Goal: Register for event/course

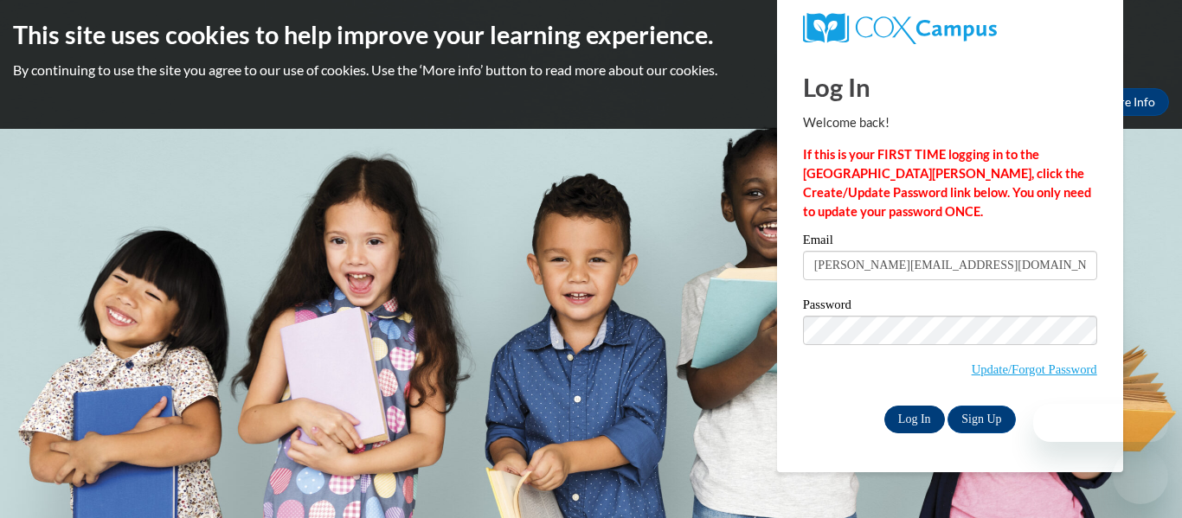
click at [967, 305] on label "Password" at bounding box center [950, 307] width 294 height 17
click at [923, 424] on input "Log In" at bounding box center [914, 420] width 61 height 28
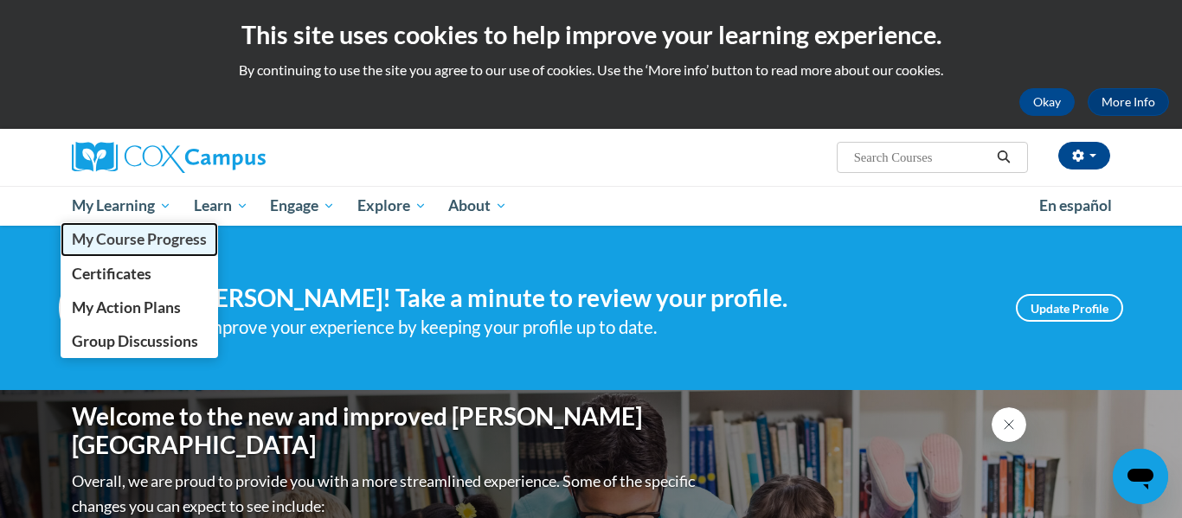
click at [146, 237] on span "My Course Progress" at bounding box center [139, 239] width 135 height 18
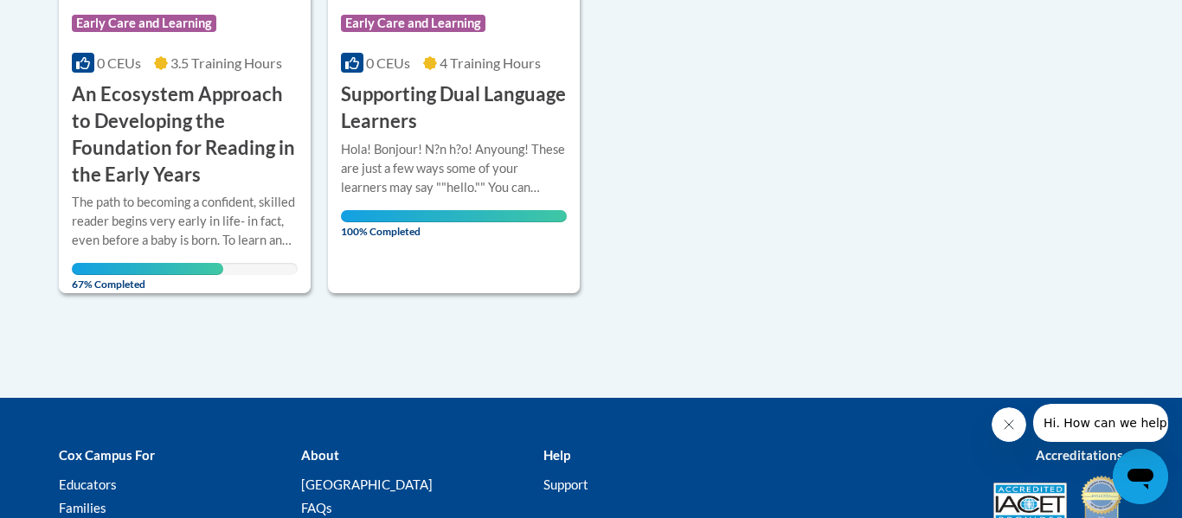
scroll to position [625, 0]
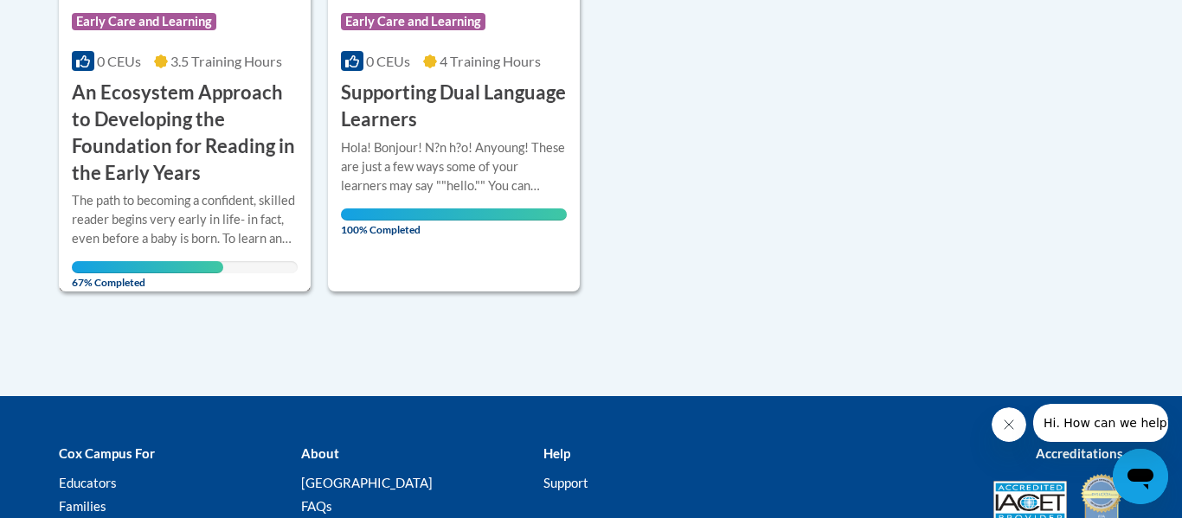
click at [267, 48] on div "Course Category: Early Care and Learning 0 CEUs 3.5 Training Hours COURSE An Ec…" at bounding box center [185, 91] width 252 height 190
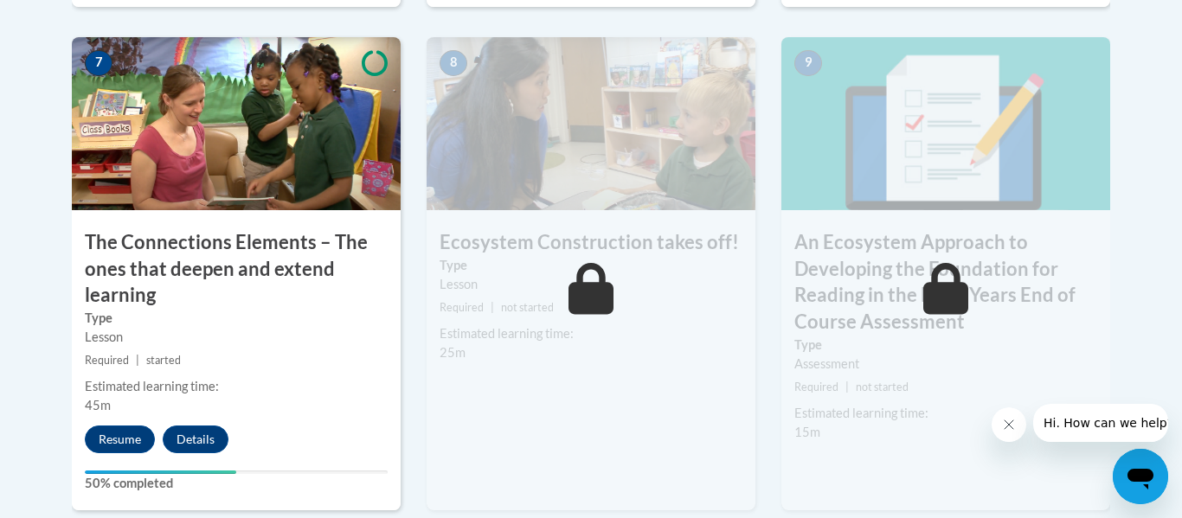
scroll to position [1578, 0]
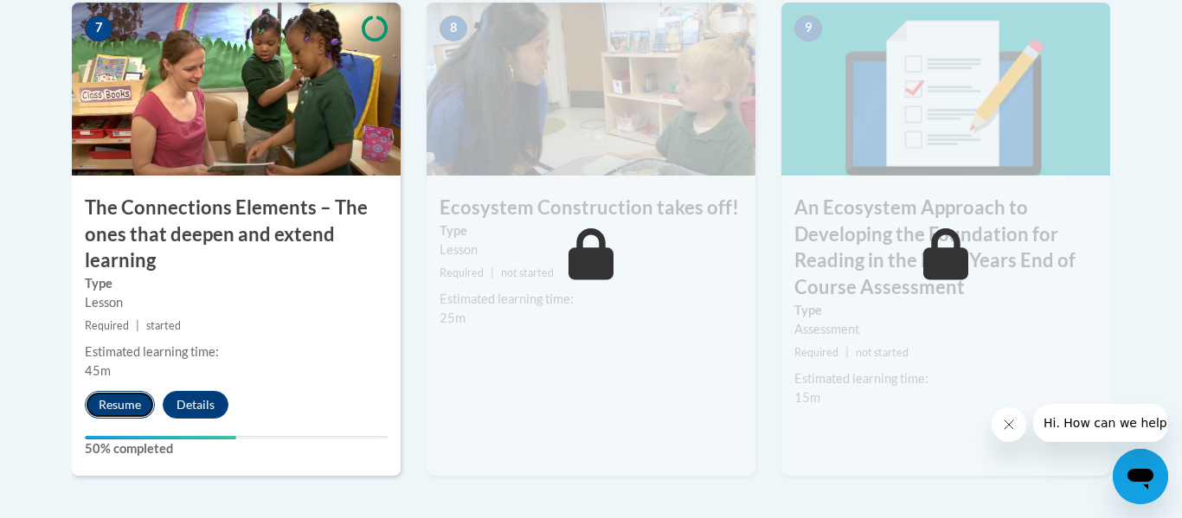
click at [138, 405] on button "Resume" at bounding box center [120, 405] width 70 height 28
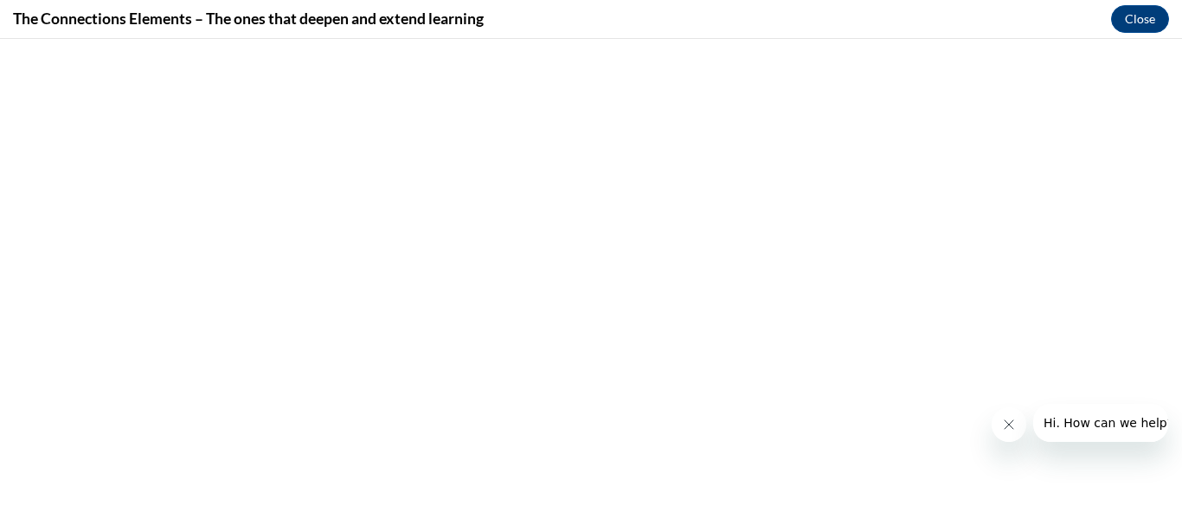
click at [1012, 427] on icon "Close message from company" at bounding box center [1009, 425] width 14 height 14
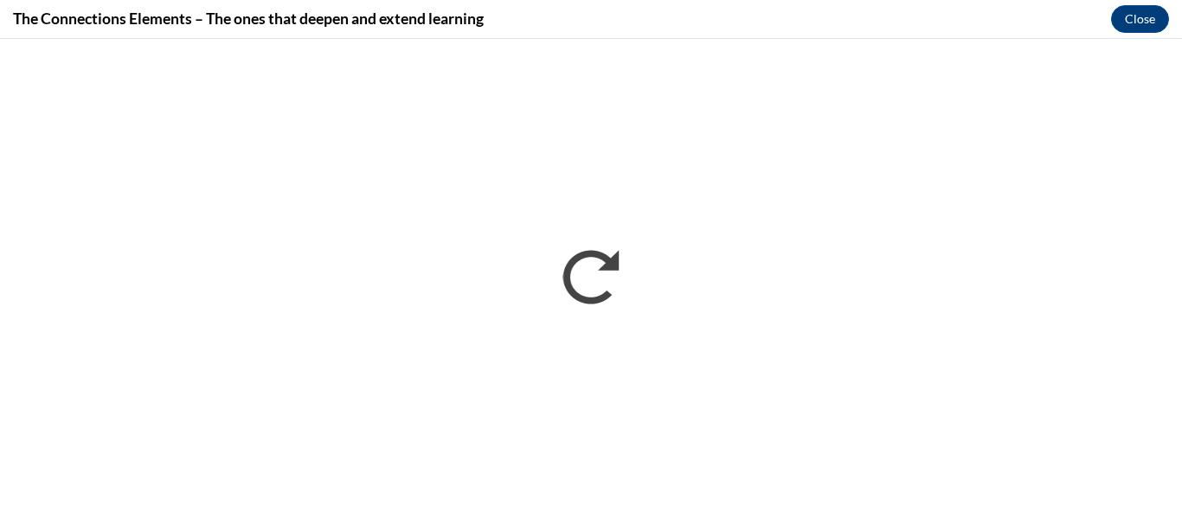
scroll to position [0, 0]
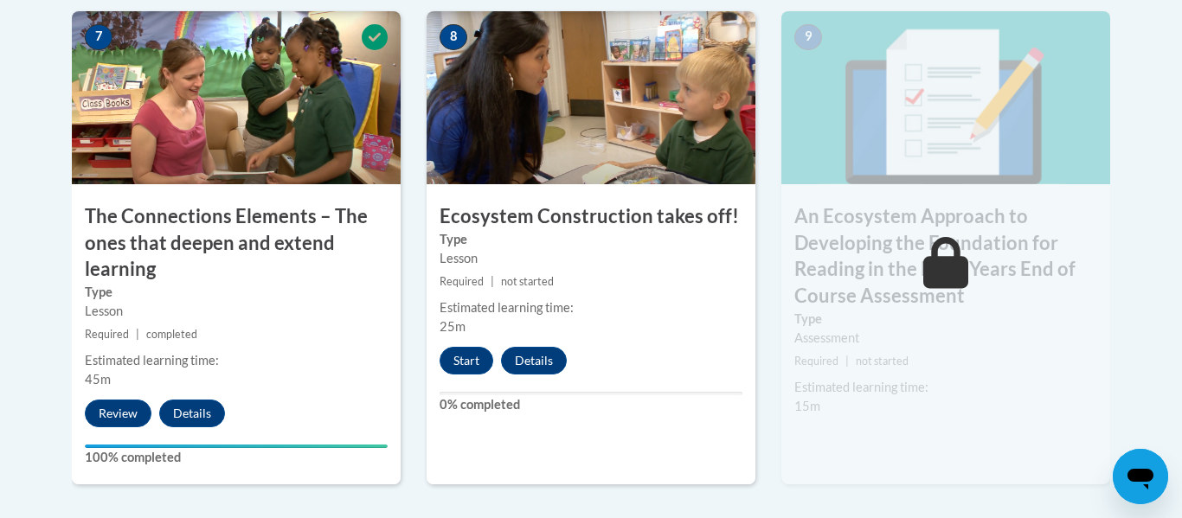
scroll to position [1558, 0]
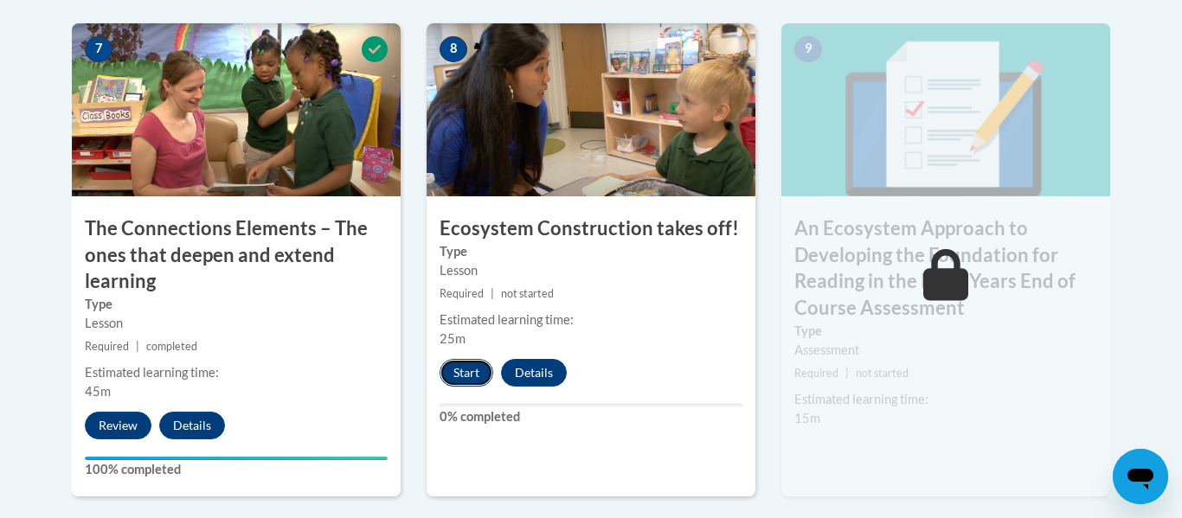
click at [453, 381] on button "Start" at bounding box center [467, 373] width 54 height 28
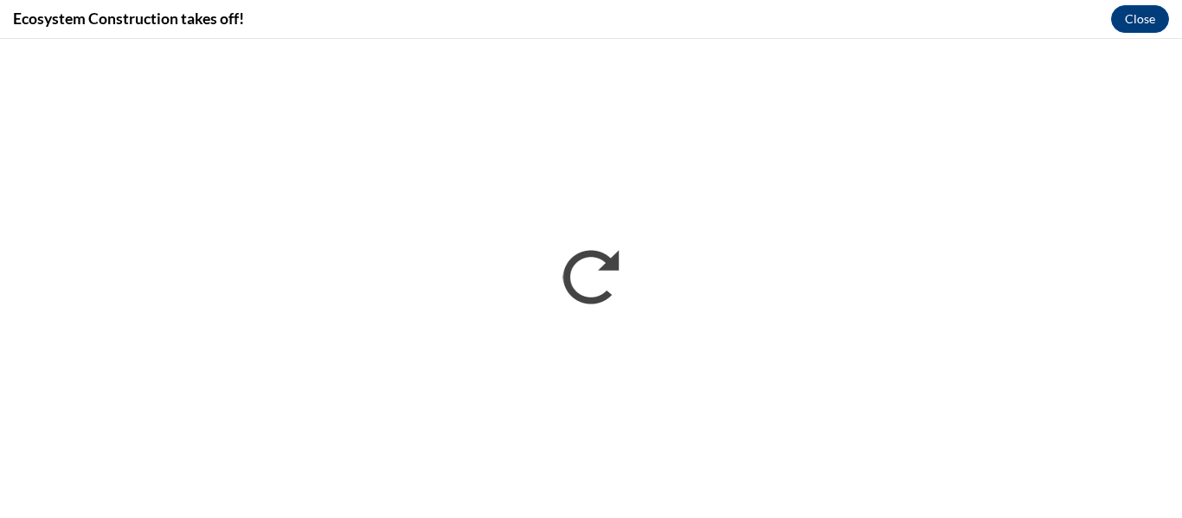
scroll to position [0, 0]
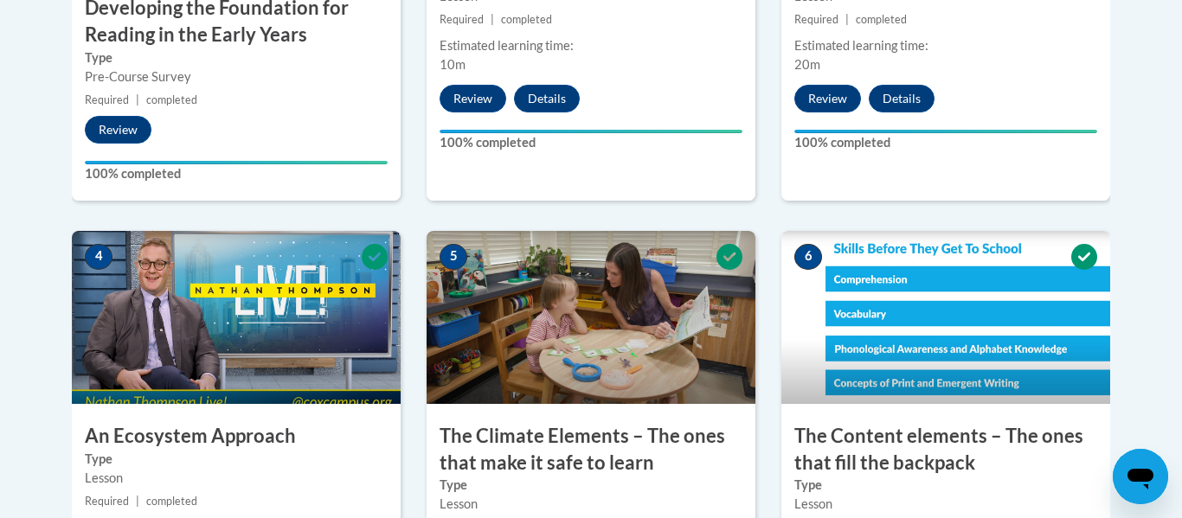
scroll to position [1695, 0]
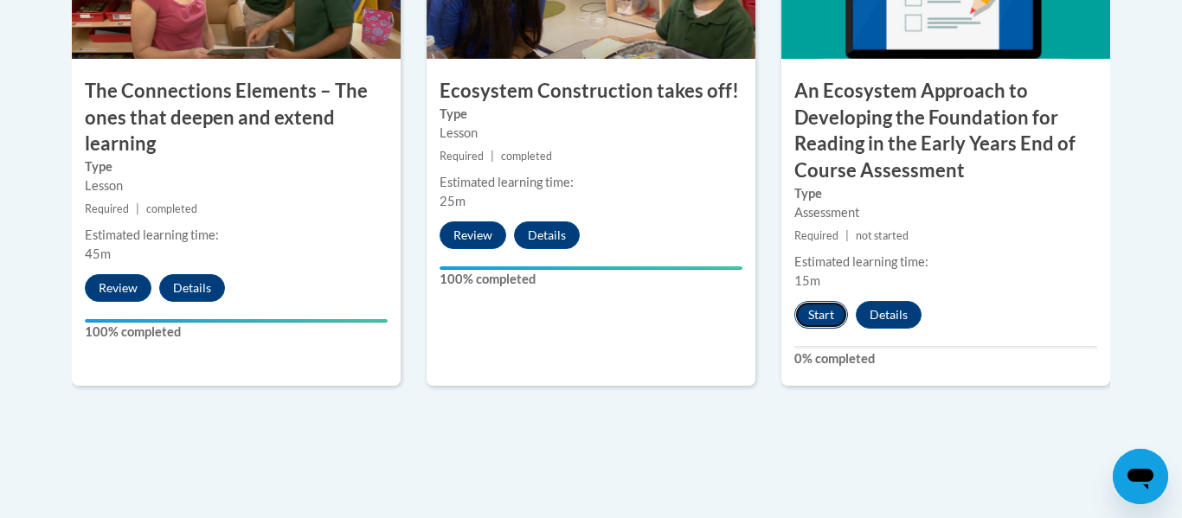
click at [820, 307] on button "Start" at bounding box center [821, 315] width 54 height 28
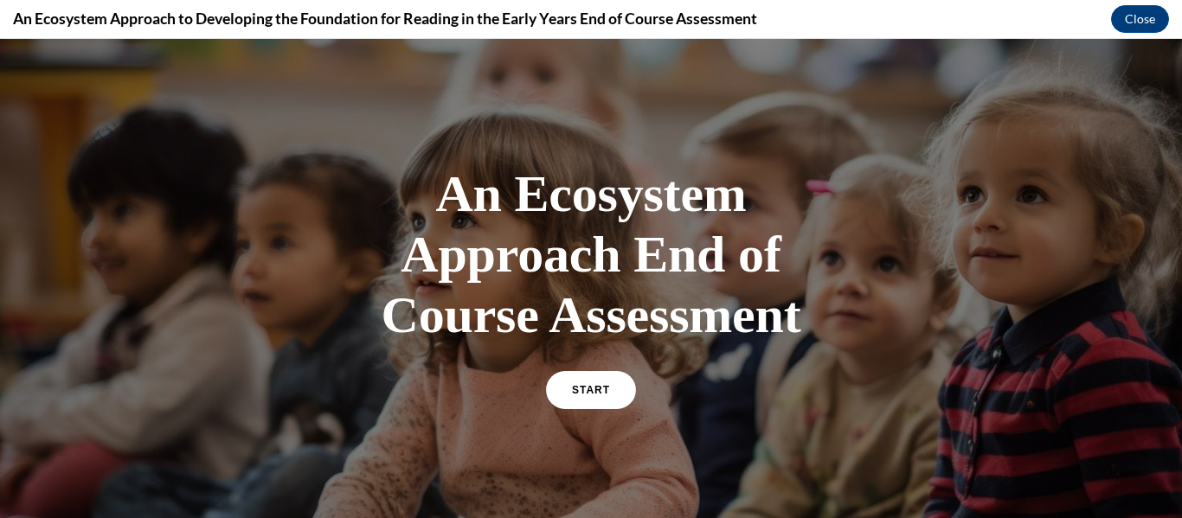
scroll to position [0, 0]
click at [594, 404] on link "START" at bounding box center [590, 390] width 94 height 40
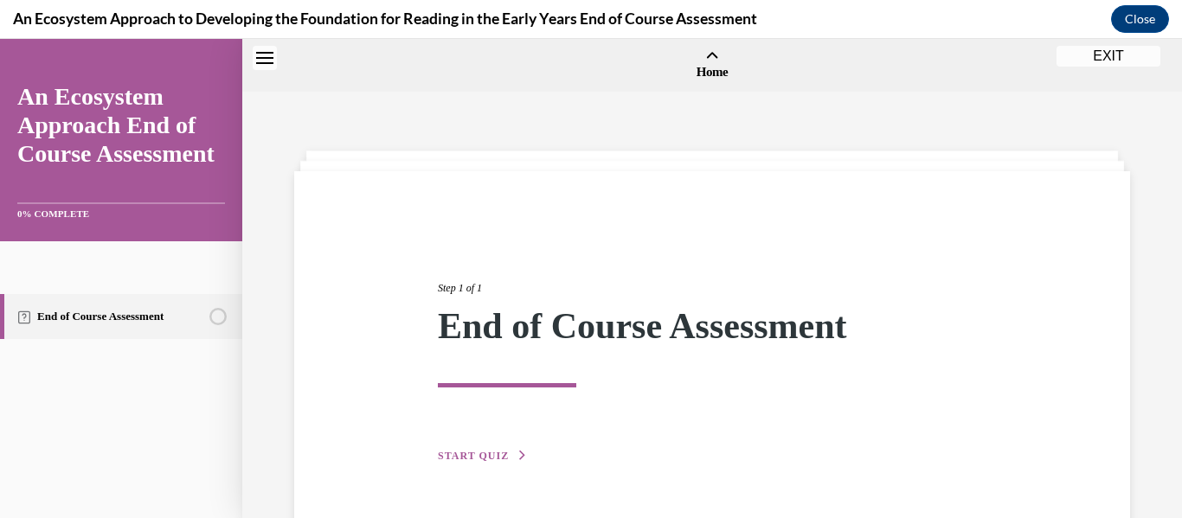
scroll to position [54, 0]
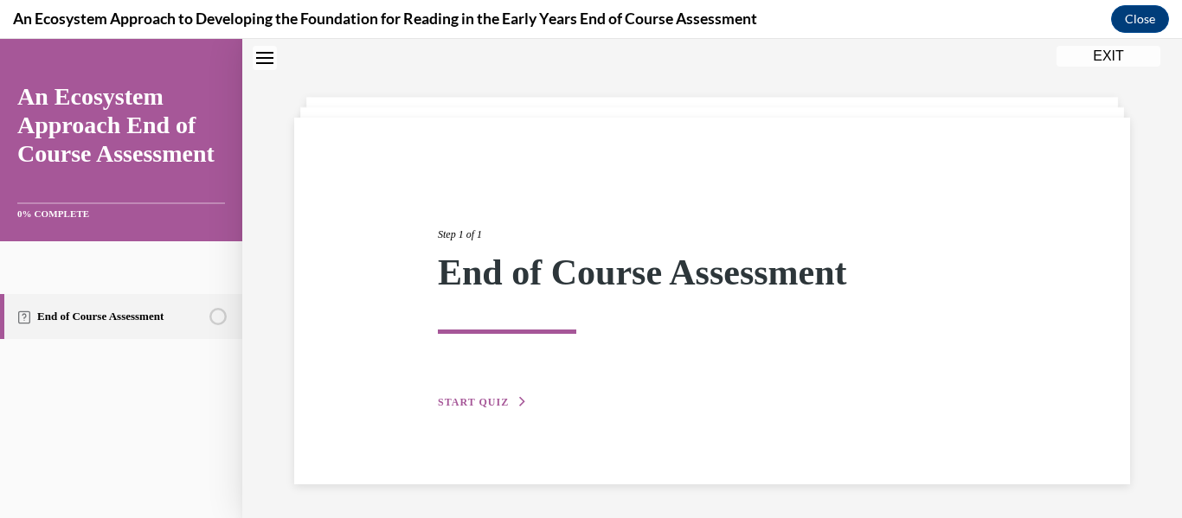
click at [502, 407] on span "START QUIZ" at bounding box center [473, 402] width 71 height 12
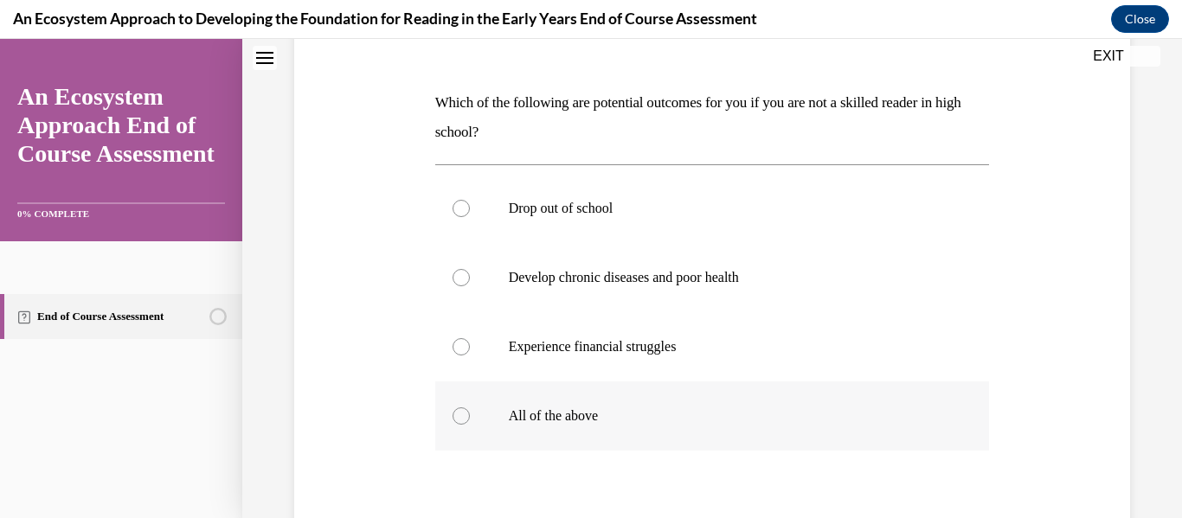
scroll to position [0, 0]
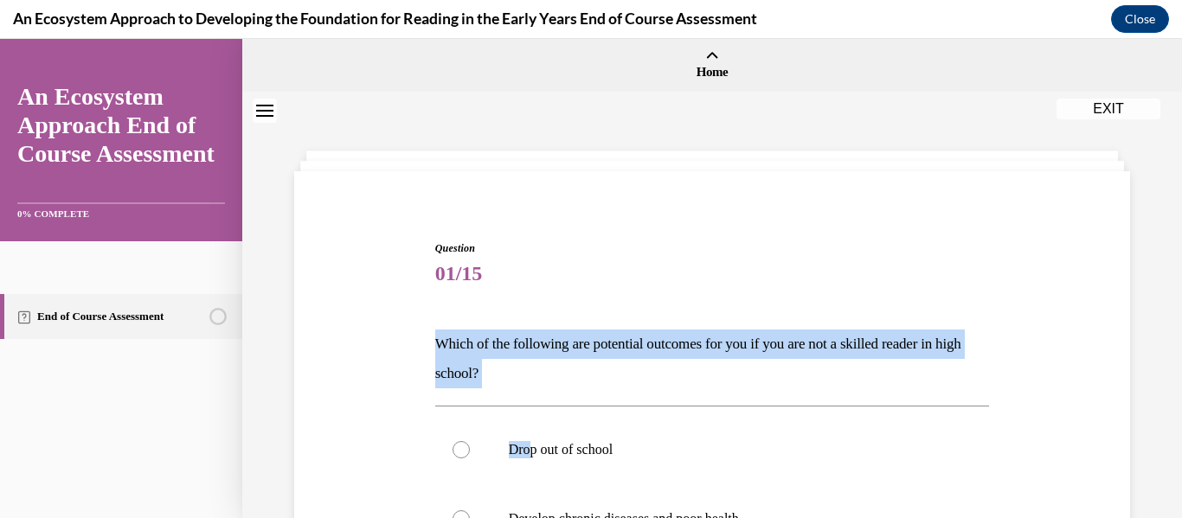
copy div "Which of the following are potential outcomes for you if you are not a skilled …"
drag, startPoint x: 434, startPoint y: 340, endPoint x: 530, endPoint y: 395, distance: 111.2
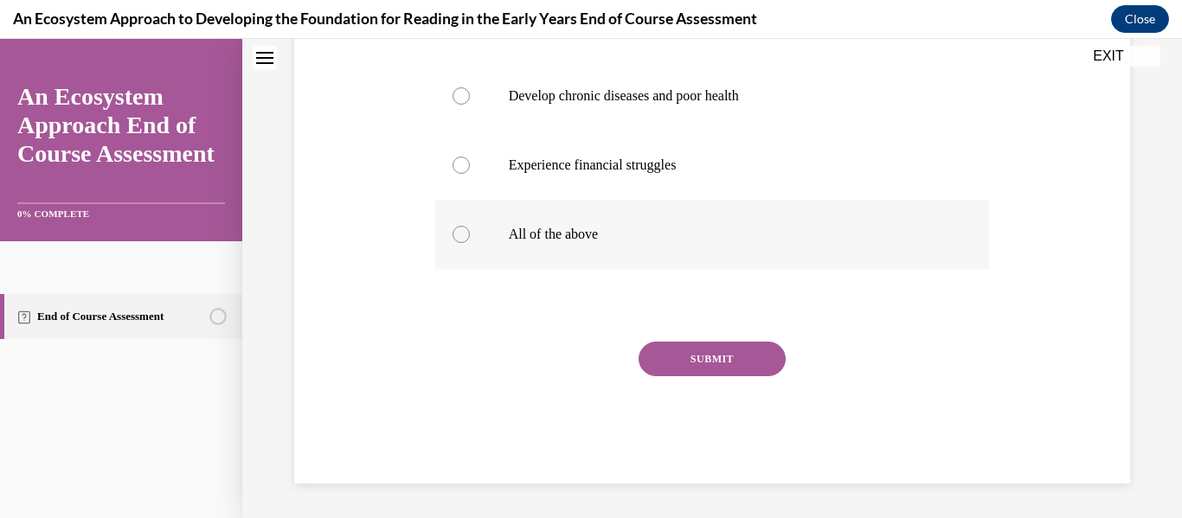
click at [611, 234] on p "All of the above" at bounding box center [728, 234] width 438 height 17
click at [470, 234] on input "All of the above" at bounding box center [461, 234] width 17 height 17
radio input "true"
click at [700, 373] on button "SUBMIT" at bounding box center [712, 359] width 147 height 35
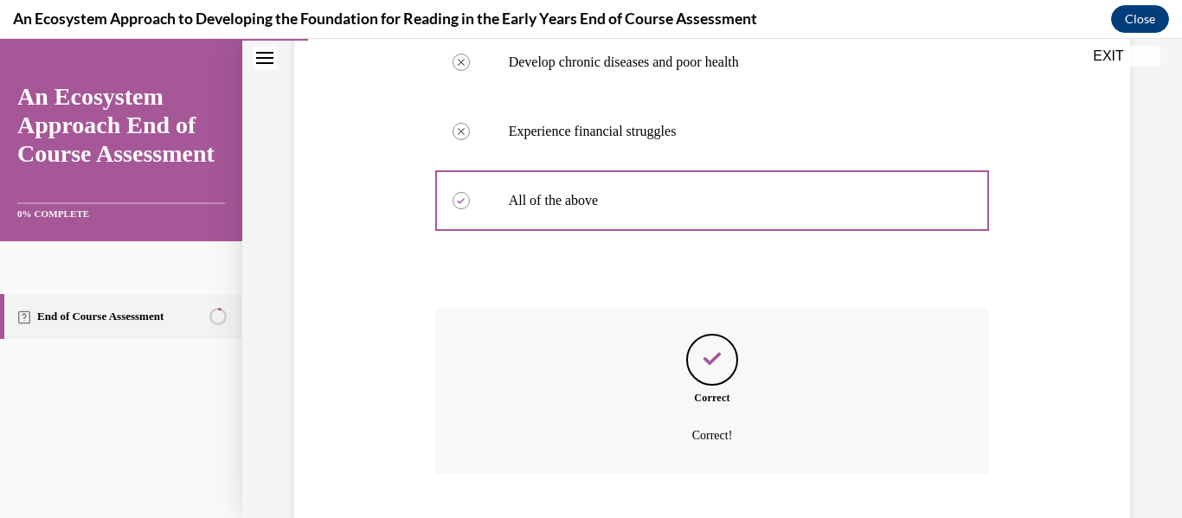
scroll to position [563, 0]
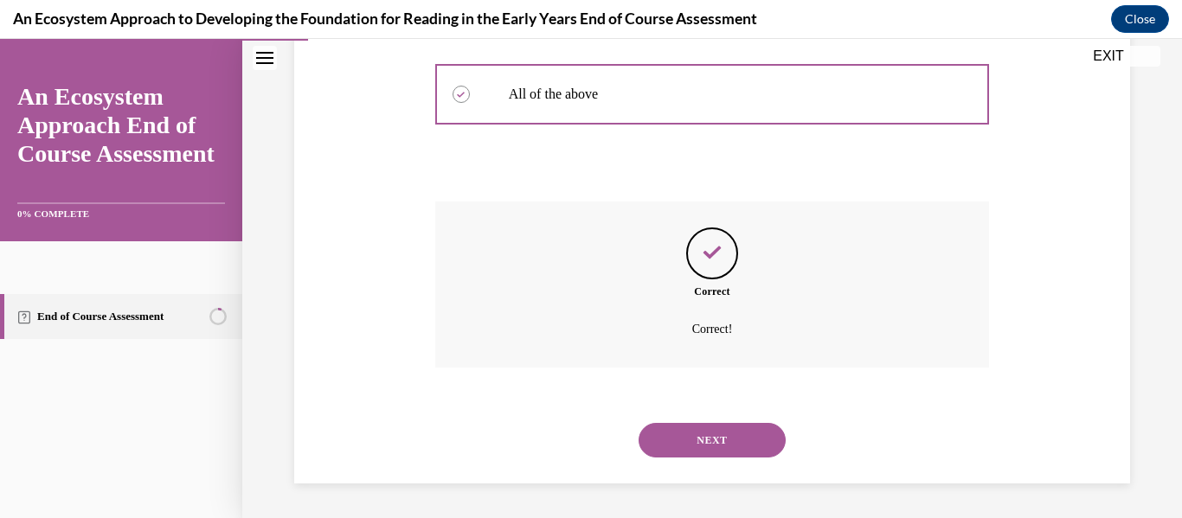
click at [713, 431] on button "NEXT" at bounding box center [712, 440] width 147 height 35
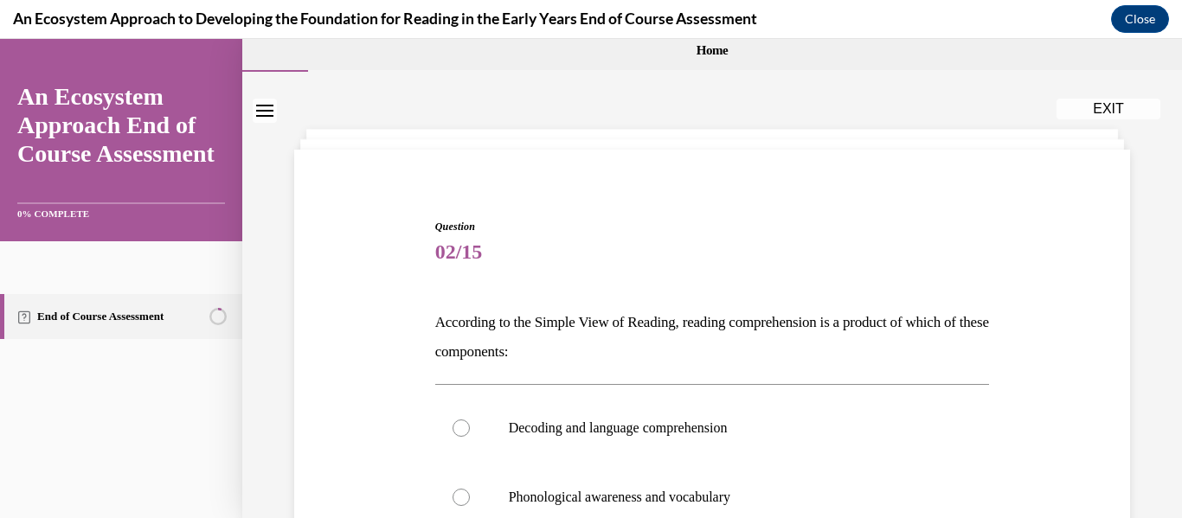
scroll to position [61, 0]
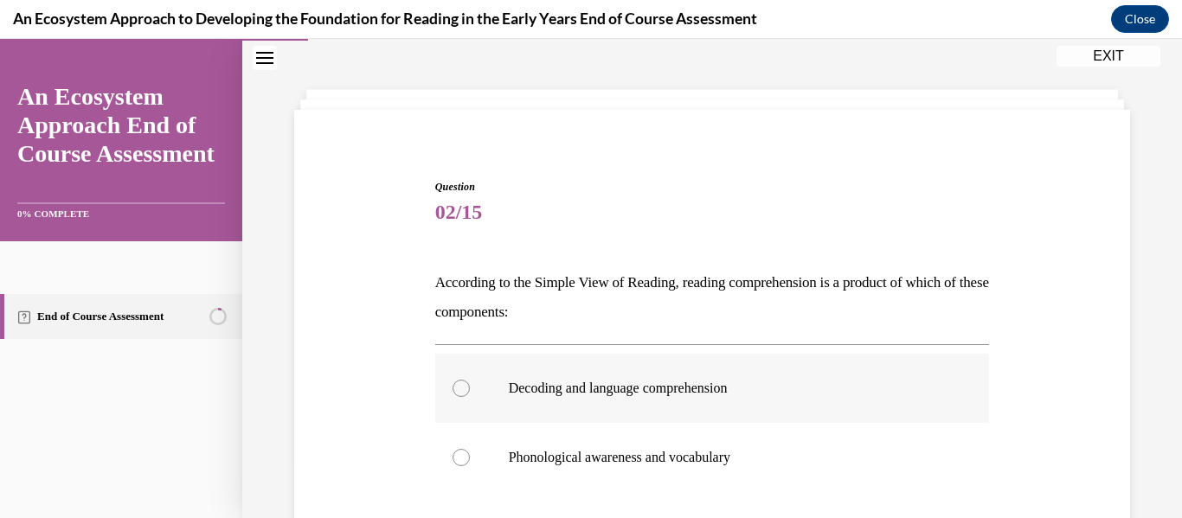
click at [467, 399] on label "Decoding and language comprehension" at bounding box center [712, 388] width 555 height 69
click at [467, 397] on input "Decoding and language comprehension" at bounding box center [461, 388] width 17 height 17
radio input "true"
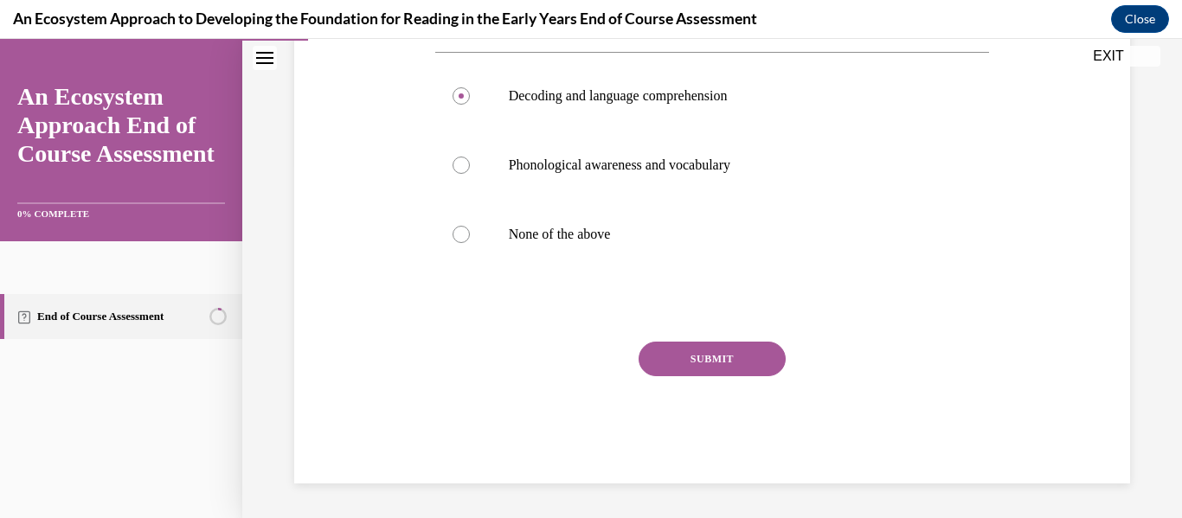
click at [686, 360] on button "SUBMIT" at bounding box center [712, 359] width 147 height 35
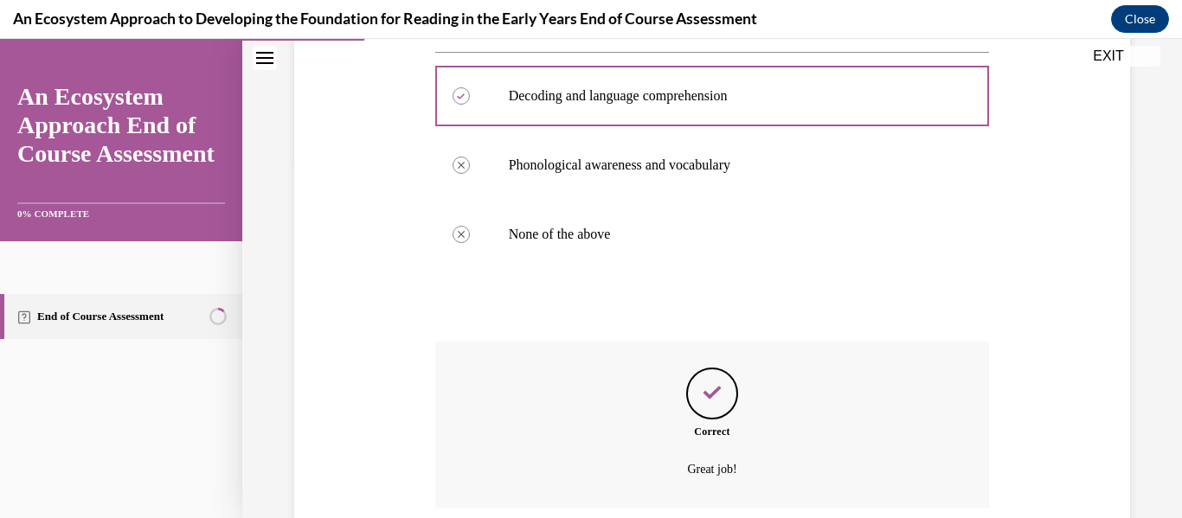
scroll to position [494, 0]
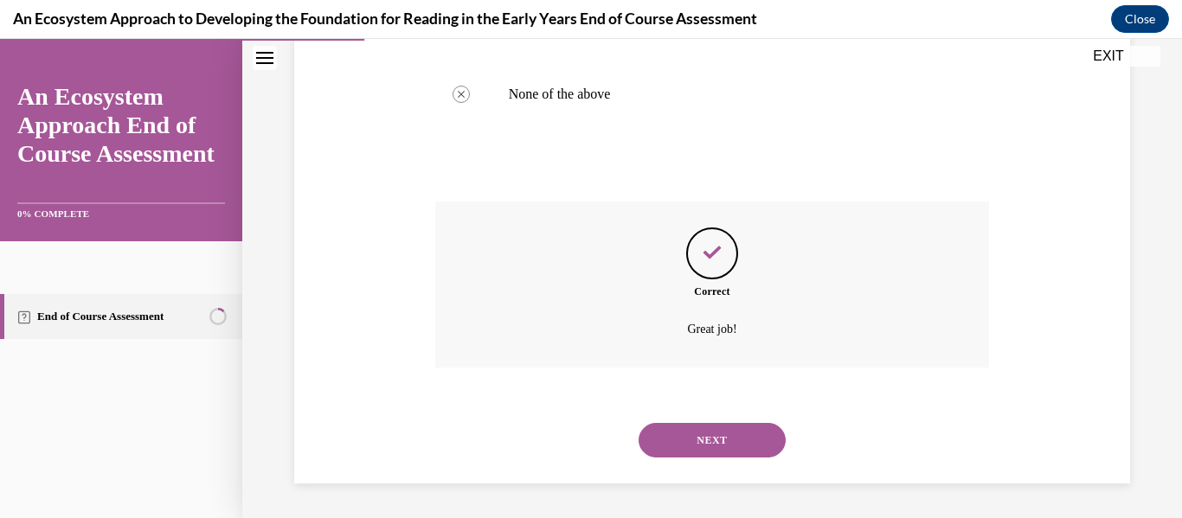
click at [697, 436] on button "NEXT" at bounding box center [712, 440] width 147 height 35
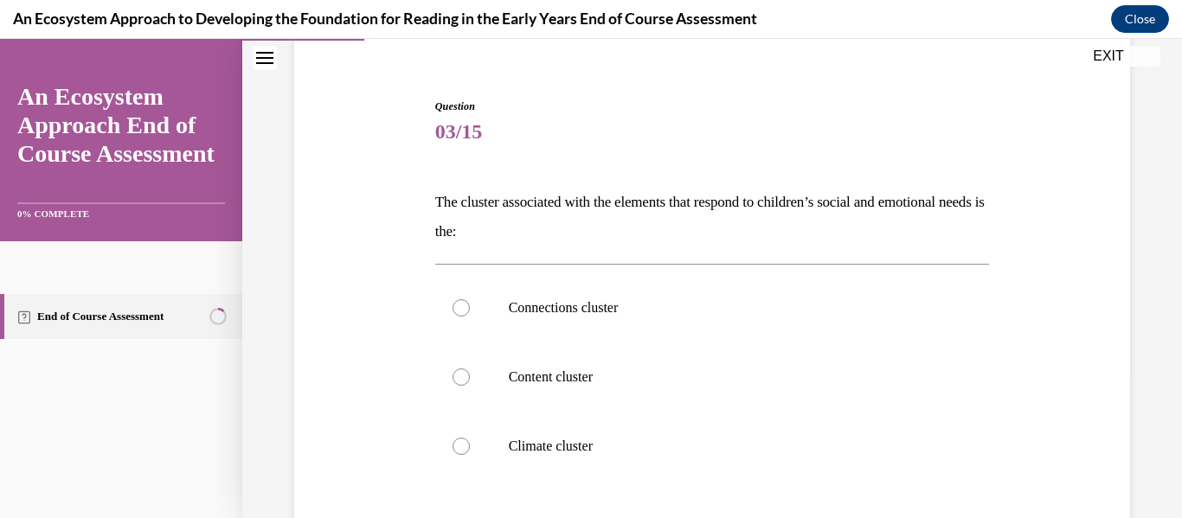
scroll to position [174, 0]
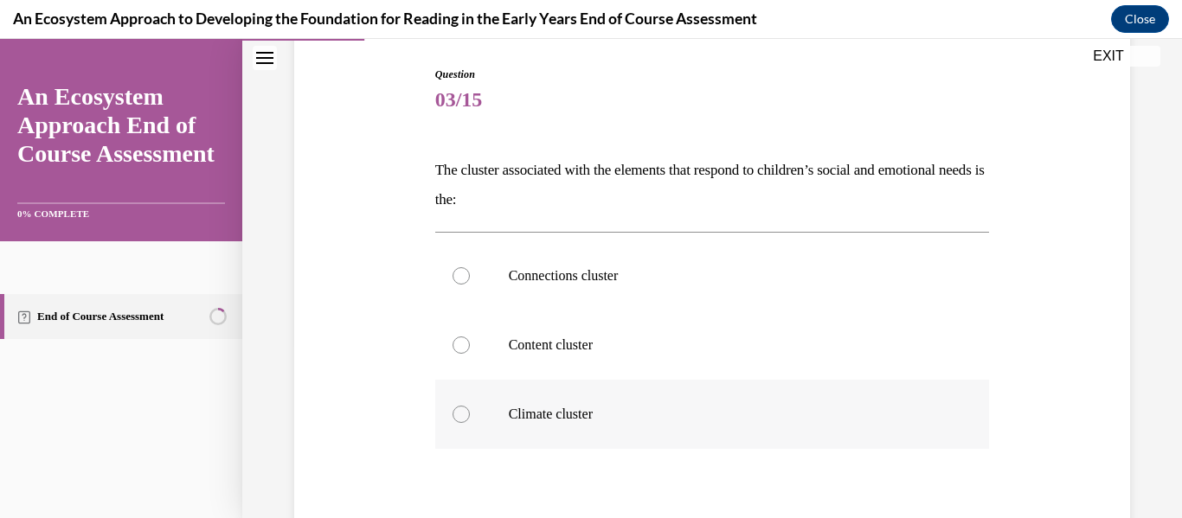
click at [585, 406] on p "Climate cluster" at bounding box center [728, 414] width 438 height 17
click at [470, 406] on input "Climate cluster" at bounding box center [461, 414] width 17 height 17
radio input "true"
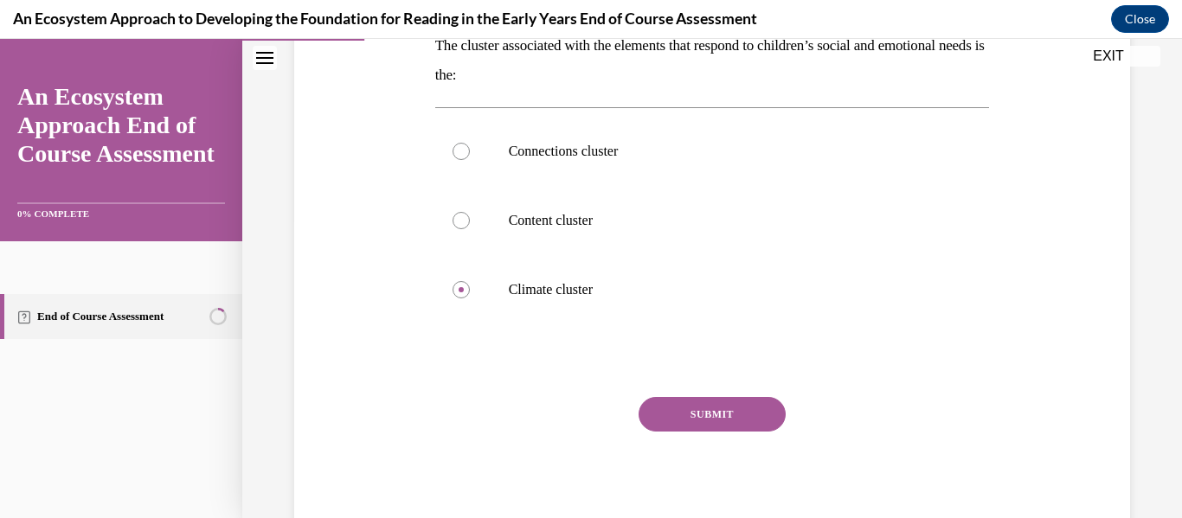
scroll to position [305, 0]
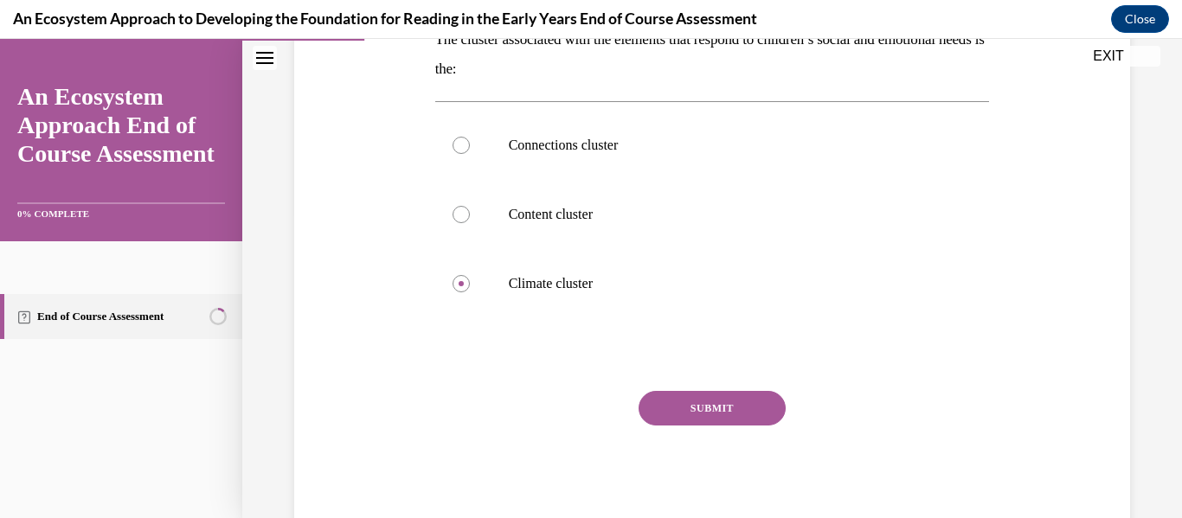
click at [669, 414] on button "SUBMIT" at bounding box center [712, 408] width 147 height 35
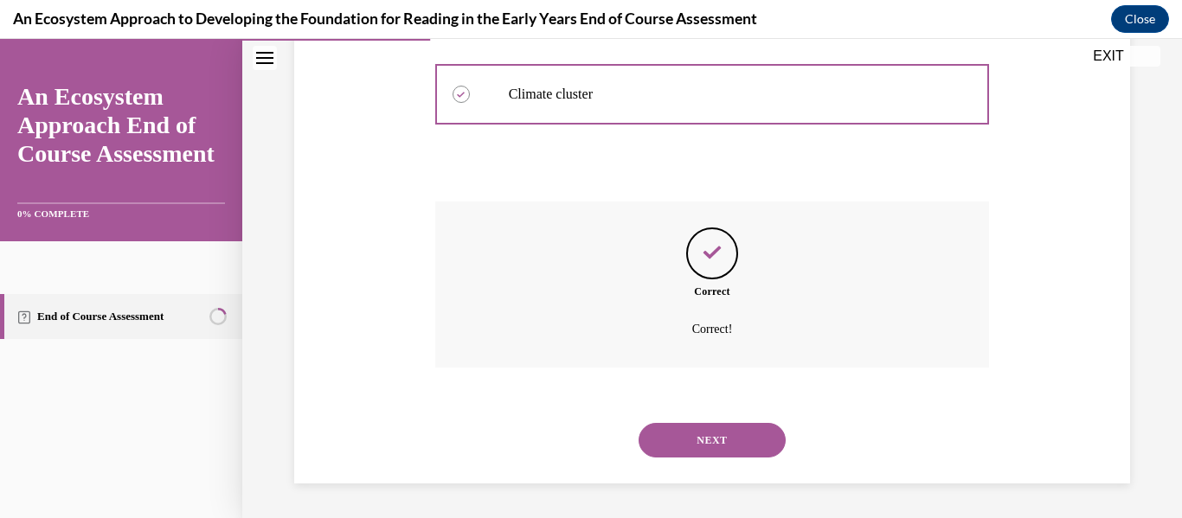
scroll to position [494, 0]
click at [681, 434] on button "NEXT" at bounding box center [712, 440] width 147 height 35
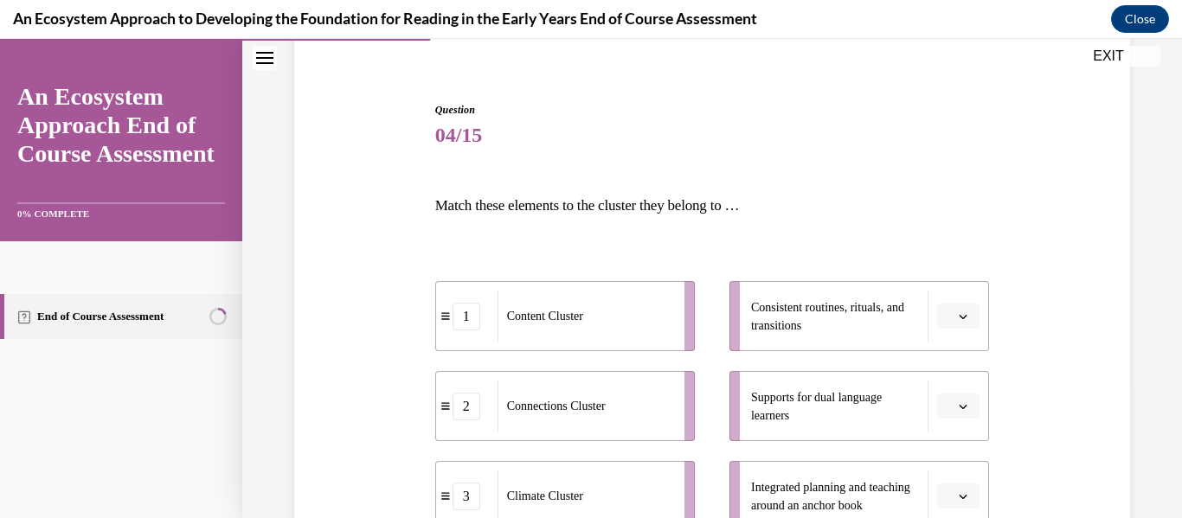
scroll to position [151, 0]
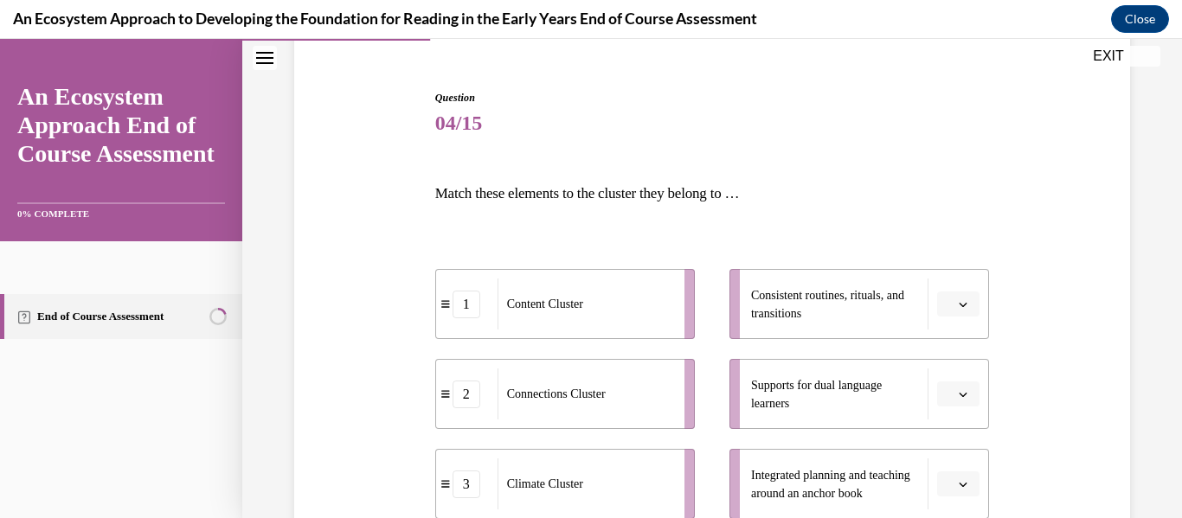
click at [370, 208] on div "Question 04/15 Match these elements to the cluster they belong to … 1 Content C…" at bounding box center [712, 386] width 845 height 696
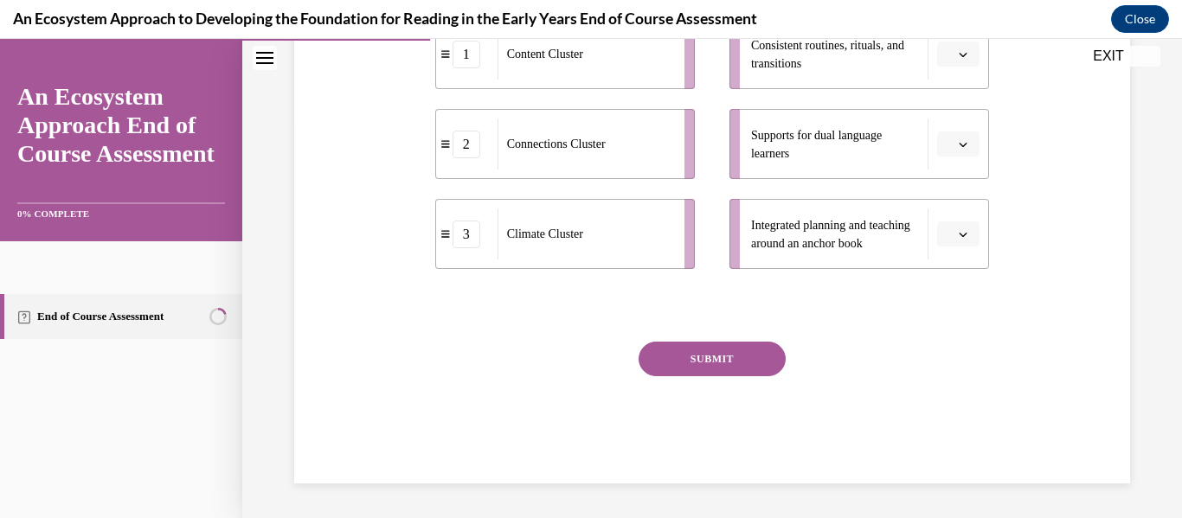
scroll to position [257, 0]
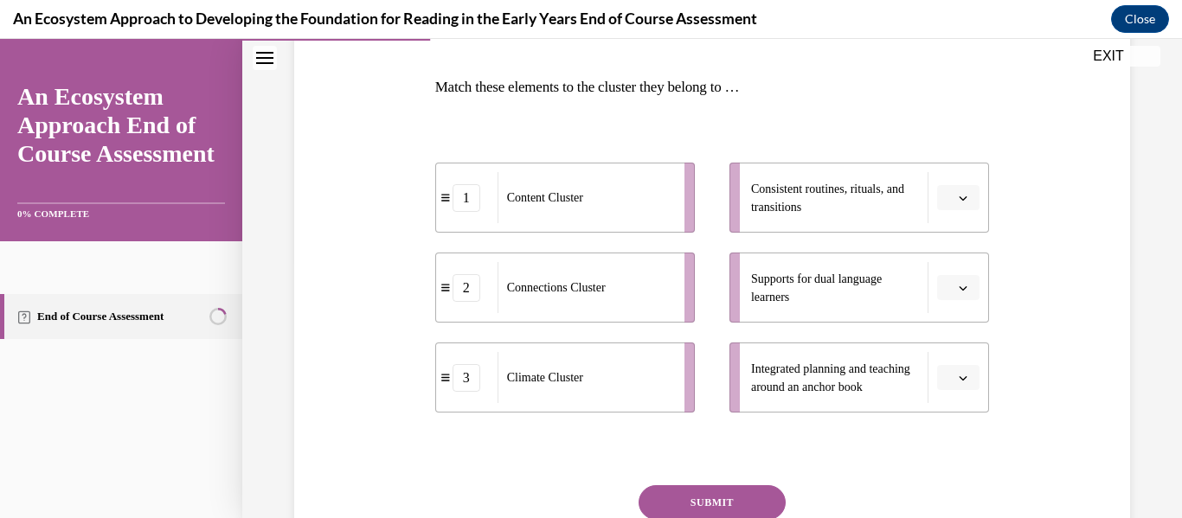
click at [948, 289] on span "Please select an option" at bounding box center [951, 288] width 6 height 17
click at [952, 199] on span "Please select an option" at bounding box center [951, 198] width 6 height 17
click at [953, 306] on span "2" at bounding box center [951, 306] width 6 height 14
click at [954, 377] on button "button" at bounding box center [958, 378] width 42 height 26
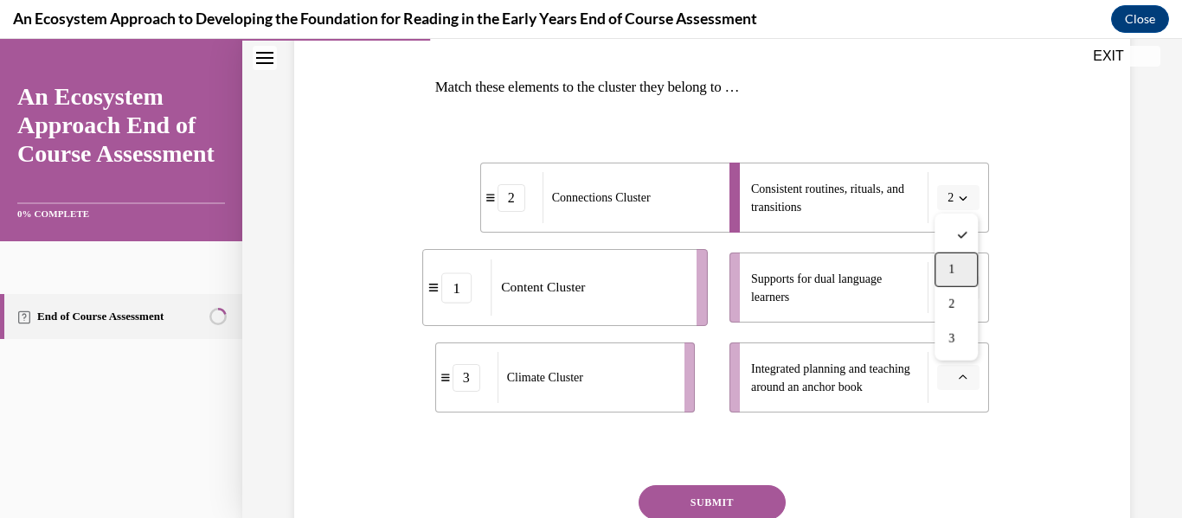
click at [946, 274] on div "1" at bounding box center [956, 270] width 43 height 35
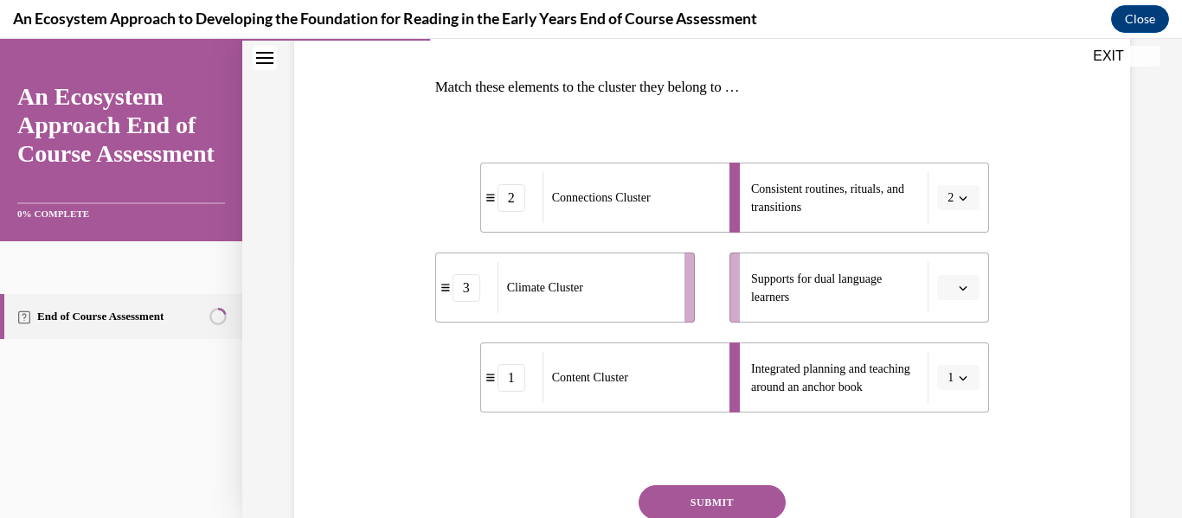
click at [961, 291] on icon "button" at bounding box center [963, 288] width 9 height 9
click at [954, 430] on span "3" at bounding box center [951, 430] width 6 height 14
click at [955, 430] on div "Question 04/15 Match these elements to the cluster they belong to … 2 Connectio…" at bounding box center [712, 306] width 555 height 644
click at [725, 502] on button "SUBMIT" at bounding box center [712, 502] width 147 height 35
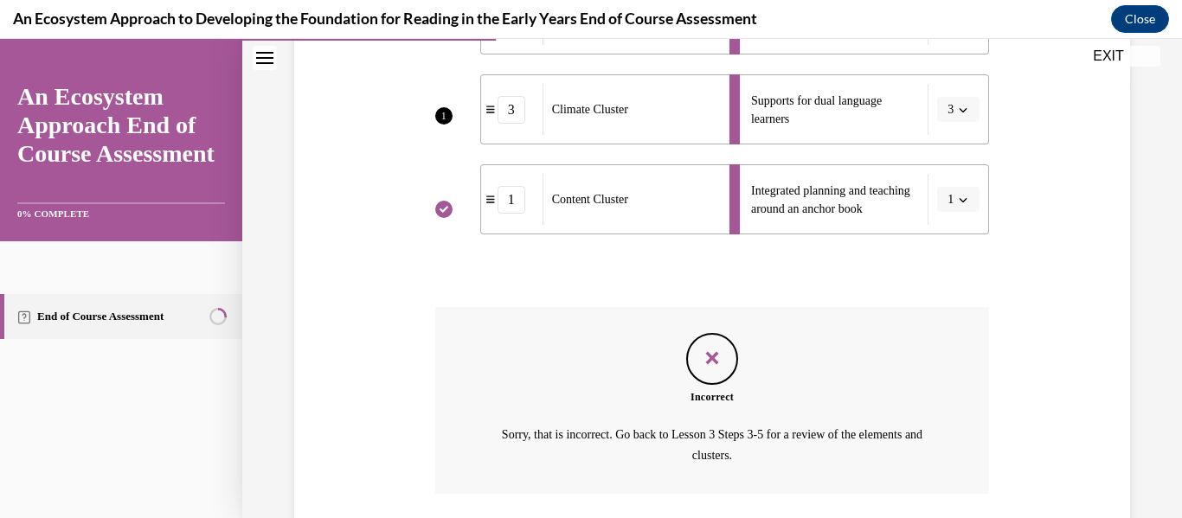
scroll to position [562, 0]
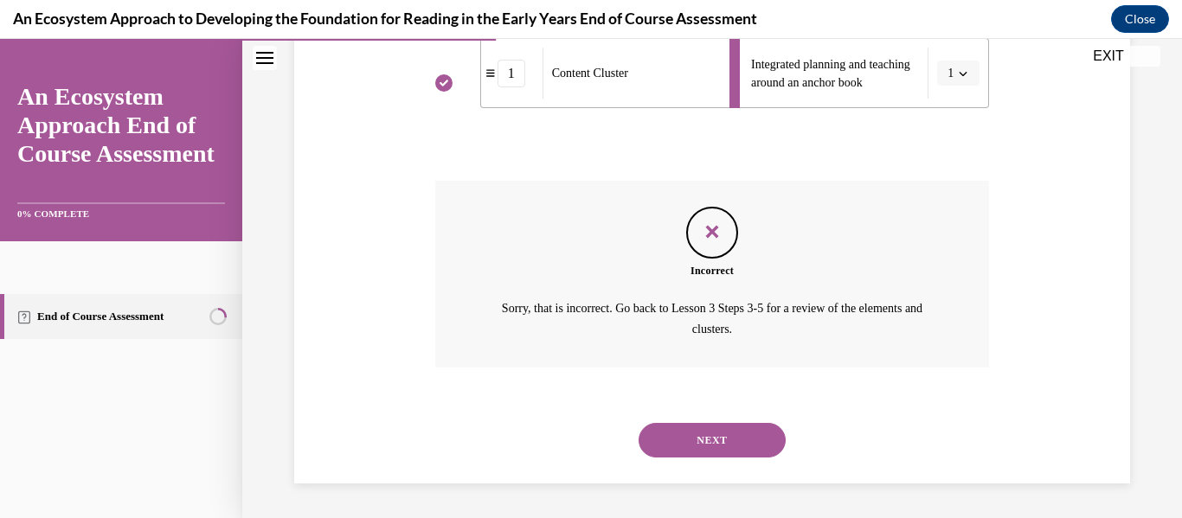
click at [737, 439] on button "NEXT" at bounding box center [712, 440] width 147 height 35
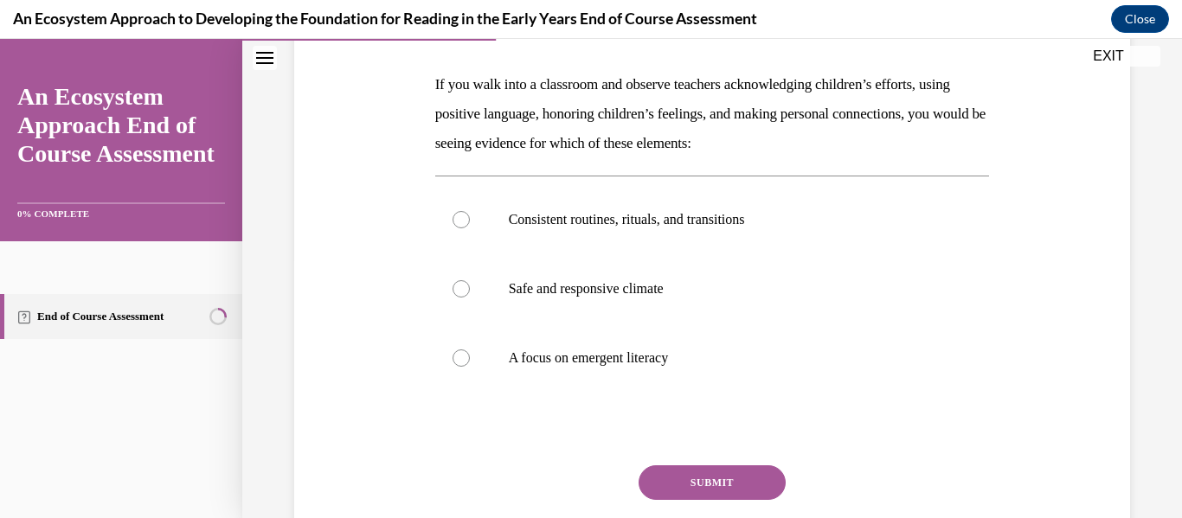
scroll to position [246, 0]
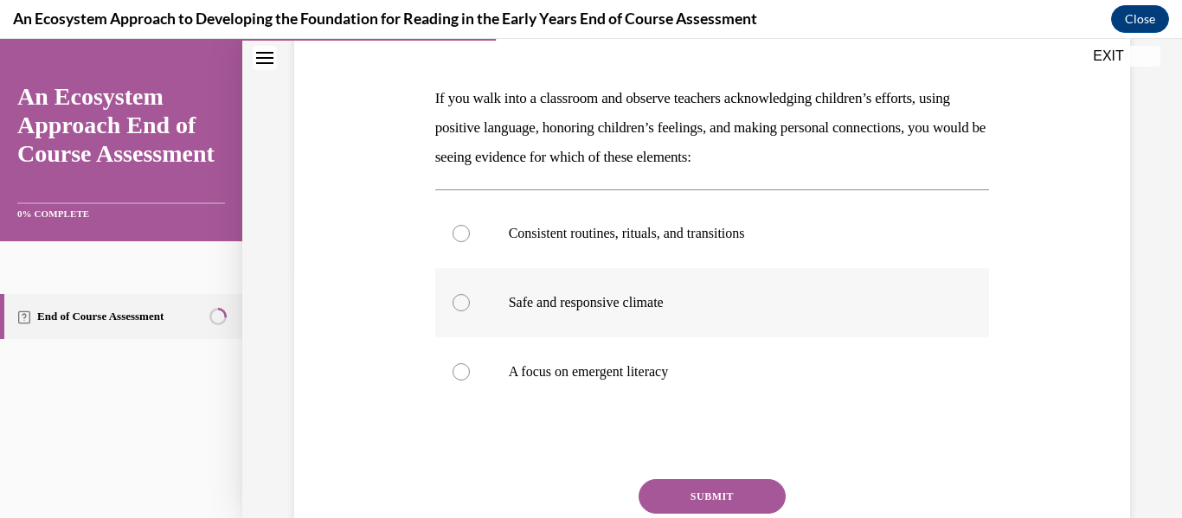
click at [597, 303] on p "Safe and responsive climate" at bounding box center [728, 302] width 438 height 17
click at [470, 303] on input "Safe and responsive climate" at bounding box center [461, 302] width 17 height 17
radio input "true"
click at [680, 489] on button "SUBMIT" at bounding box center [712, 496] width 147 height 35
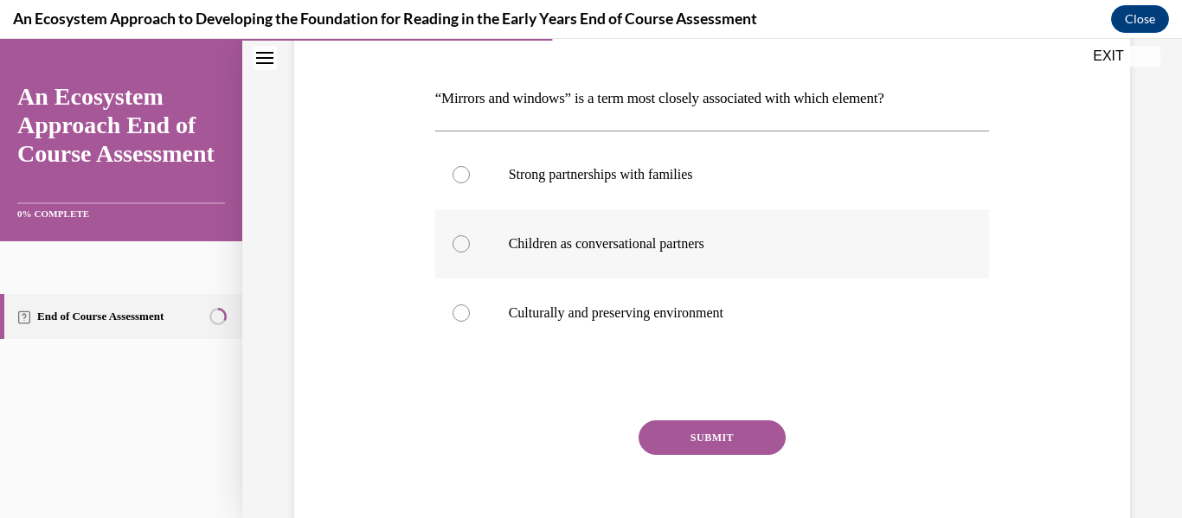
click at [702, 279] on label "Children as conversational partners" at bounding box center [712, 243] width 555 height 69
click at [470, 253] on input "Children as conversational partners" at bounding box center [461, 243] width 17 height 17
radio input "true"
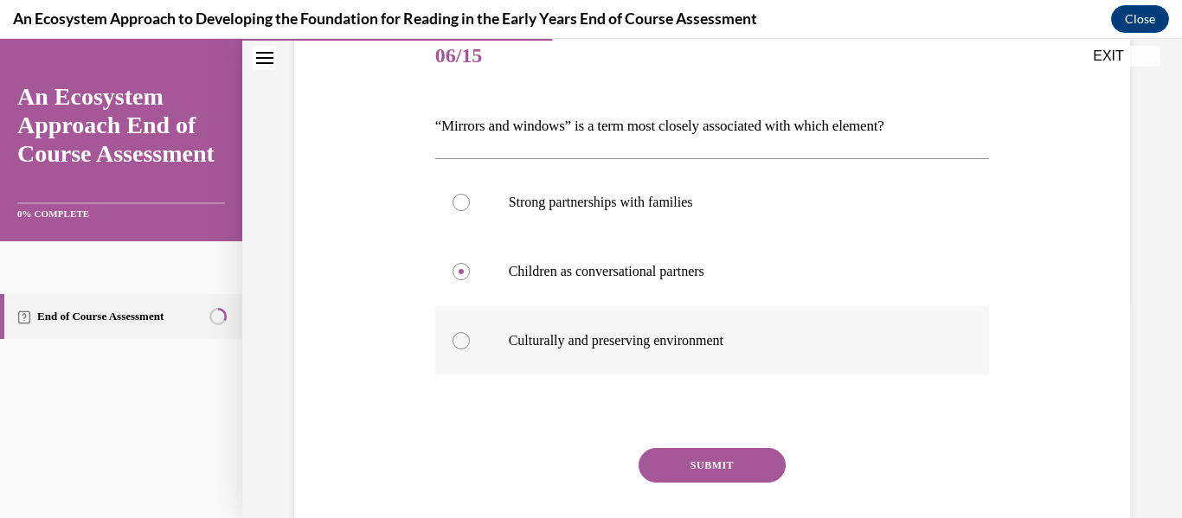
scroll to position [252, 0]
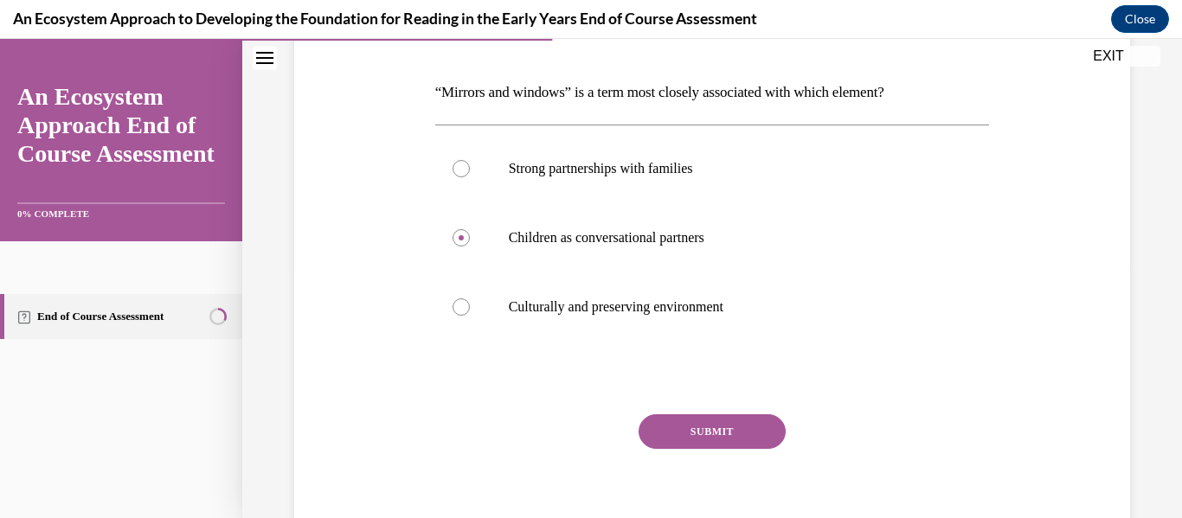
click at [693, 440] on button "SUBMIT" at bounding box center [712, 431] width 147 height 35
click at [691, 435] on button "SUBMIT" at bounding box center [712, 431] width 147 height 35
click at [691, 434] on button "SUBMIT" at bounding box center [712, 431] width 147 height 35
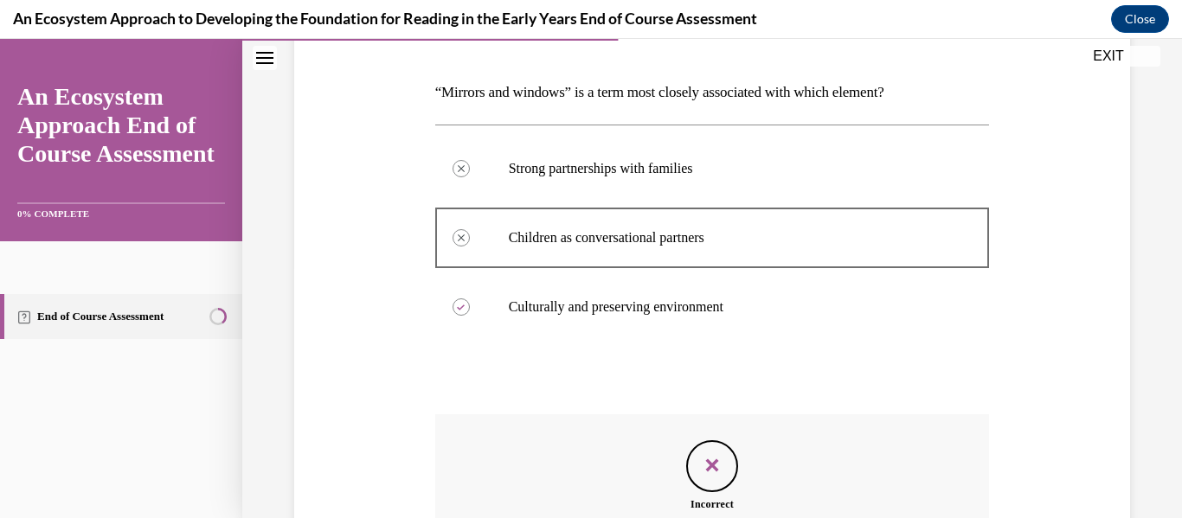
scroll to position [485, 0]
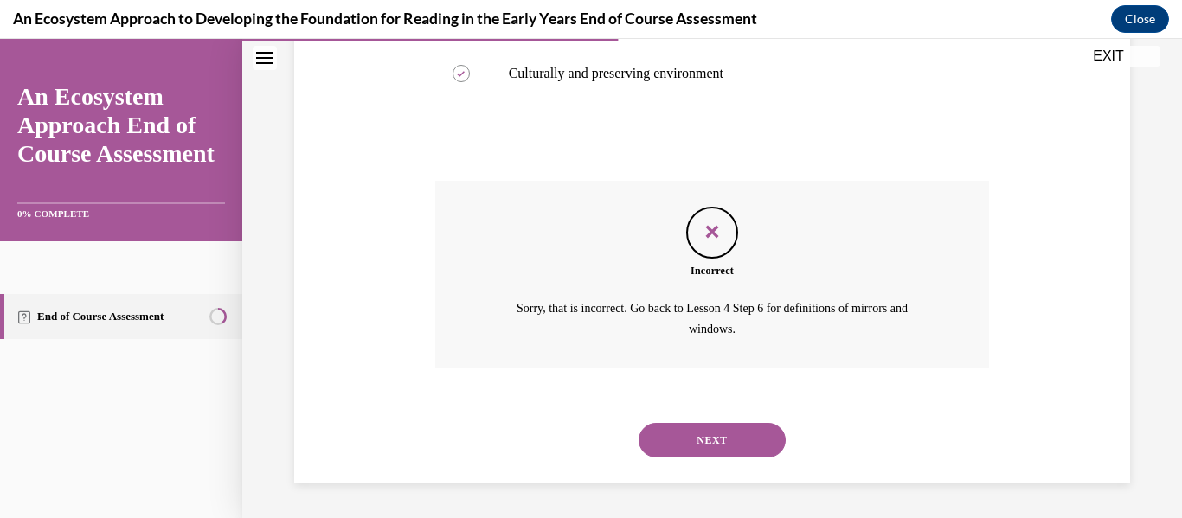
click at [691, 434] on button "NEXT" at bounding box center [712, 440] width 147 height 35
click at [0, 39] on p "Teacher Lilly adds fabrics and cooking/eating utensils from China to the dramat…" at bounding box center [0, 39] width 0 height 0
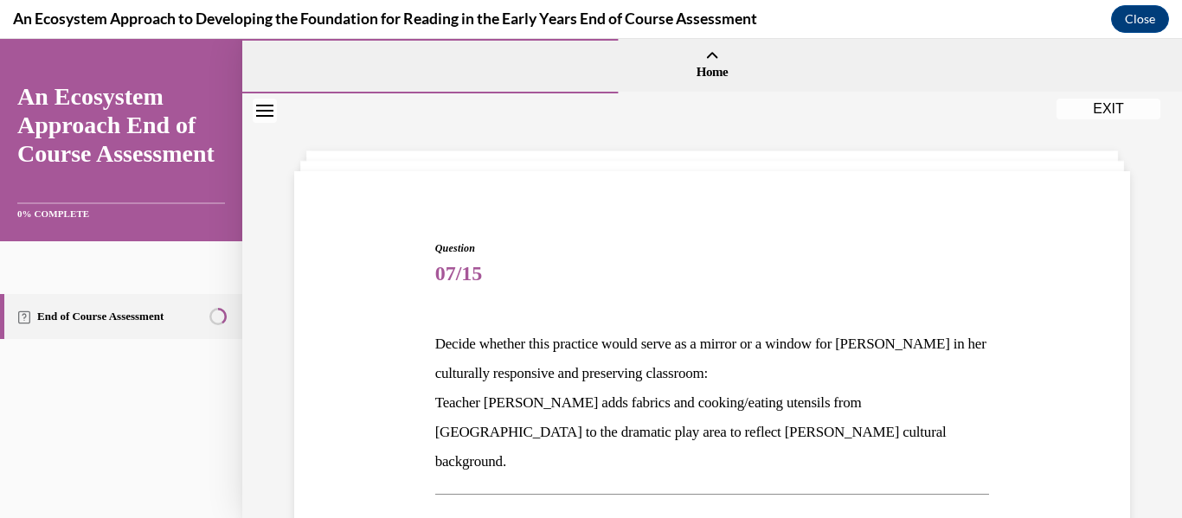
scroll to position [238, 0]
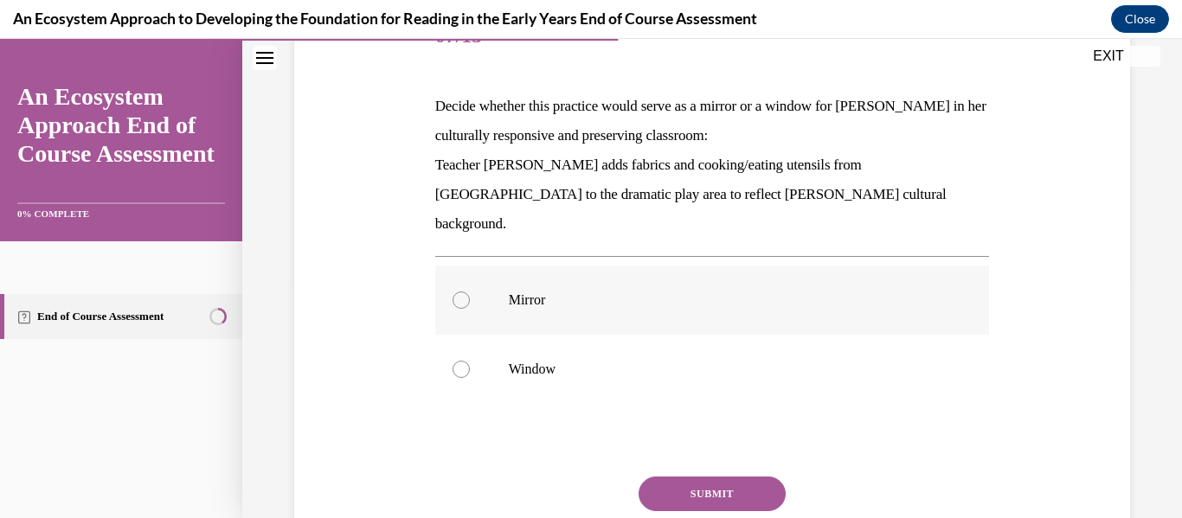
click at [763, 292] on p "Mirror" at bounding box center [728, 300] width 438 height 17
click at [470, 292] on input "Mirror" at bounding box center [461, 300] width 17 height 17
radio input "true"
click at [763, 292] on p "Mirror" at bounding box center [728, 300] width 438 height 17
click at [470, 292] on input "Mirror" at bounding box center [461, 300] width 17 height 17
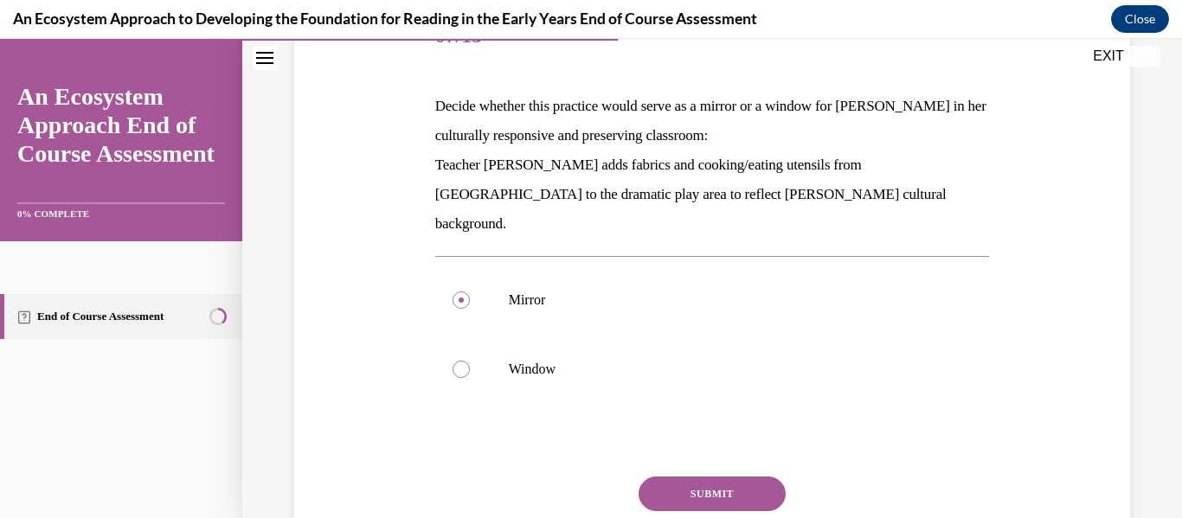
click at [751, 477] on button "SUBMIT" at bounding box center [712, 494] width 147 height 35
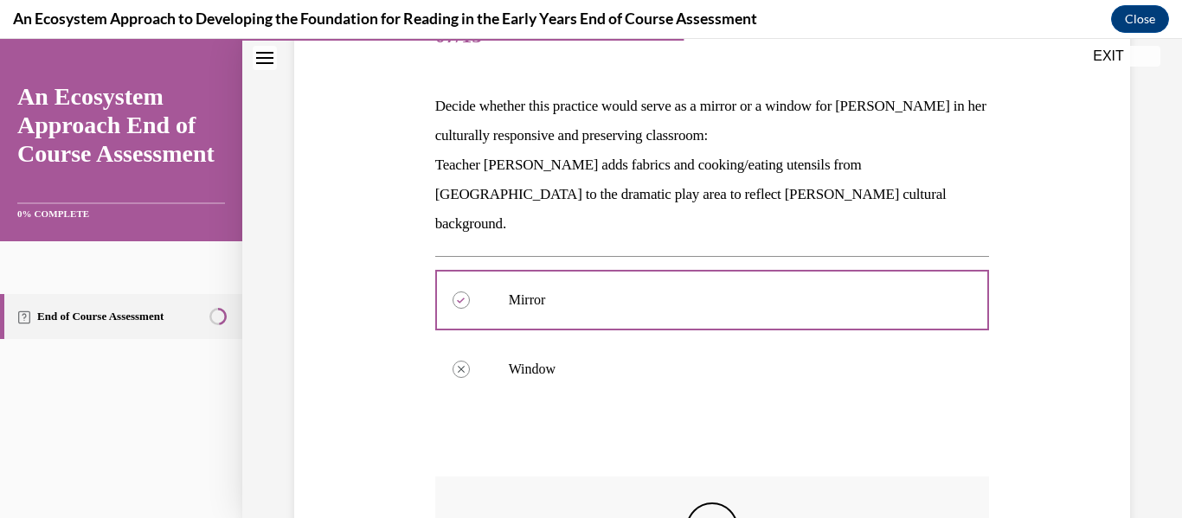
scroll to position [378, 0]
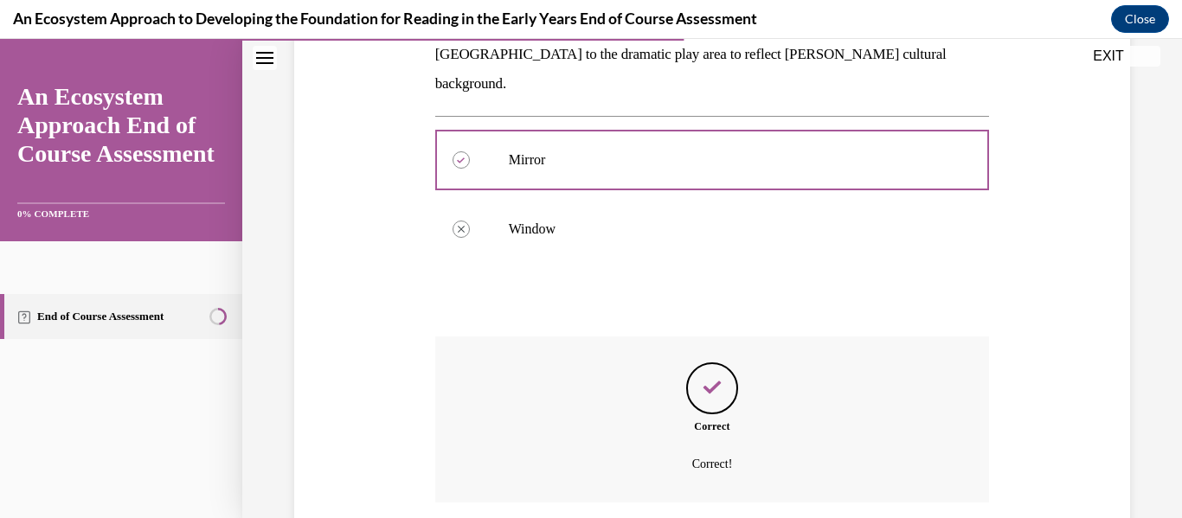
click at [751, 466] on div "Correct Correct!" at bounding box center [712, 420] width 555 height 166
click at [736, 454] on p "Correct!" at bounding box center [712, 464] width 431 height 21
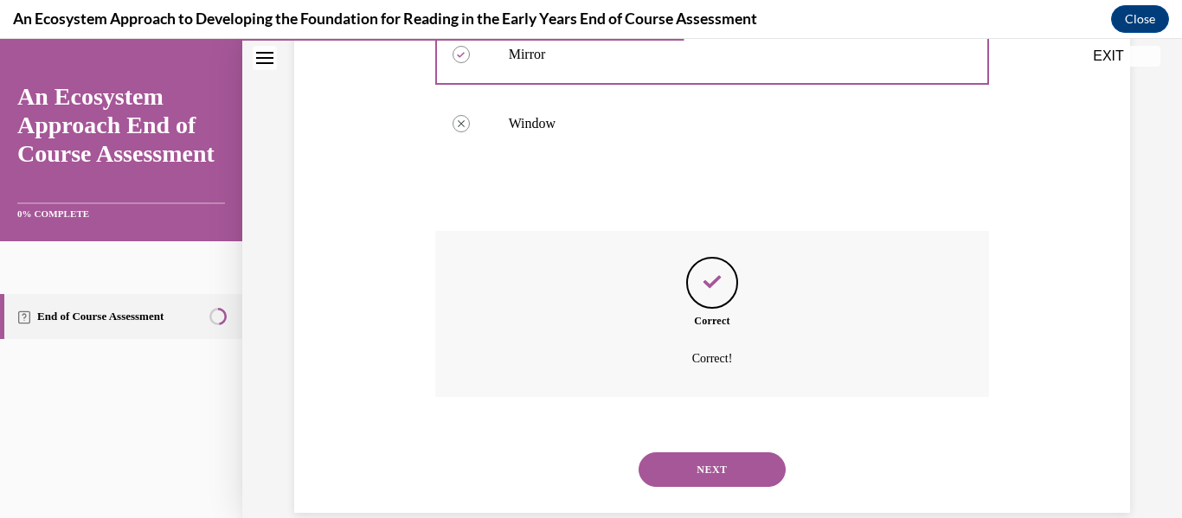
click at [736, 453] on button "NEXT" at bounding box center [712, 470] width 147 height 35
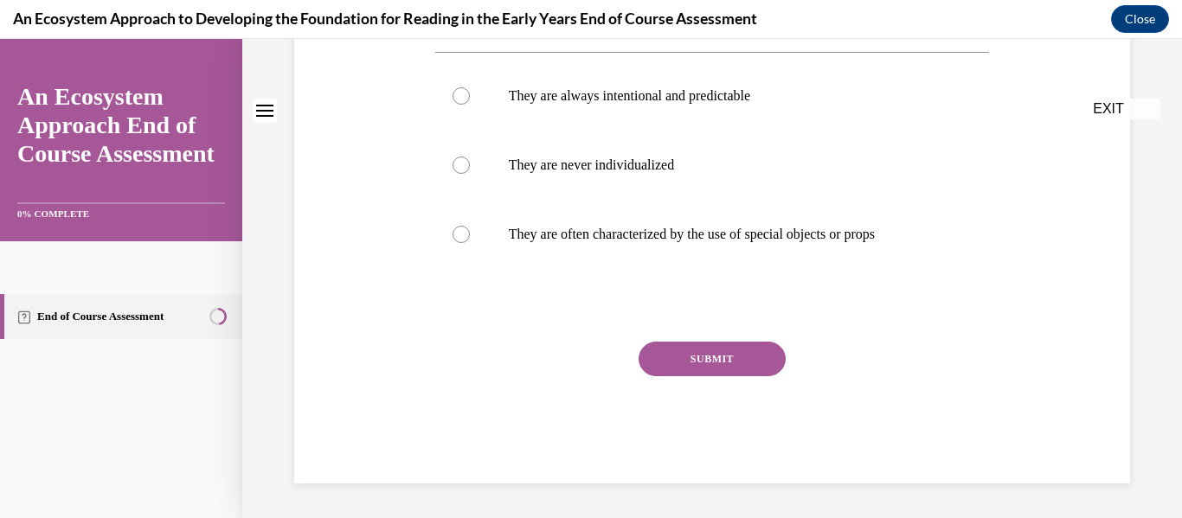
scroll to position [0, 0]
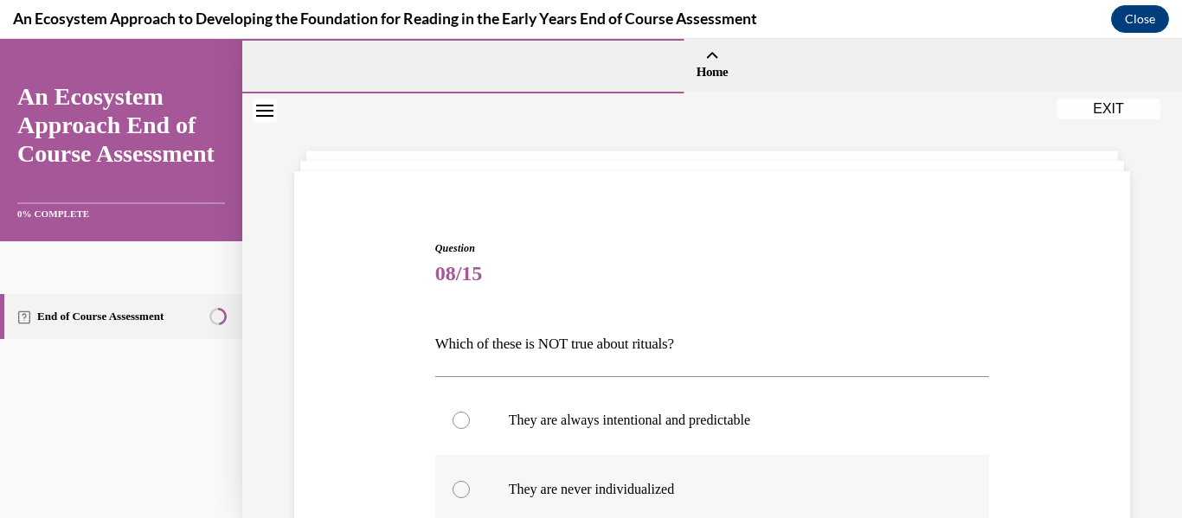
click at [823, 455] on label "They are never individualized" at bounding box center [712, 489] width 555 height 69
click at [470, 481] on input "They are never individualized" at bounding box center [461, 489] width 17 height 17
radio input "true"
click at [653, 481] on p "They are never individualized" at bounding box center [728, 489] width 438 height 17
click at [470, 481] on input "They are never individualized" at bounding box center [461, 489] width 17 height 17
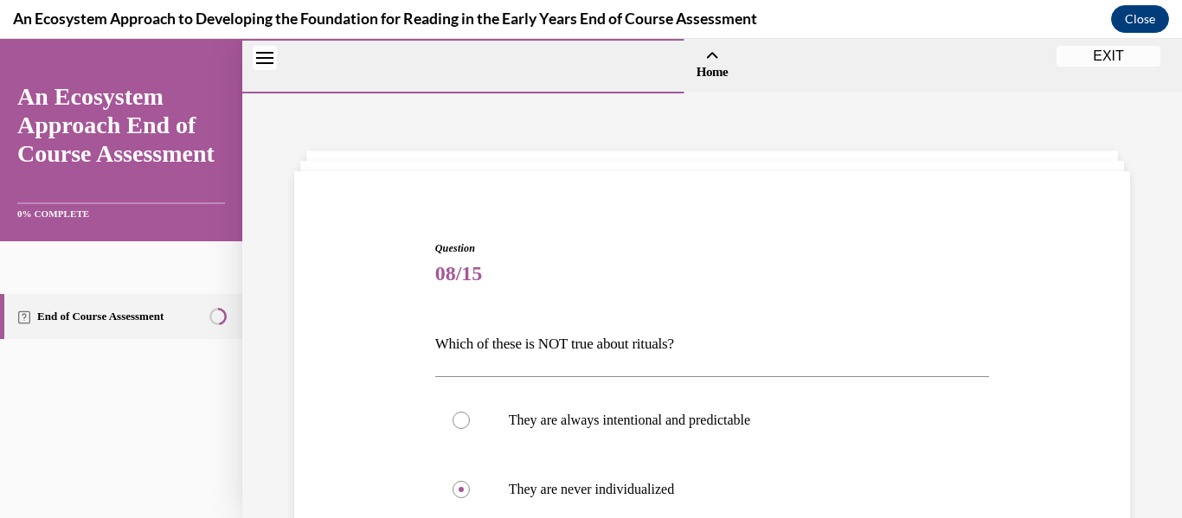
scroll to position [259, 0]
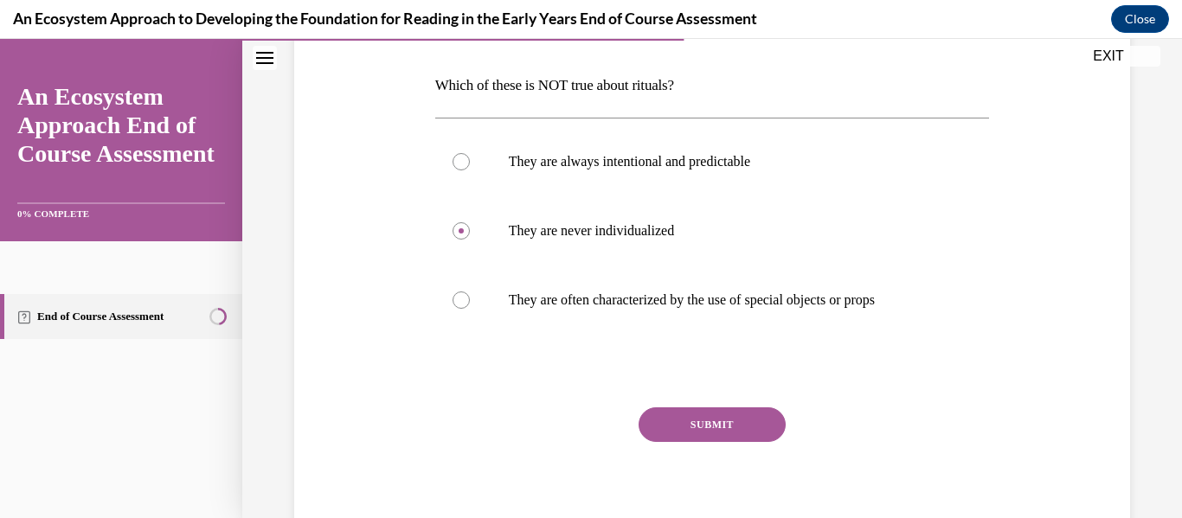
click at [670, 429] on button "SUBMIT" at bounding box center [712, 425] width 147 height 35
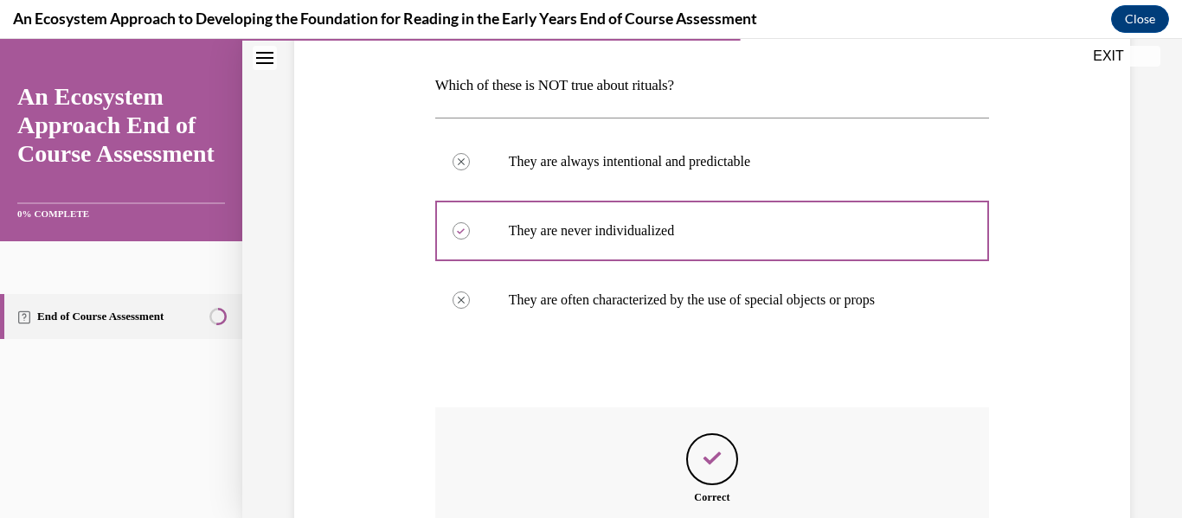
scroll to position [465, 0]
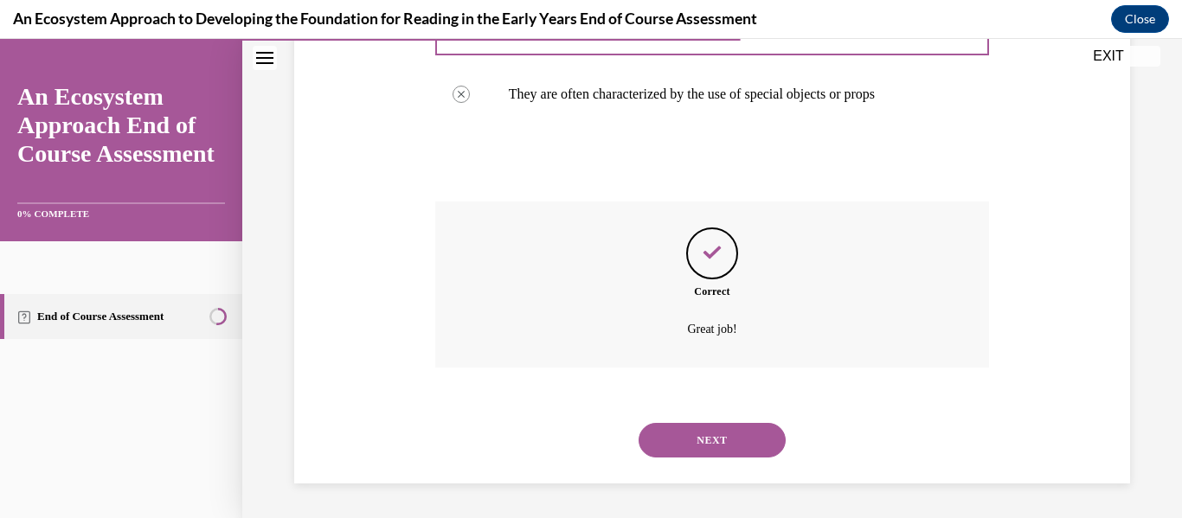
click at [678, 442] on button "NEXT" at bounding box center [712, 440] width 147 height 35
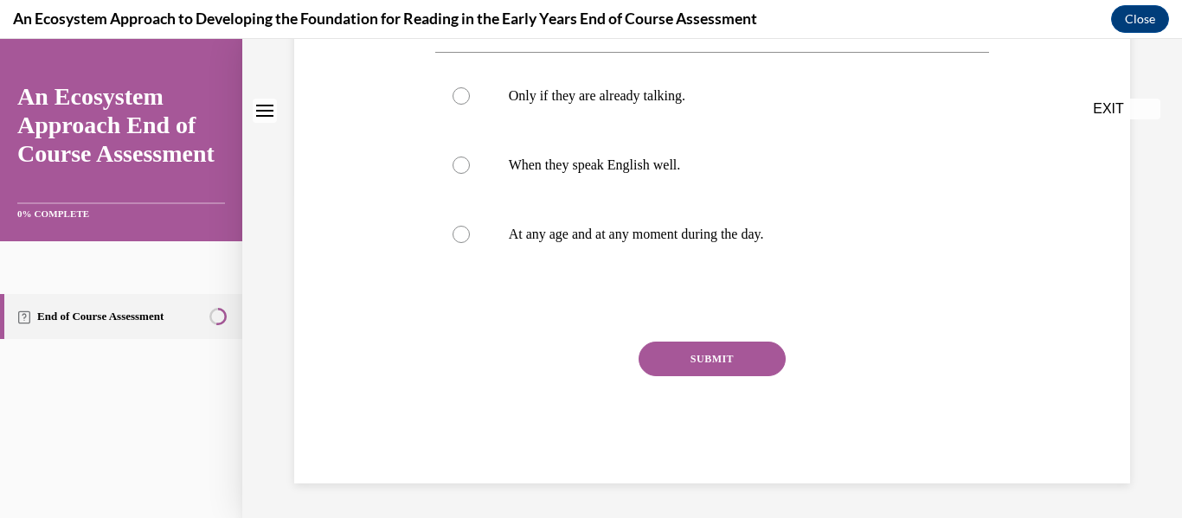
click at [716, 131] on label "Only if they are already talking." at bounding box center [712, 95] width 555 height 69
click at [470, 105] on input "Only if they are already talking." at bounding box center [461, 95] width 17 height 17
radio input "true"
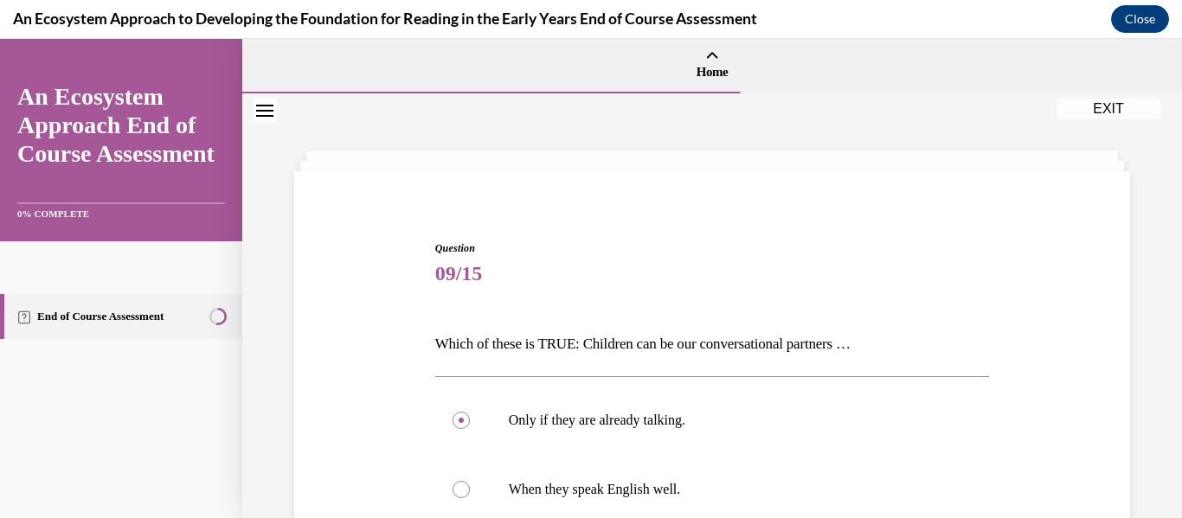
radio input "true"
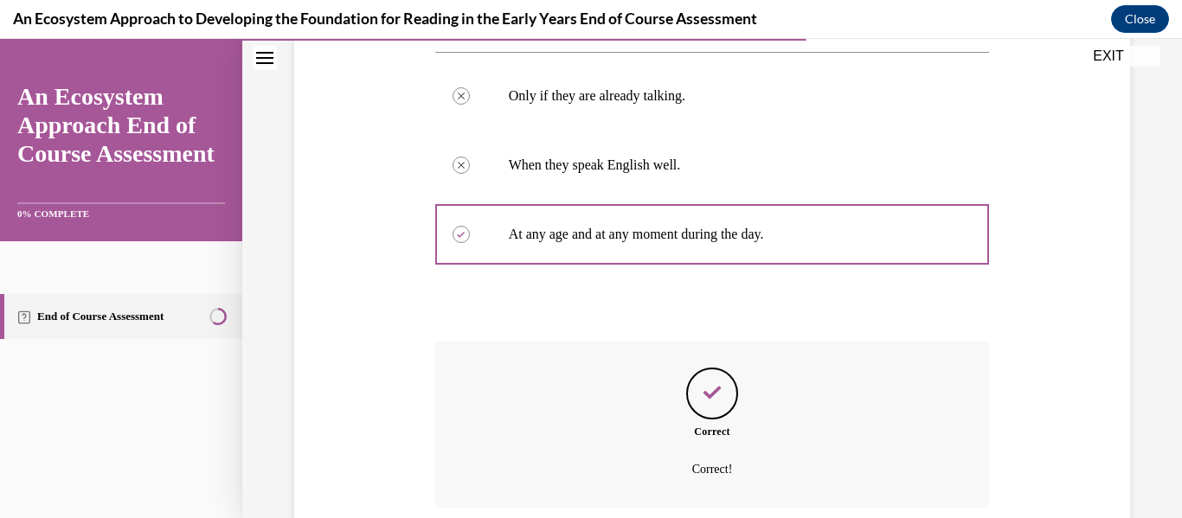
scroll to position [465, 0]
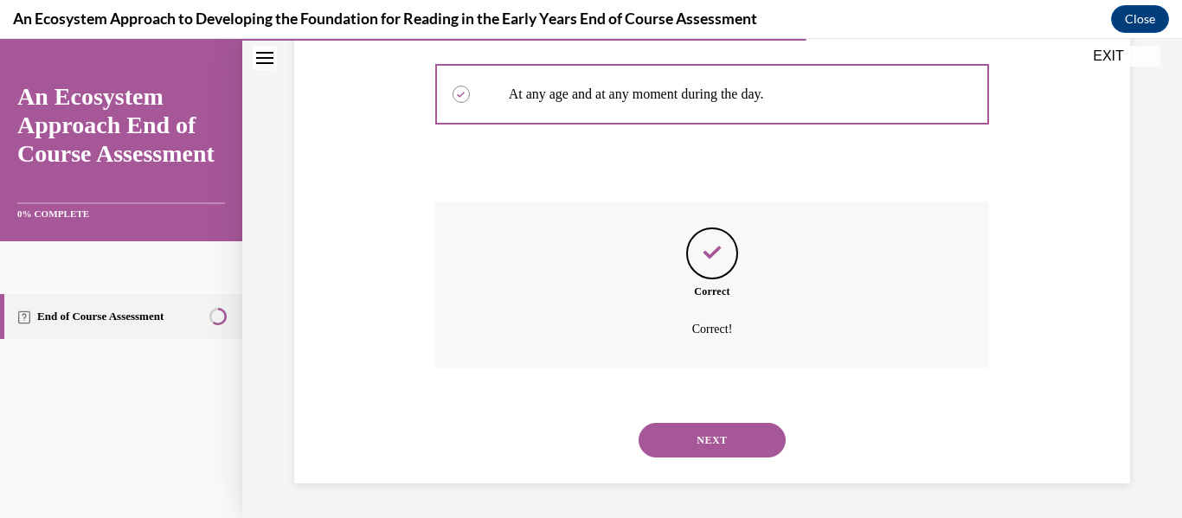
click at [685, 445] on button "NEXT" at bounding box center [712, 440] width 147 height 35
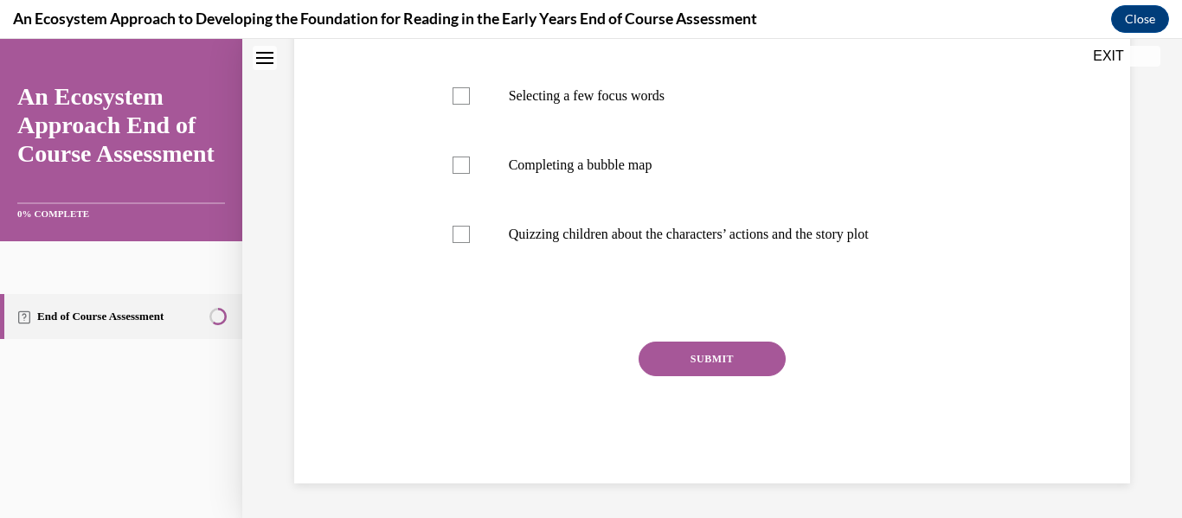
click at [685, 35] on p "Selecting an anchor book" at bounding box center [728, 26] width 438 height 17
click at [470, 35] on input "Selecting an anchor book" at bounding box center [461, 26] width 17 height 17
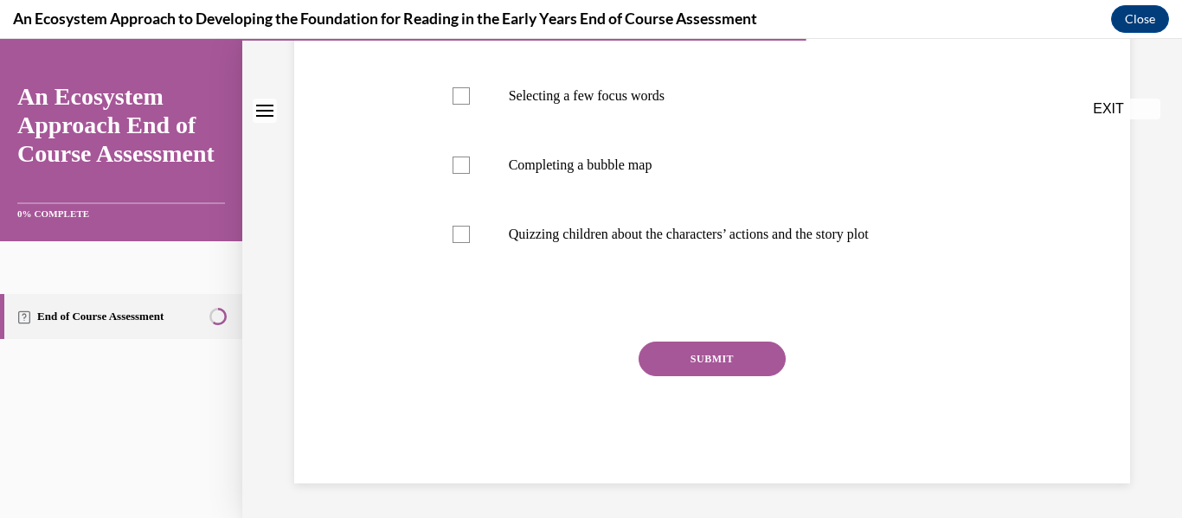
scroll to position [249, 0]
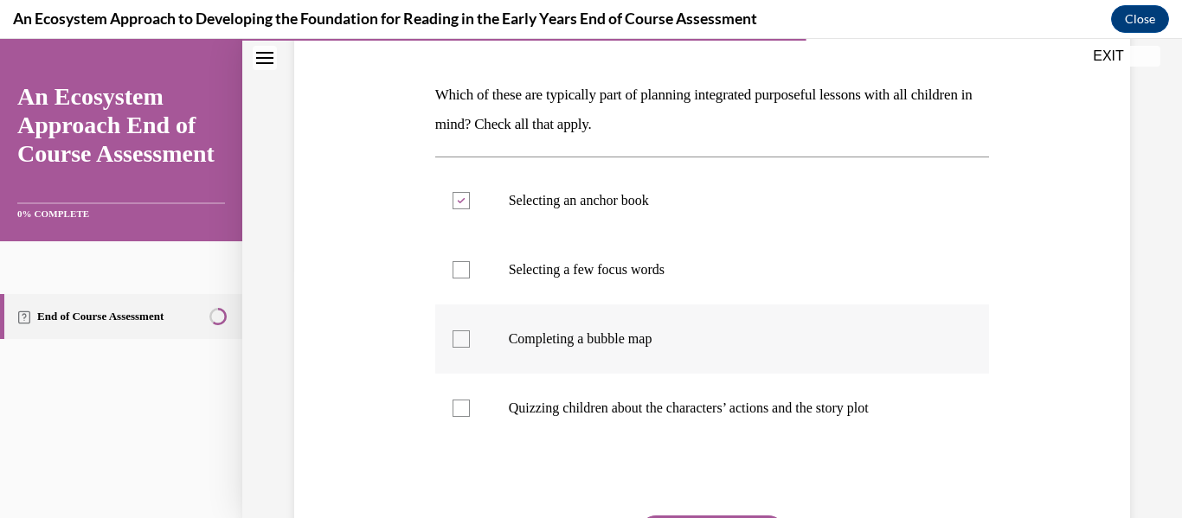
click at [463, 202] on icon at bounding box center [461, 201] width 8 height 6
click at [463, 202] on input "Selecting an anchor book" at bounding box center [461, 200] width 17 height 17
checkbox input "false"
click at [461, 271] on div at bounding box center [461, 269] width 17 height 17
click at [461, 271] on input "Selecting a few focus words" at bounding box center [461, 269] width 17 height 17
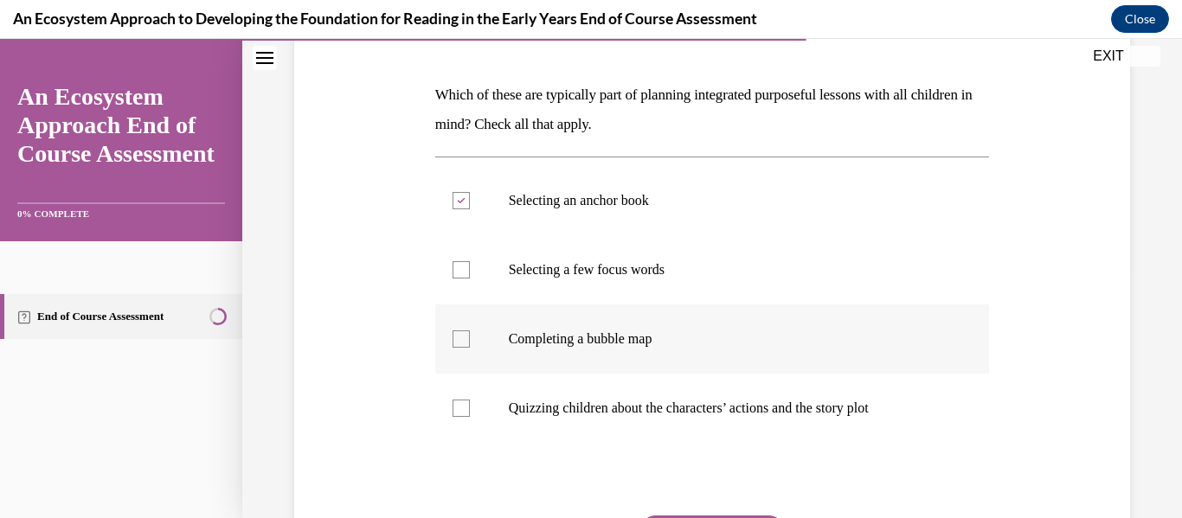
checkbox input "true"
click at [702, 345] on p "Completing a bubble map" at bounding box center [728, 339] width 438 height 17
click at [470, 345] on input "Completing a bubble map" at bounding box center [461, 339] width 17 height 17
checkbox input "true"
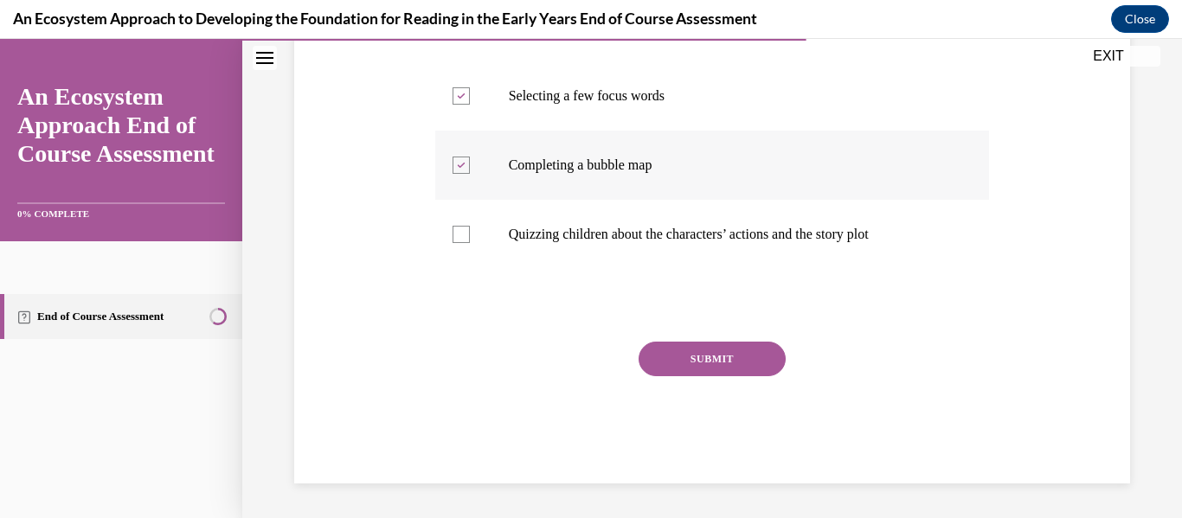
click at [702, 345] on button "SUBMIT" at bounding box center [712, 359] width 147 height 35
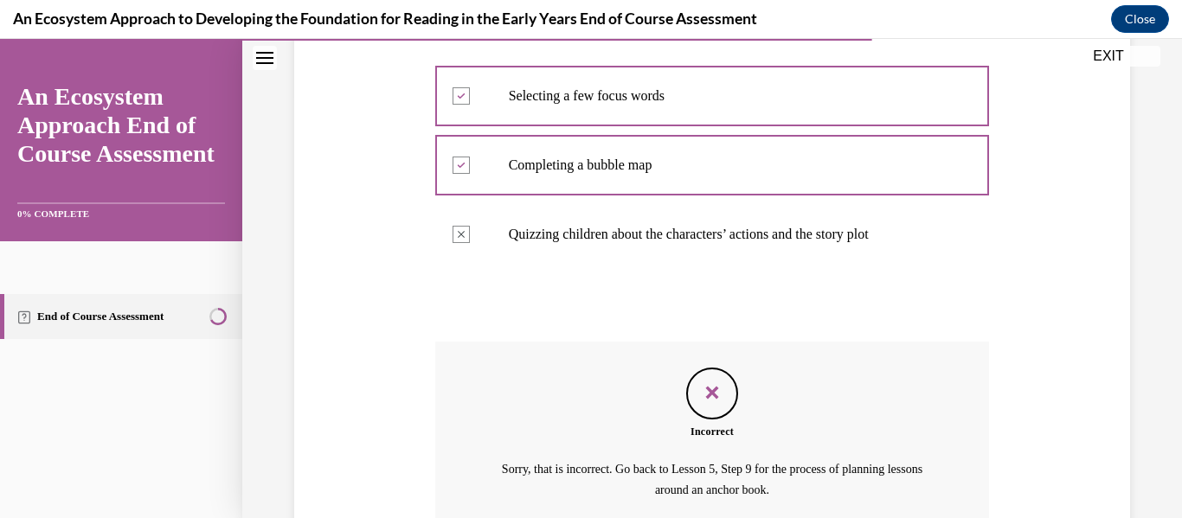
scroll to position [584, 0]
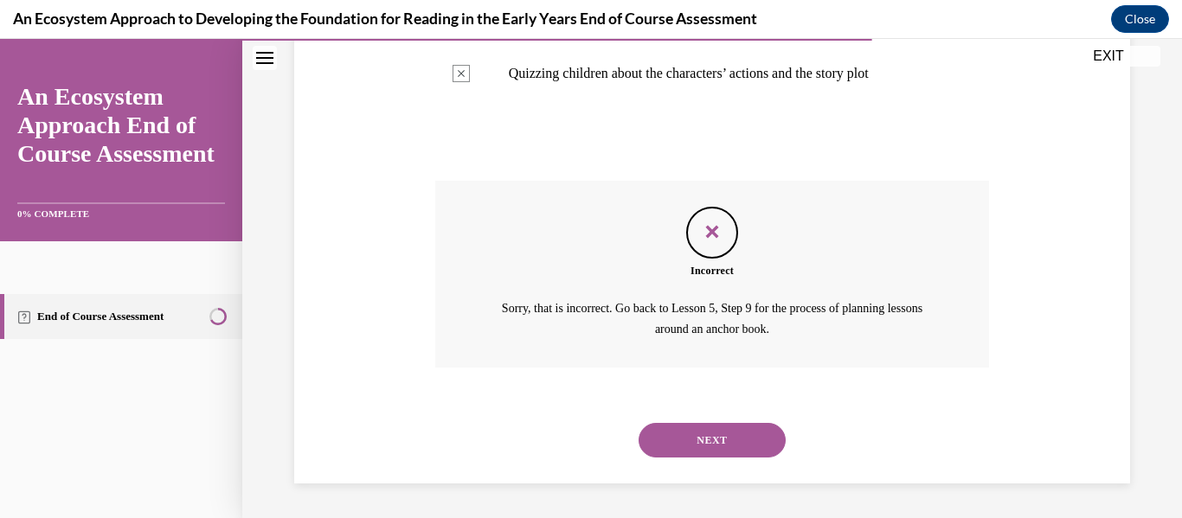
click at [711, 452] on button "NEXT" at bounding box center [712, 440] width 147 height 35
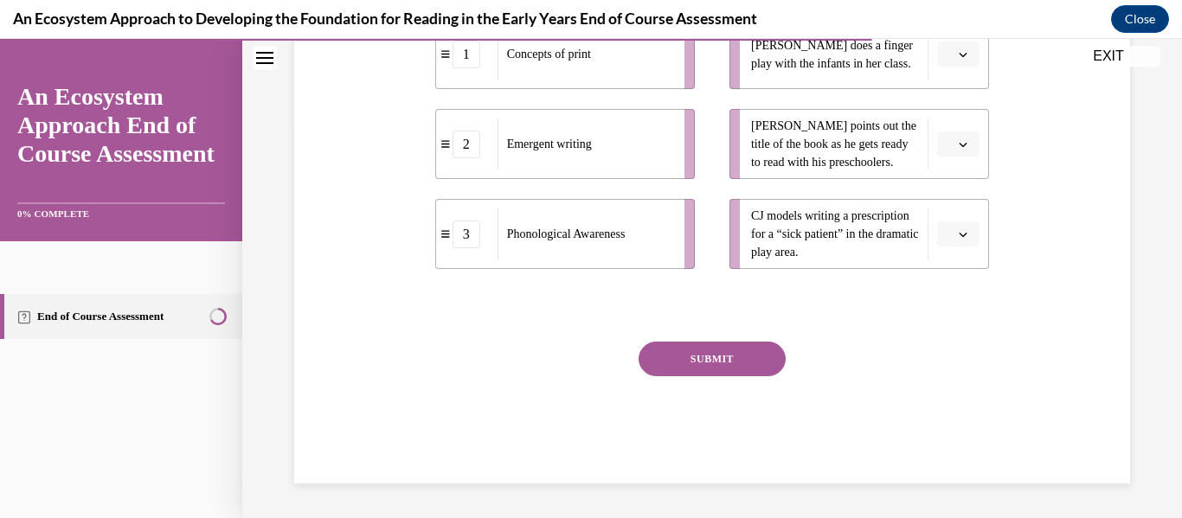
scroll to position [278, 0]
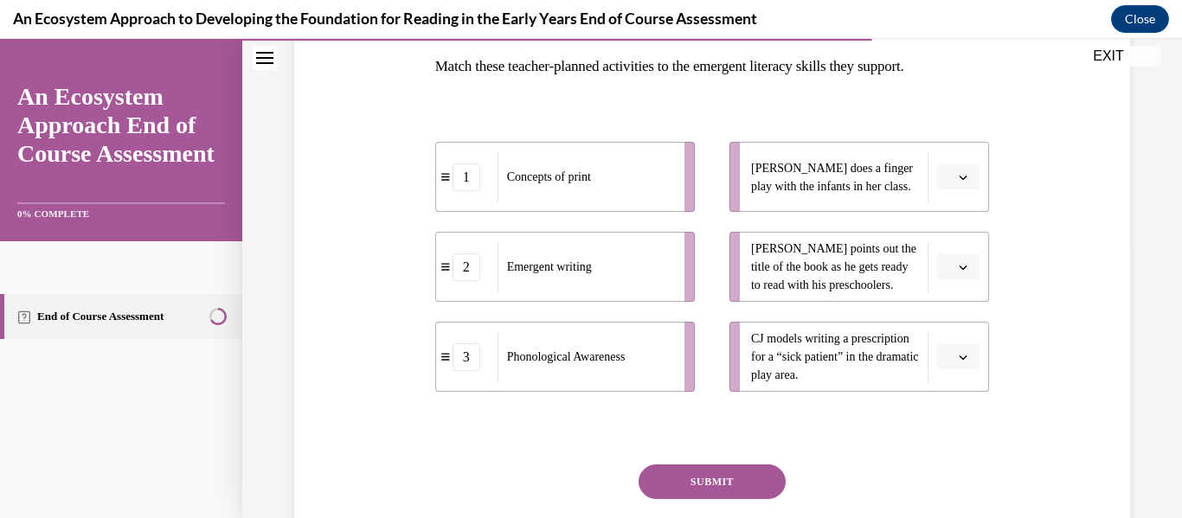
click at [954, 355] on span "Please select an option" at bounding box center [951, 357] width 6 height 17
click at [954, 357] on span "Please select an option" at bounding box center [951, 357] width 6 height 17
click at [948, 288] on span "2" at bounding box center [951, 284] width 6 height 14
click at [945, 273] on button "button" at bounding box center [958, 267] width 42 height 26
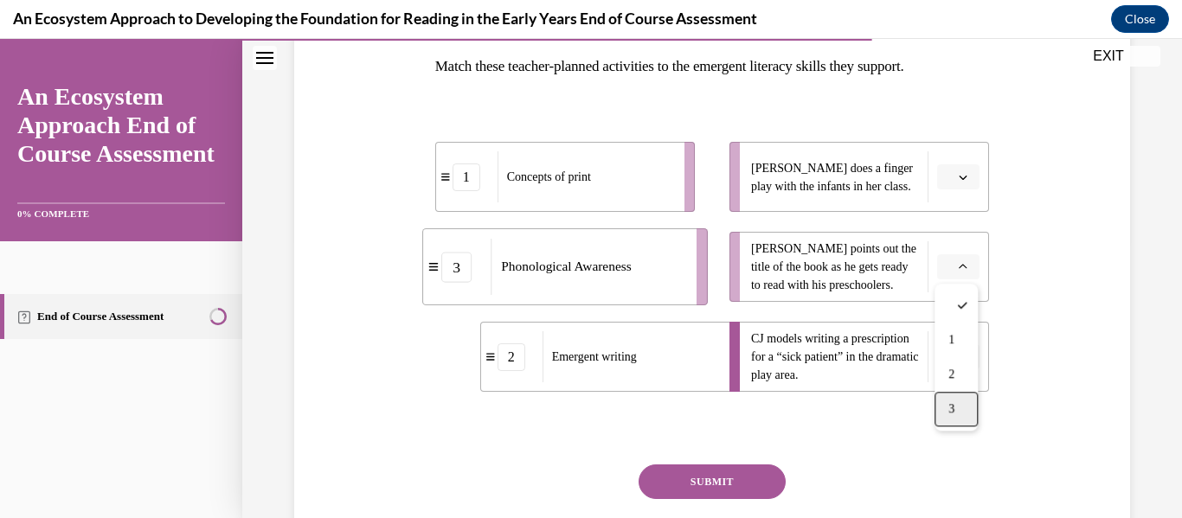
click at [961, 408] on div "3" at bounding box center [956, 409] width 43 height 35
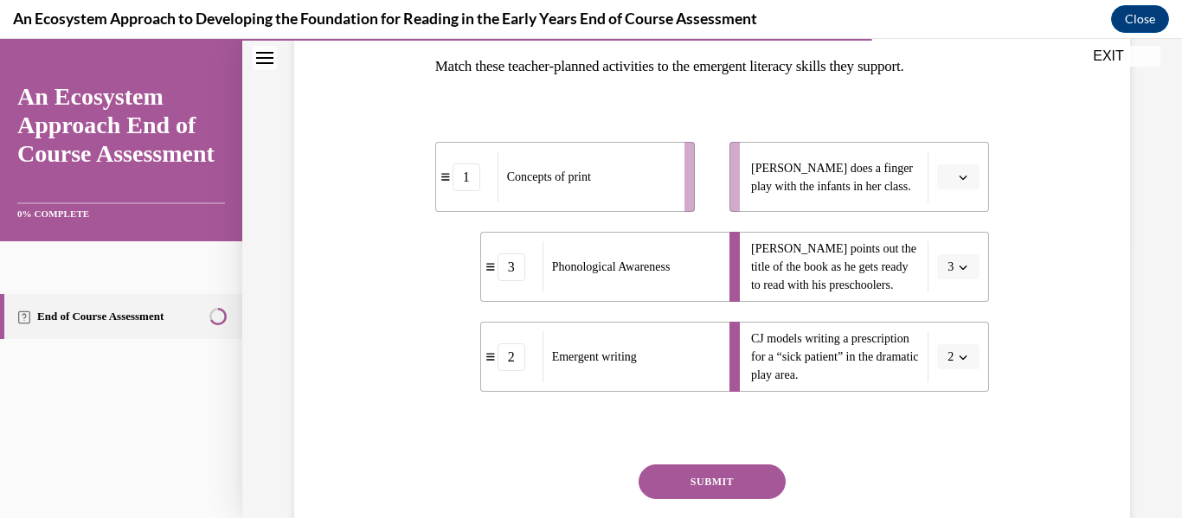
click at [959, 357] on icon "button" at bounding box center [963, 357] width 9 height 9
click at [951, 254] on span "1" at bounding box center [948, 249] width 6 height 14
click at [945, 188] on button "button" at bounding box center [958, 177] width 42 height 26
click at [959, 274] on div "2" at bounding box center [956, 284] width 43 height 35
click at [742, 477] on button "SUBMIT" at bounding box center [712, 482] width 147 height 35
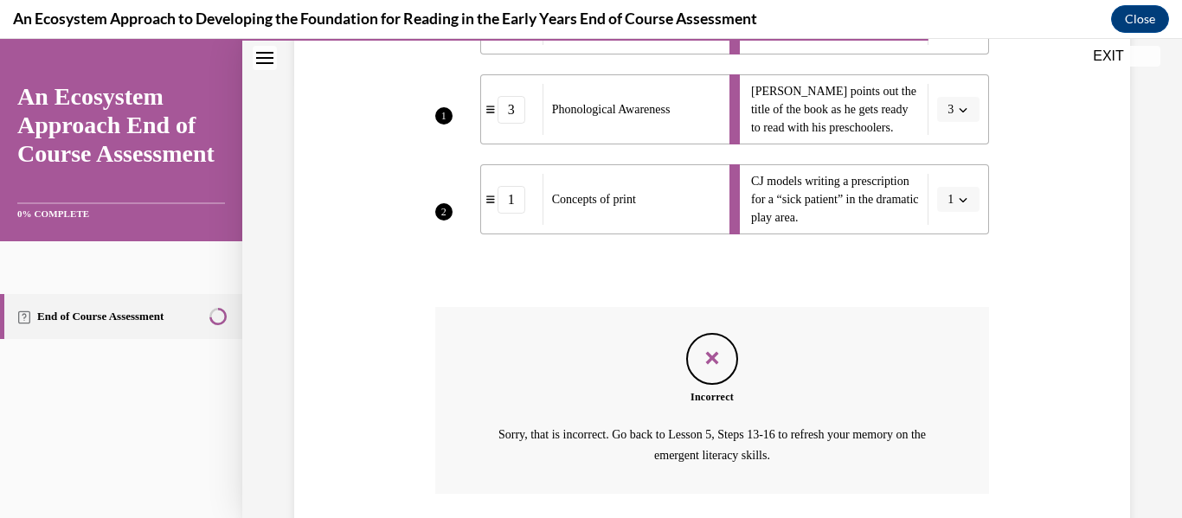
scroll to position [562, 0]
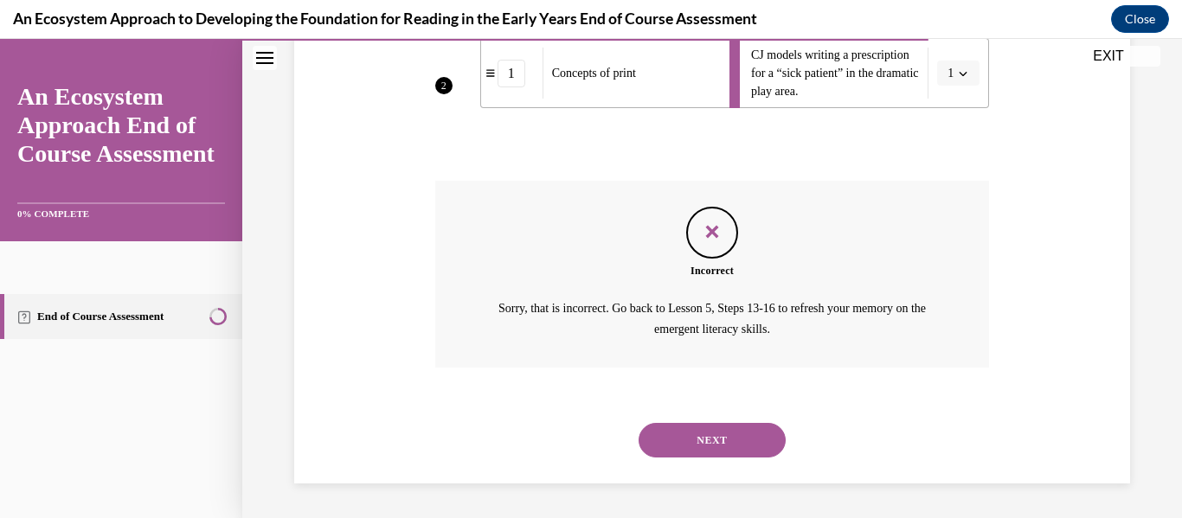
click at [741, 432] on button "NEXT" at bounding box center [712, 440] width 147 height 35
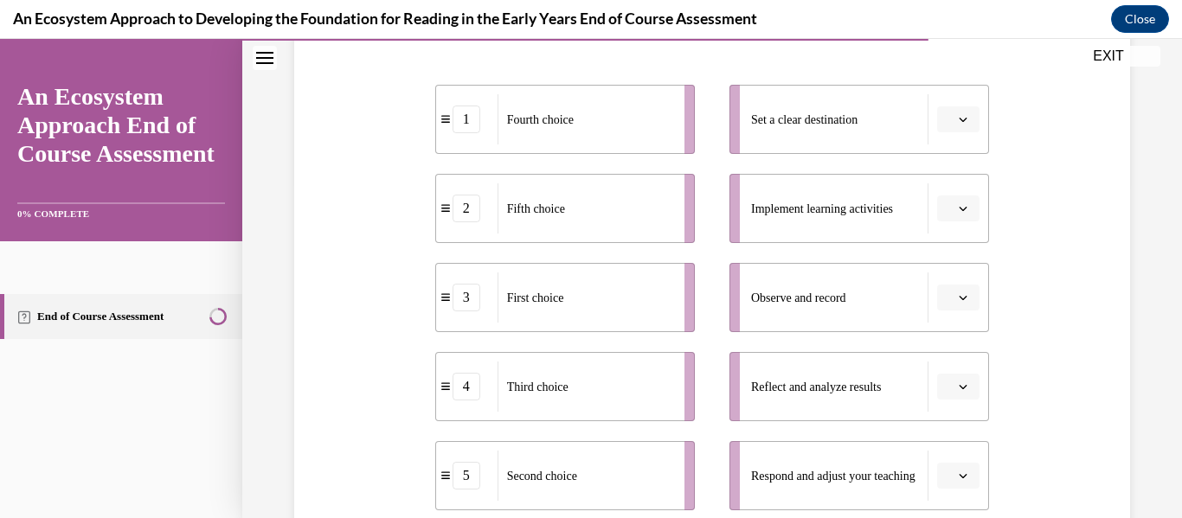
scroll to position [340, 0]
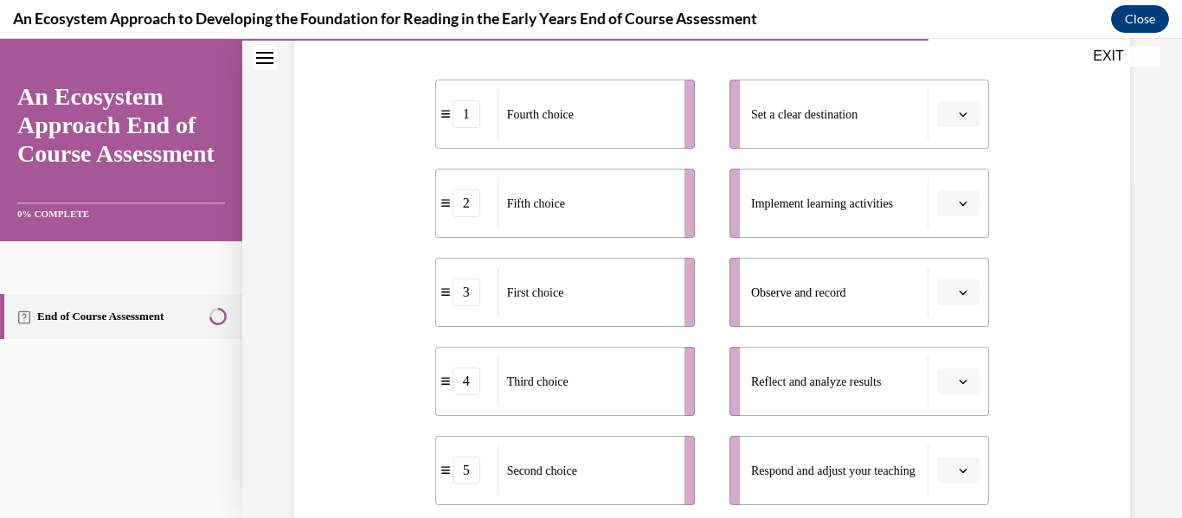
click at [964, 120] on button "button" at bounding box center [958, 114] width 42 height 26
click at [966, 187] on div "1" at bounding box center [956, 187] width 43 height 35
click at [961, 195] on button "button" at bounding box center [958, 203] width 42 height 26
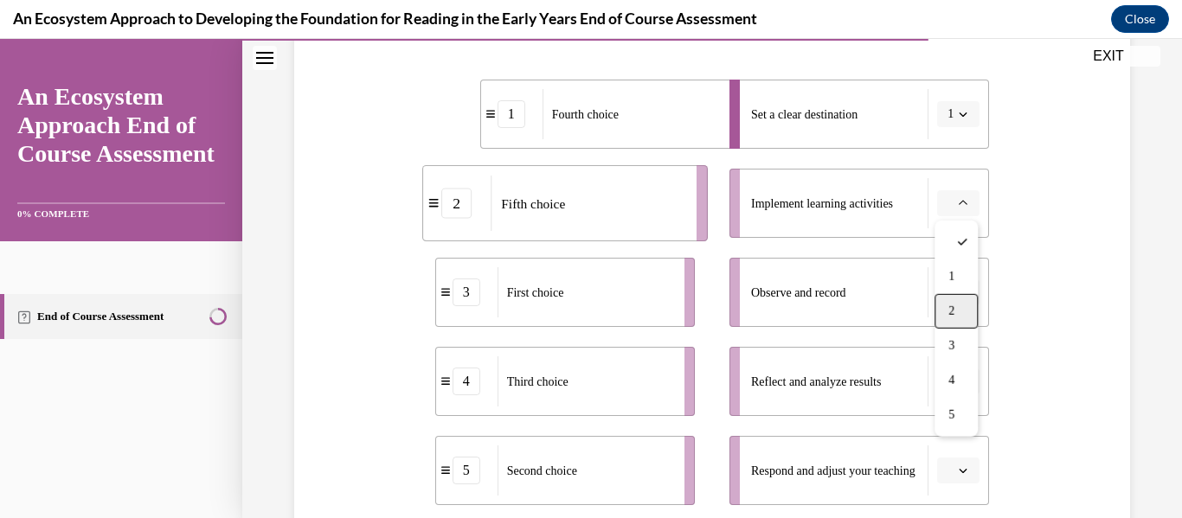
click at [959, 305] on div "2" at bounding box center [956, 311] width 43 height 35
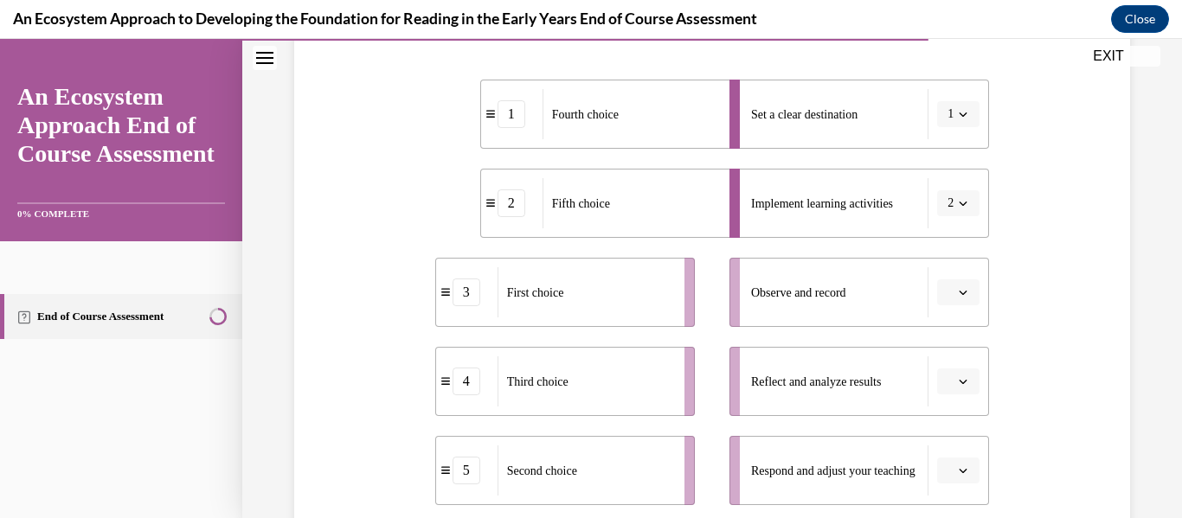
click at [954, 290] on button "button" at bounding box center [958, 293] width 42 height 26
click at [962, 178] on div "3" at bounding box center [956, 184] width 43 height 35
click at [957, 376] on span "button" at bounding box center [963, 382] width 12 height 12
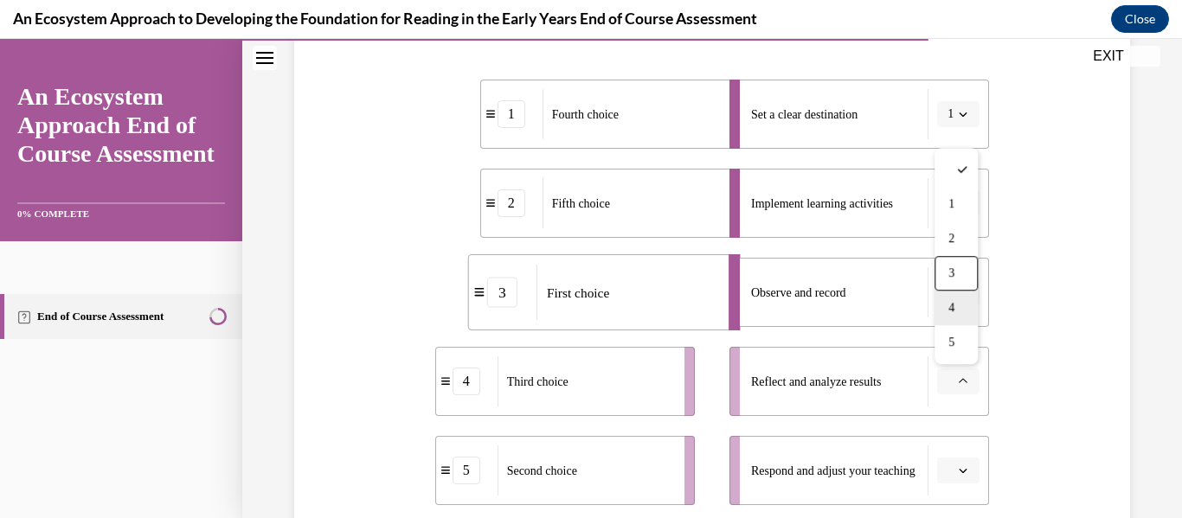
click at [961, 305] on div "4" at bounding box center [956, 308] width 43 height 35
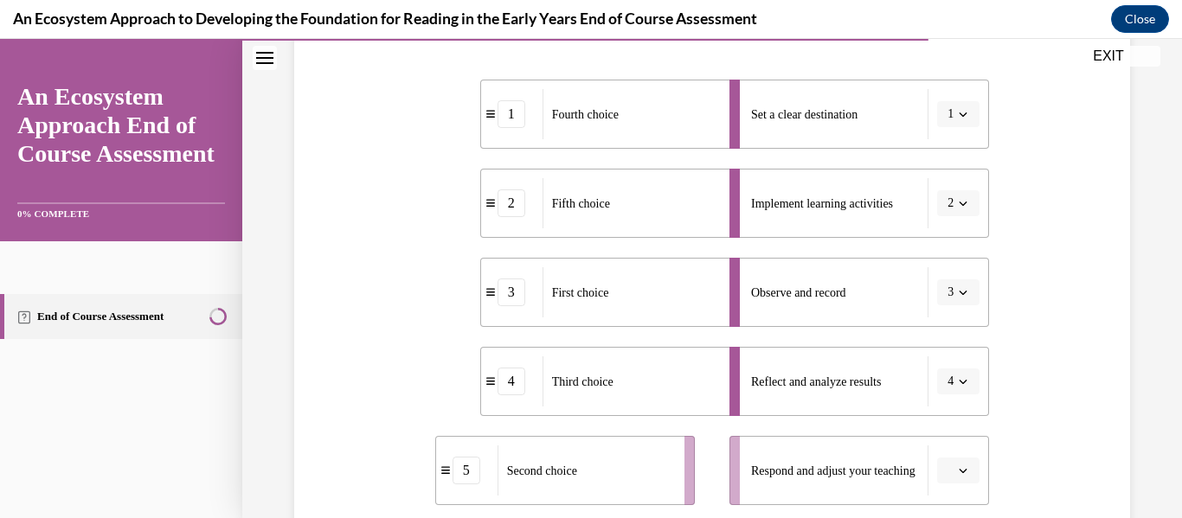
click at [953, 472] on span "Please select an option" at bounding box center [951, 470] width 6 height 17
click at [953, 429] on span "5" at bounding box center [951, 432] width 6 height 14
click at [957, 119] on span "button" at bounding box center [963, 114] width 12 height 12
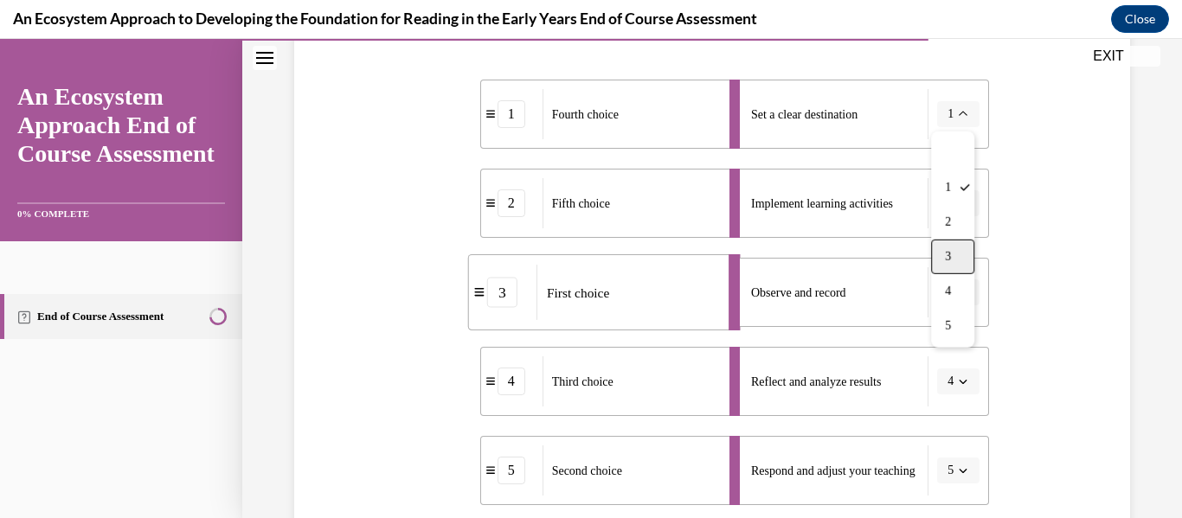
click at [956, 260] on div "3" at bounding box center [952, 257] width 43 height 35
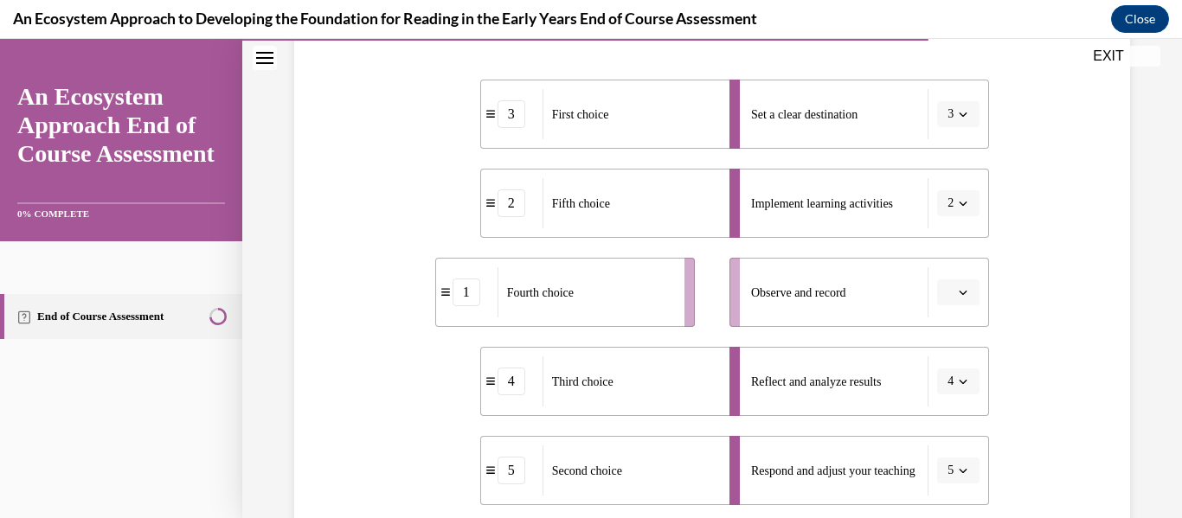
click at [937, 478] on button "5" at bounding box center [958, 471] width 42 height 26
click at [966, 323] on div "2" at bounding box center [952, 328] width 43 height 35
click at [958, 386] on span "button" at bounding box center [963, 382] width 12 height 12
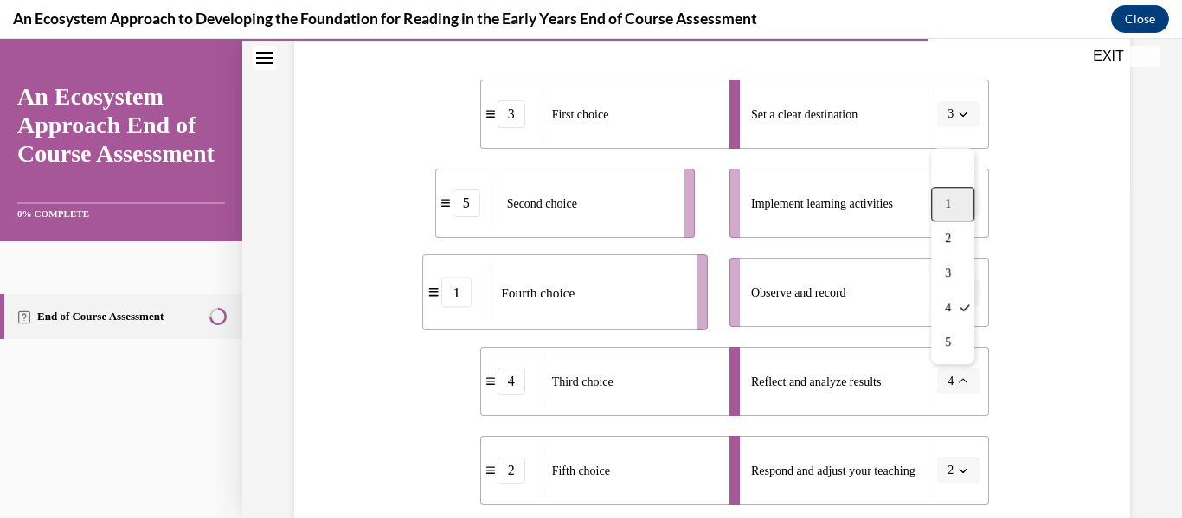
click at [962, 209] on div "1" at bounding box center [952, 204] width 43 height 35
click at [967, 291] on icon "button" at bounding box center [963, 292] width 9 height 9
click at [960, 172] on div "3" at bounding box center [956, 184] width 43 height 35
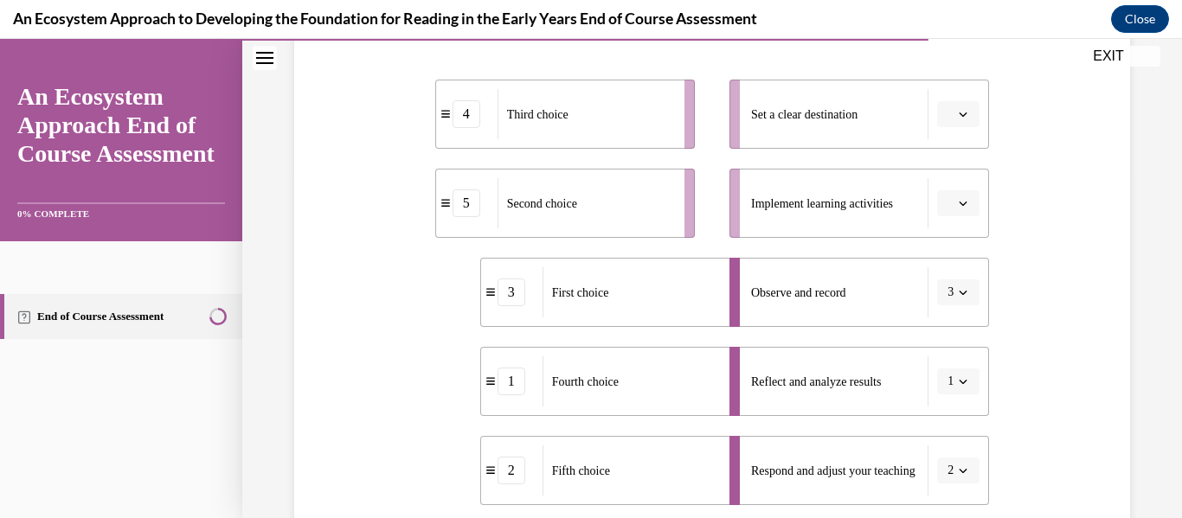
click at [957, 202] on span "button" at bounding box center [963, 203] width 12 height 12
click at [870, 296] on div "Observe and record" at bounding box center [839, 292] width 177 height 50
click at [966, 311] on li "Observe and record 3" at bounding box center [859, 292] width 260 height 69
click at [962, 305] on button "3" at bounding box center [958, 293] width 42 height 26
click at [948, 212] on span "4" at bounding box center [948, 219] width 6 height 14
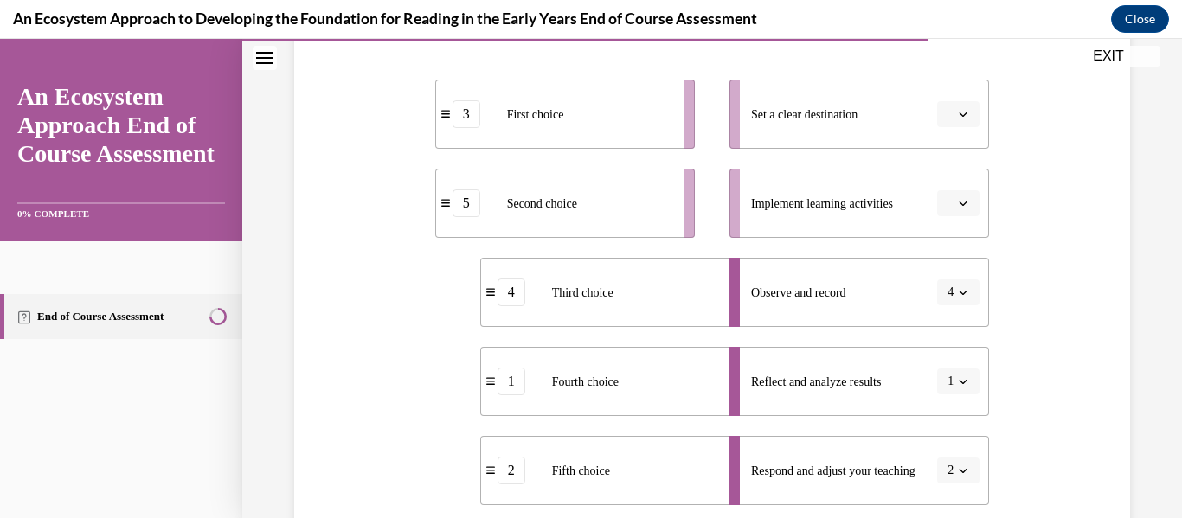
click at [948, 117] on span "Please select an option" at bounding box center [951, 114] width 6 height 17
click at [966, 251] on div "3" at bounding box center [956, 257] width 43 height 35
click at [948, 206] on span "Please select an option" at bounding box center [951, 203] width 6 height 17
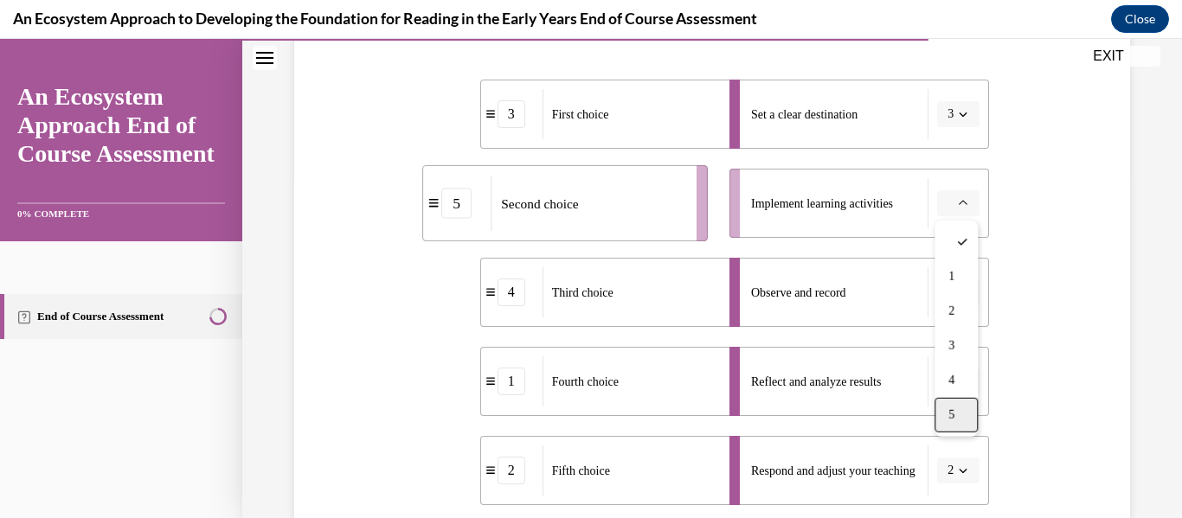
click at [952, 418] on span "5" at bounding box center [951, 415] width 6 height 14
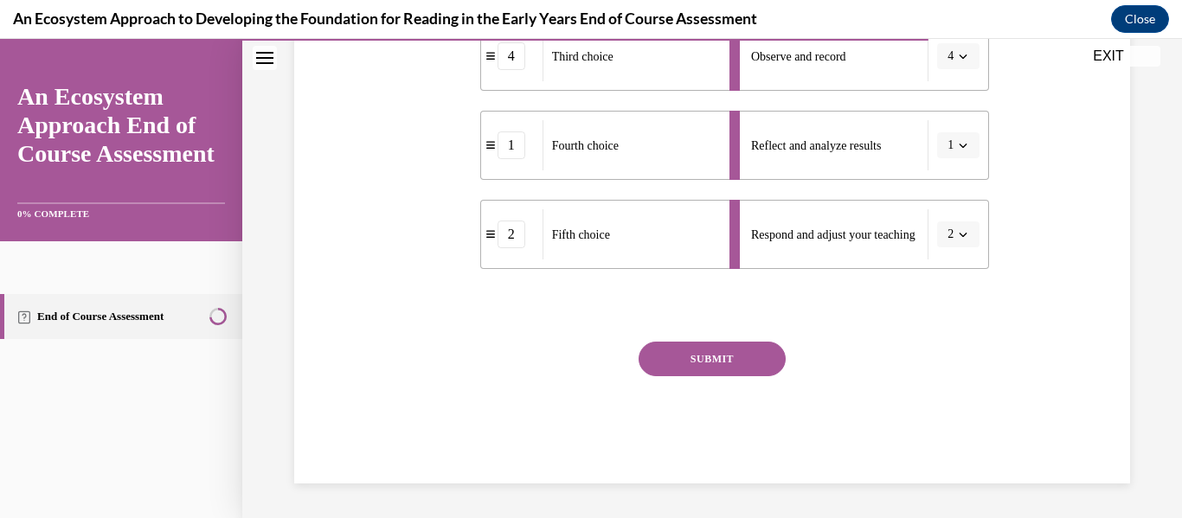
click at [736, 355] on button "SUBMIT" at bounding box center [712, 359] width 147 height 35
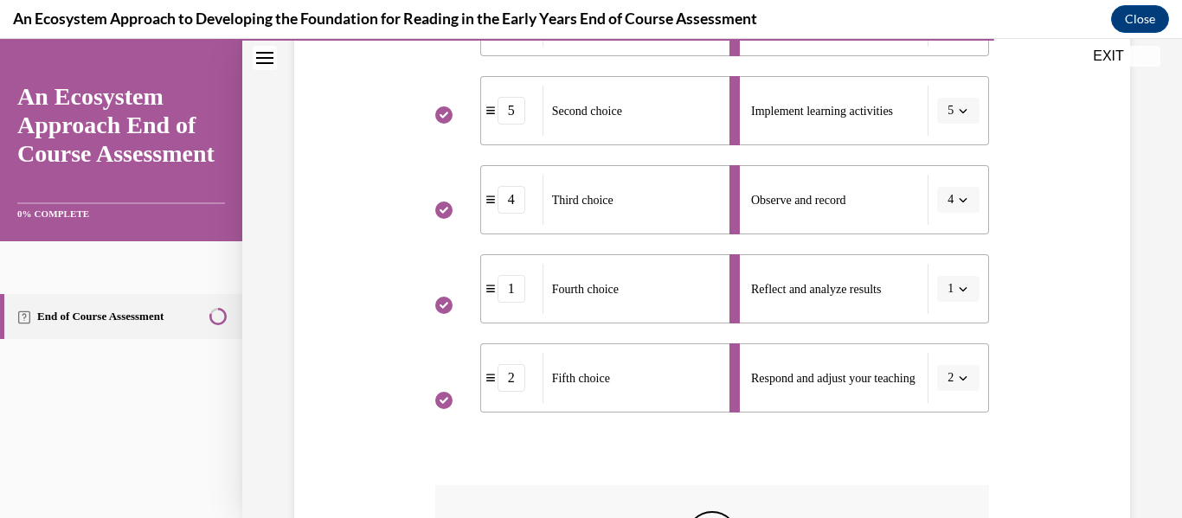
scroll to position [717, 0]
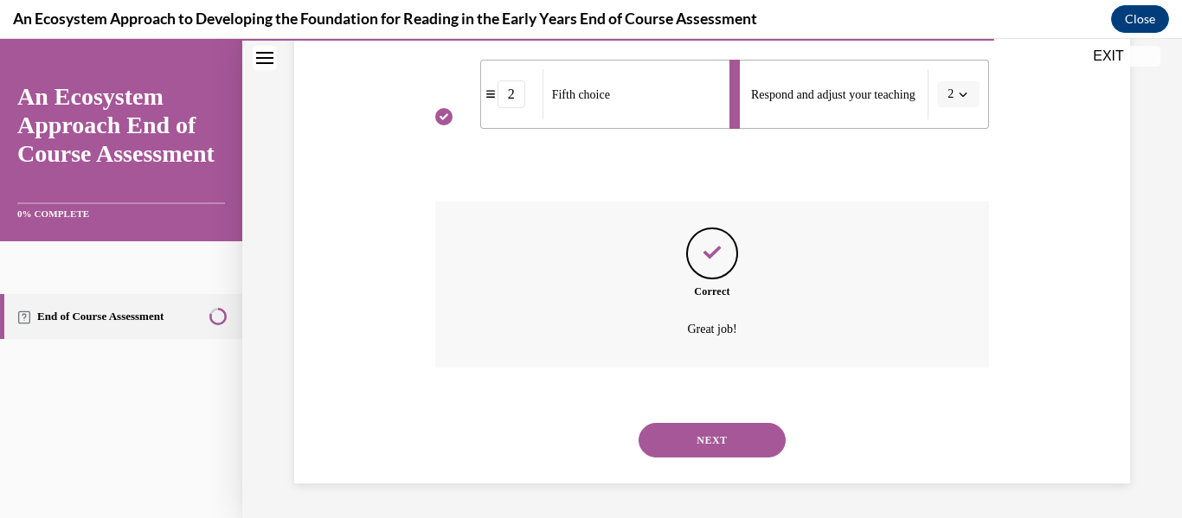
click at [728, 431] on button "NEXT" at bounding box center [712, 440] width 147 height 35
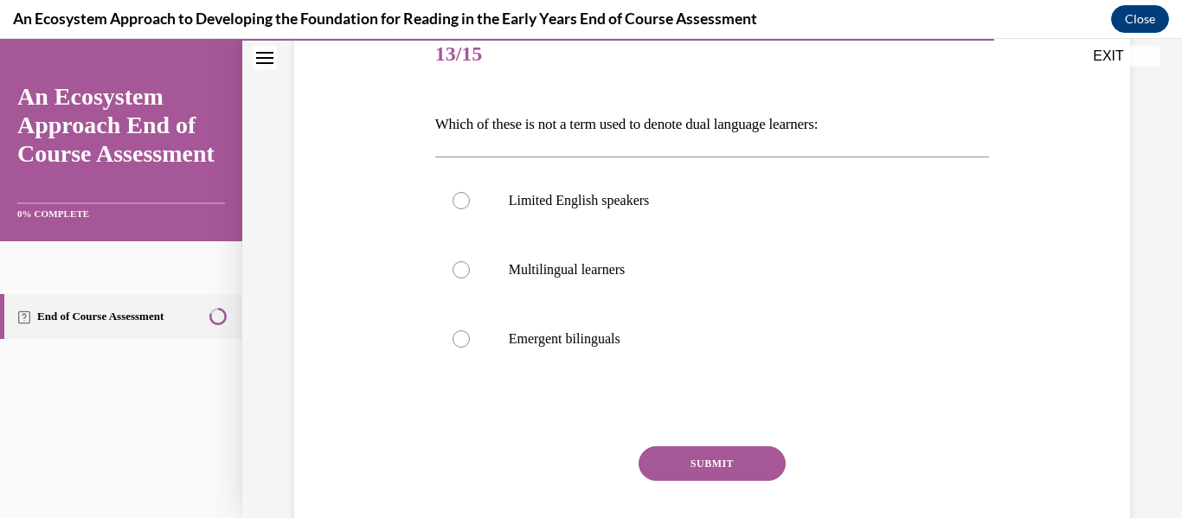
scroll to position [226, 0]
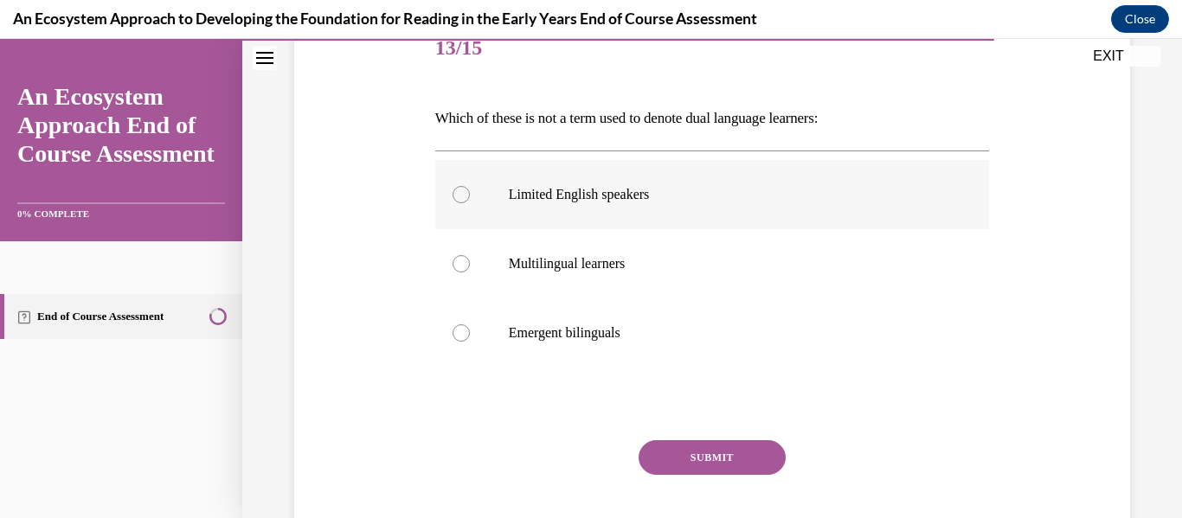
click at [649, 198] on p "Limited English speakers" at bounding box center [728, 194] width 438 height 17
click at [470, 198] on input "Limited English speakers" at bounding box center [461, 194] width 17 height 17
radio input "true"
click at [692, 466] on button "SUBMIT" at bounding box center [712, 457] width 147 height 35
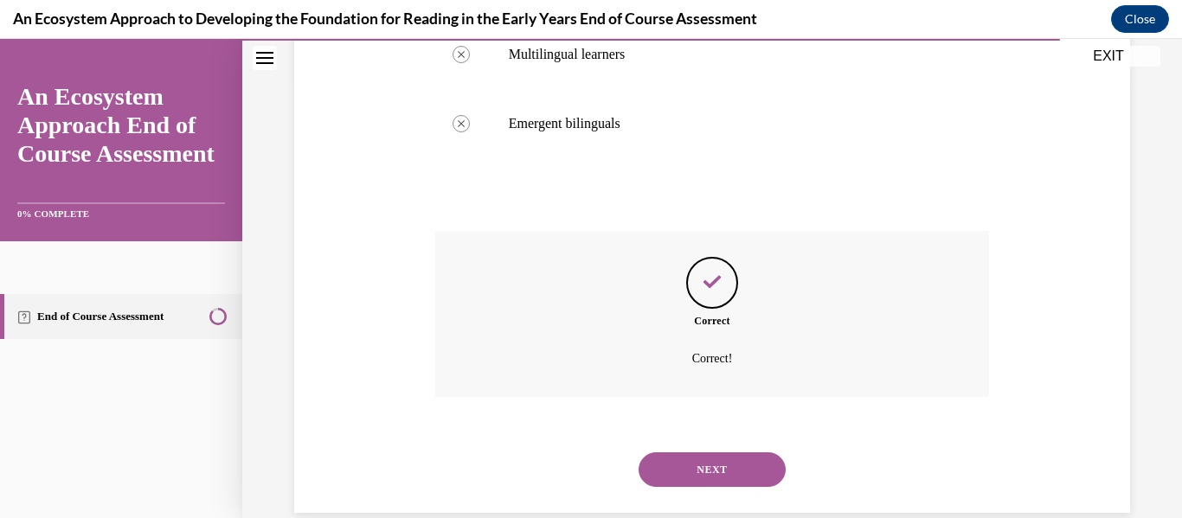
scroll to position [465, 0]
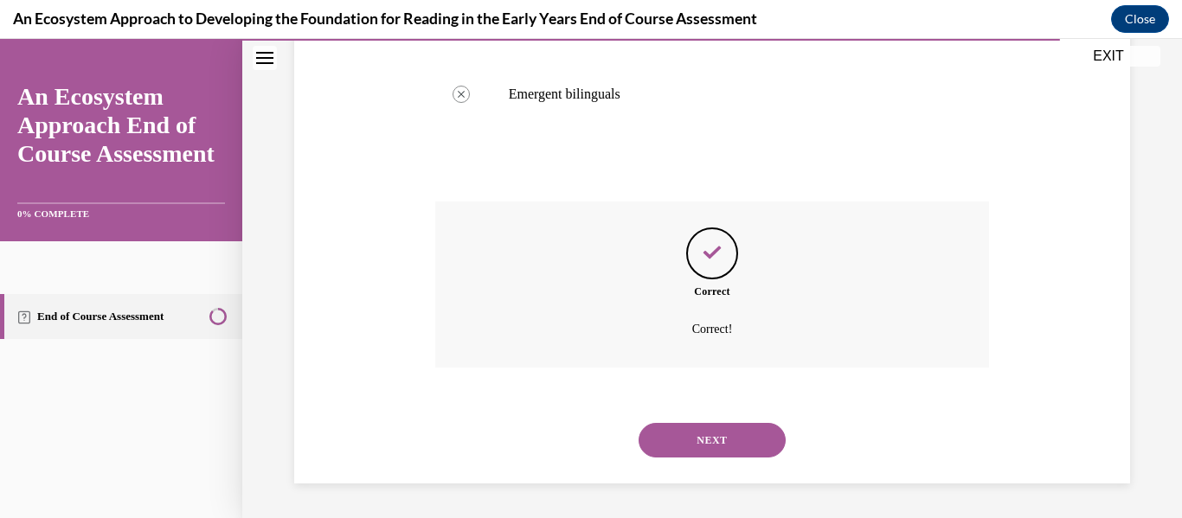
click at [710, 441] on button "NEXT" at bounding box center [712, 440] width 147 height 35
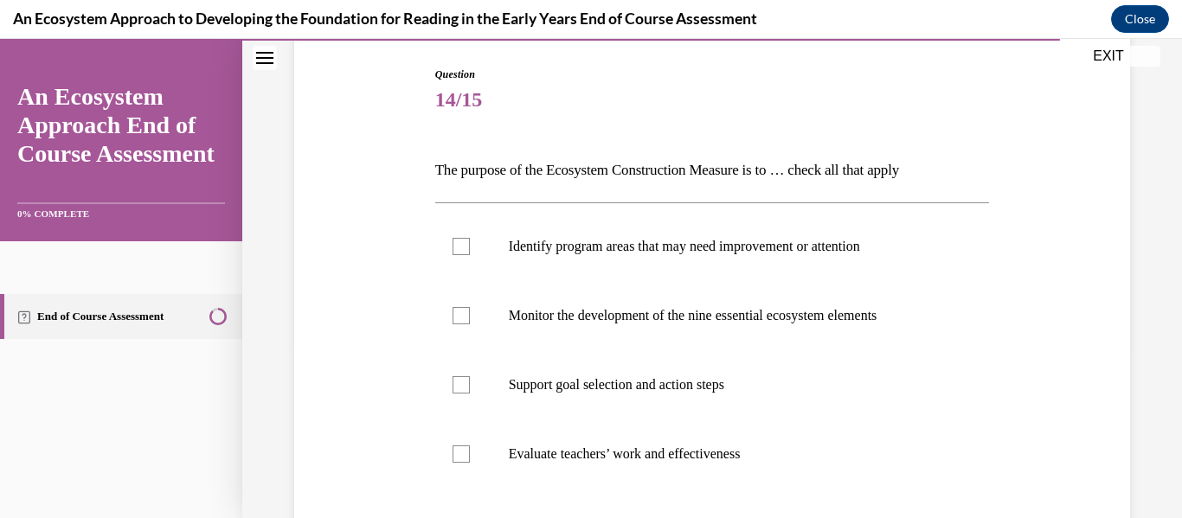
scroll to position [200, 0]
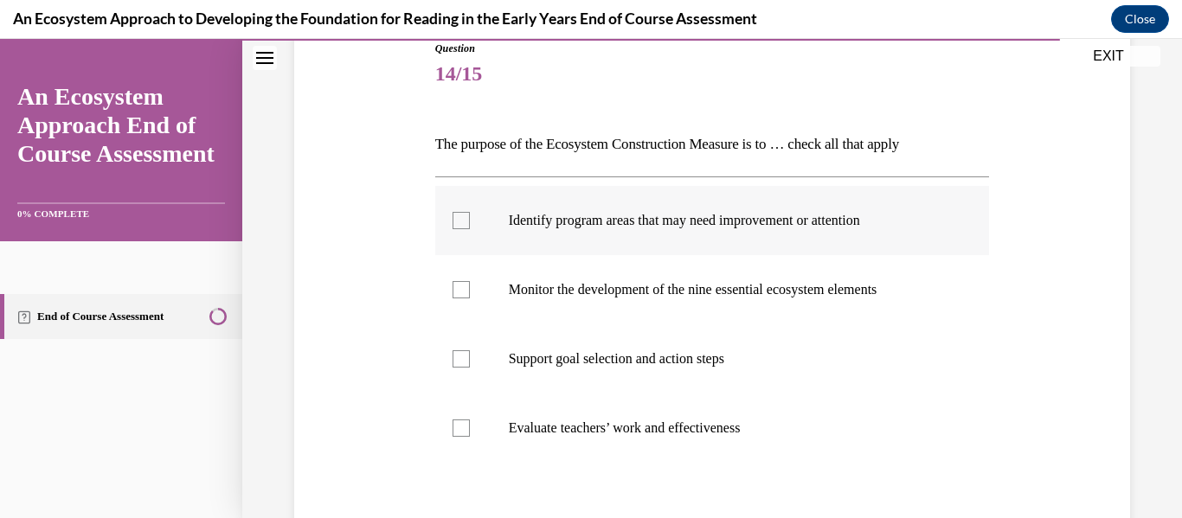
click at [467, 225] on div at bounding box center [461, 220] width 17 height 17
click at [467, 225] on input "Identify program areas that may need improvement or attention" at bounding box center [461, 220] width 17 height 17
checkbox input "true"
click at [465, 359] on div at bounding box center [461, 358] width 17 height 17
click at [465, 359] on input "Support goal selection and action steps" at bounding box center [461, 358] width 17 height 17
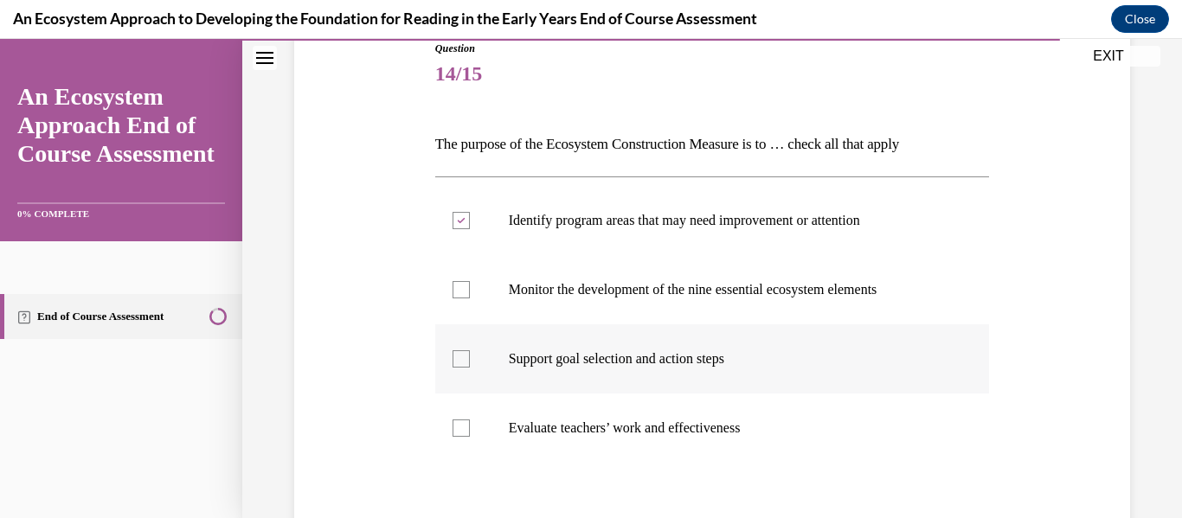
checkbox input "true"
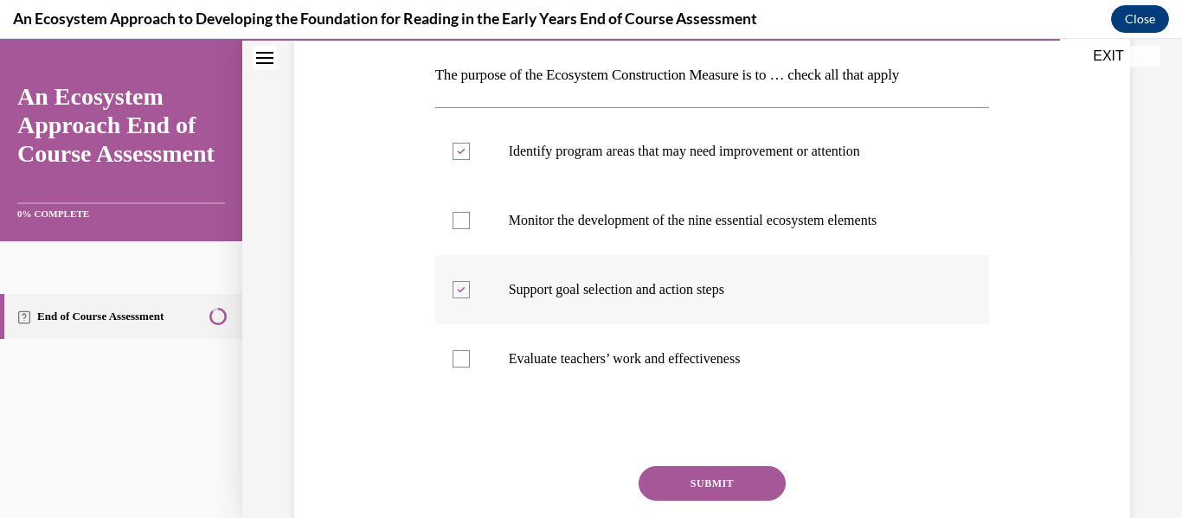
click at [465, 359] on div at bounding box center [461, 358] width 17 height 17
click at [465, 359] on input "Evaluate teachers’ work and effectiveness" at bounding box center [461, 358] width 17 height 17
checkbox input "true"
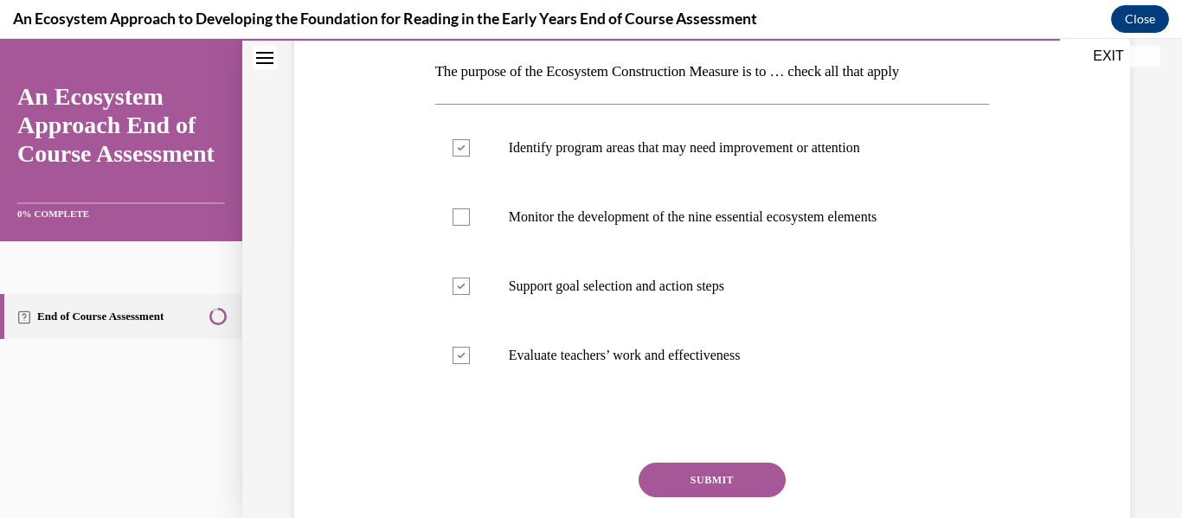
click at [677, 472] on button "SUBMIT" at bounding box center [712, 480] width 147 height 35
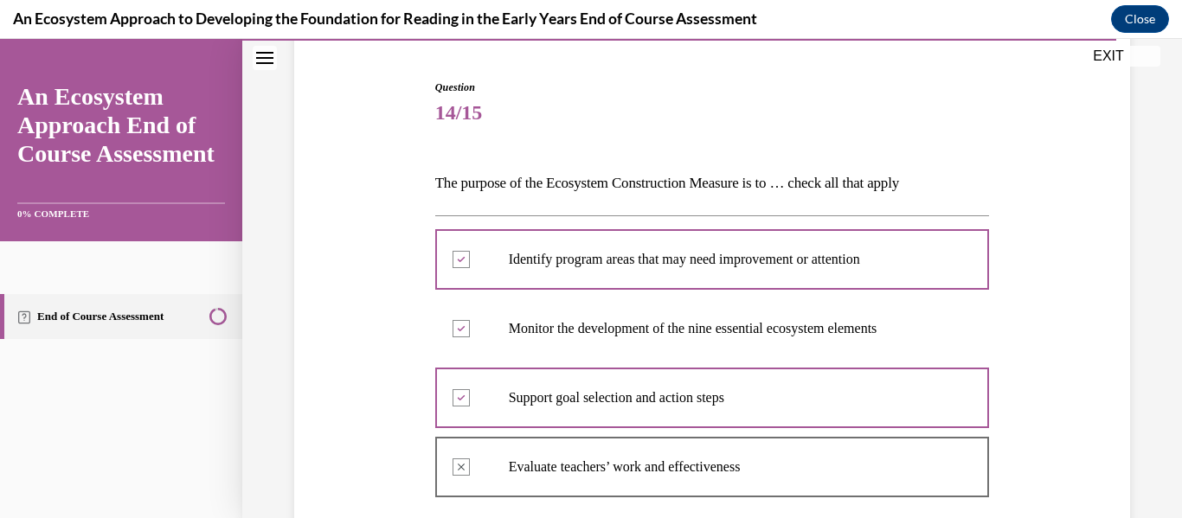
scroll to position [534, 0]
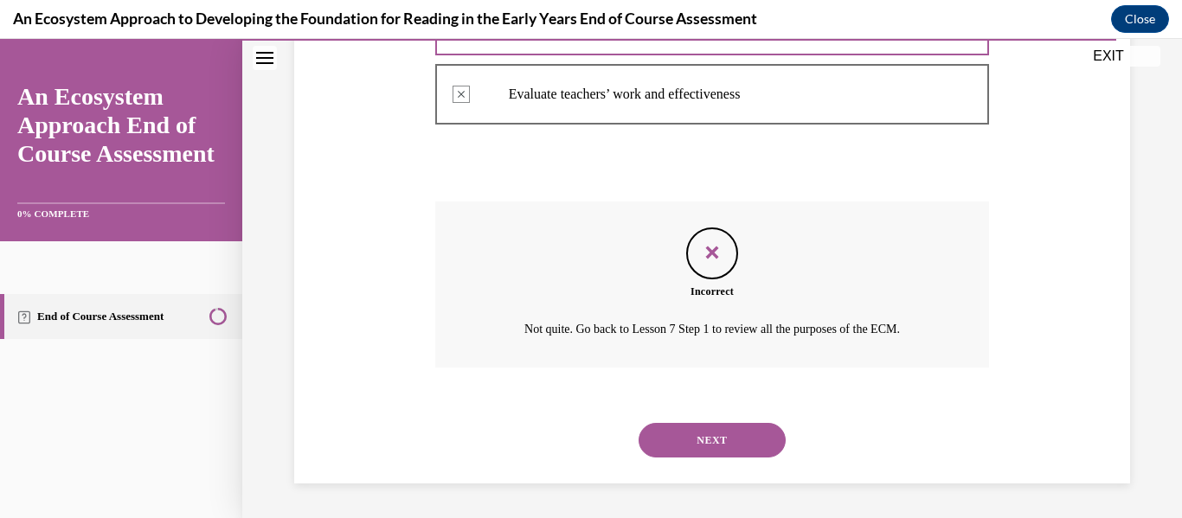
click at [721, 429] on button "NEXT" at bounding box center [712, 440] width 147 height 35
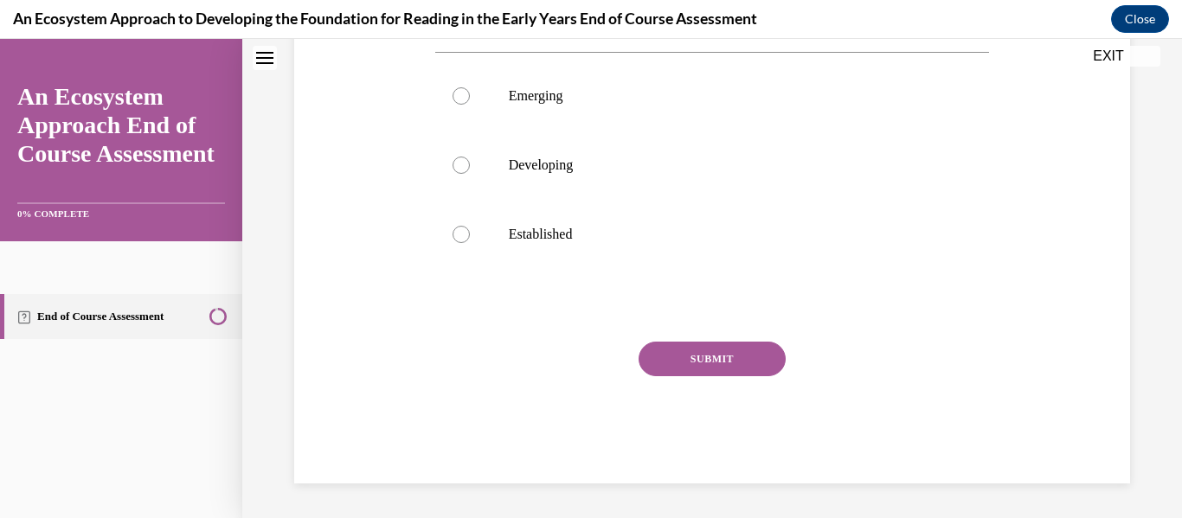
scroll to position [0, 0]
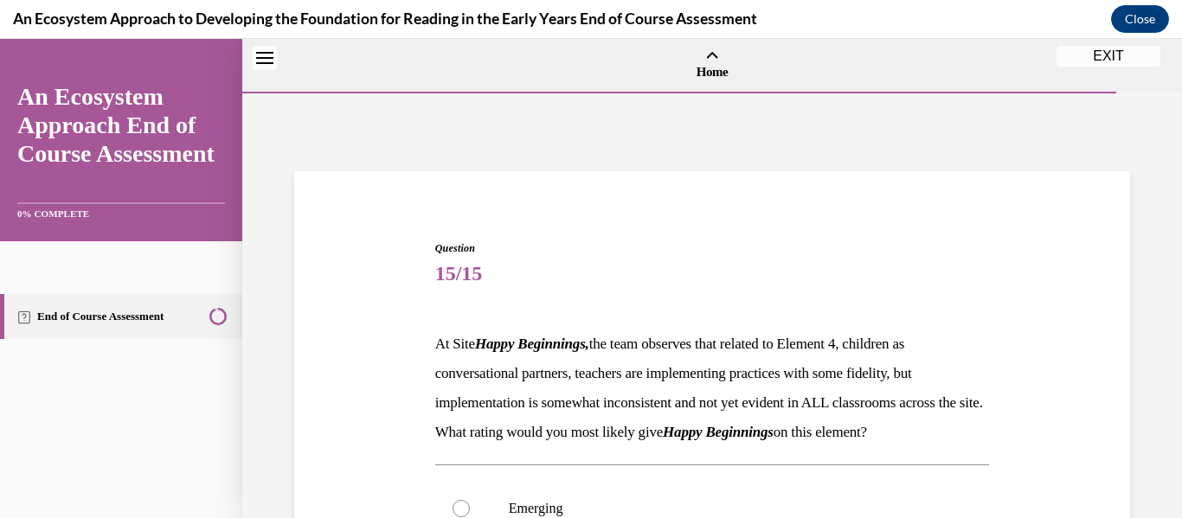
click at [721, 418] on p "At Site Happy Beginnings, the team observes that related to Element 4, children…" at bounding box center [712, 374] width 555 height 88
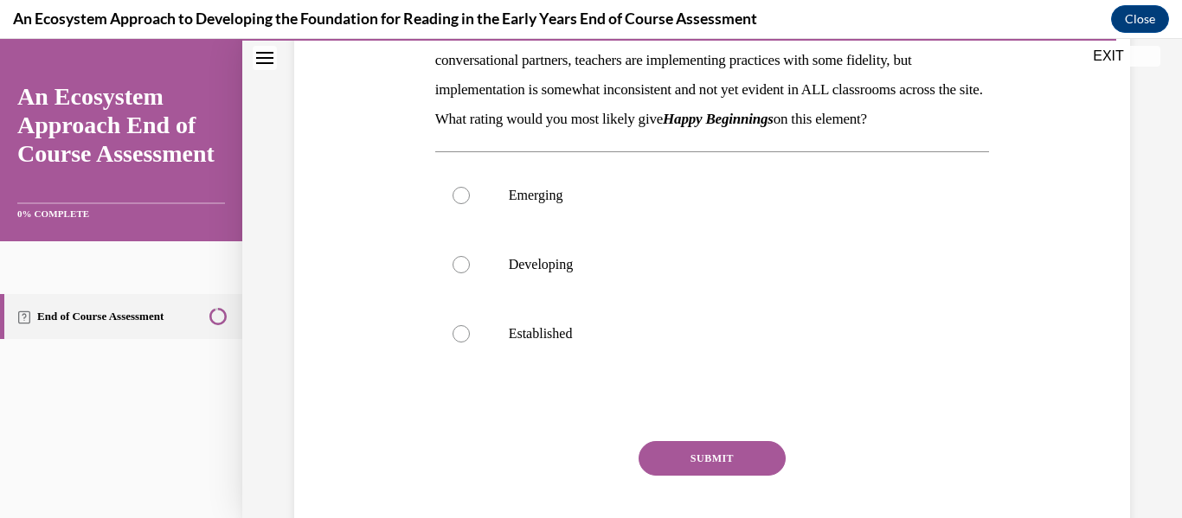
scroll to position [337, 0]
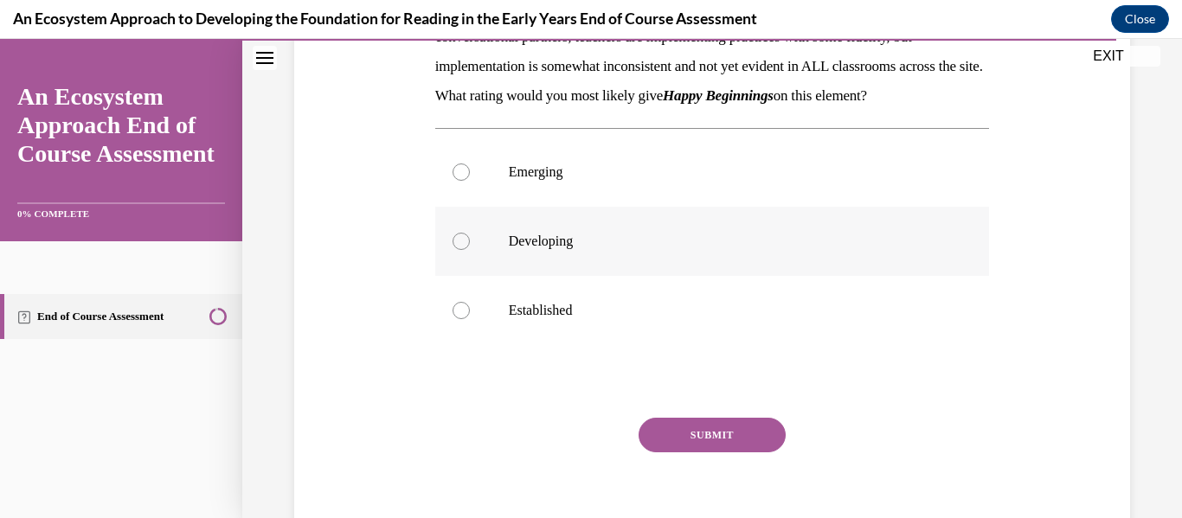
click at [523, 260] on label "Developing" at bounding box center [712, 241] width 555 height 69
click at [470, 250] on input "Developing" at bounding box center [461, 241] width 17 height 17
radio input "true"
click at [688, 453] on button "SUBMIT" at bounding box center [712, 435] width 147 height 35
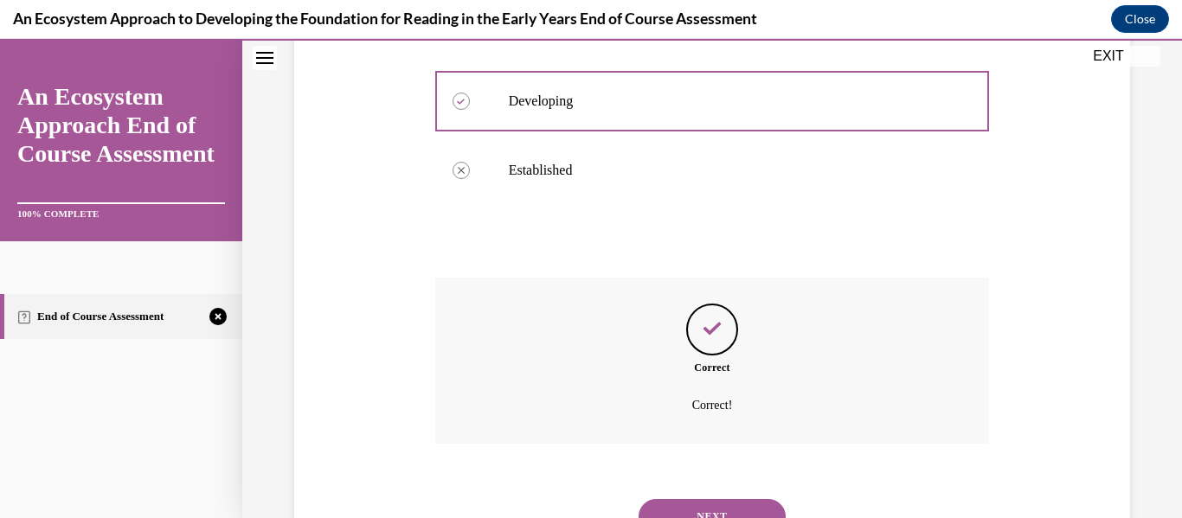
scroll to position [582, 0]
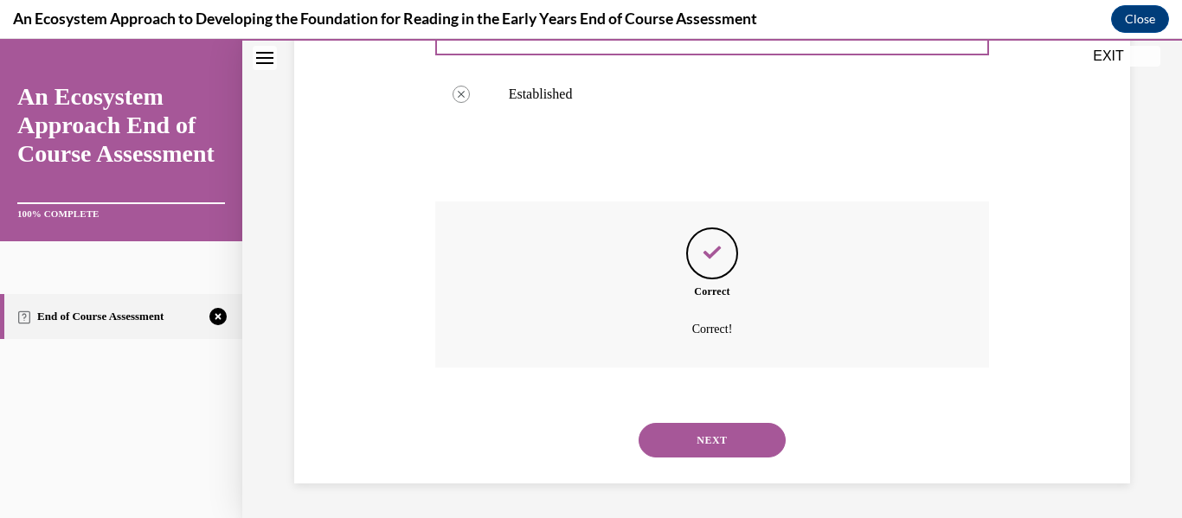
click at [680, 449] on button "NEXT" at bounding box center [712, 440] width 147 height 35
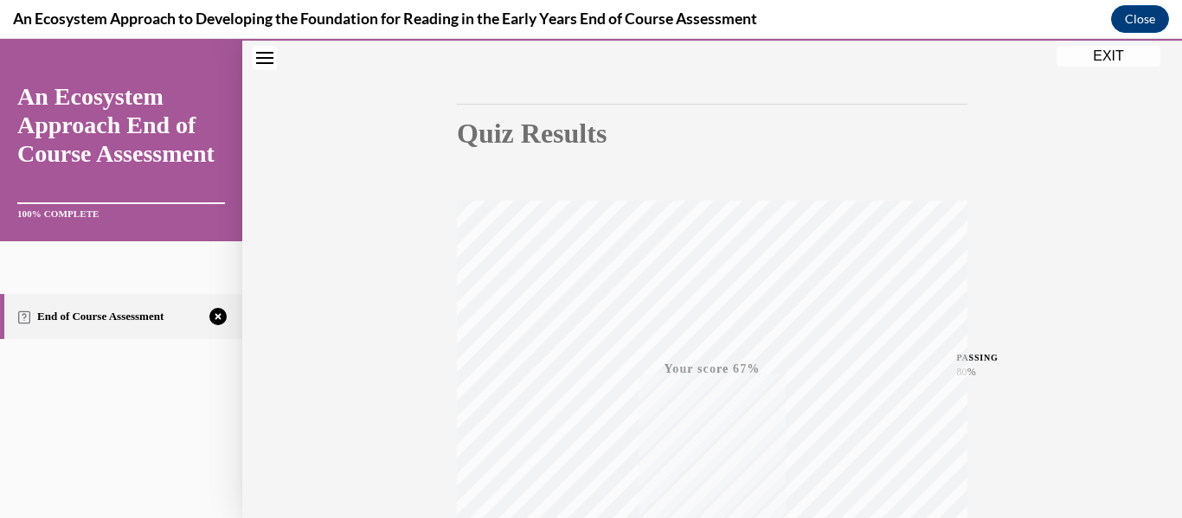
scroll to position [408, 0]
click at [727, 417] on icon "button" at bounding box center [712, 412] width 61 height 19
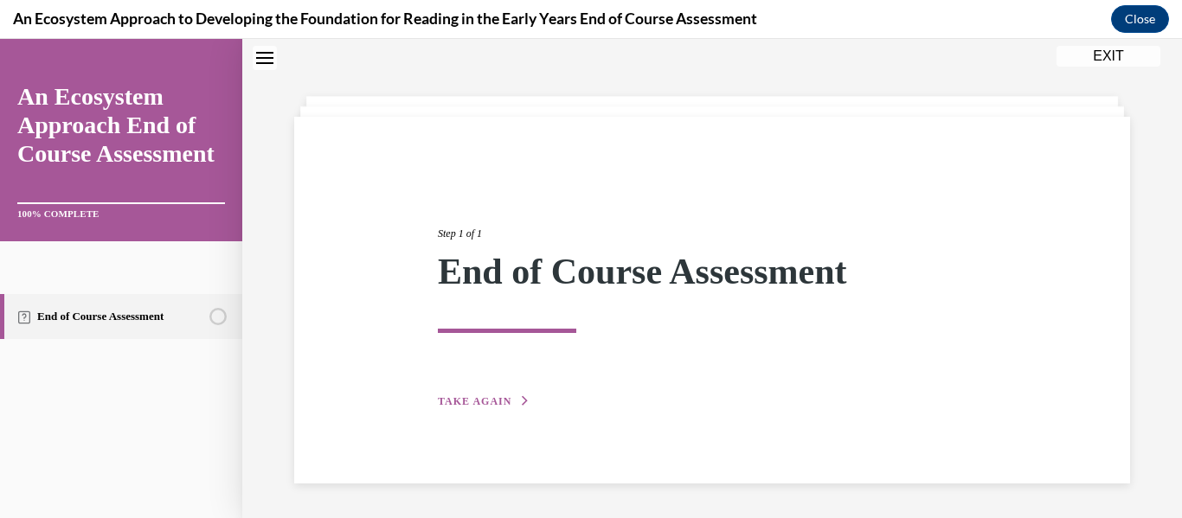
scroll to position [55, 0]
click at [484, 394] on button "TAKE AGAIN" at bounding box center [484, 402] width 93 height 16
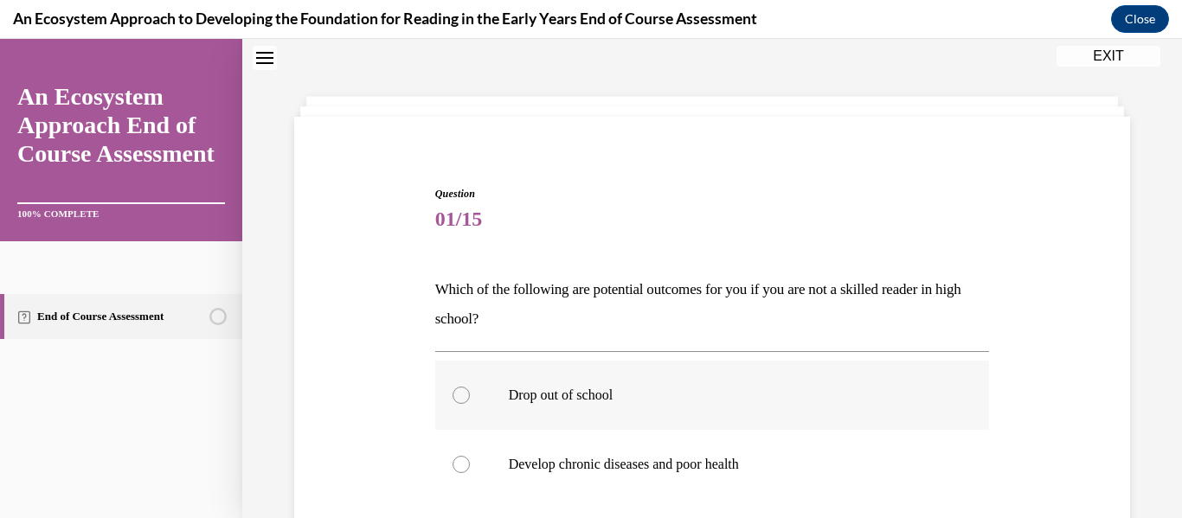
click at [492, 400] on label "Drop out of school" at bounding box center [712, 395] width 555 height 69
click at [470, 400] on input "Drop out of school" at bounding box center [461, 395] width 17 height 17
radio input "true"
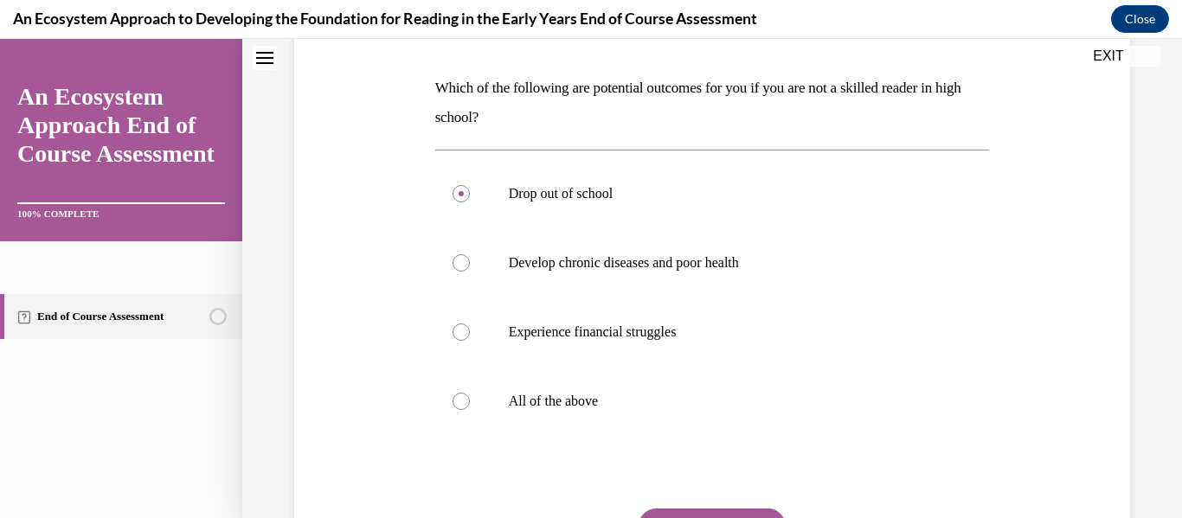
scroll to position [261, 0]
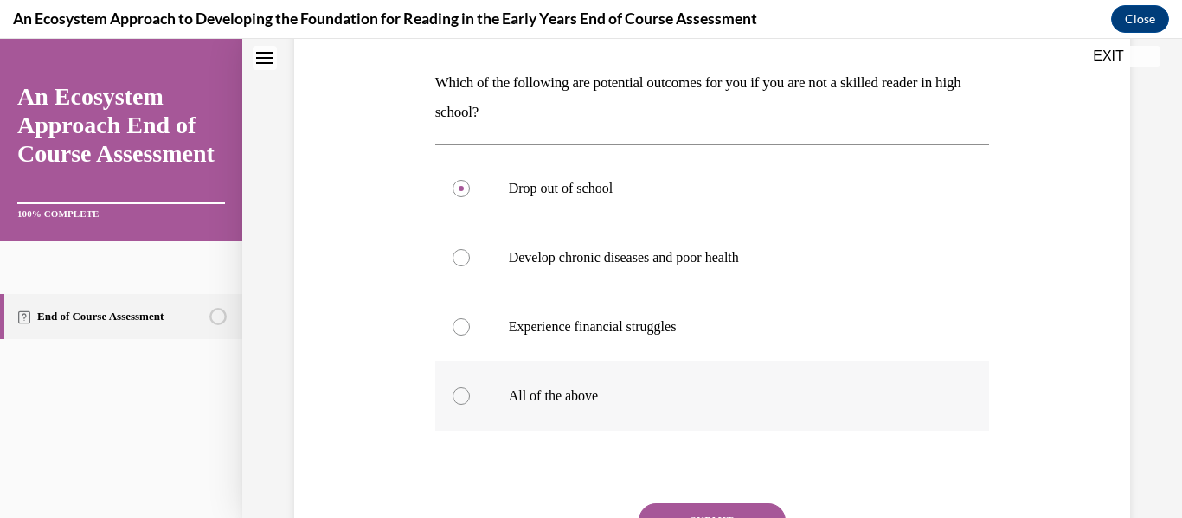
click at [601, 402] on p "All of the above" at bounding box center [728, 396] width 438 height 17
click at [470, 402] on input "All of the above" at bounding box center [461, 396] width 17 height 17
radio input "true"
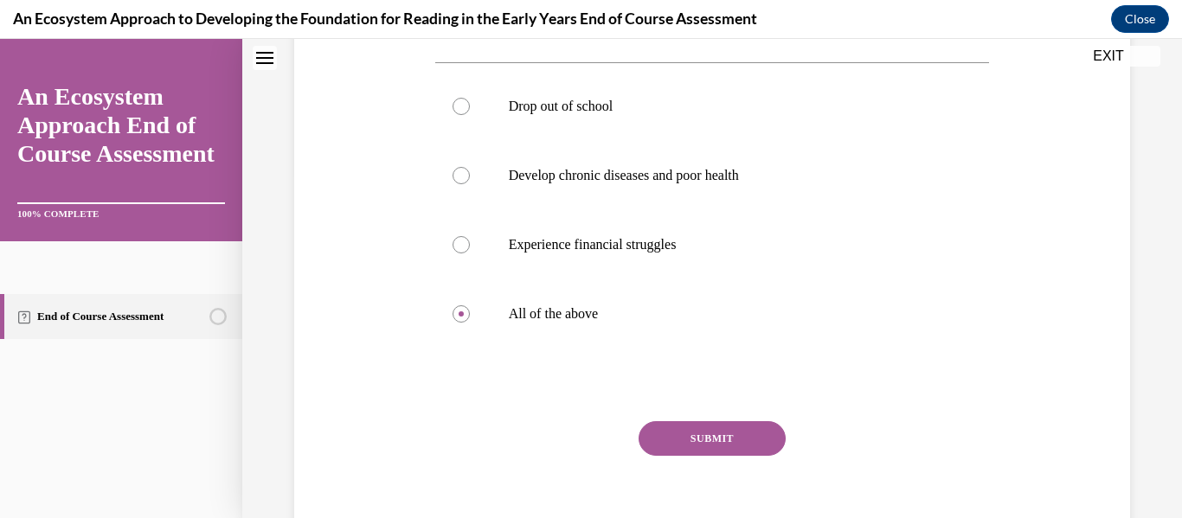
scroll to position [350, 0]
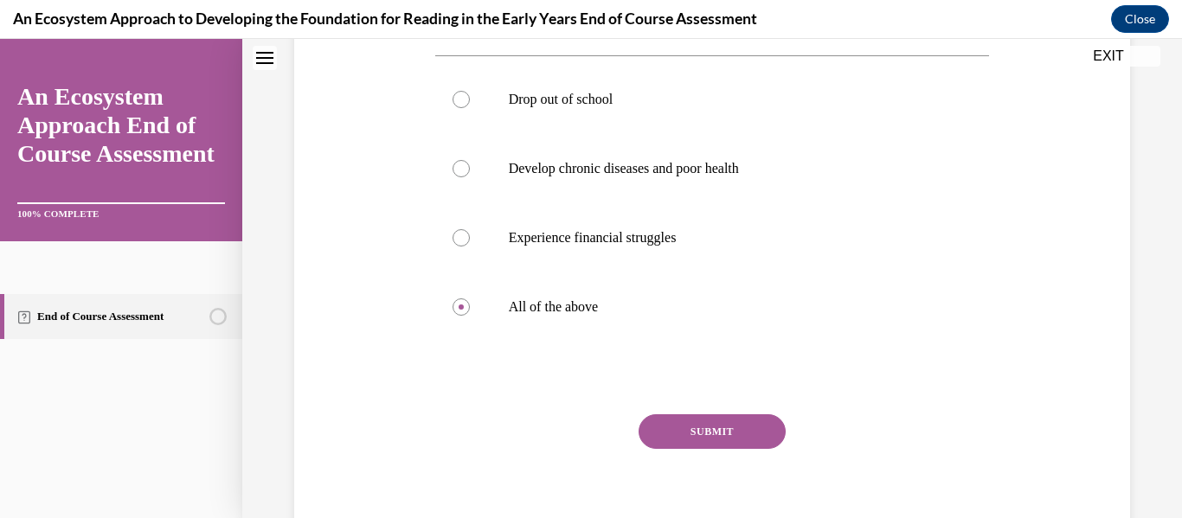
click at [684, 424] on button "SUBMIT" at bounding box center [712, 431] width 147 height 35
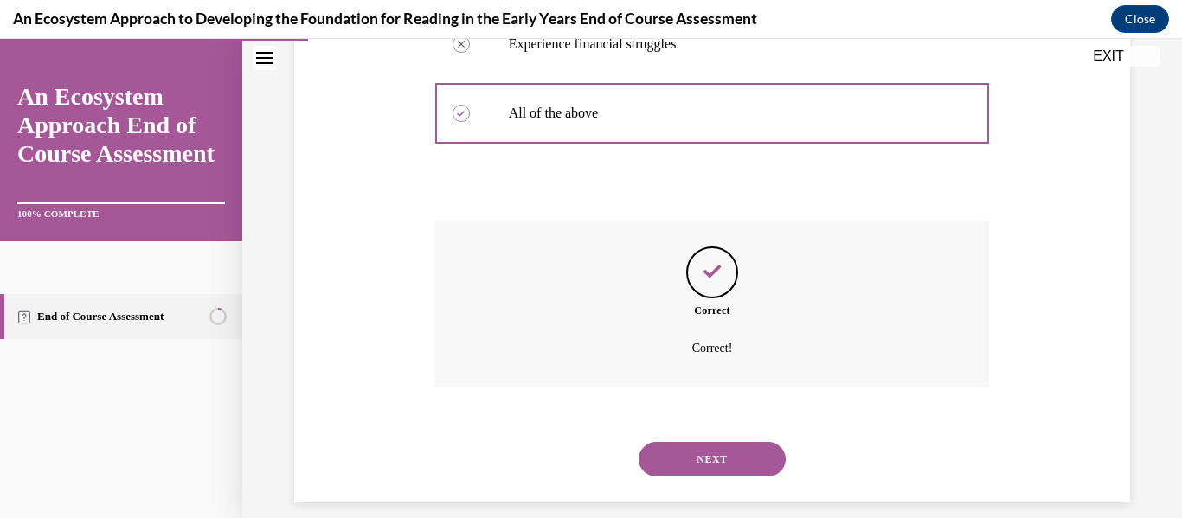
scroll to position [563, 0]
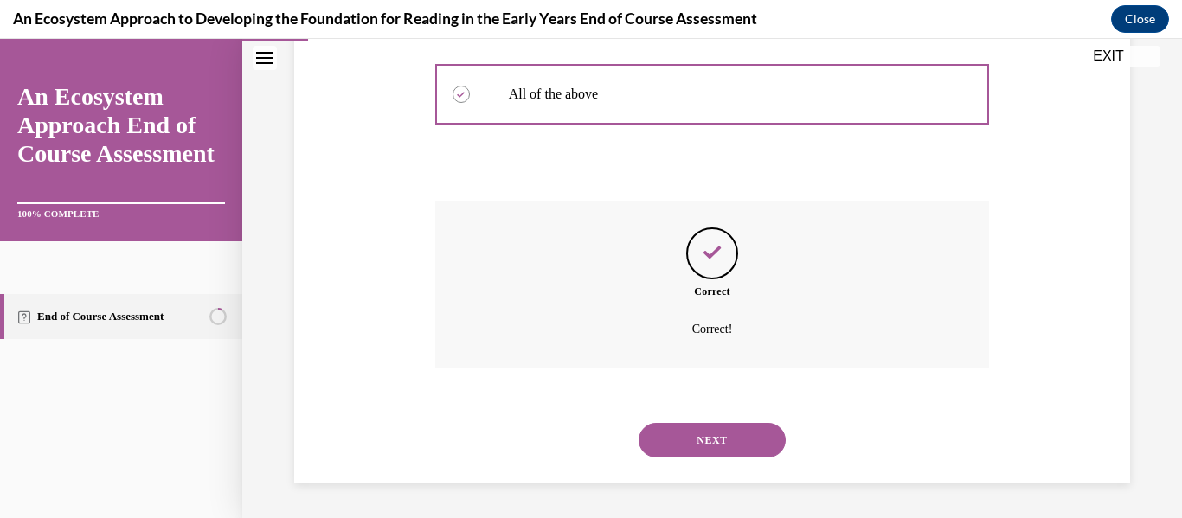
click at [721, 439] on button "NEXT" at bounding box center [712, 440] width 147 height 35
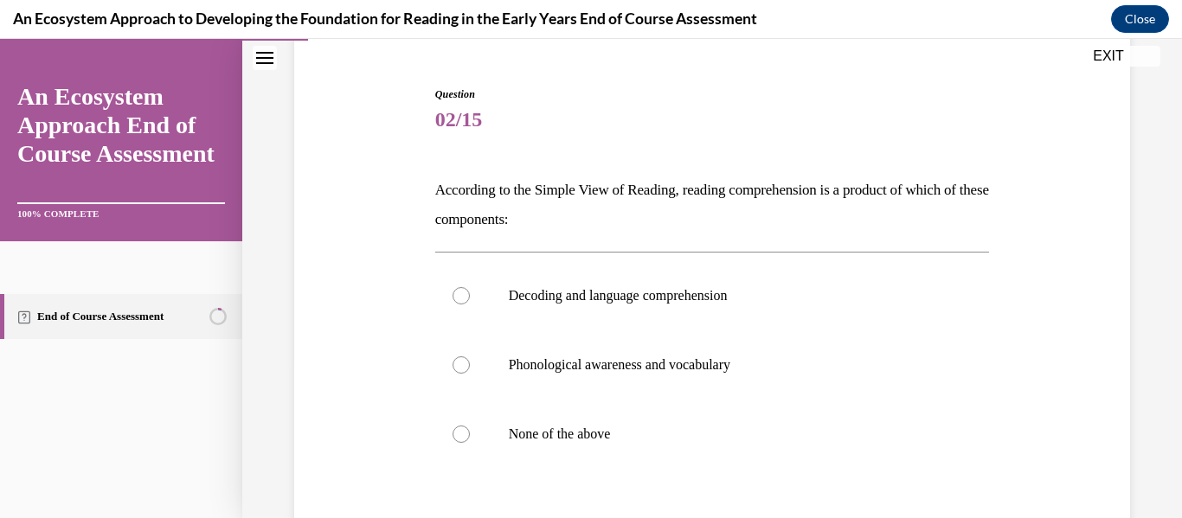
scroll to position [150, 0]
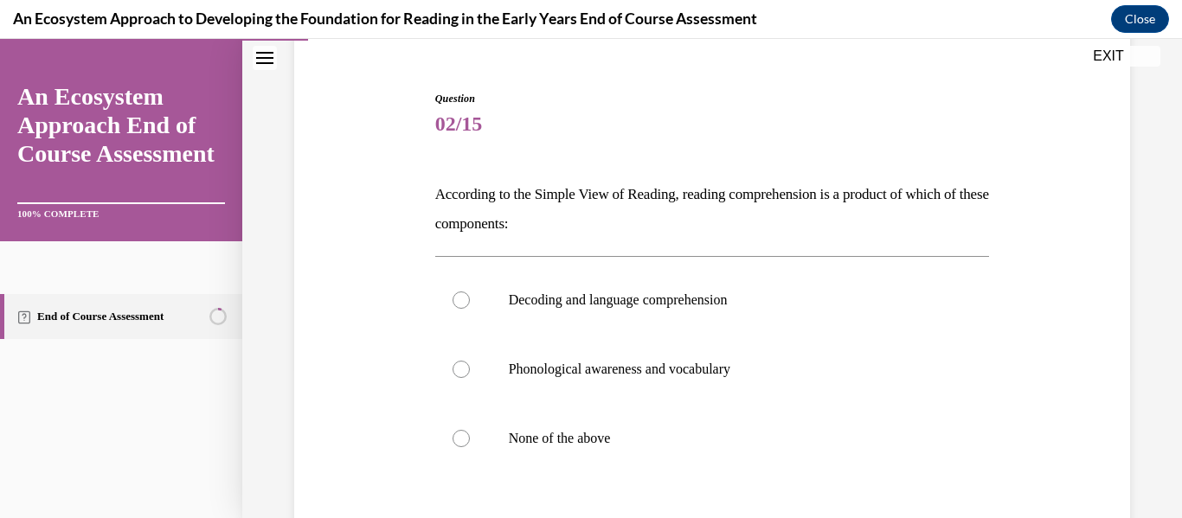
click at [754, 312] on label "Decoding and language comprehension" at bounding box center [712, 300] width 555 height 69
click at [470, 309] on input "Decoding and language comprehension" at bounding box center [461, 300] width 17 height 17
radio input "true"
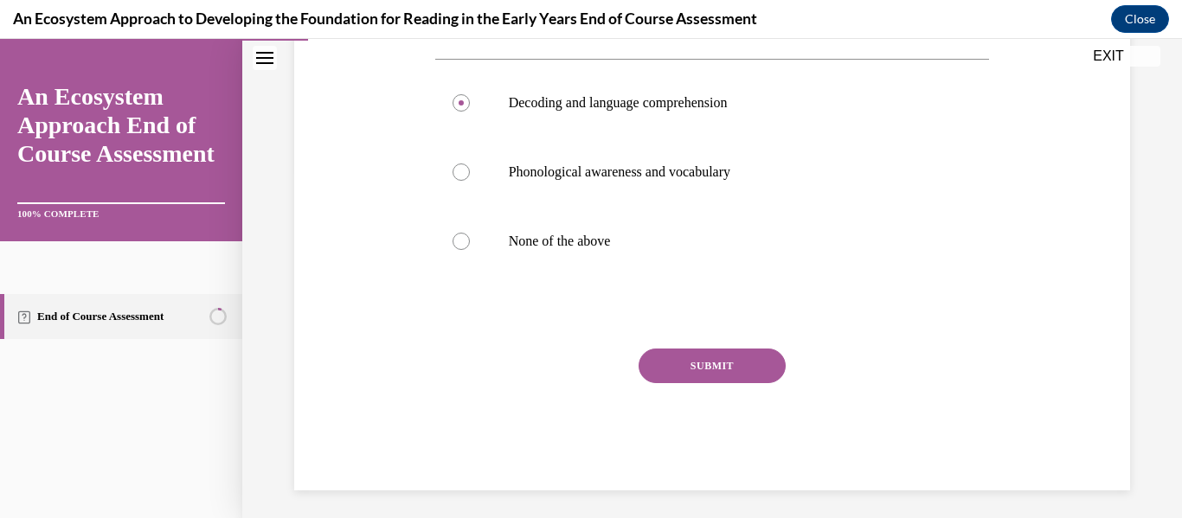
click at [695, 357] on button "SUBMIT" at bounding box center [712, 366] width 147 height 35
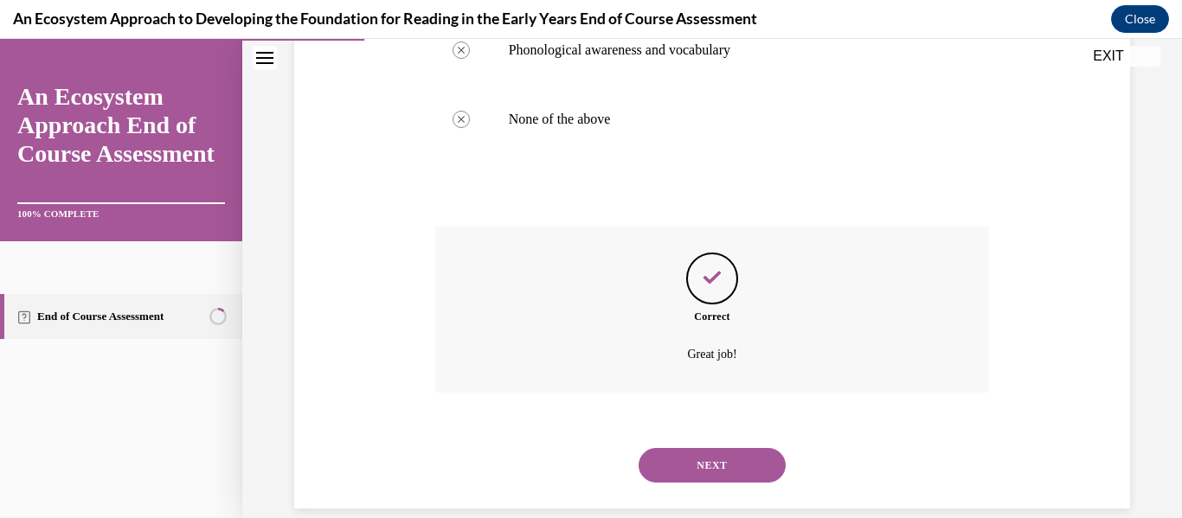
scroll to position [494, 0]
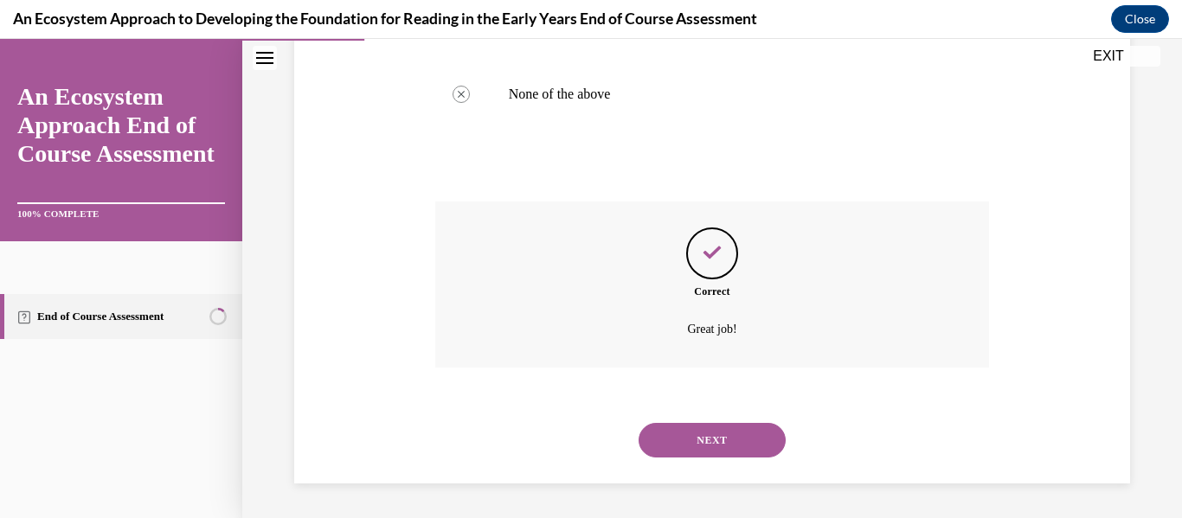
click at [694, 455] on button "NEXT" at bounding box center [712, 440] width 147 height 35
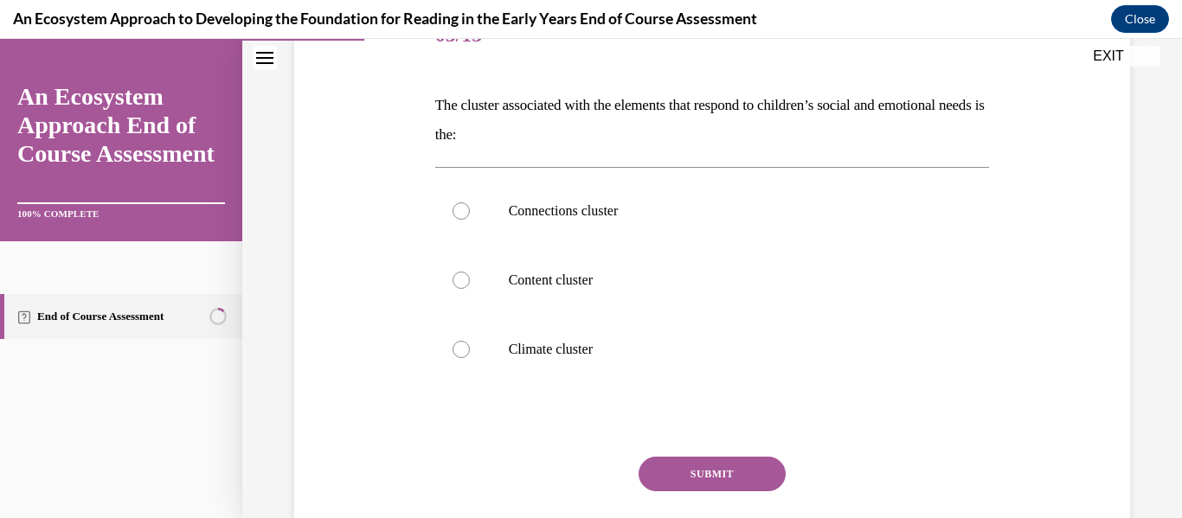
scroll to position [243, 0]
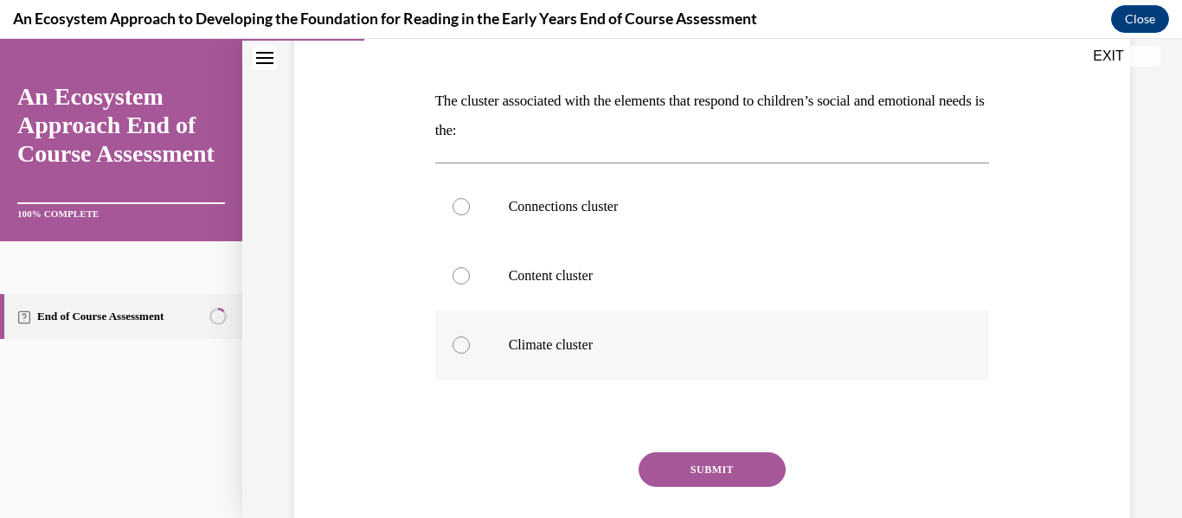
click at [691, 360] on label "Climate cluster" at bounding box center [712, 345] width 555 height 69
click at [470, 354] on input "Climate cluster" at bounding box center [461, 345] width 17 height 17
radio input "true"
click at [705, 459] on button "SUBMIT" at bounding box center [712, 470] width 147 height 35
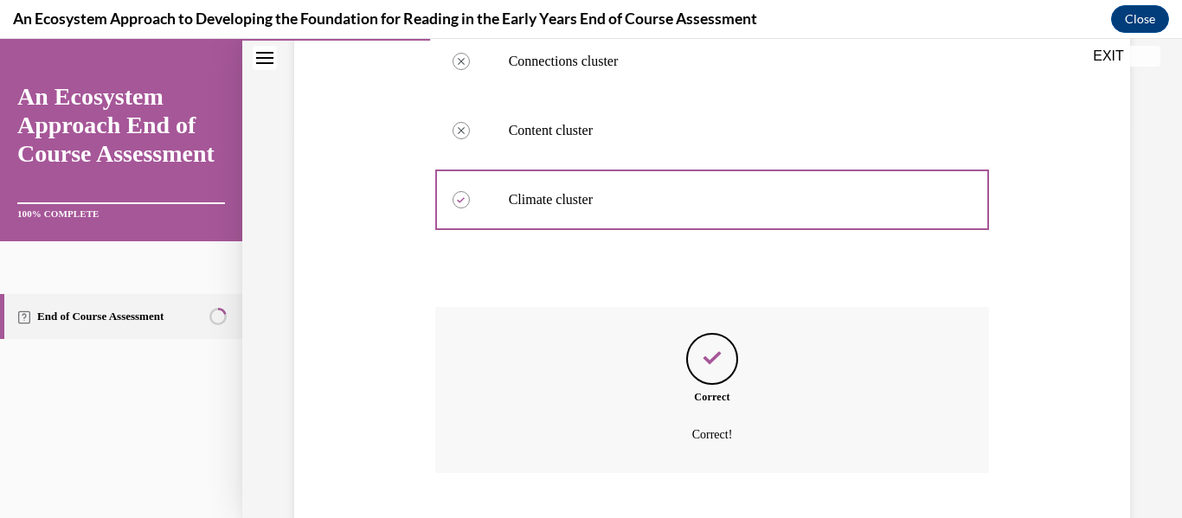
scroll to position [494, 0]
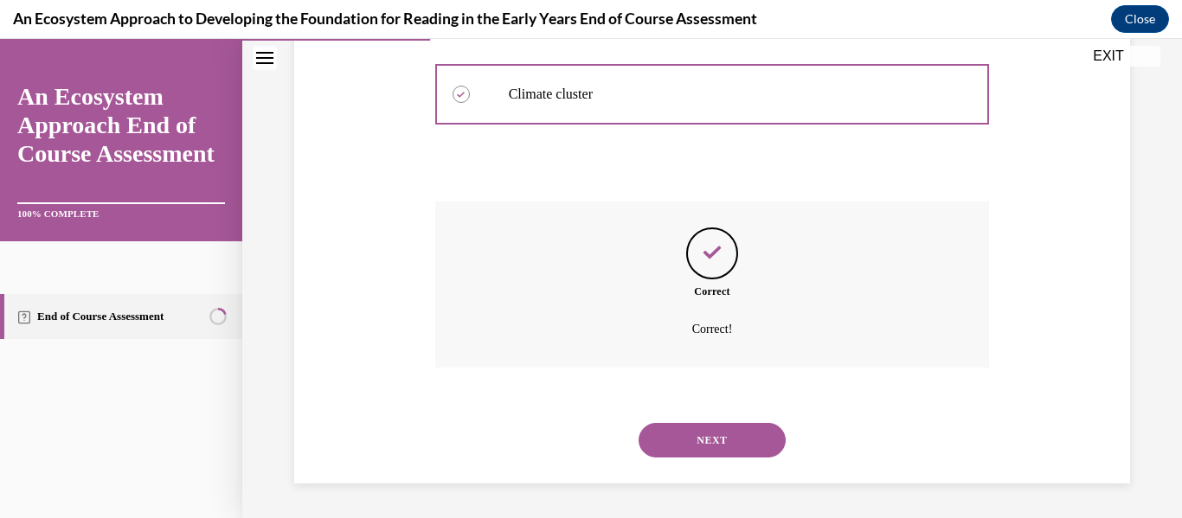
click at [683, 448] on button "NEXT" at bounding box center [712, 440] width 147 height 35
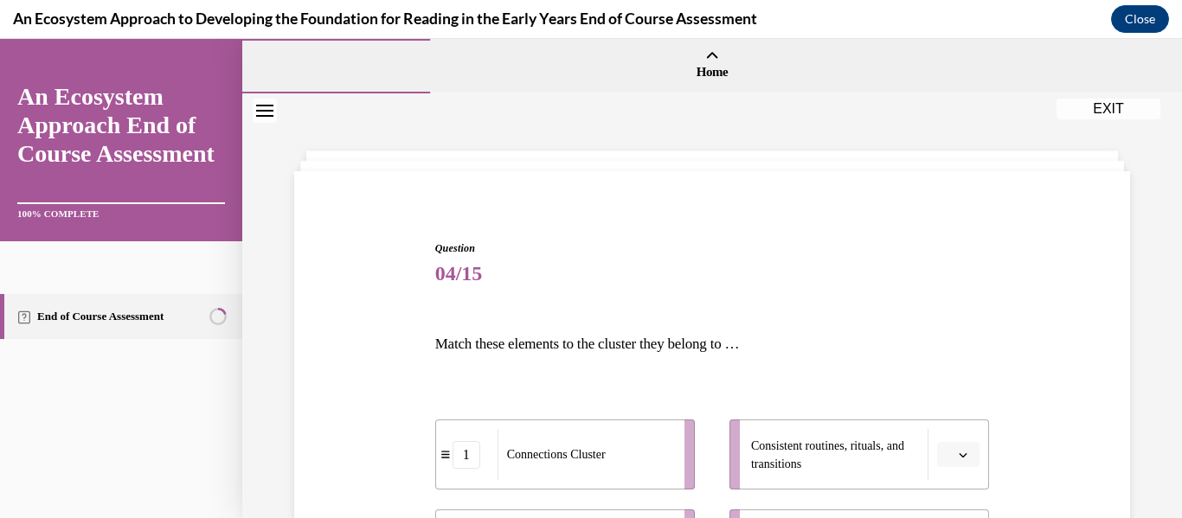
scroll to position [401, 0]
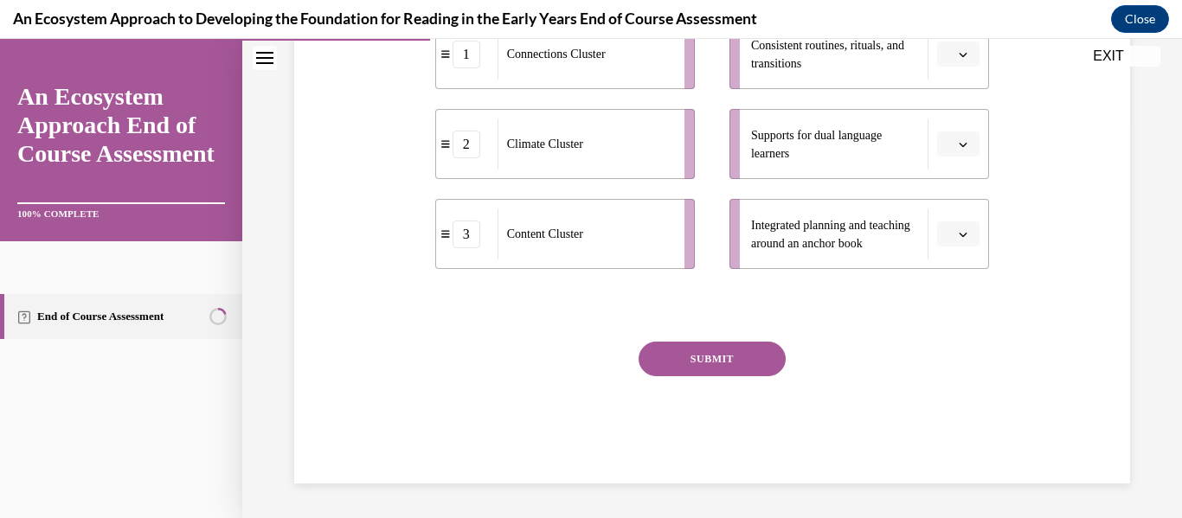
click at [960, 238] on span "button" at bounding box center [963, 234] width 12 height 12
click at [951, 387] on div "3" at bounding box center [956, 376] width 43 height 35
click at [957, 150] on span "button" at bounding box center [963, 144] width 12 height 12
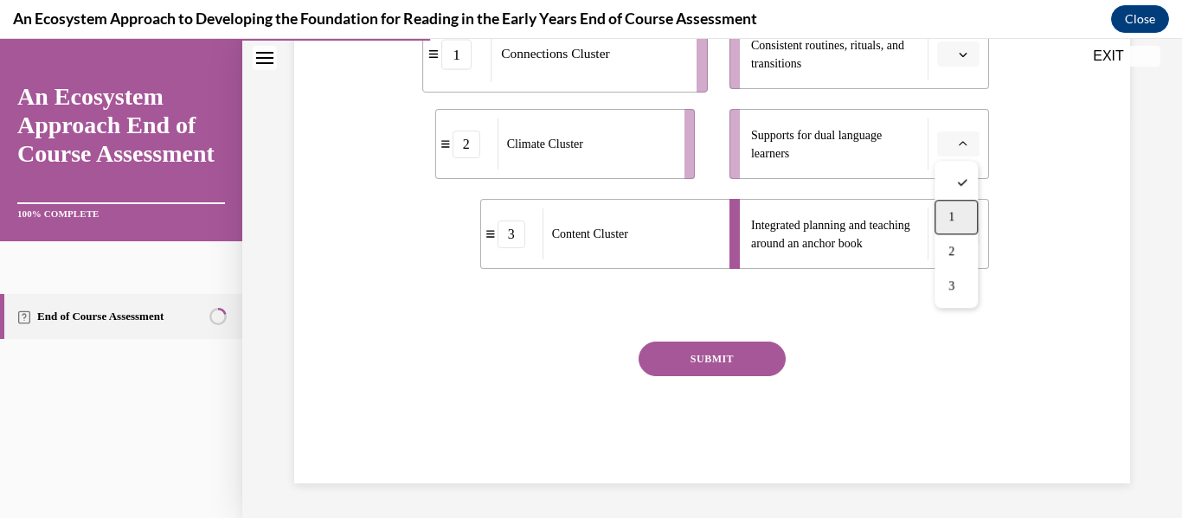
click at [973, 212] on div "1" at bounding box center [956, 217] width 43 height 35
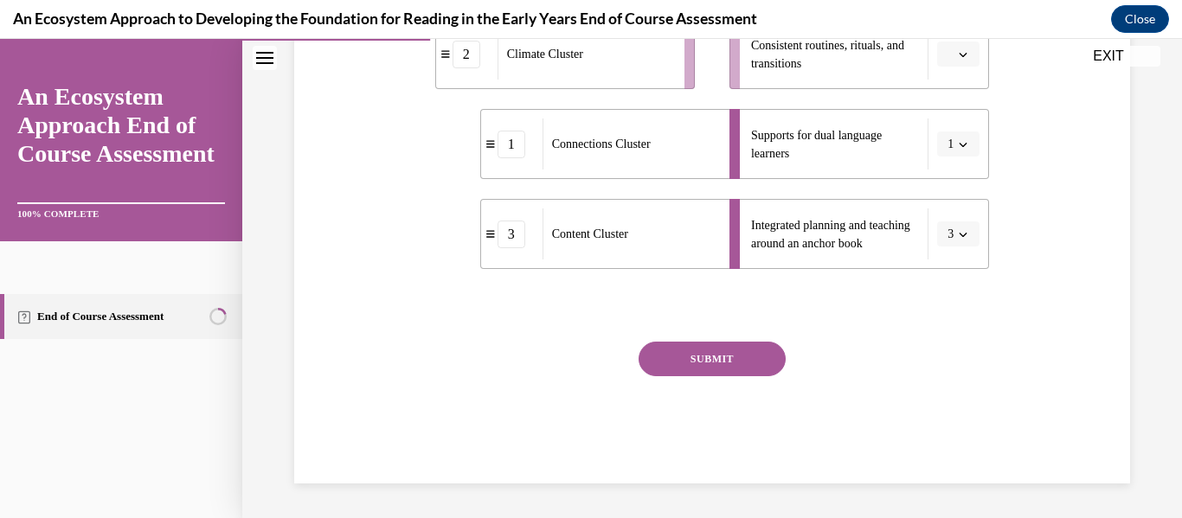
click at [957, 62] on button "button" at bounding box center [958, 55] width 42 height 26
click at [970, 156] on div "2" at bounding box center [956, 162] width 43 height 35
click at [734, 342] on button "SUBMIT" at bounding box center [712, 359] width 147 height 35
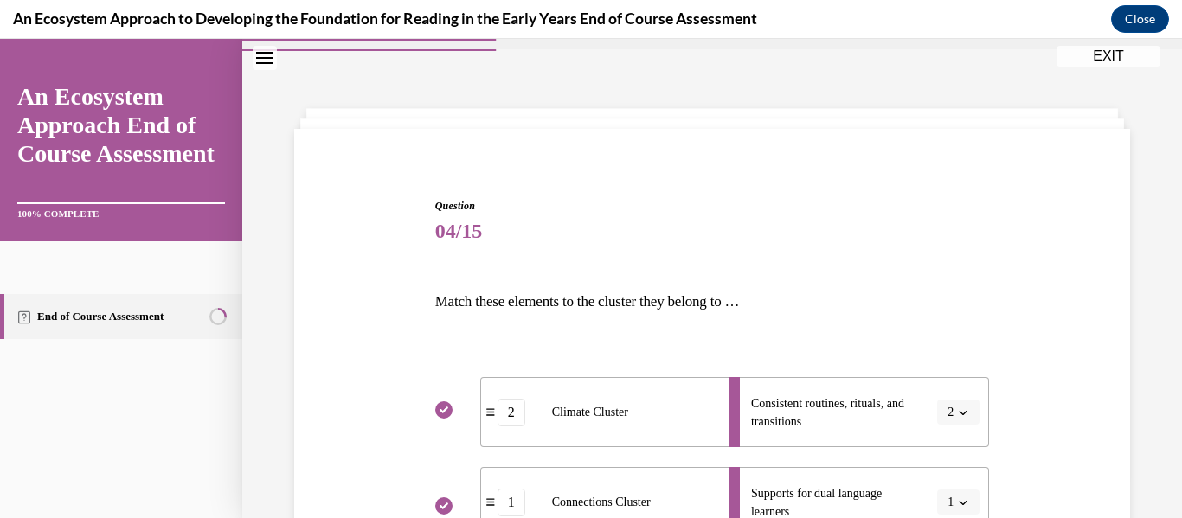
scroll to position [541, 0]
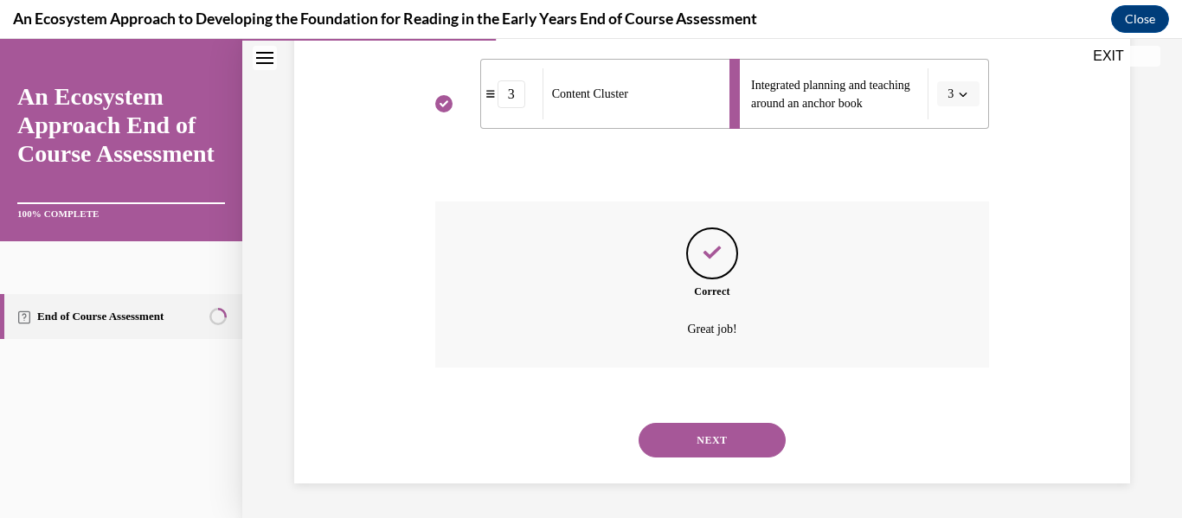
click at [728, 427] on button "NEXT" at bounding box center [712, 440] width 147 height 35
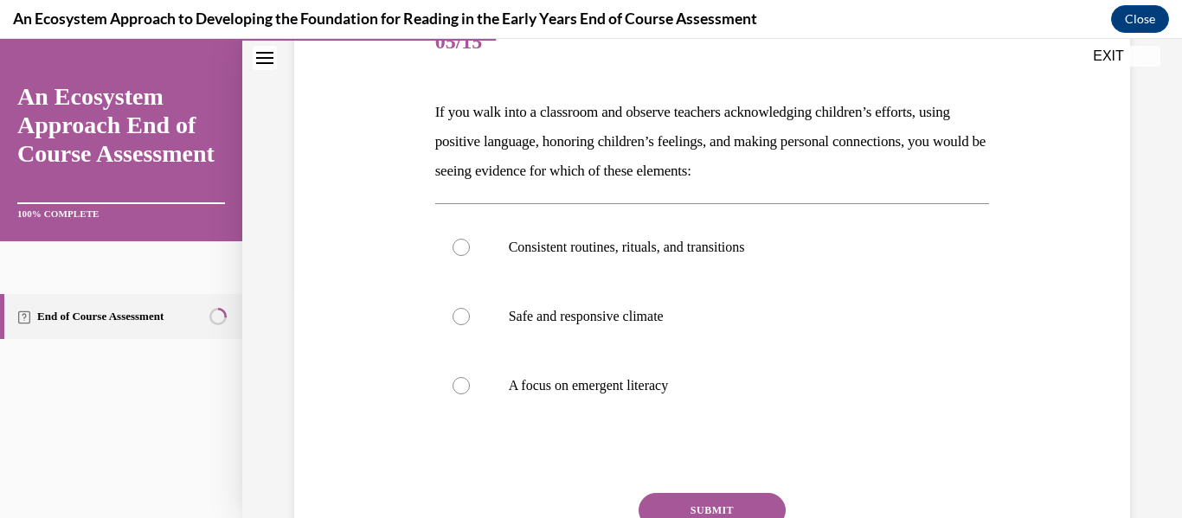
scroll to position [252, 0]
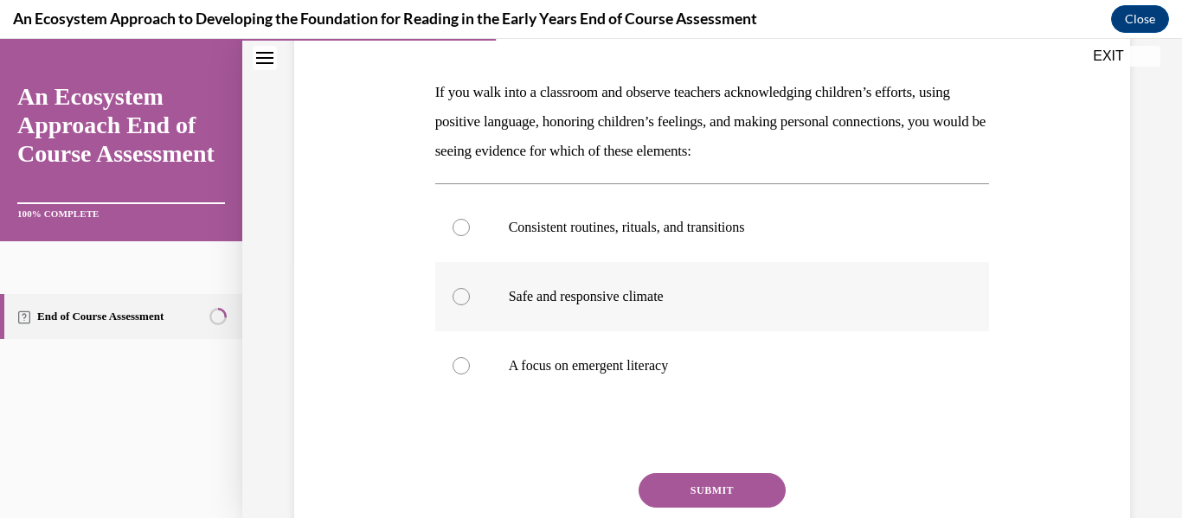
click at [723, 286] on label "Safe and responsive climate" at bounding box center [712, 296] width 555 height 69
click at [470, 288] on input "Safe and responsive climate" at bounding box center [461, 296] width 17 height 17
radio input "true"
click at [696, 482] on button "SUBMIT" at bounding box center [712, 490] width 147 height 35
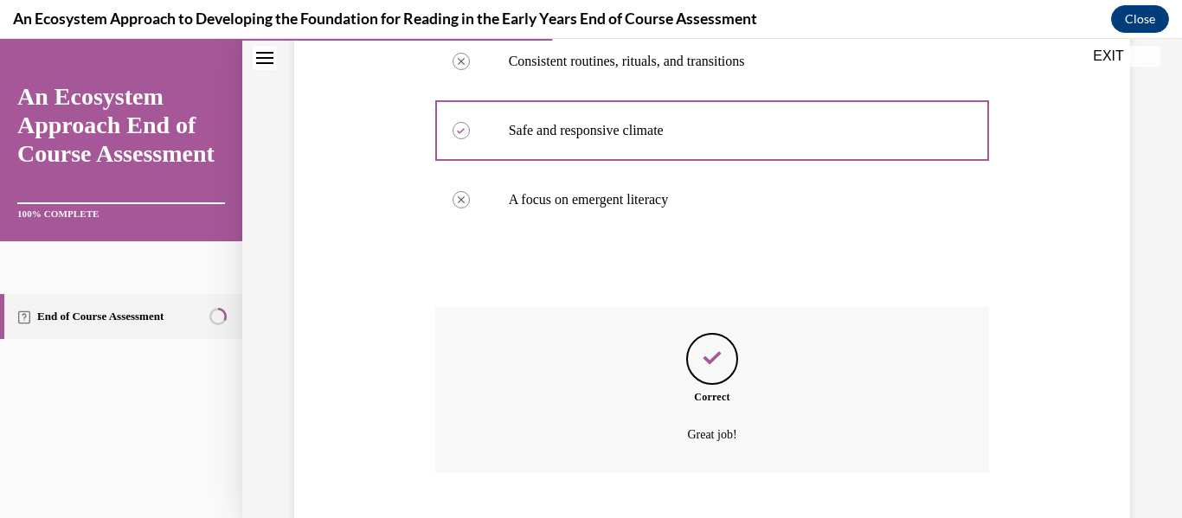
scroll to position [524, 0]
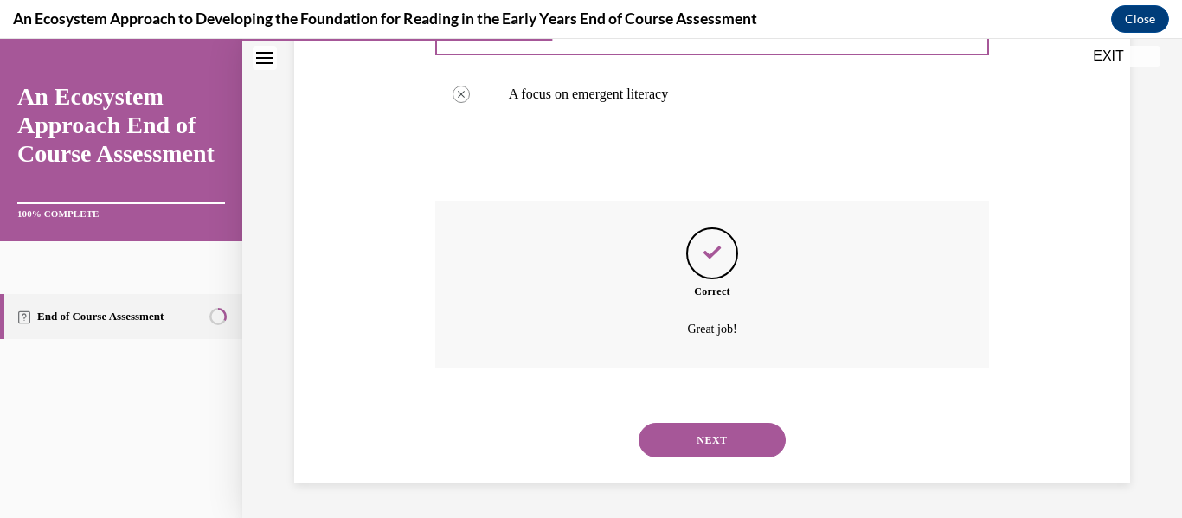
click at [712, 464] on div "NEXT" at bounding box center [712, 440] width 555 height 69
click at [698, 418] on div "NEXT" at bounding box center [712, 440] width 555 height 69
click at [706, 430] on button "NEXT" at bounding box center [712, 440] width 147 height 35
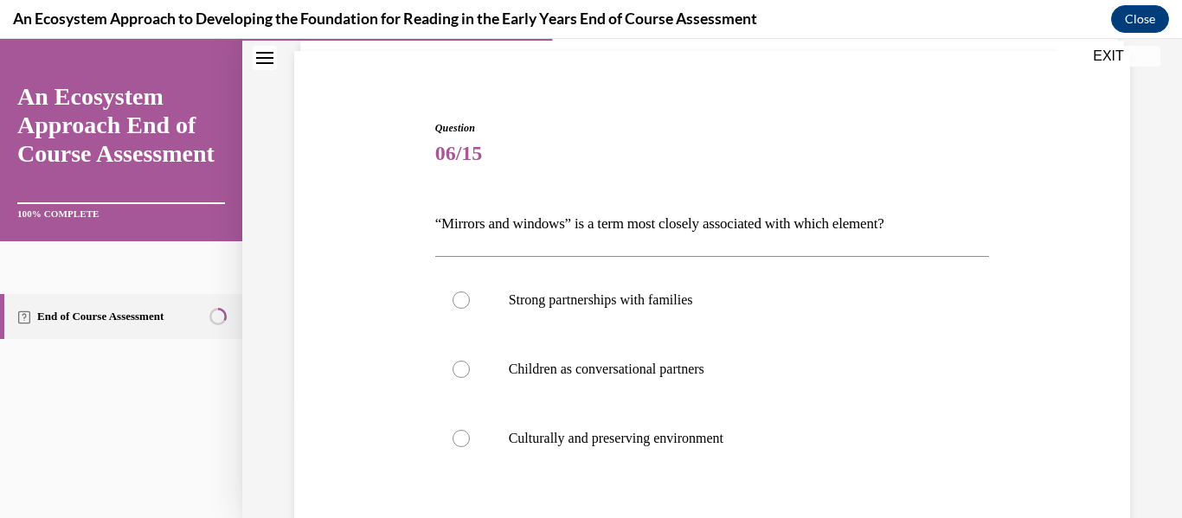
scroll to position [127, 0]
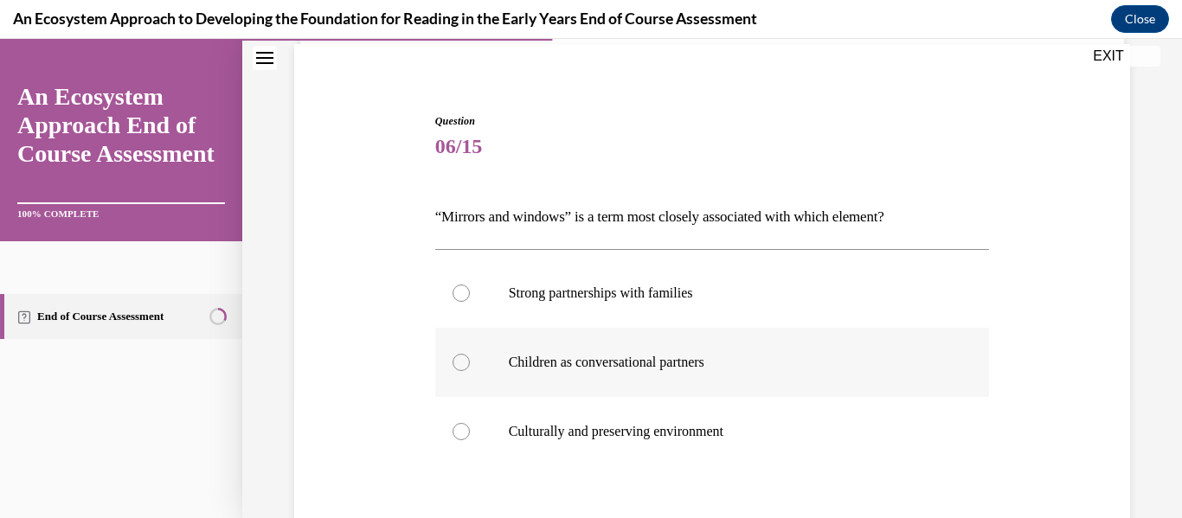
click at [711, 371] on label "Children as conversational partners" at bounding box center [712, 362] width 555 height 69
click at [470, 371] on input "Children as conversational partners" at bounding box center [461, 362] width 17 height 17
radio input "true"
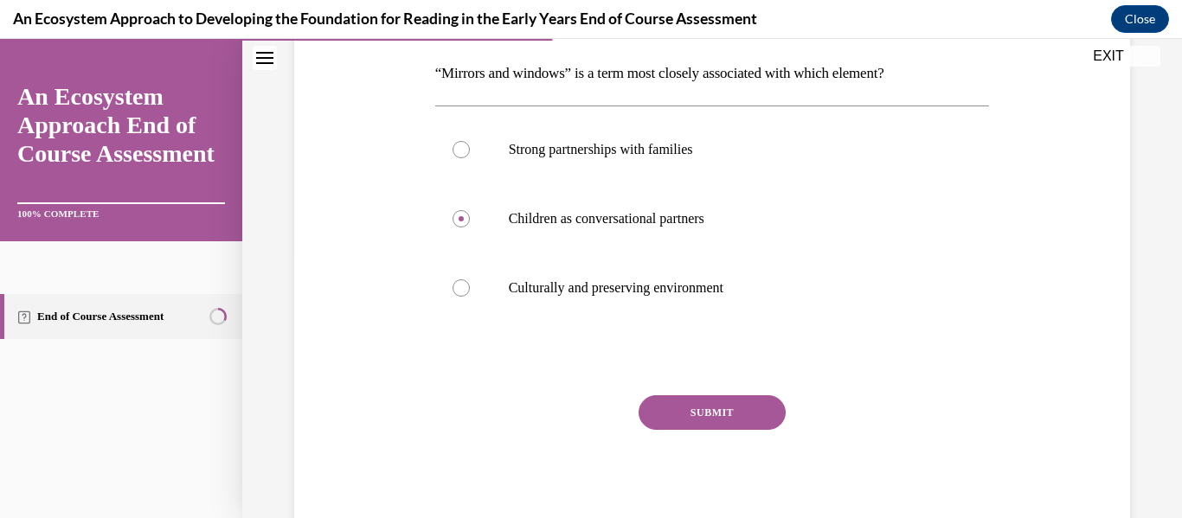
click at [721, 398] on button "SUBMIT" at bounding box center [712, 412] width 147 height 35
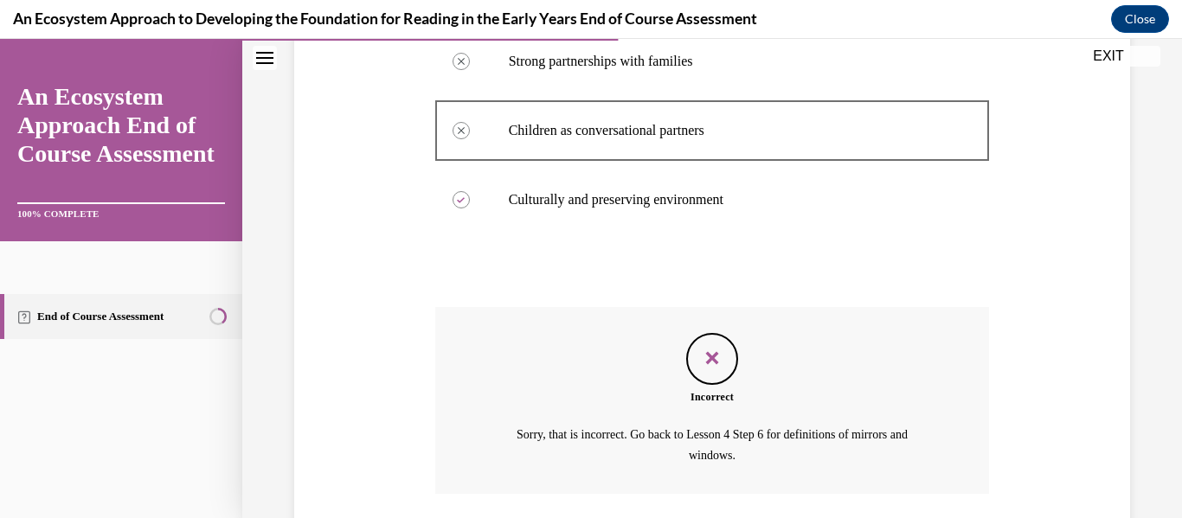
scroll to position [485, 0]
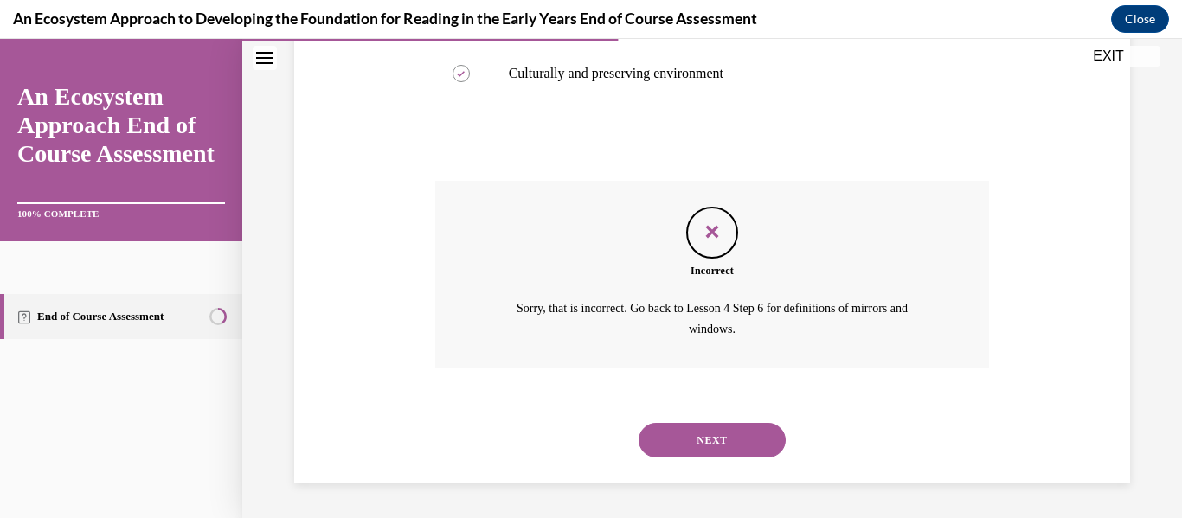
click at [731, 428] on button "NEXT" at bounding box center [712, 440] width 147 height 35
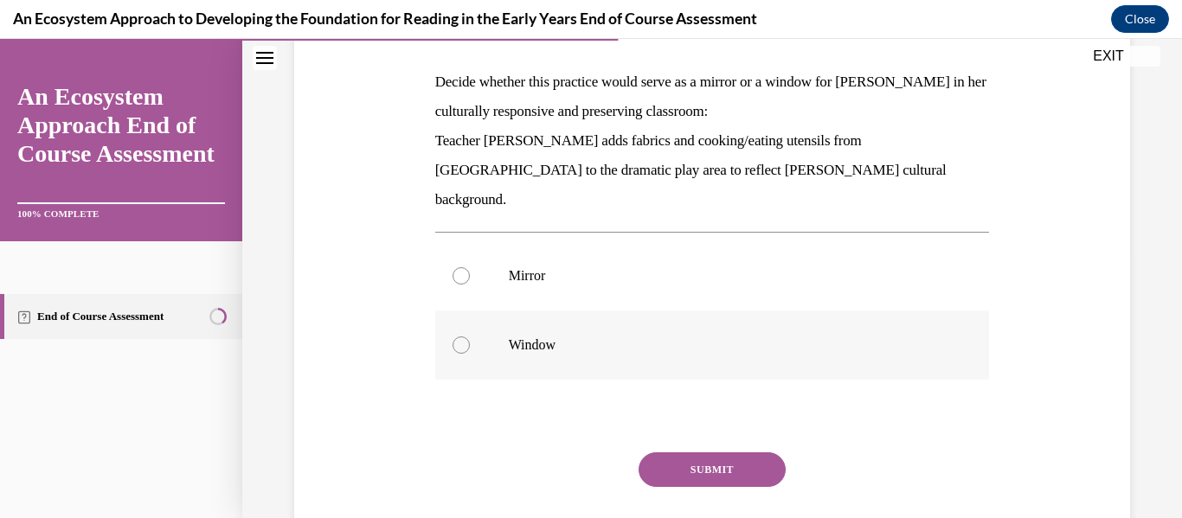
scroll to position [271, 0]
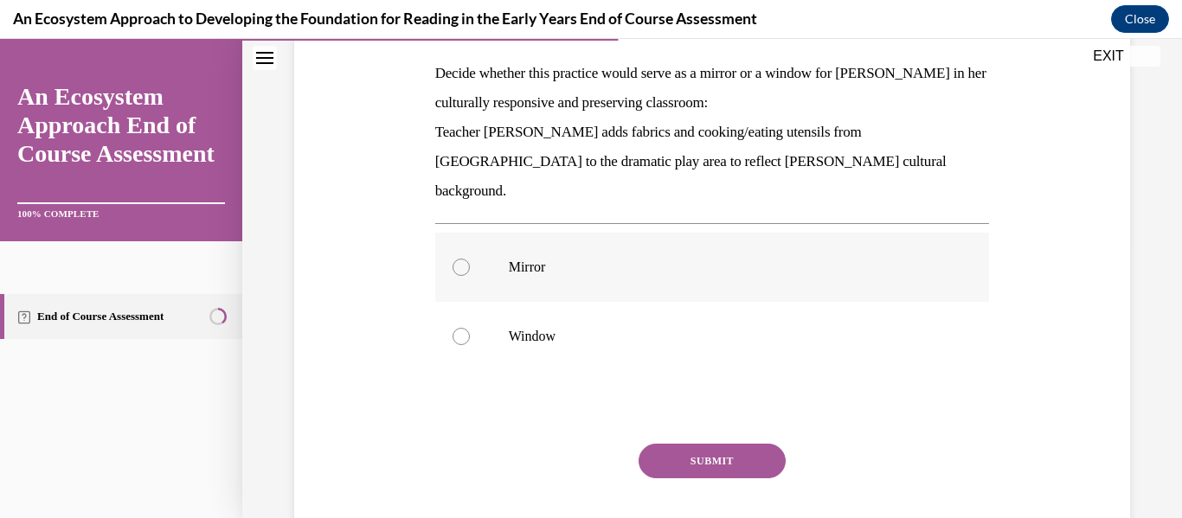
click at [654, 259] on p "Mirror" at bounding box center [728, 267] width 438 height 17
click at [470, 259] on input "Mirror" at bounding box center [461, 267] width 17 height 17
radio input "true"
click at [702, 444] on button "SUBMIT" at bounding box center [712, 461] width 147 height 35
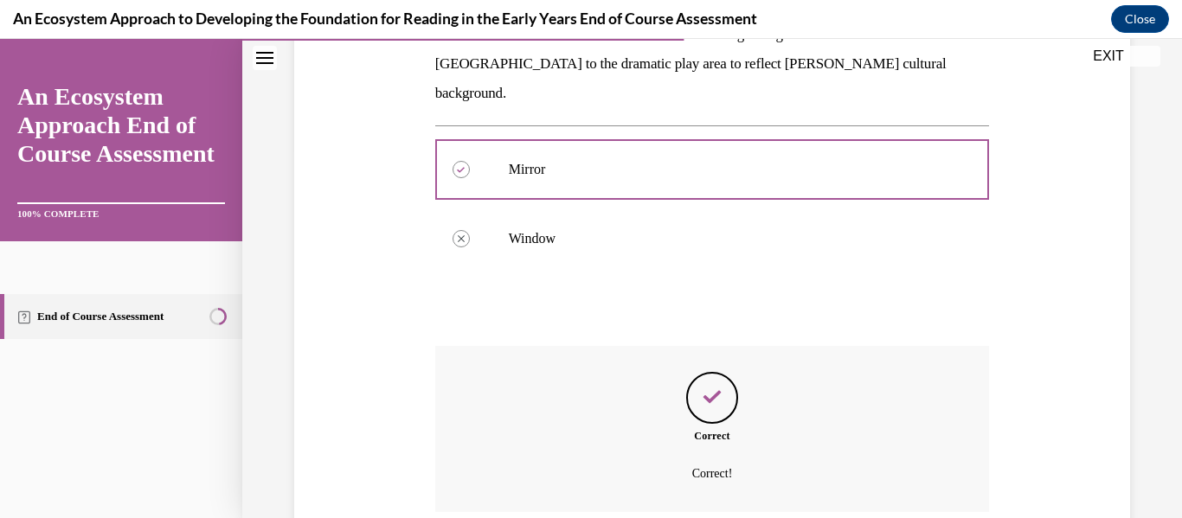
scroll to position [484, 0]
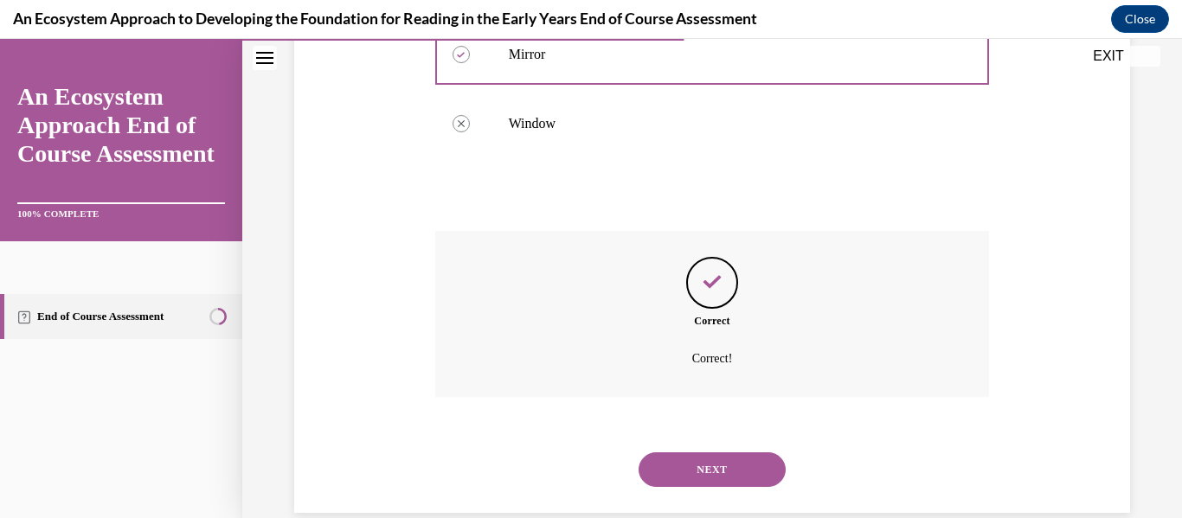
click at [702, 453] on button "NEXT" at bounding box center [712, 470] width 147 height 35
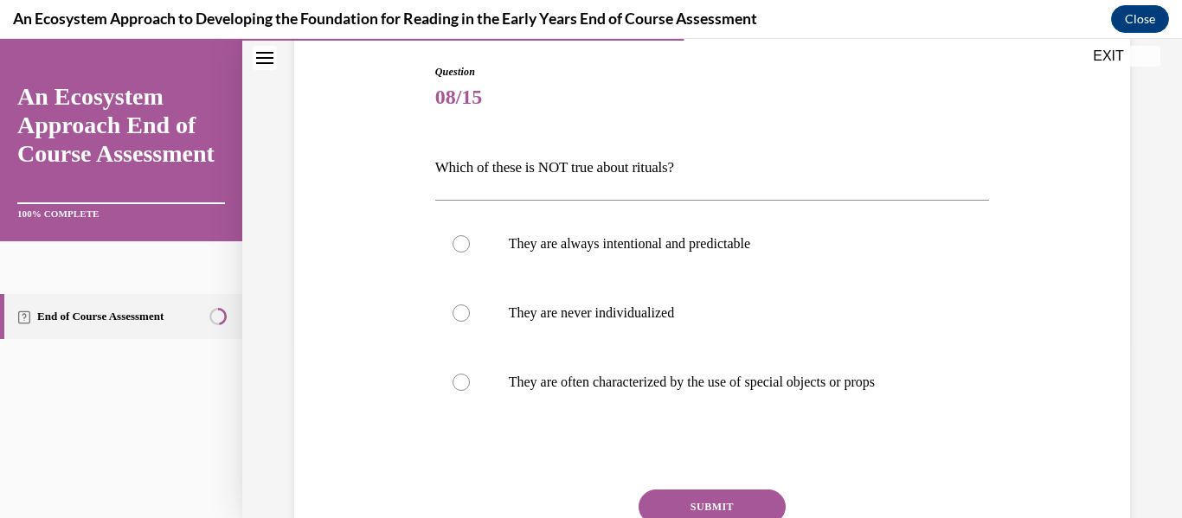
scroll to position [188, 0]
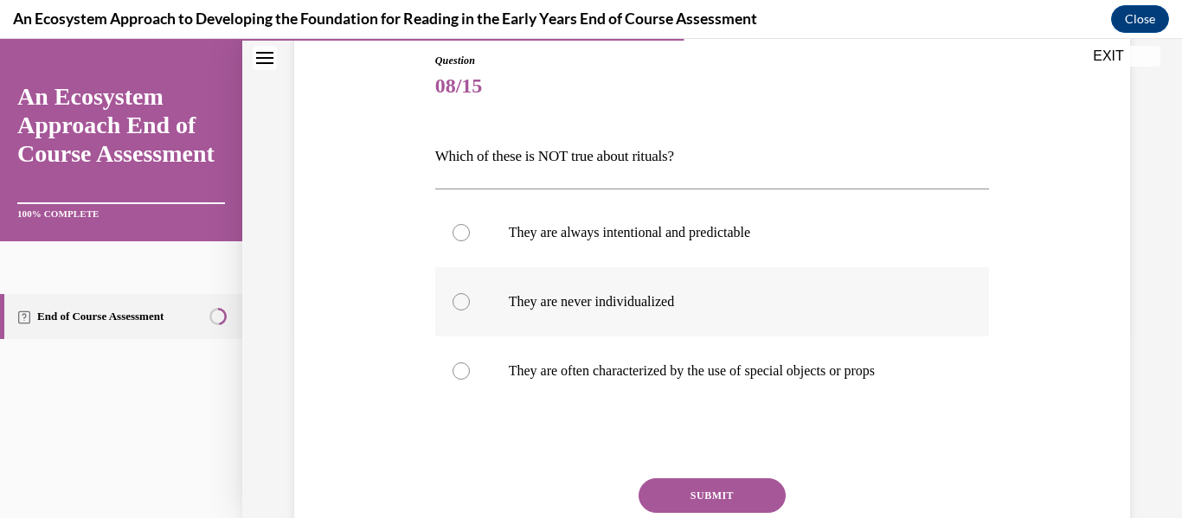
click at [677, 293] on p "They are never individualized" at bounding box center [728, 301] width 438 height 17
click at [470, 293] on input "They are never individualized" at bounding box center [461, 301] width 17 height 17
radio input "true"
click at [699, 497] on button "SUBMIT" at bounding box center [712, 496] width 147 height 35
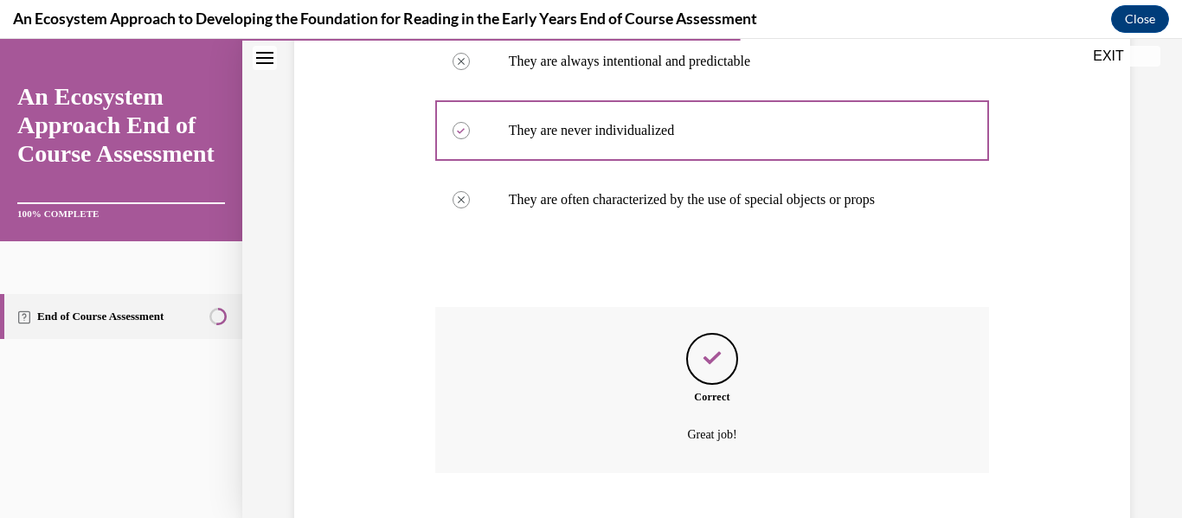
scroll to position [465, 0]
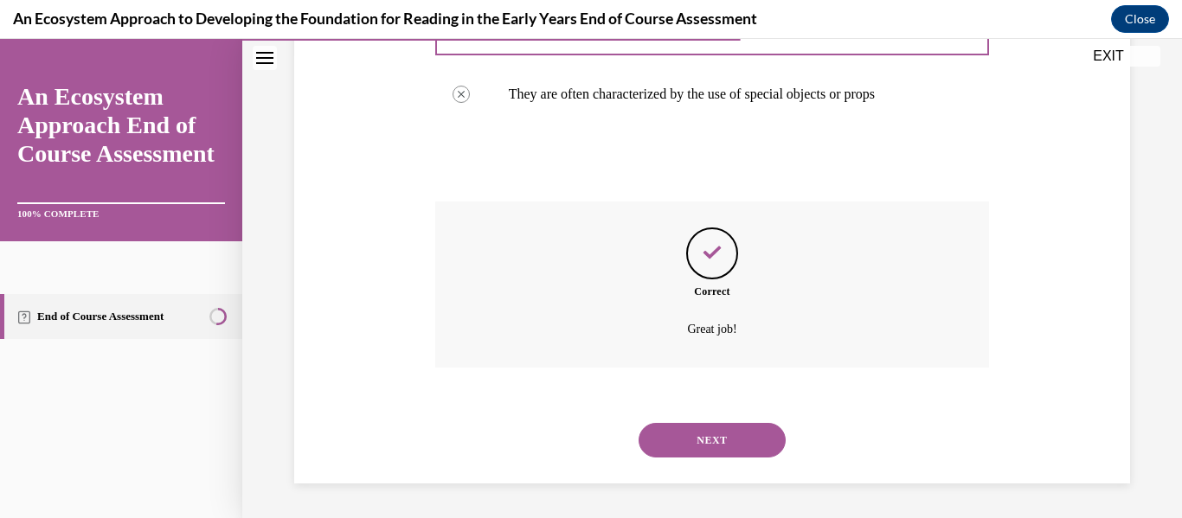
click at [718, 453] on button "NEXT" at bounding box center [712, 440] width 147 height 35
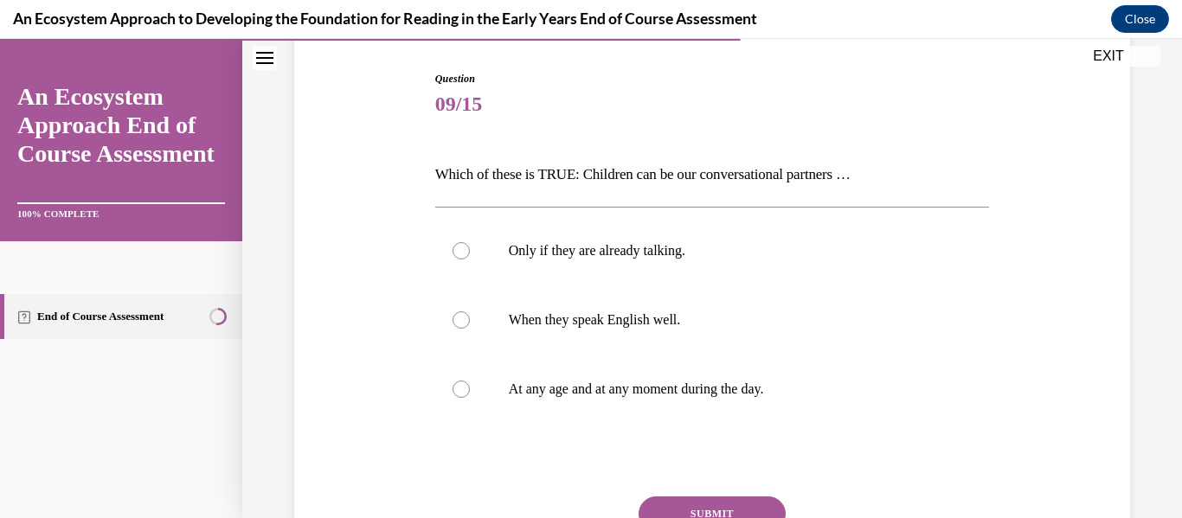
scroll to position [200, 0]
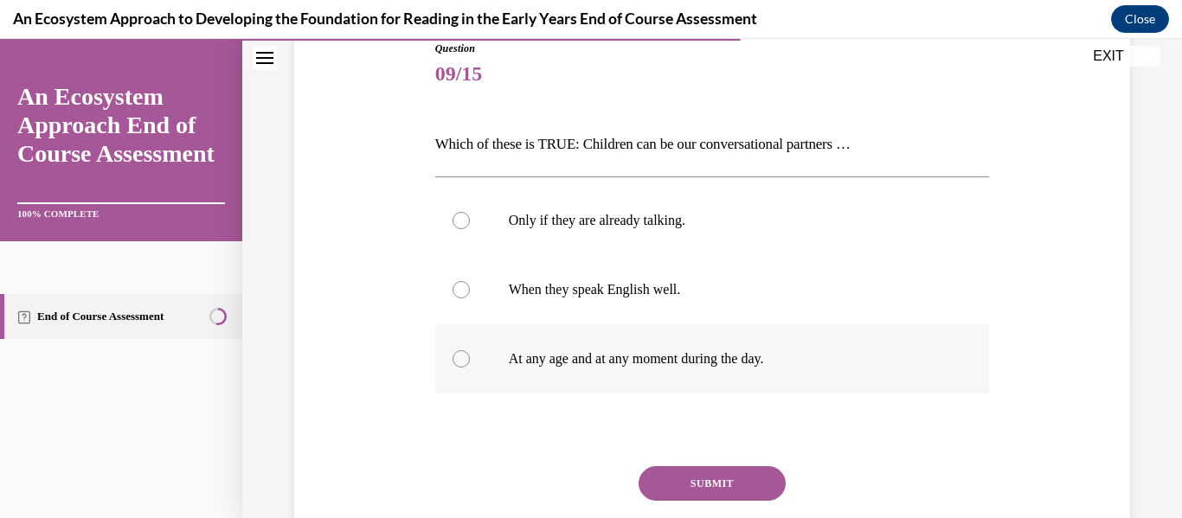
click at [692, 353] on p "At any age and at any moment during the day." at bounding box center [728, 358] width 438 height 17
click at [470, 353] on input "At any age and at any moment during the day." at bounding box center [461, 358] width 17 height 17
radio input "true"
click at [717, 478] on button "SUBMIT" at bounding box center [712, 483] width 147 height 35
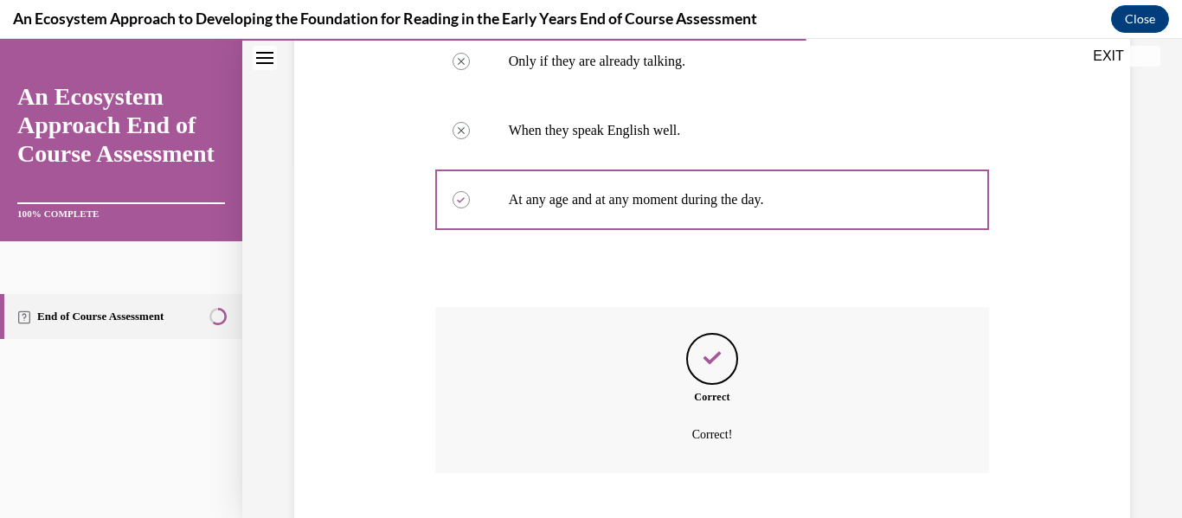
scroll to position [465, 0]
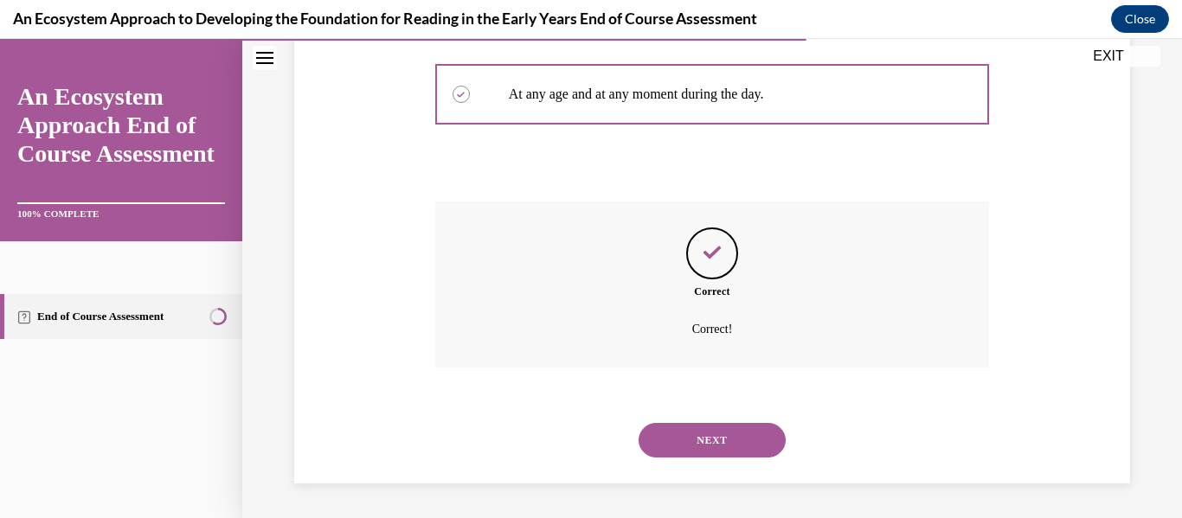
click at [695, 438] on button "NEXT" at bounding box center [712, 440] width 147 height 35
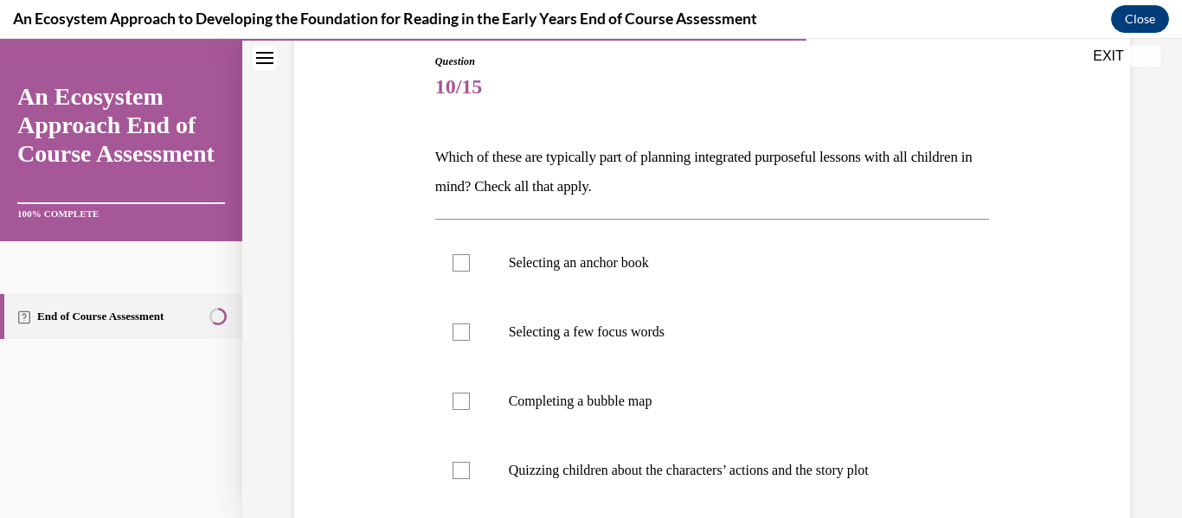
scroll to position [189, 0]
click at [674, 283] on label "Selecting an anchor book" at bounding box center [712, 261] width 555 height 69
click at [470, 270] on input "Selecting an anchor book" at bounding box center [461, 261] width 17 height 17
checkbox input "true"
click at [685, 326] on p "Selecting a few focus words" at bounding box center [728, 330] width 438 height 17
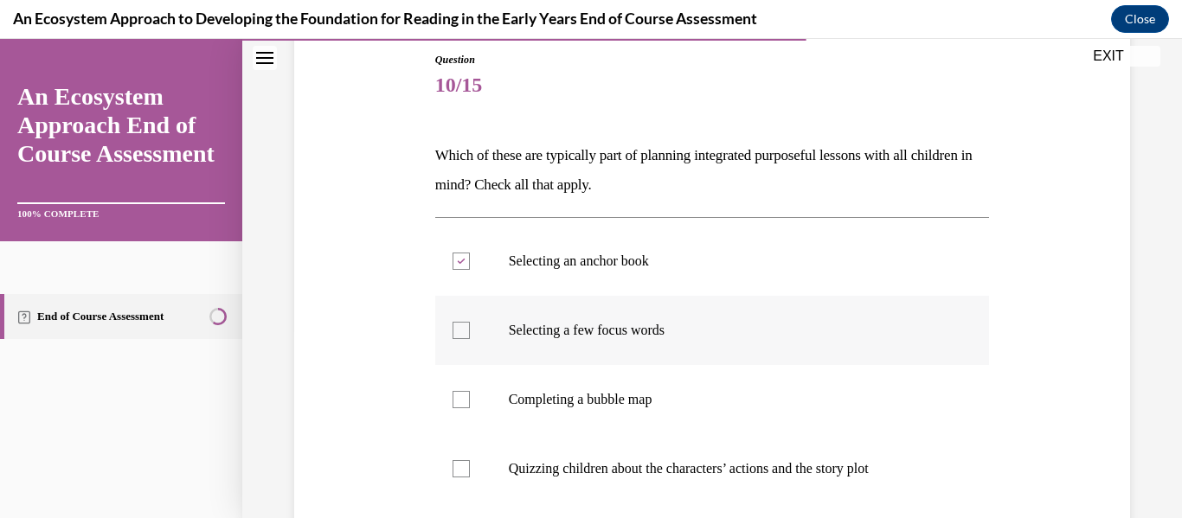
click at [470, 326] on input "Selecting a few focus words" at bounding box center [461, 330] width 17 height 17
checkbox input "true"
click at [692, 405] on p "Completing a bubble map" at bounding box center [728, 399] width 438 height 17
click at [470, 405] on input "Completing a bubble map" at bounding box center [461, 399] width 17 height 17
checkbox input "true"
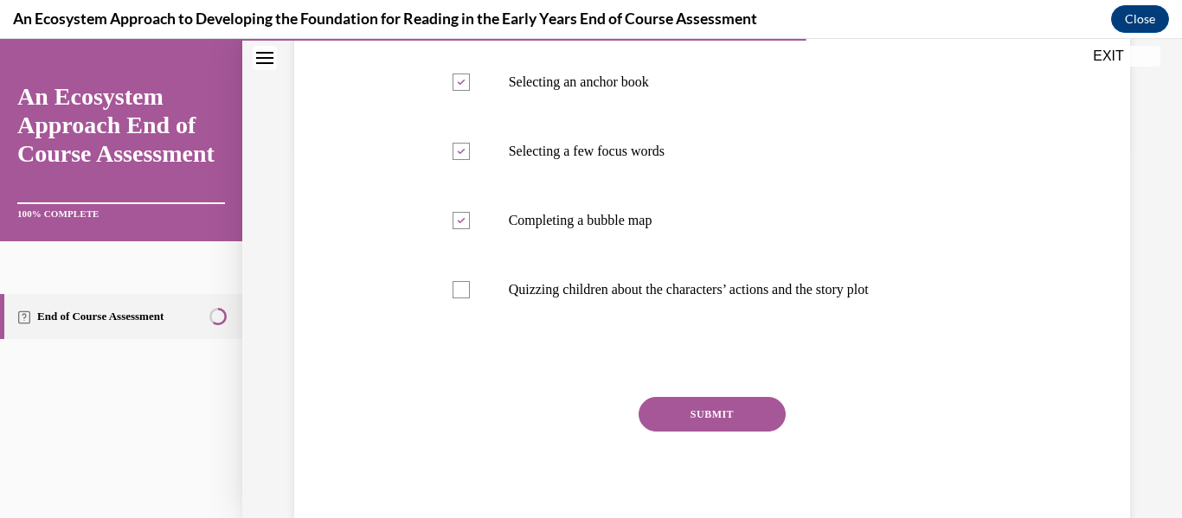
click at [687, 407] on button "SUBMIT" at bounding box center [712, 414] width 147 height 35
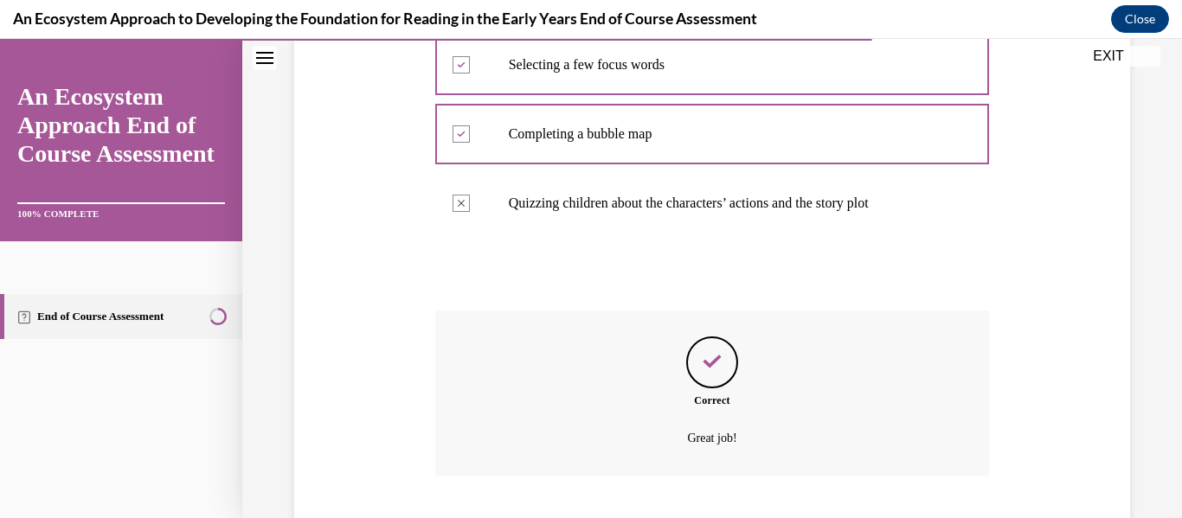
scroll to position [563, 0]
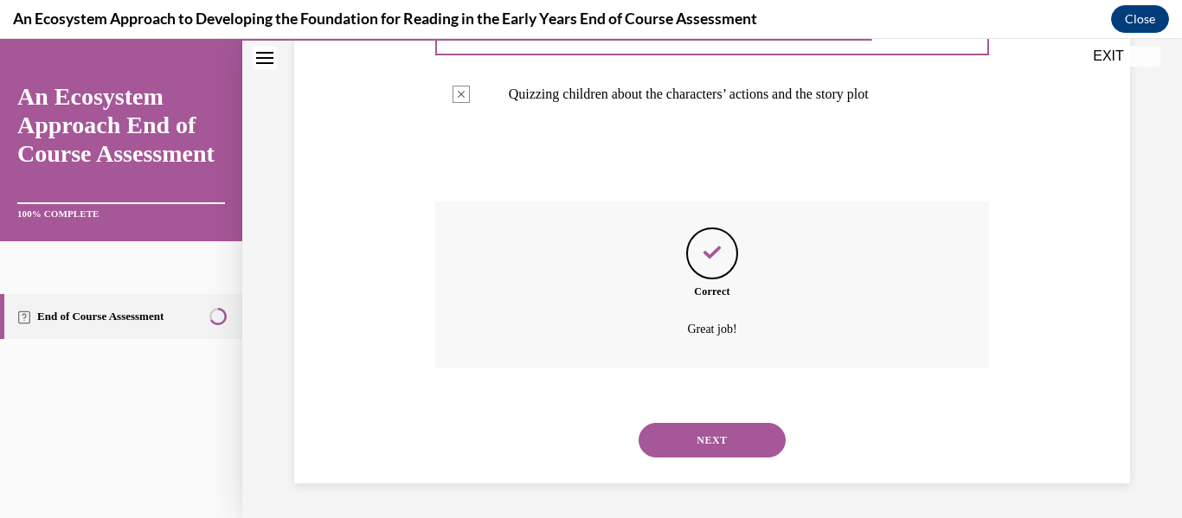
click at [695, 445] on button "NEXT" at bounding box center [712, 440] width 147 height 35
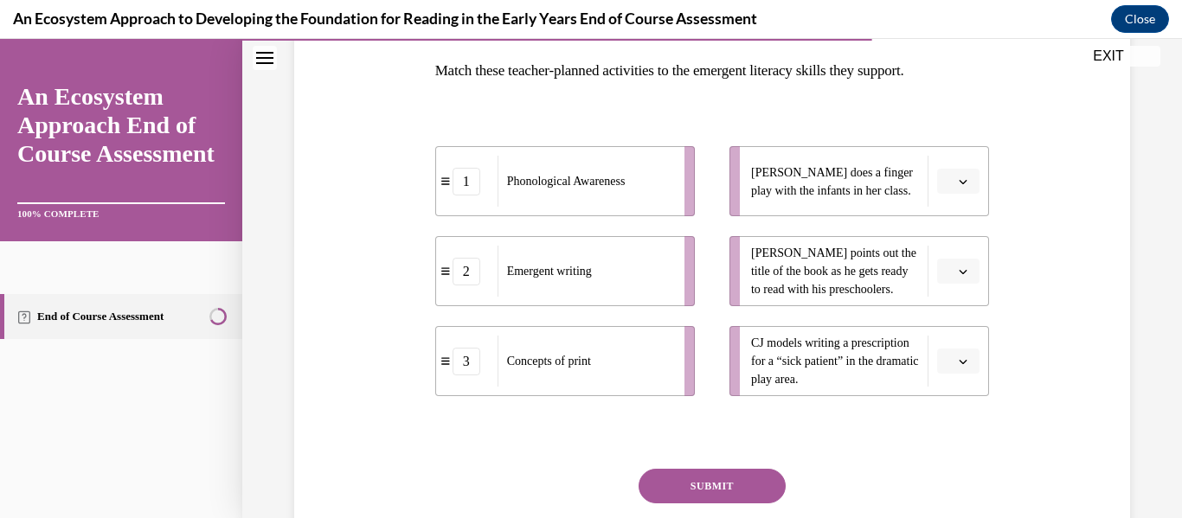
scroll to position [273, 0]
click at [970, 369] on button "button" at bounding box center [958, 363] width 42 height 26
click at [966, 281] on div "2" at bounding box center [956, 289] width 43 height 35
click at [966, 281] on button "button" at bounding box center [958, 273] width 42 height 26
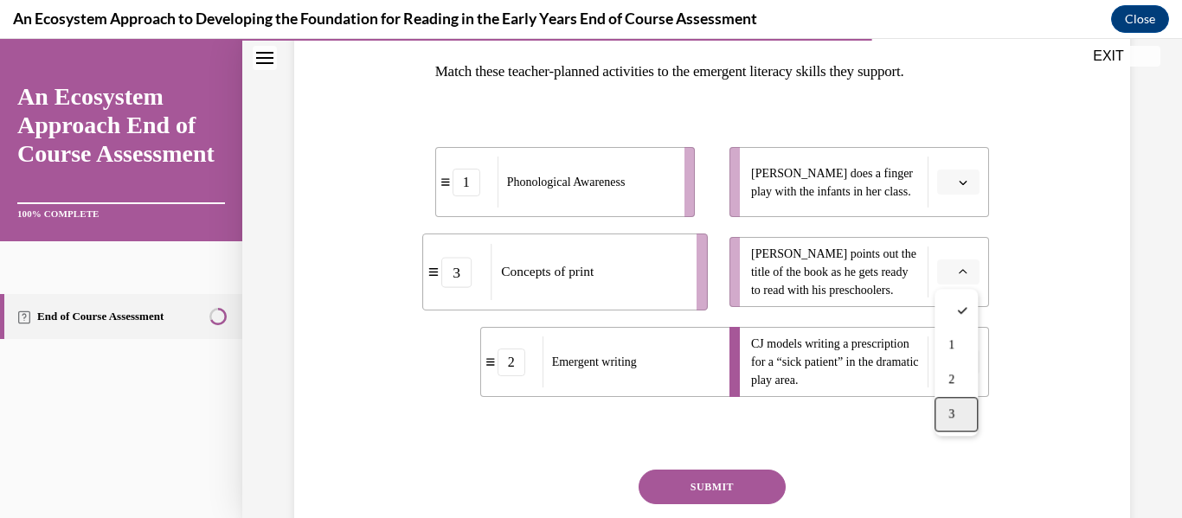
click at [957, 408] on div "3" at bounding box center [956, 414] width 43 height 35
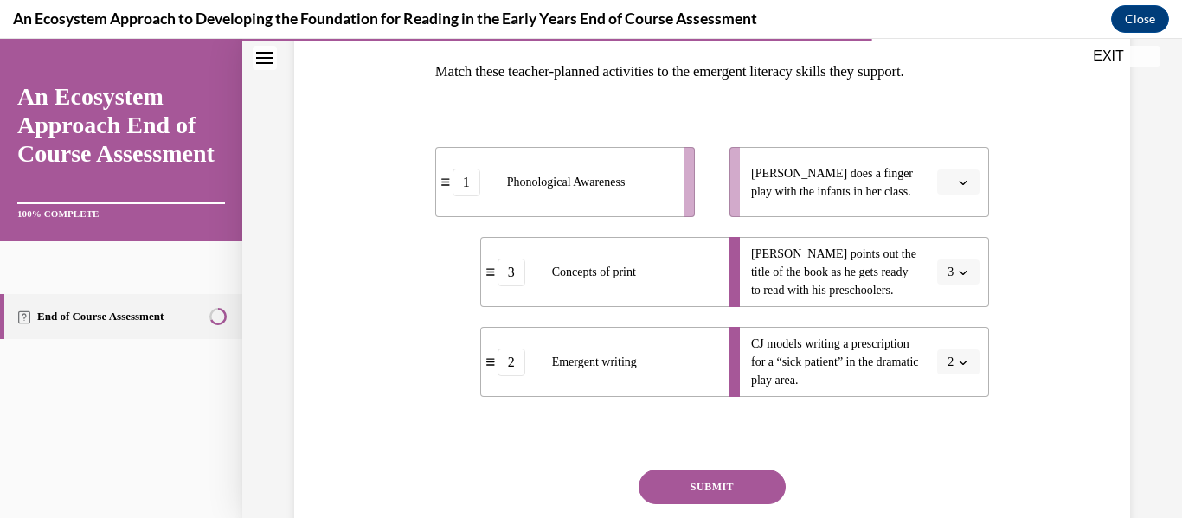
click at [948, 367] on span "2" at bounding box center [951, 362] width 6 height 17
click at [954, 261] on div "1" at bounding box center [952, 254] width 43 height 35
click at [946, 197] on li "Lulu does a finger play with the infants in her class." at bounding box center [859, 182] width 260 height 70
click at [949, 188] on span "Please select an option" at bounding box center [951, 182] width 6 height 17
click at [959, 290] on div "2" at bounding box center [956, 290] width 43 height 35
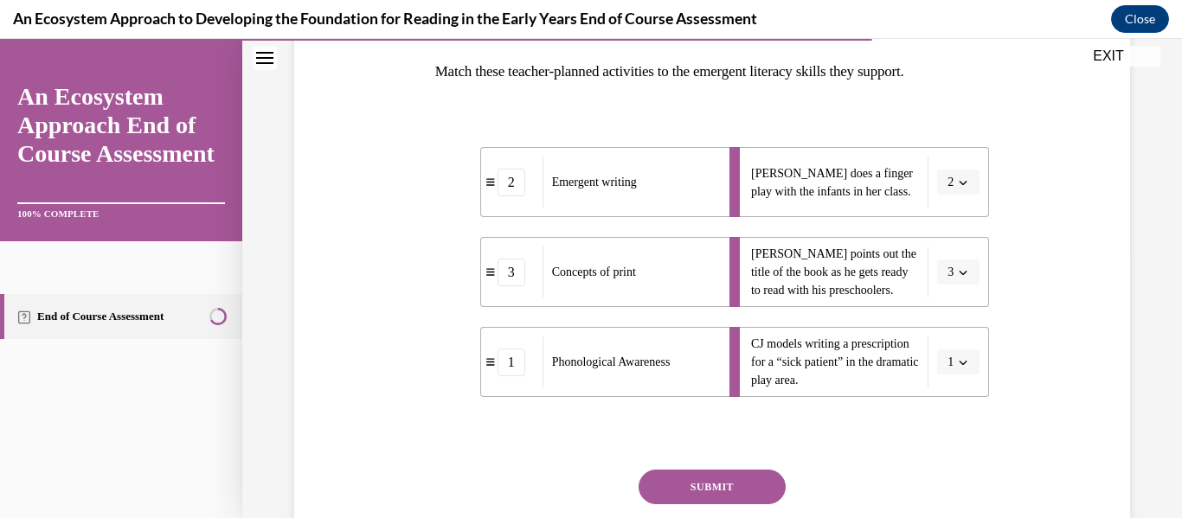
click at [759, 479] on button "SUBMIT" at bounding box center [712, 487] width 147 height 35
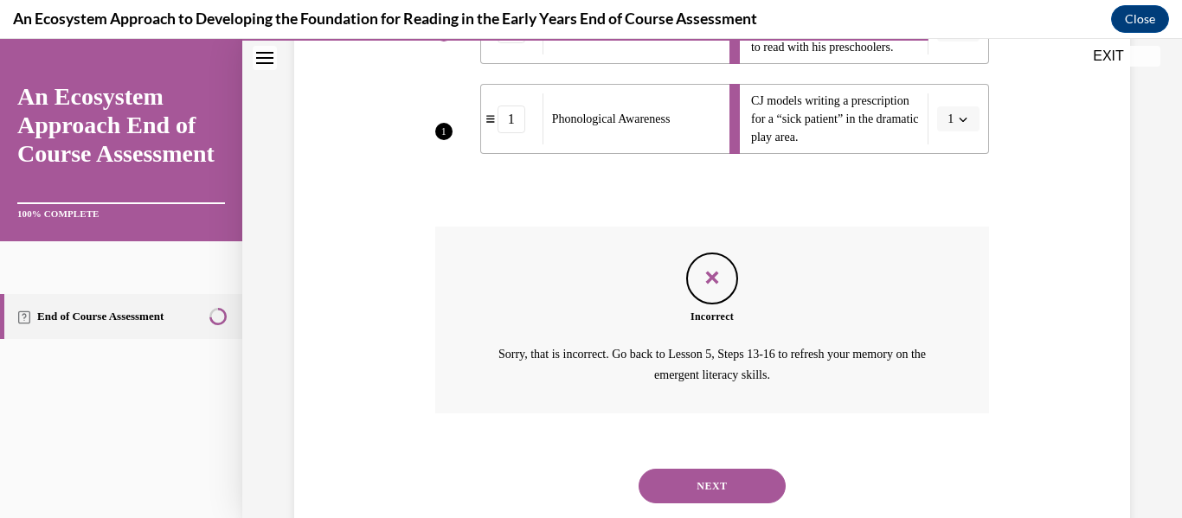
scroll to position [562, 0]
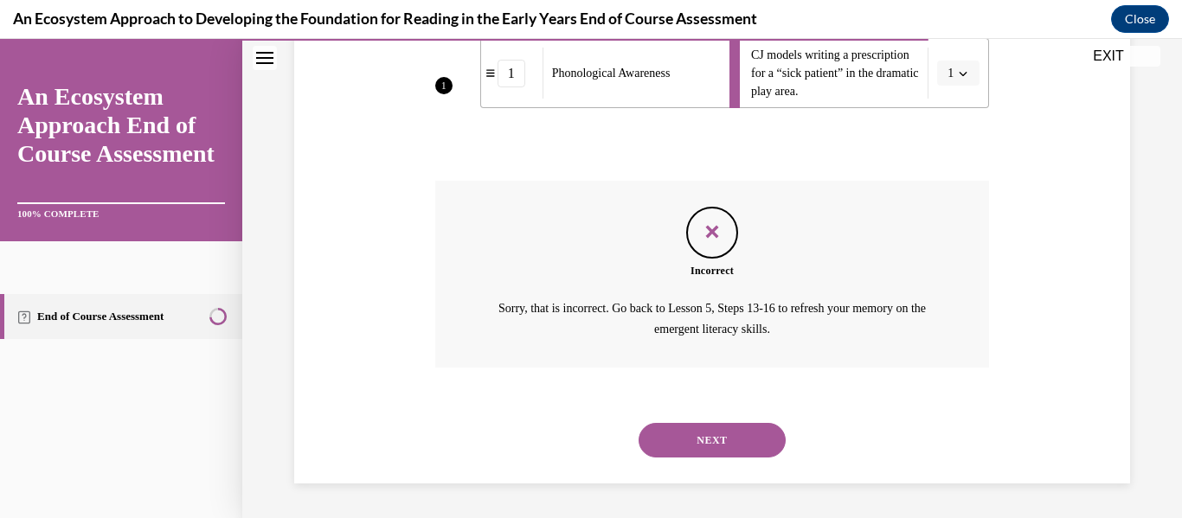
click at [742, 455] on button "NEXT" at bounding box center [712, 440] width 147 height 35
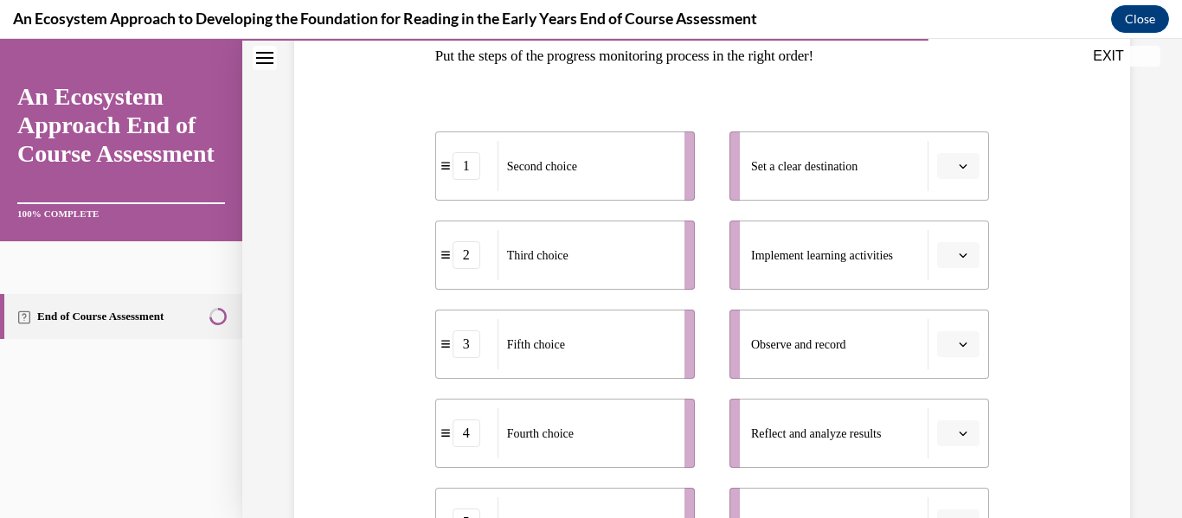
scroll to position [294, 0]
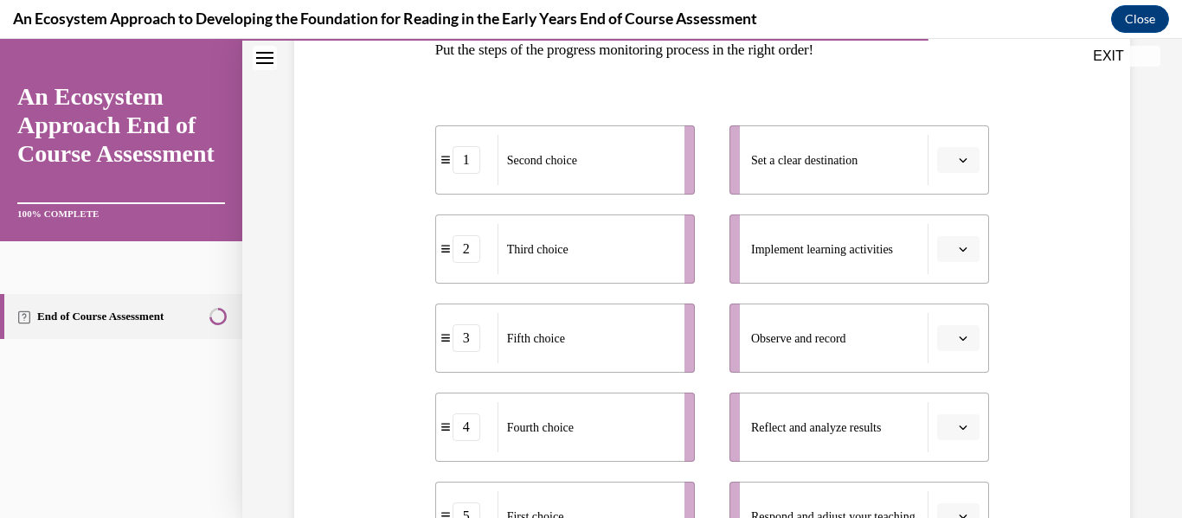
click at [951, 167] on span "Please select an option" at bounding box center [951, 159] width 6 height 17
click at [958, 382] on div "5" at bounding box center [956, 372] width 43 height 35
click at [958, 259] on button "button" at bounding box center [958, 249] width 42 height 26
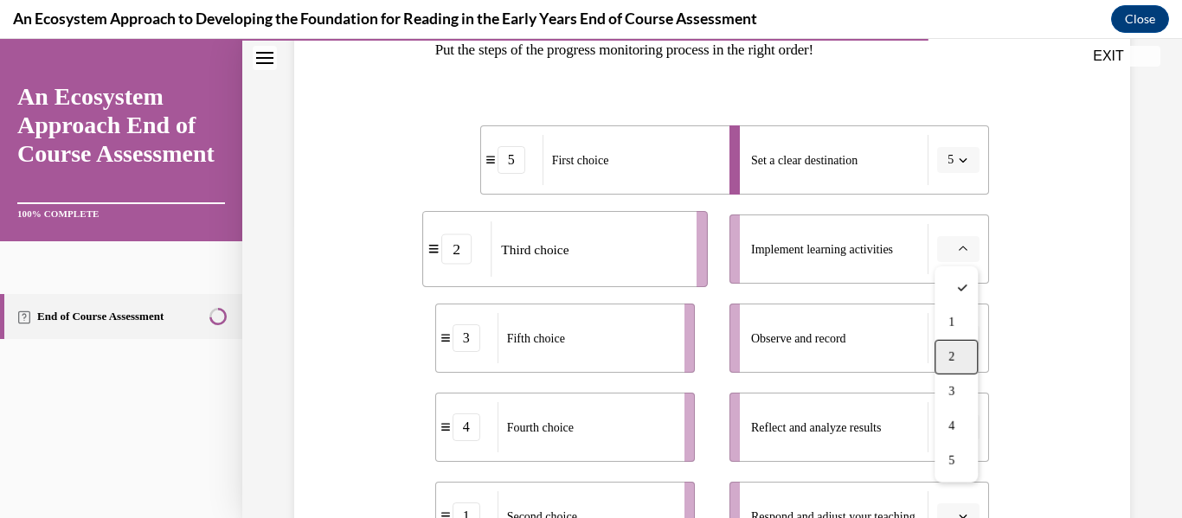
click at [951, 350] on span "2" at bounding box center [951, 357] width 6 height 14
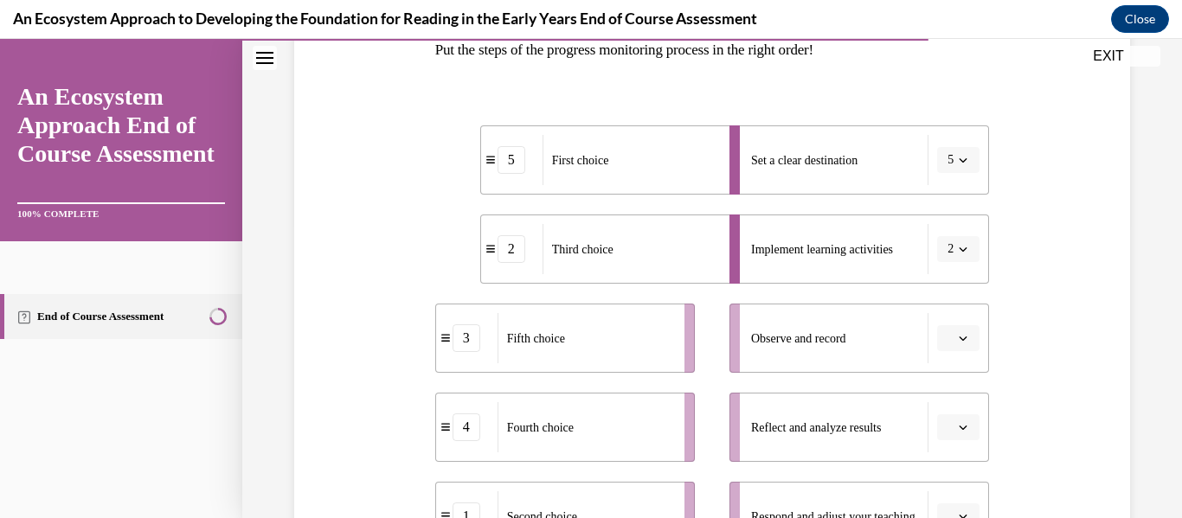
click at [953, 254] on span "2" at bounding box center [951, 249] width 6 height 17
click at [966, 323] on div "1" at bounding box center [952, 322] width 43 height 35
click at [967, 337] on icon "button" at bounding box center [963, 338] width 9 height 9
click at [955, 189] on div "2" at bounding box center [956, 195] width 43 height 35
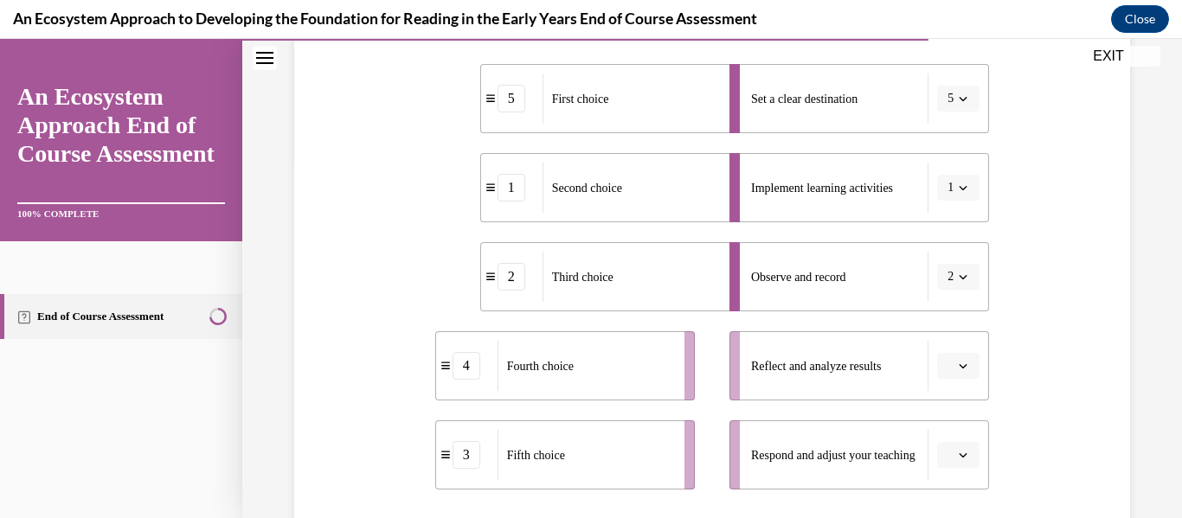
click at [967, 354] on button "button" at bounding box center [958, 366] width 42 height 26
click at [965, 292] on div "4" at bounding box center [956, 292] width 43 height 35
click at [965, 449] on span "button" at bounding box center [963, 455] width 12 height 12
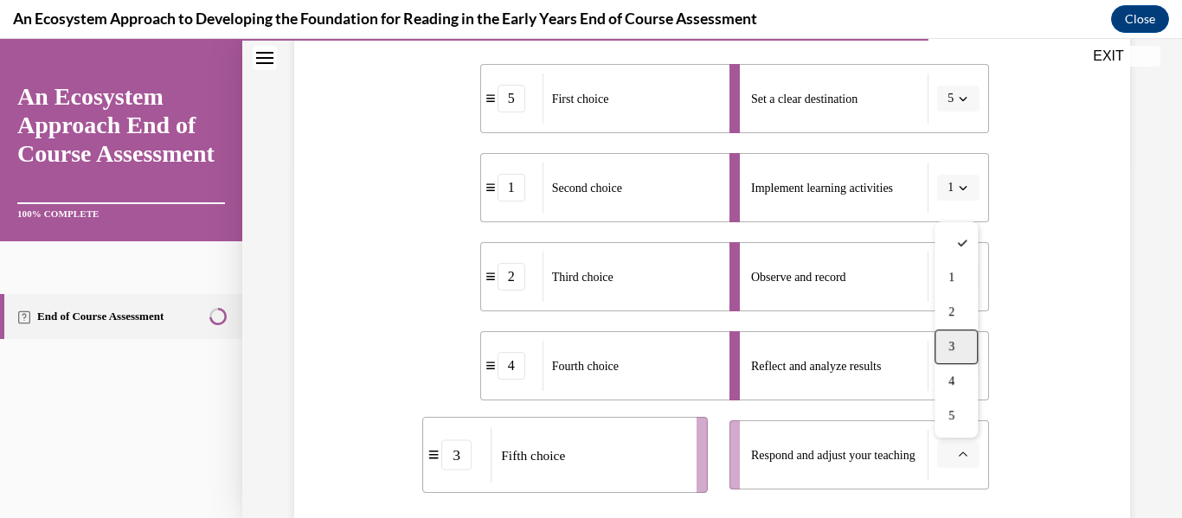
click at [956, 341] on div "3" at bounding box center [956, 347] width 43 height 35
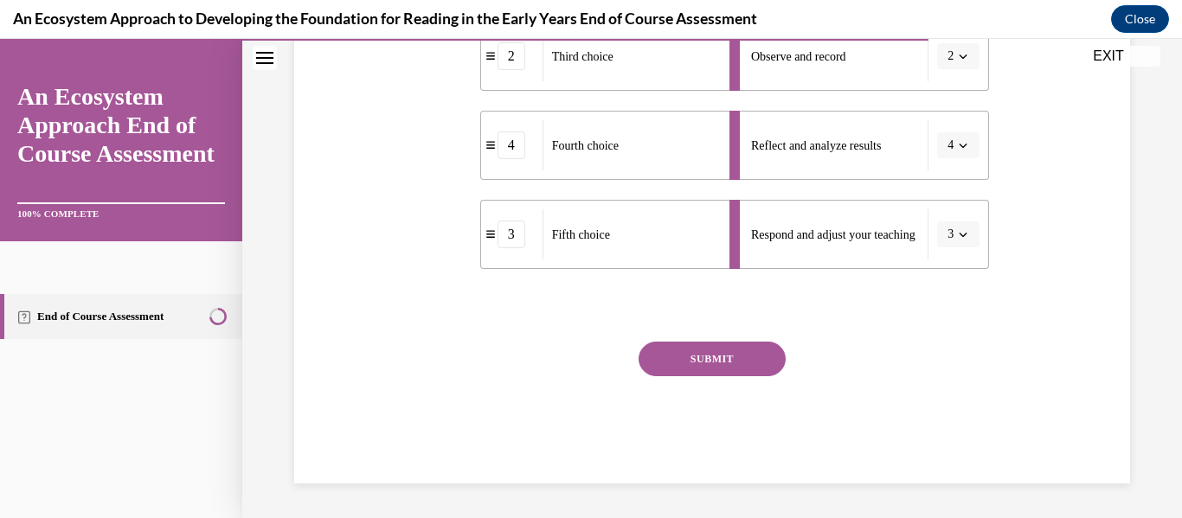
click at [736, 360] on button "SUBMIT" at bounding box center [712, 359] width 147 height 35
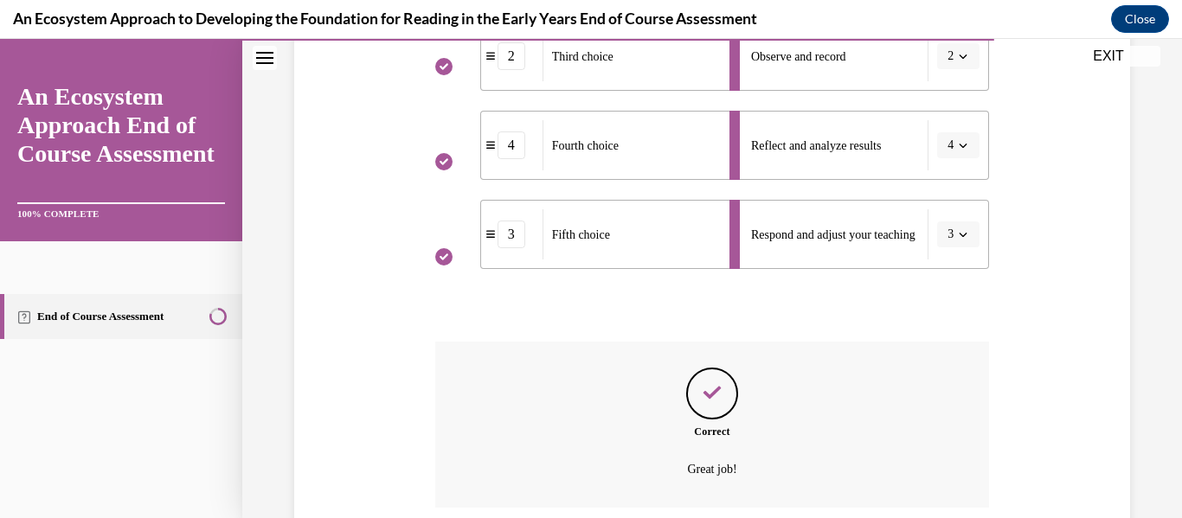
scroll to position [717, 0]
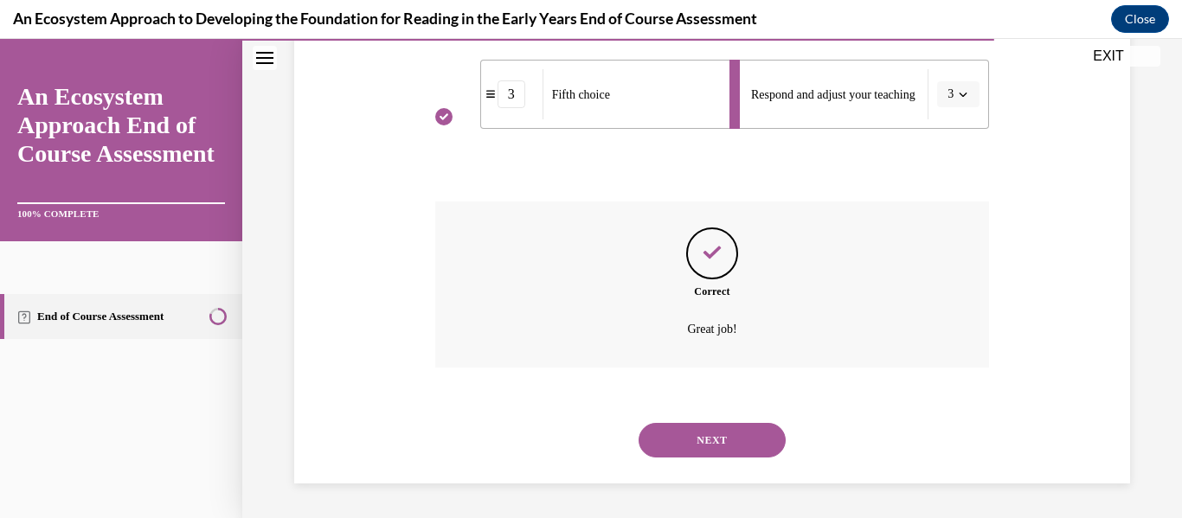
click at [716, 448] on button "NEXT" at bounding box center [712, 440] width 147 height 35
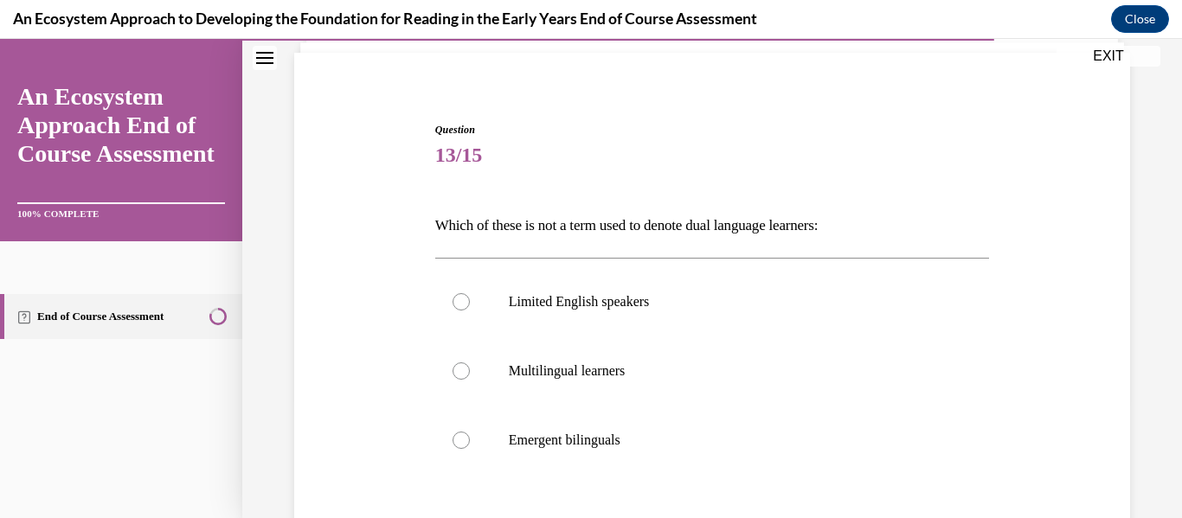
scroll to position [141, 0]
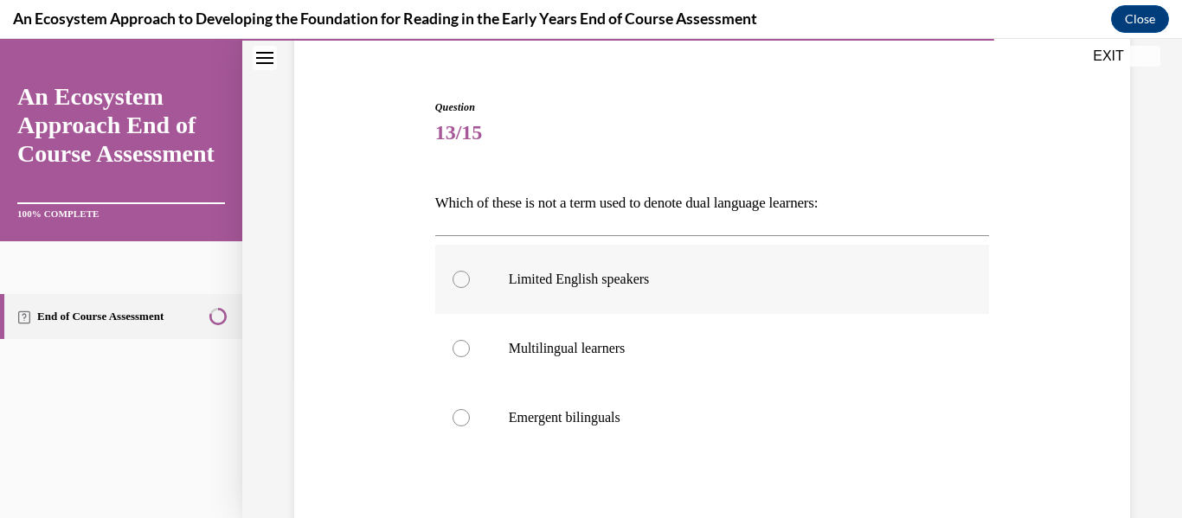
click at [712, 276] on p "Limited English speakers" at bounding box center [728, 279] width 438 height 17
click at [470, 276] on input "Limited English speakers" at bounding box center [461, 279] width 17 height 17
radio input "true"
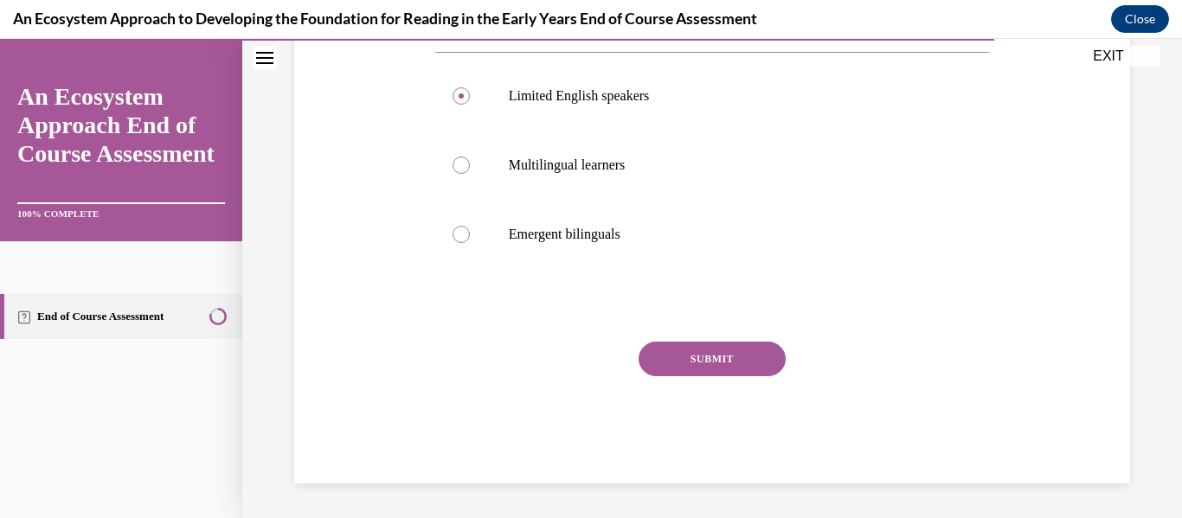
click at [723, 363] on button "SUBMIT" at bounding box center [712, 359] width 147 height 35
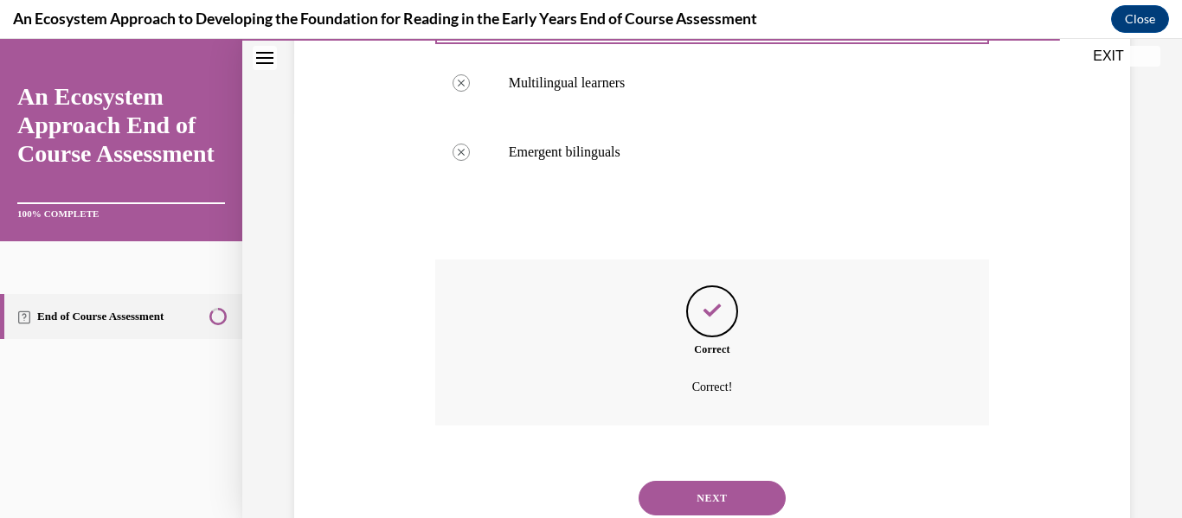
scroll to position [465, 0]
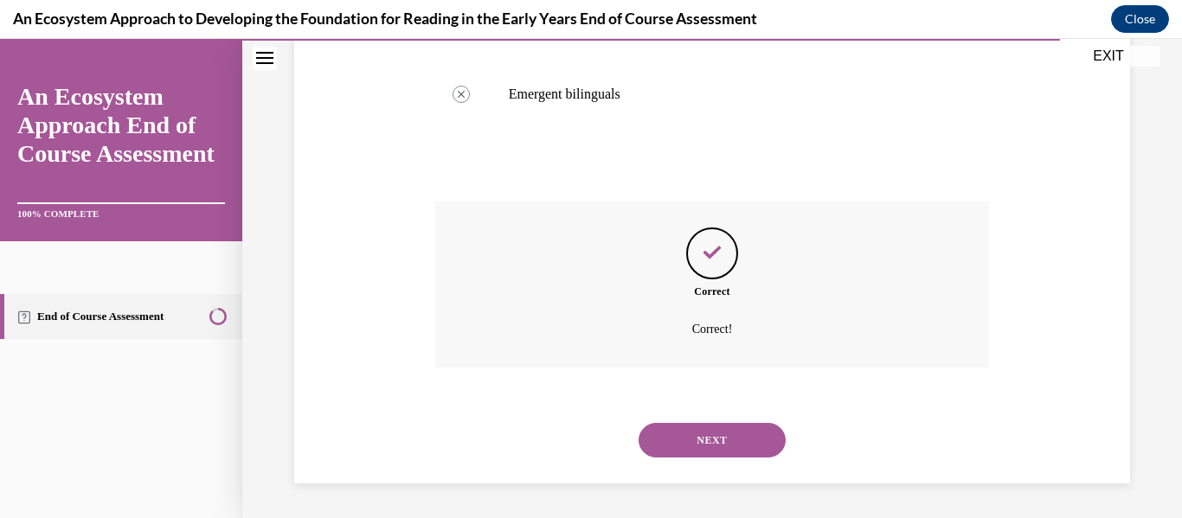
click at [718, 430] on button "NEXT" at bounding box center [712, 440] width 147 height 35
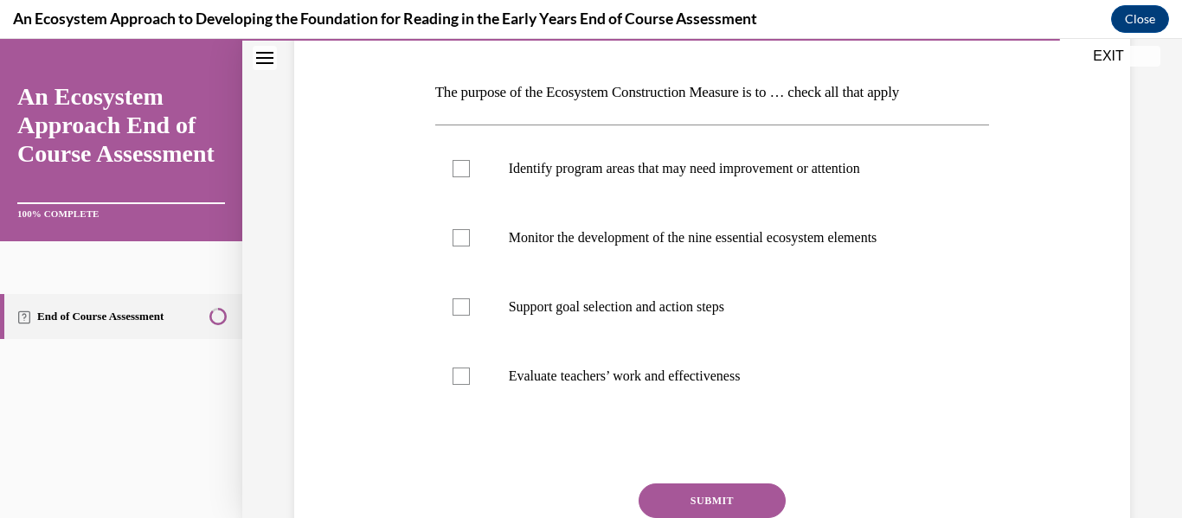
scroll to position [255, 0]
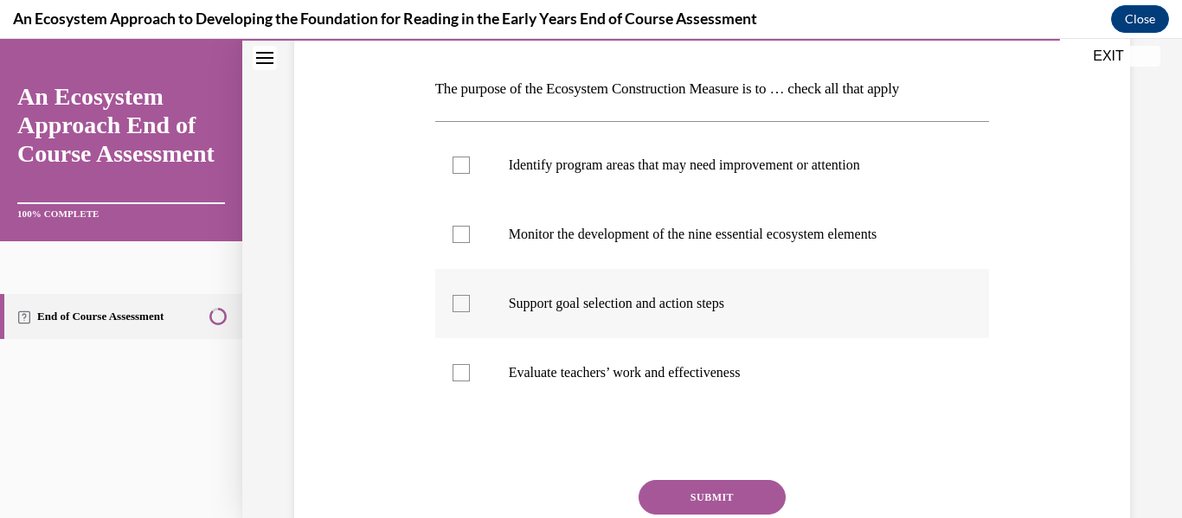
click at [700, 321] on label "Support goal selection and action steps" at bounding box center [712, 303] width 555 height 69
click at [470, 312] on input "Support goal selection and action steps" at bounding box center [461, 303] width 17 height 17
checkbox input "true"
click at [731, 174] on label "Identify program areas that may need improvement or attention" at bounding box center [712, 165] width 555 height 69
click at [470, 174] on input "Identify program areas that may need improvement or attention" at bounding box center [461, 165] width 17 height 17
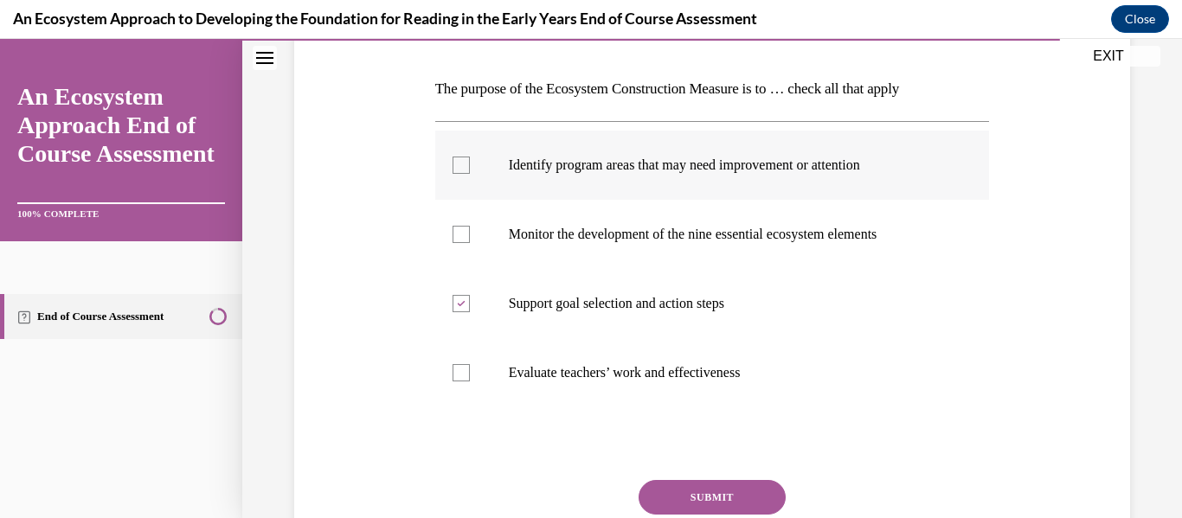
checkbox input "true"
click at [724, 509] on button "SUBMIT" at bounding box center [712, 497] width 147 height 35
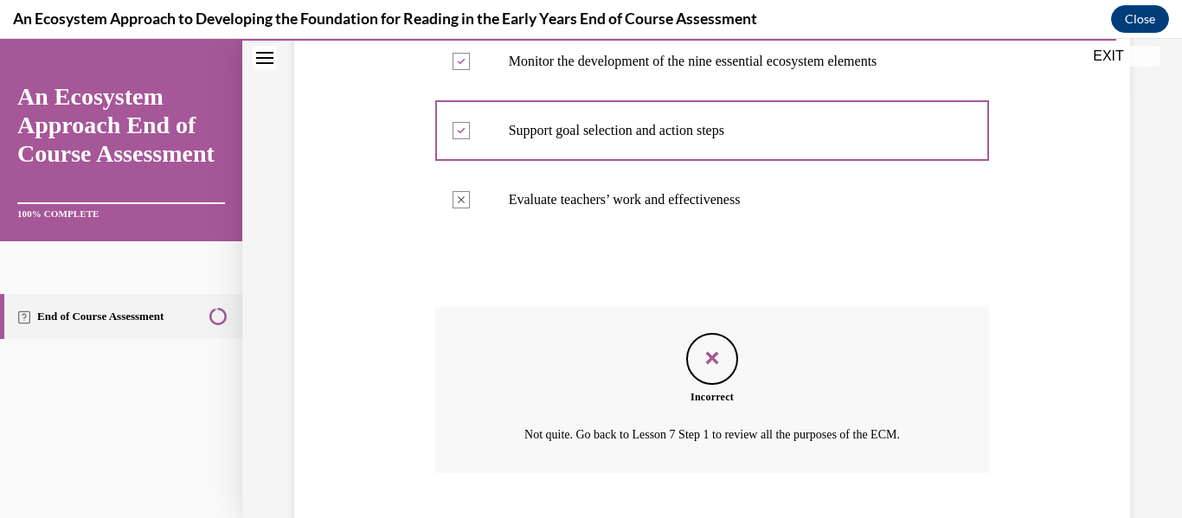
scroll to position [534, 0]
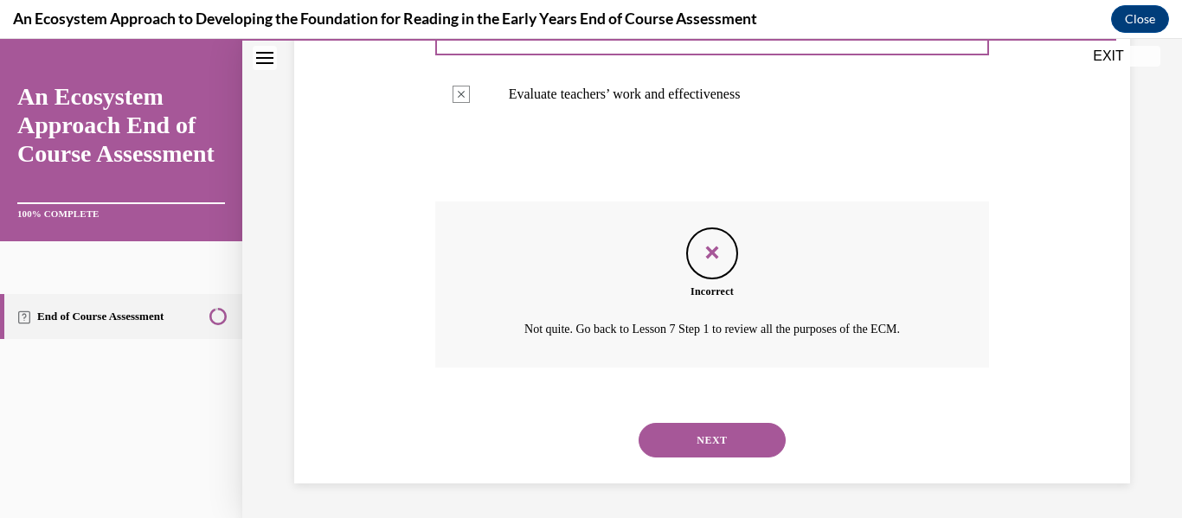
click at [723, 442] on button "NEXT" at bounding box center [712, 440] width 147 height 35
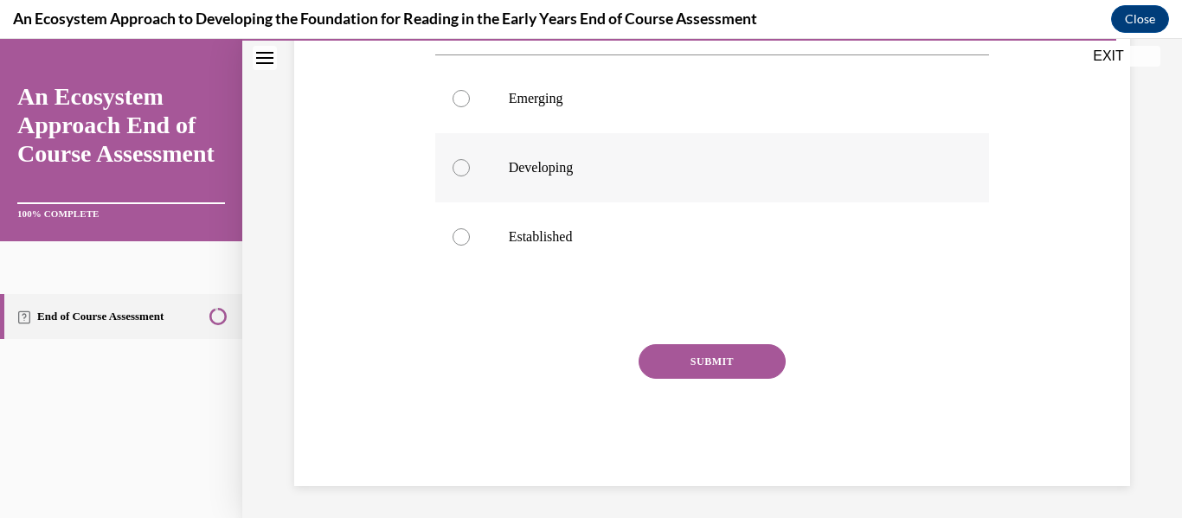
scroll to position [412, 0]
click at [652, 201] on label "Developing" at bounding box center [712, 166] width 555 height 69
click at [470, 175] on input "Developing" at bounding box center [461, 165] width 17 height 17
radio input "true"
click at [694, 377] on button "SUBMIT" at bounding box center [712, 360] width 147 height 35
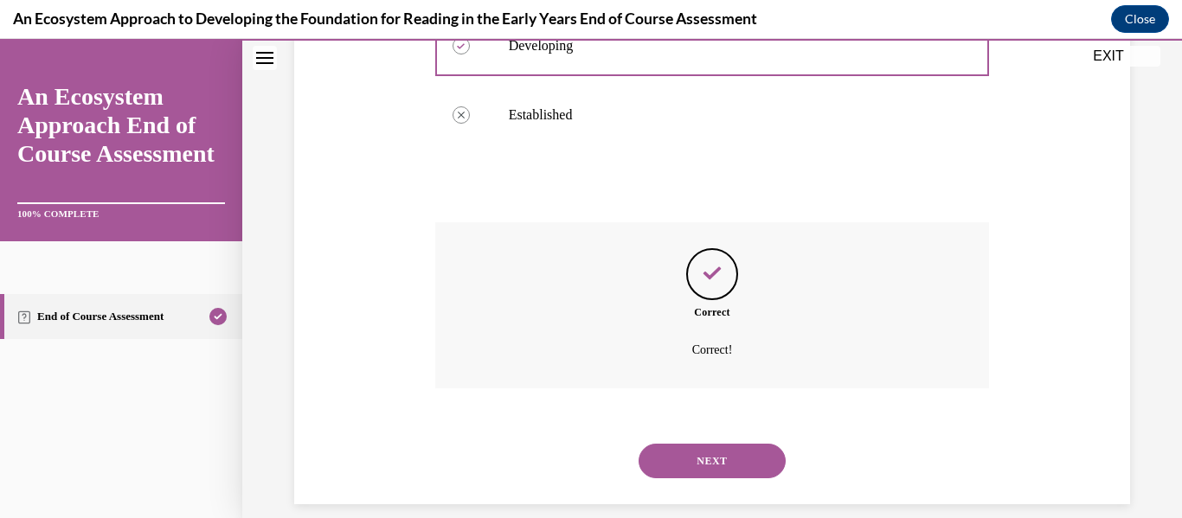
scroll to position [582, 0]
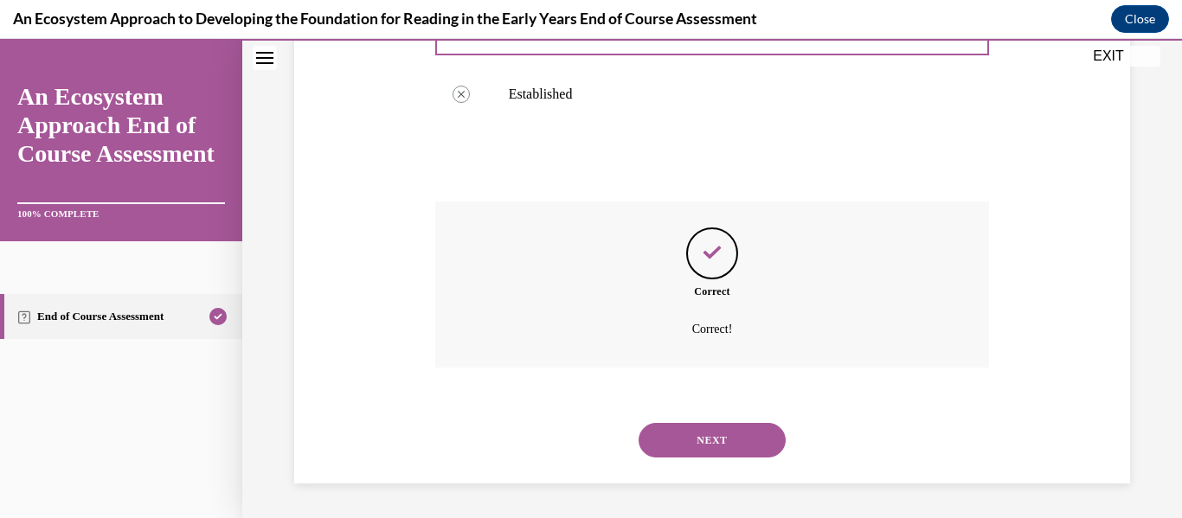
click at [705, 441] on button "NEXT" at bounding box center [712, 440] width 147 height 35
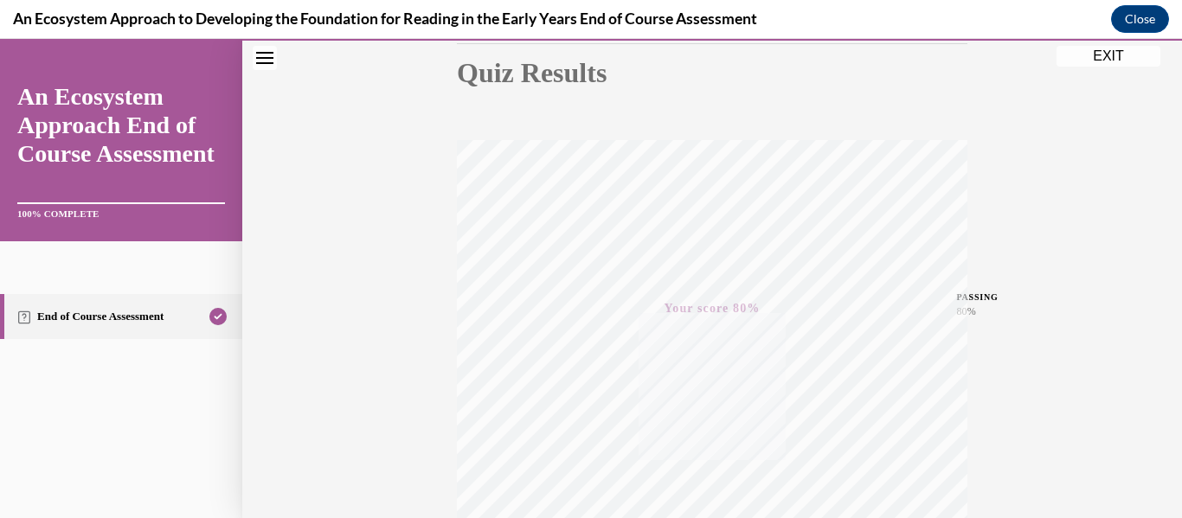
scroll to position [204, 0]
click at [1125, 55] on button "EXIT" at bounding box center [1109, 56] width 104 height 21
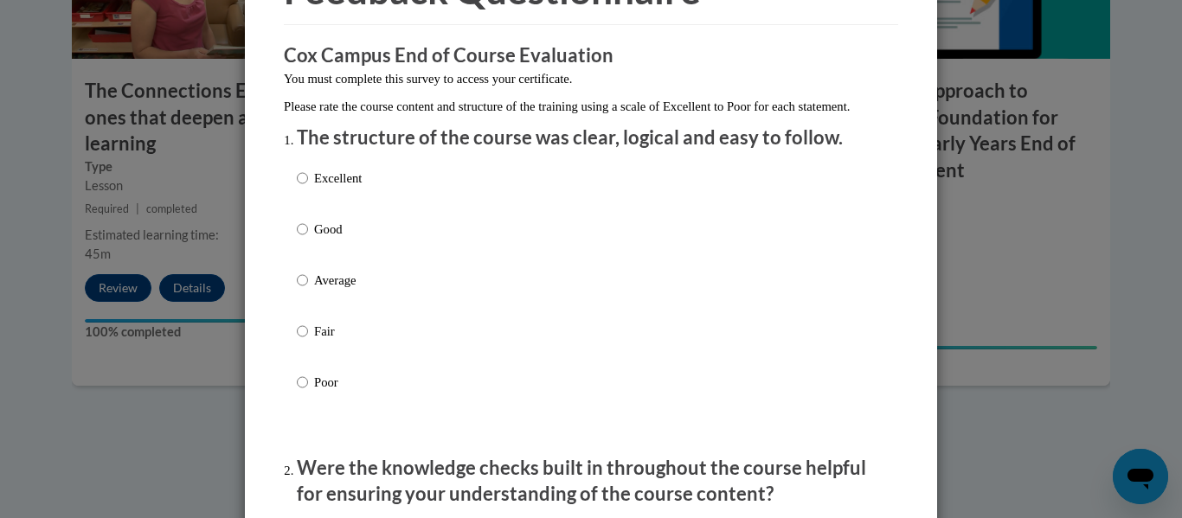
scroll to position [124, 0]
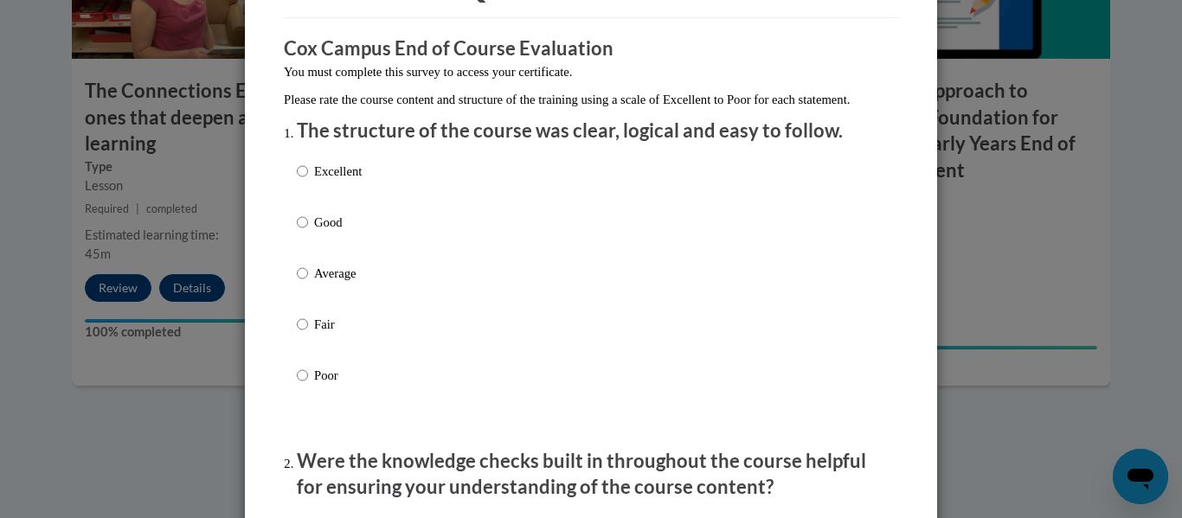
click at [351, 283] on p "Average" at bounding box center [338, 273] width 48 height 19
click at [308, 283] on input "Average" at bounding box center [302, 273] width 11 height 19
radio input "true"
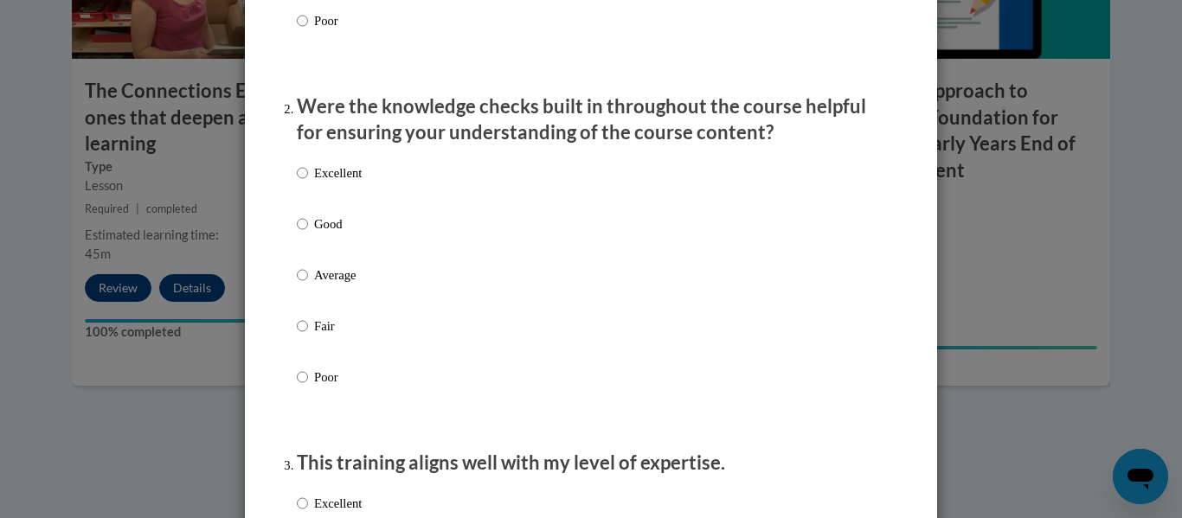
click at [351, 285] on p "Average" at bounding box center [338, 275] width 48 height 19
click at [308, 285] on input "Average" at bounding box center [302, 275] width 11 height 19
radio input "true"
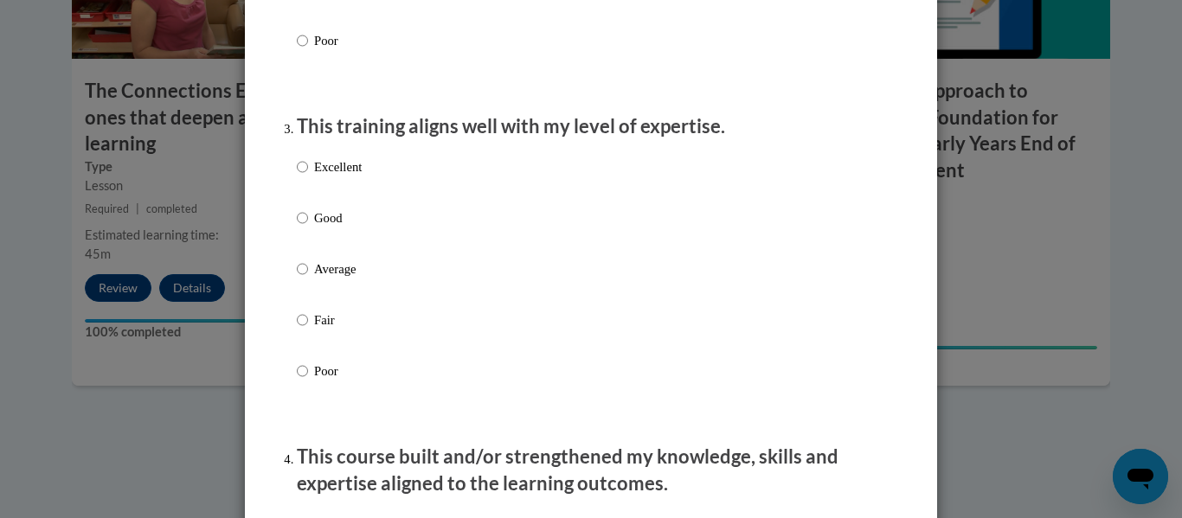
click at [351, 279] on p "Average" at bounding box center [338, 269] width 48 height 19
click at [308, 279] on input "Average" at bounding box center [302, 269] width 11 height 19
radio input "true"
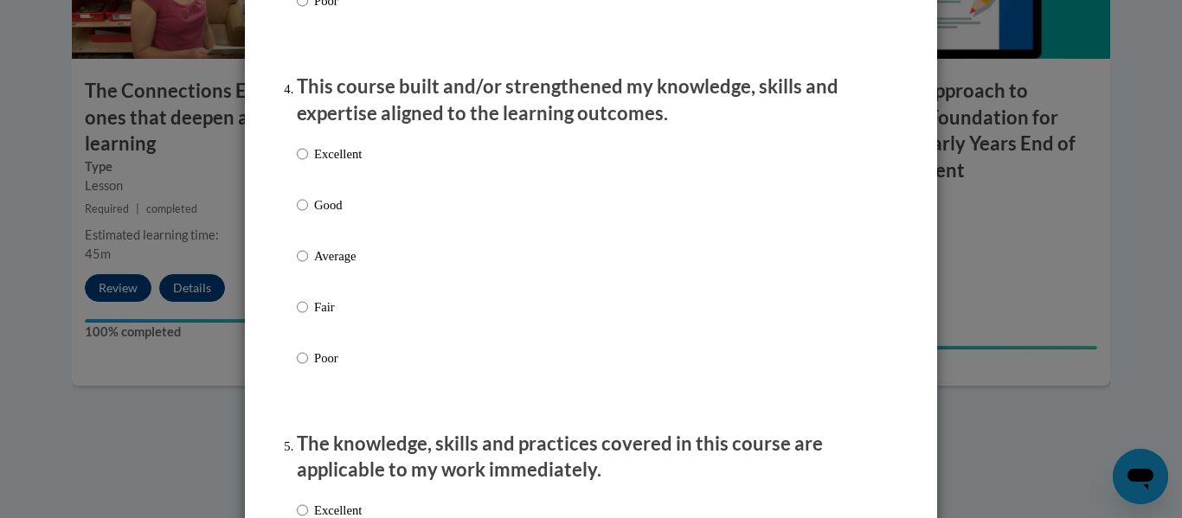
click at [333, 266] on p "Average" at bounding box center [338, 256] width 48 height 19
click at [308, 266] on input "Average" at bounding box center [302, 256] width 11 height 19
radio input "true"
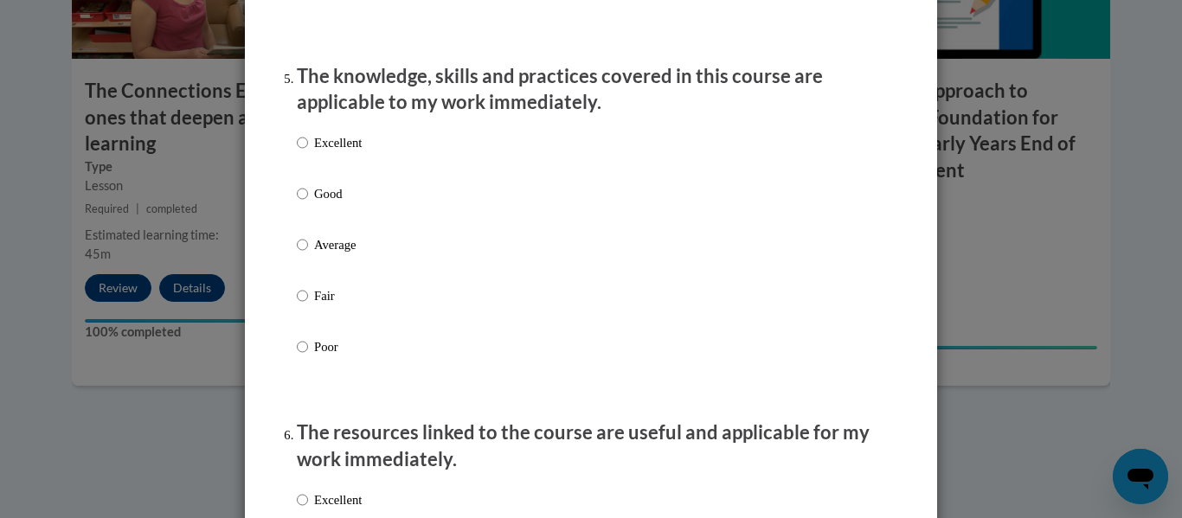
click at [333, 273] on label "Average" at bounding box center [329, 258] width 65 height 47
click at [308, 254] on input "Average" at bounding box center [302, 244] width 11 height 19
radio input "true"
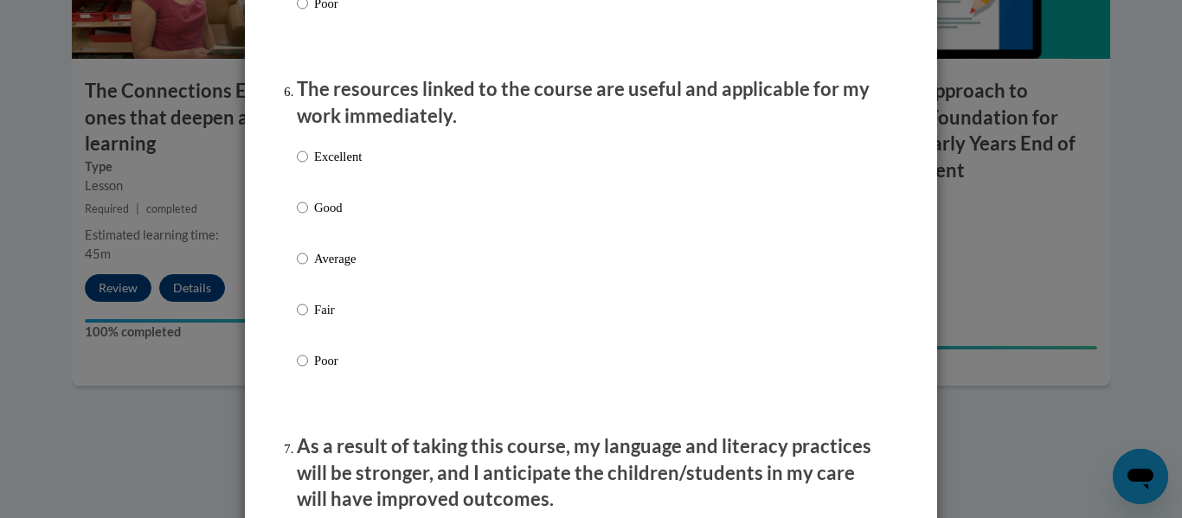
click at [333, 268] on p "Average" at bounding box center [338, 258] width 48 height 19
click at [308, 268] on input "Average" at bounding box center [302, 258] width 11 height 19
radio input "true"
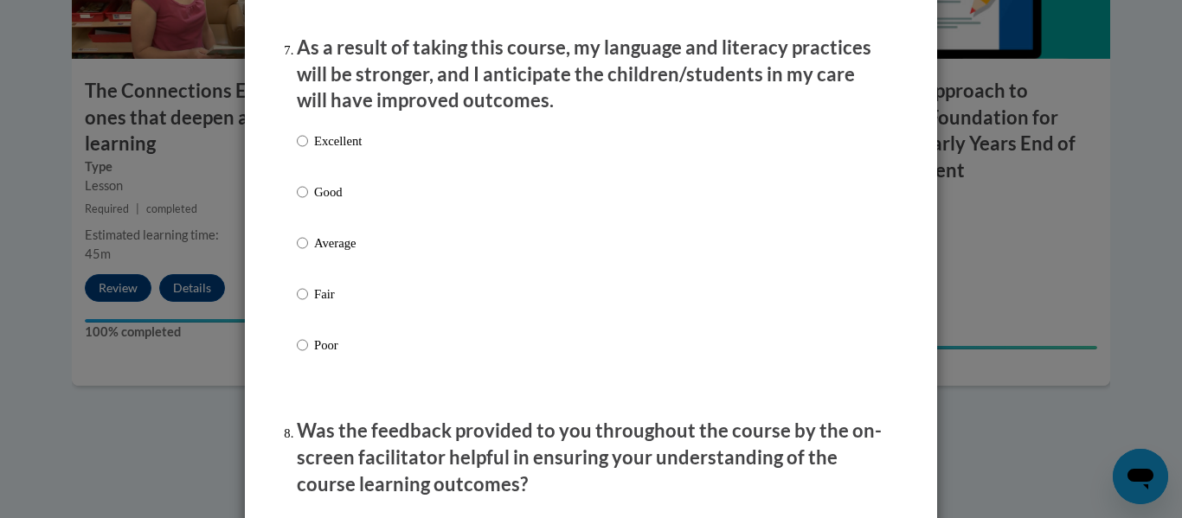
click at [328, 253] on p "Average" at bounding box center [338, 243] width 48 height 19
click at [308, 253] on input "Average" at bounding box center [302, 243] width 11 height 19
radio input "true"
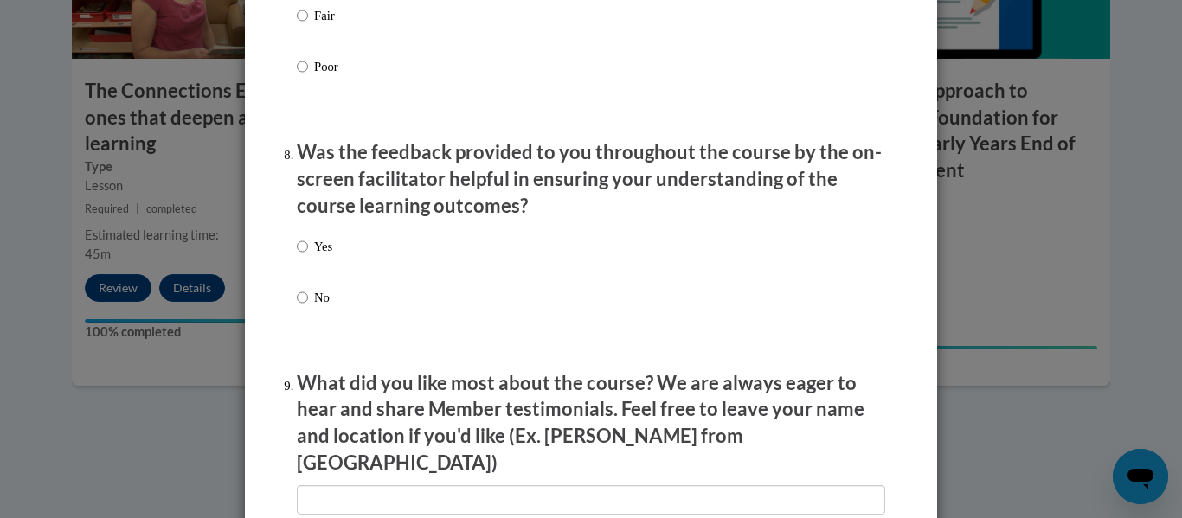
click at [328, 256] on p "Yes" at bounding box center [323, 246] width 18 height 19
click at [308, 256] on input "Yes" at bounding box center [302, 246] width 11 height 19
radio input "true"
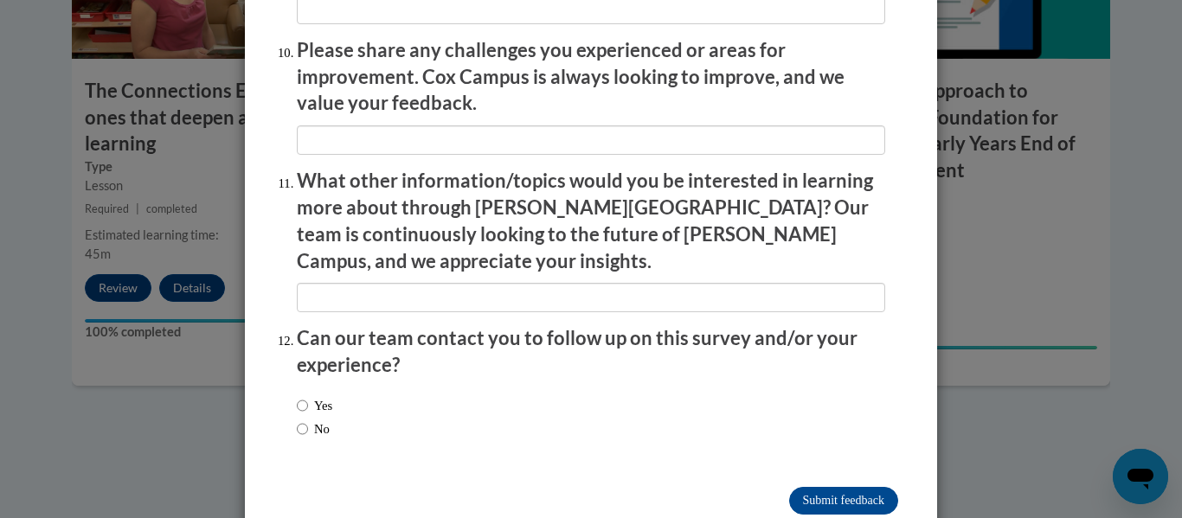
scroll to position [3077, 0]
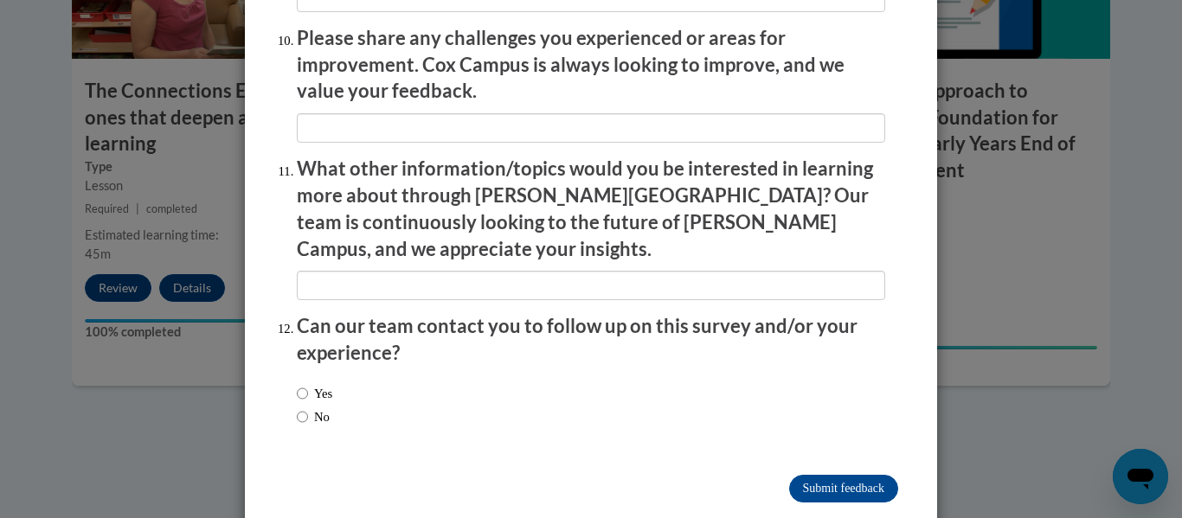
click at [312, 384] on label "Yes" at bounding box center [314, 393] width 35 height 19
click at [308, 384] on input "Yes" at bounding box center [302, 393] width 11 height 19
radio input "true"
click at [811, 475] on input "Submit feedback" at bounding box center [843, 489] width 109 height 28
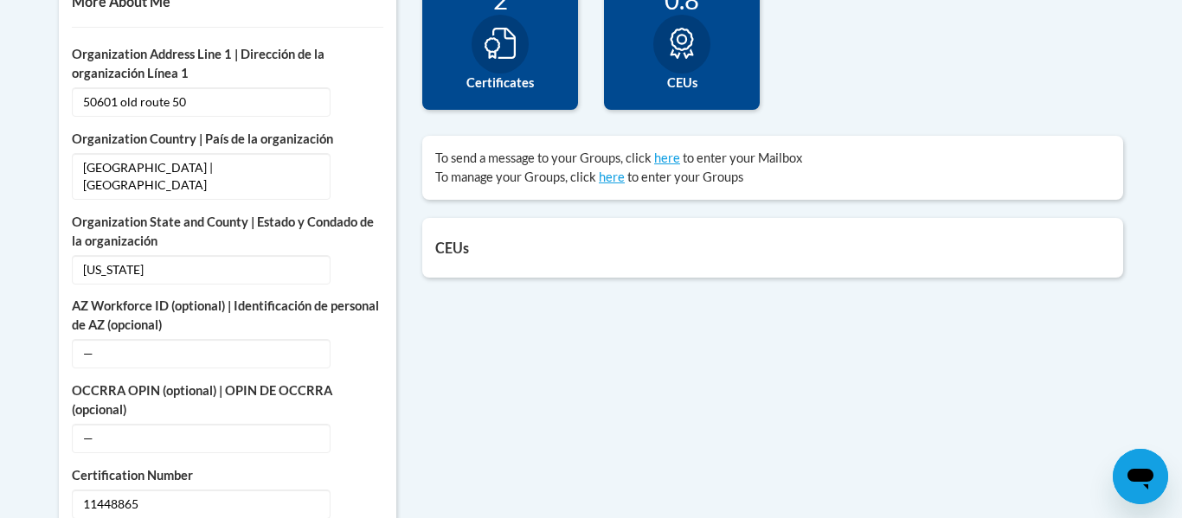
scroll to position [658, 0]
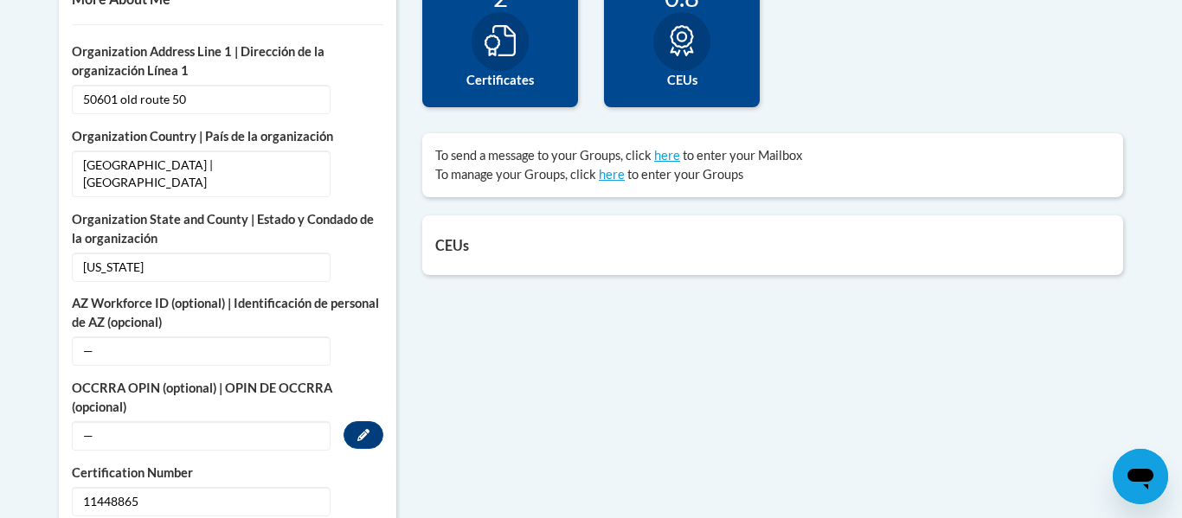
click at [178, 421] on span "—" at bounding box center [201, 435] width 259 height 29
click at [365, 429] on icon "Custom profile fields" at bounding box center [363, 435] width 12 height 12
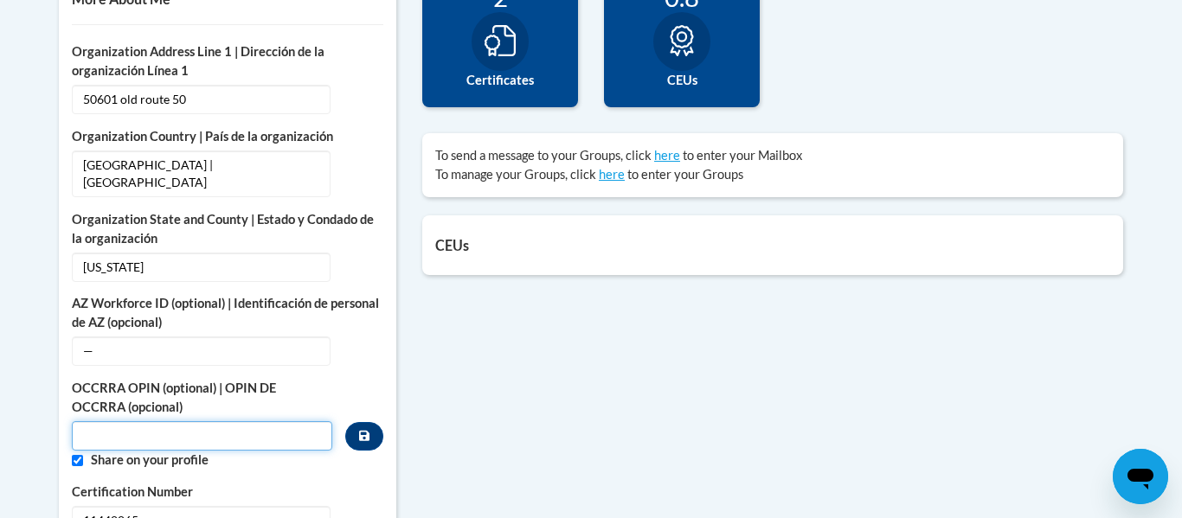
click at [161, 421] on input "Custom profile fields" at bounding box center [202, 435] width 260 height 29
click at [78, 455] on input "Custom profile fields" at bounding box center [77, 460] width 11 height 11
checkbox input "false"
click at [133, 421] on input "Custom profile fields" at bounding box center [202, 435] width 260 height 29
paste input "1144-8865"
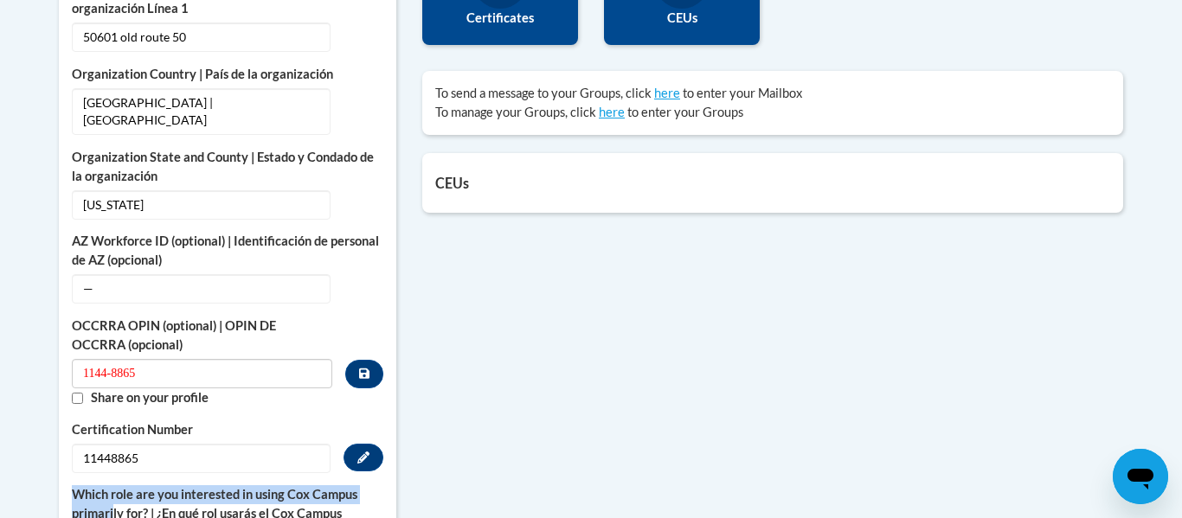
scroll to position [802, 0]
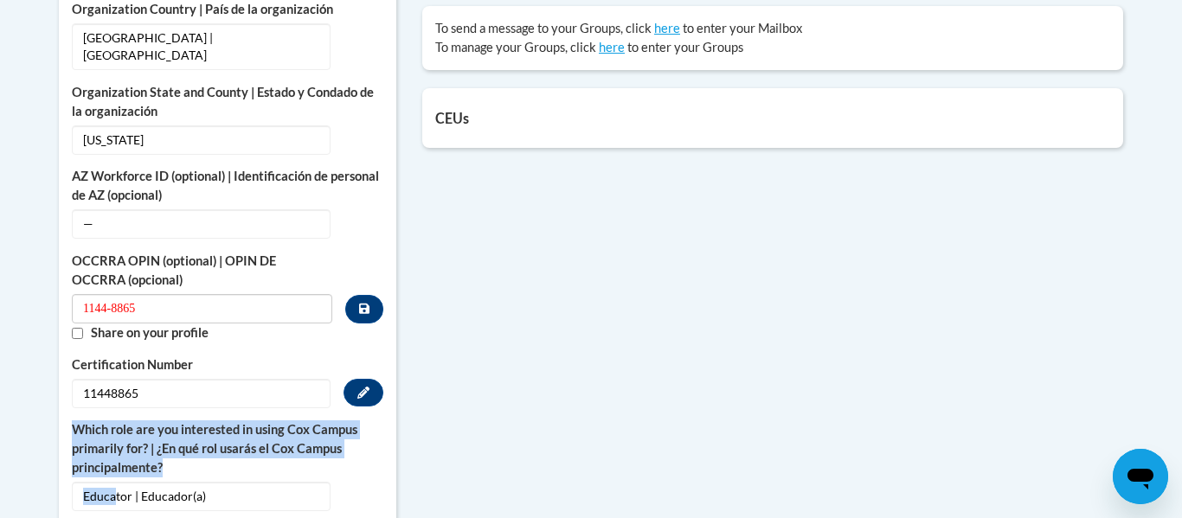
drag, startPoint x: 159, startPoint y: 503, endPoint x: 112, endPoint y: 517, distance: 48.7
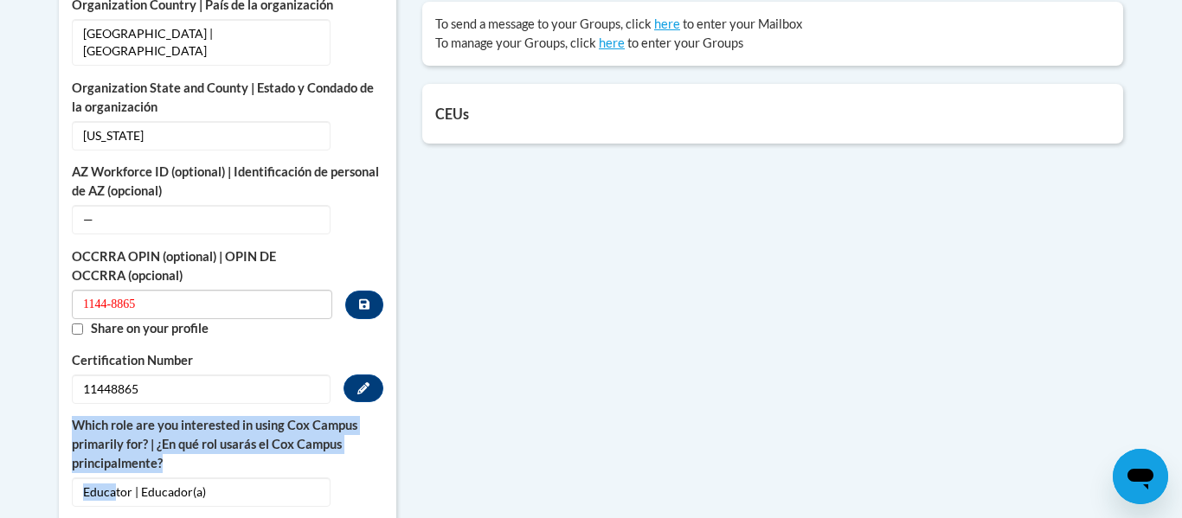
click at [112, 517] on div "College/University | [GEOGRAPHIC_DATA] — Edit Organization Address Line 1 | Dir…" at bounding box center [228, 424] width 312 height 1027
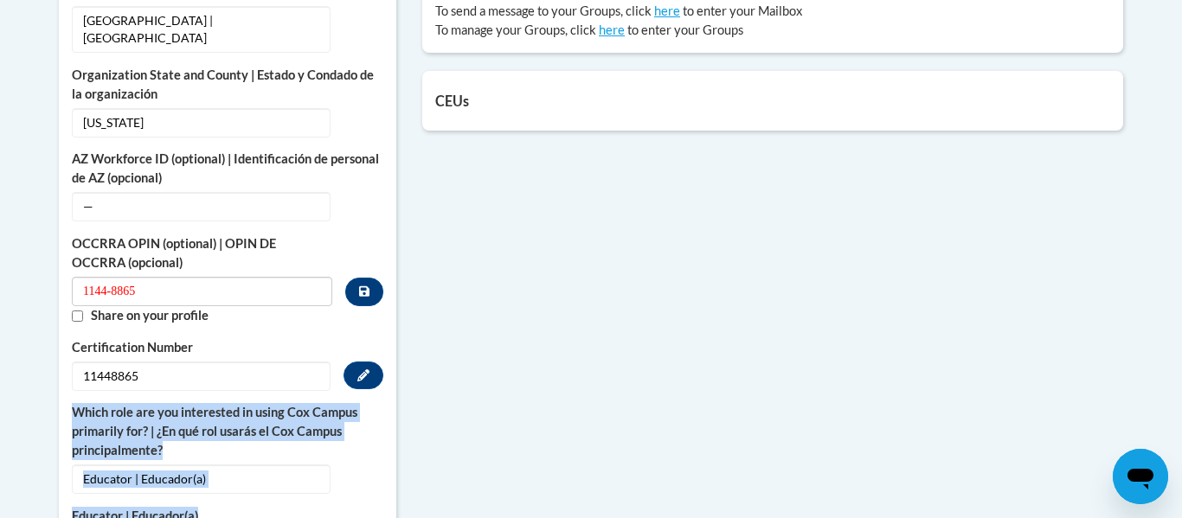
click at [164, 363] on span "11448865" at bounding box center [201, 376] width 259 height 29
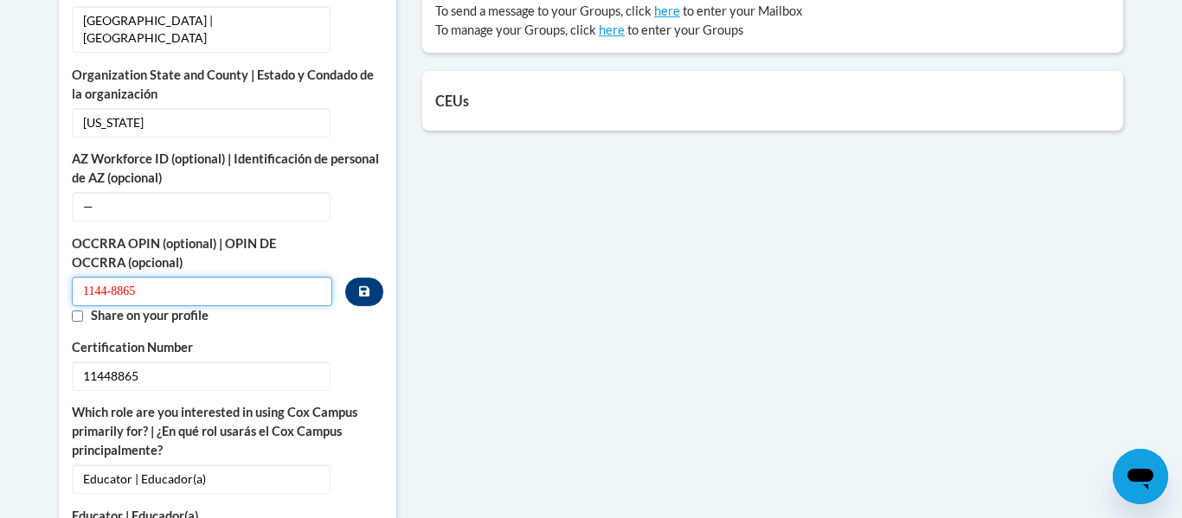
click at [241, 277] on input "1144-8865" at bounding box center [202, 291] width 260 height 29
click at [115, 280] on input "1144-8865" at bounding box center [202, 291] width 260 height 29
type input "11448865"
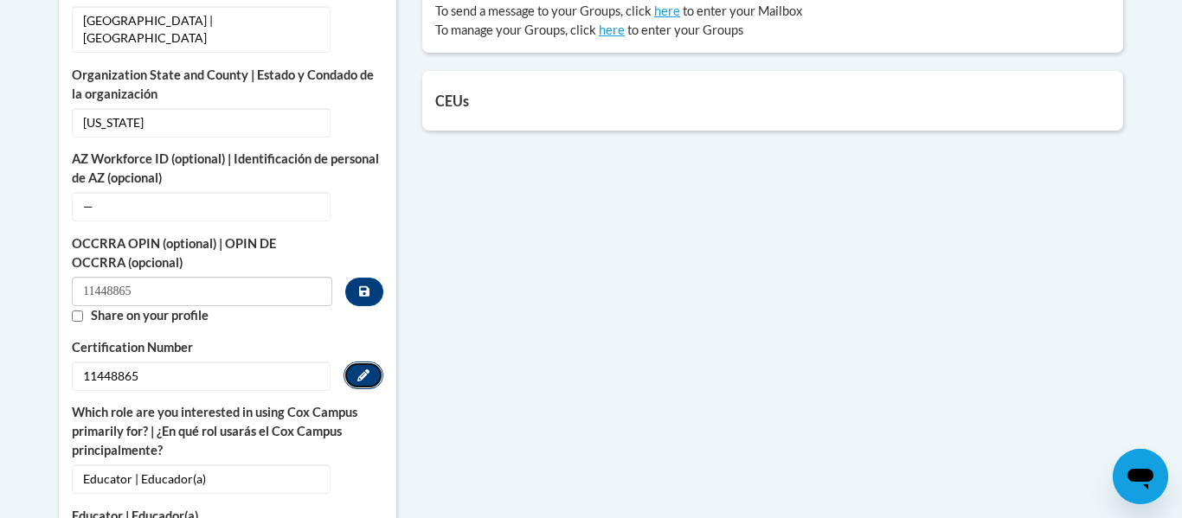
click at [356, 362] on button "Edit" at bounding box center [364, 376] width 40 height 28
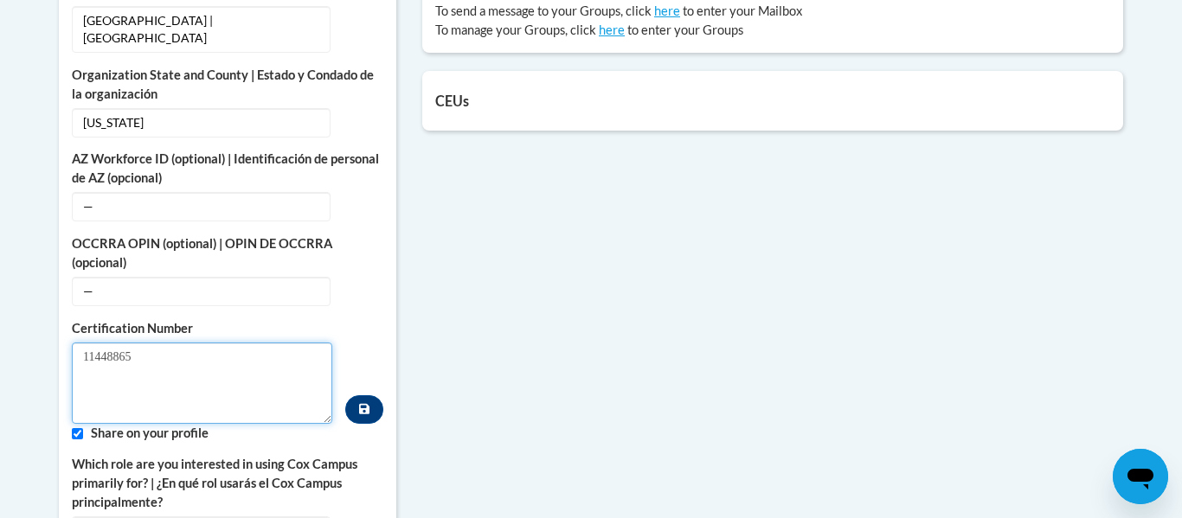
drag, startPoint x: 189, startPoint y: 375, endPoint x: 65, endPoint y: 337, distance: 129.2
click at [65, 337] on div "More About Me Click or press to edit any of the profile fields below. Select mu…" at bounding box center [227, 413] width 337 height 1179
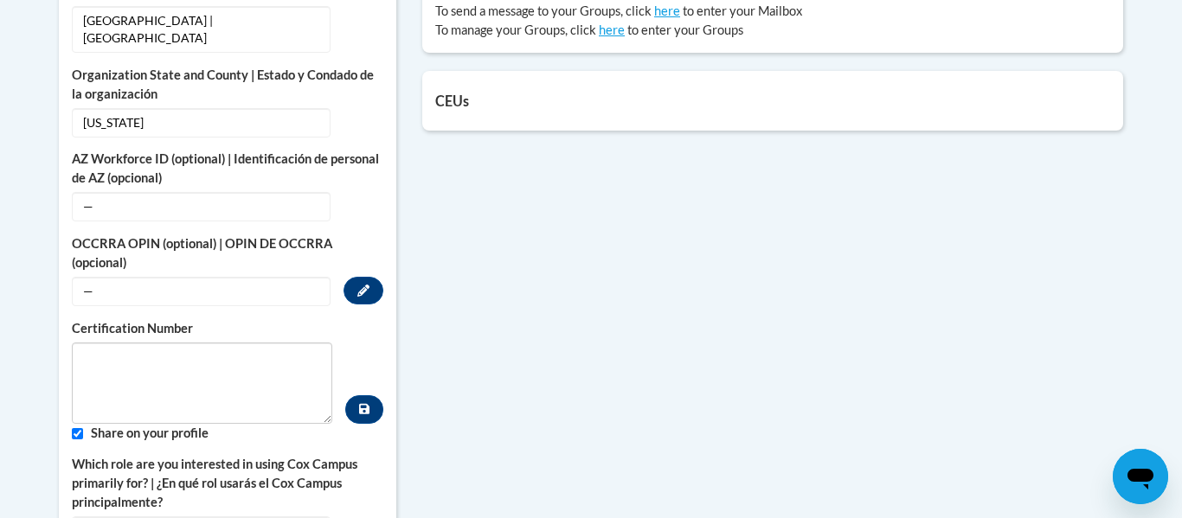
click at [230, 277] on span "—" at bounding box center [201, 291] width 259 height 29
click at [363, 285] on icon "Custom profile fields" at bounding box center [363, 291] width 12 height 12
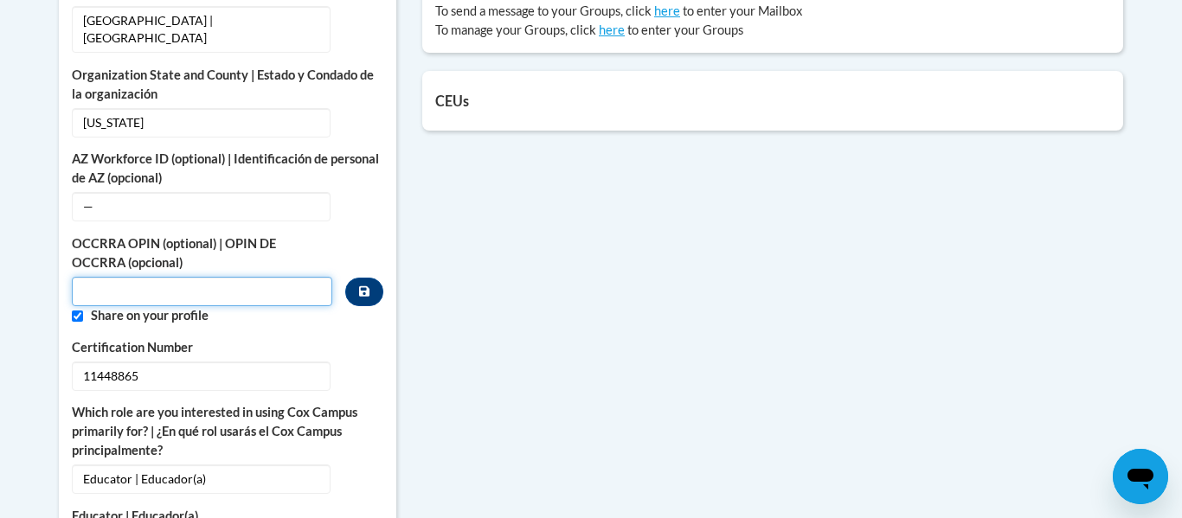
click at [148, 277] on input "Custom profile fields" at bounding box center [202, 291] width 260 height 29
type input "11448865"
click at [363, 286] on icon "Custom profile fields" at bounding box center [364, 291] width 10 height 10
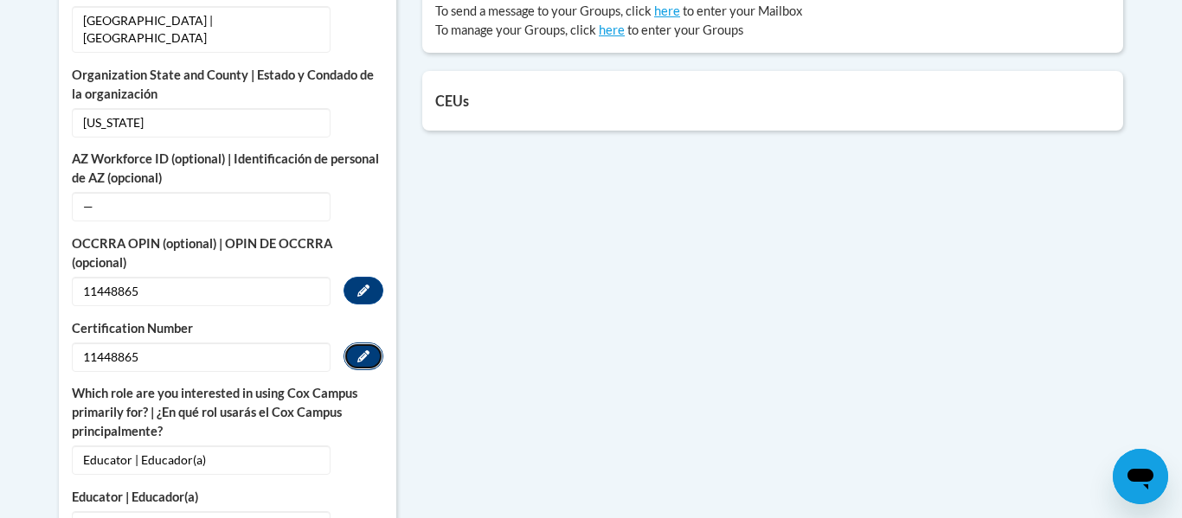
click at [376, 343] on button "Edit" at bounding box center [364, 357] width 40 height 28
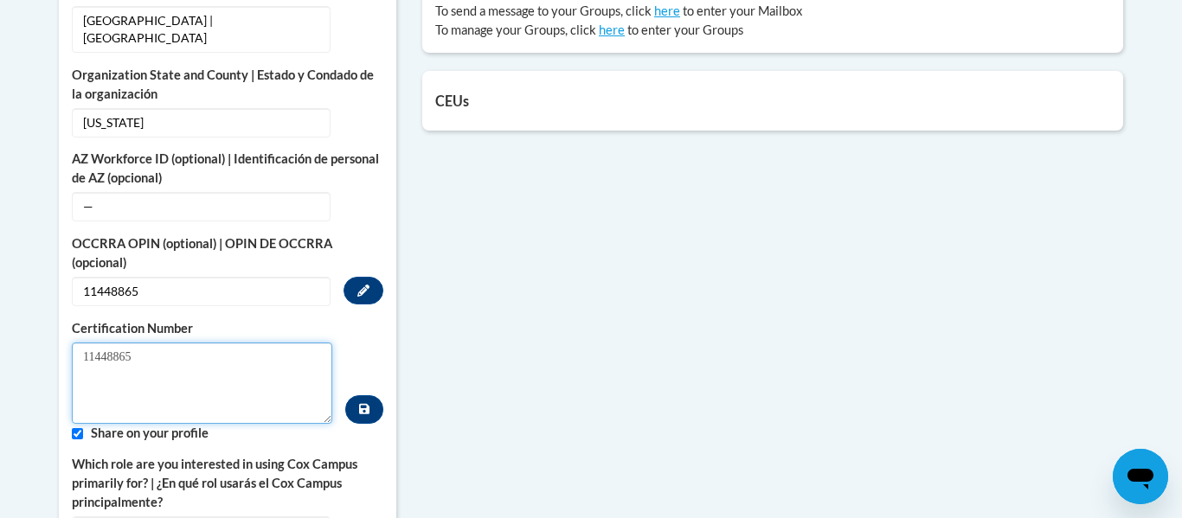
drag, startPoint x: 168, startPoint y: 337, endPoint x: 35, endPoint y: 336, distance: 132.4
click at [35, 336] on body "This site uses cookies to help improve your learning experience. By continuing …" at bounding box center [591, 478] width 1182 height 2560
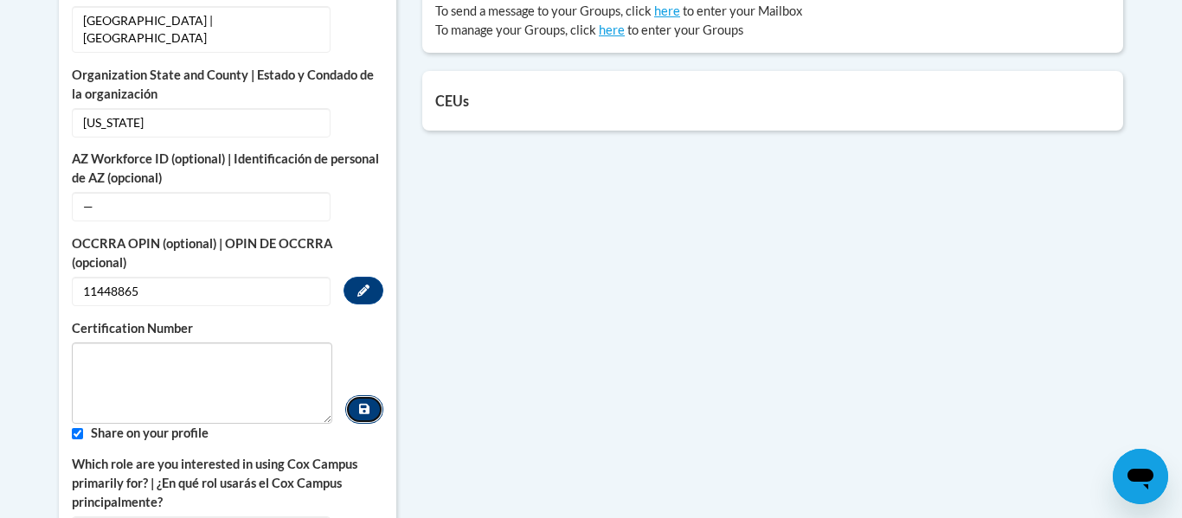
click at [374, 395] on button "Custom profile fields" at bounding box center [364, 409] width 38 height 29
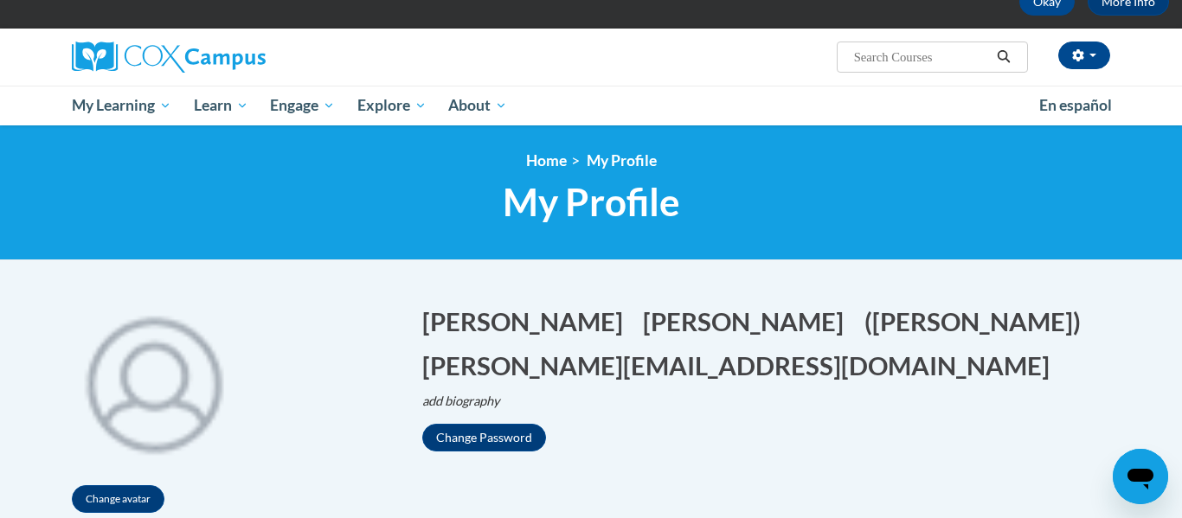
scroll to position [0, 0]
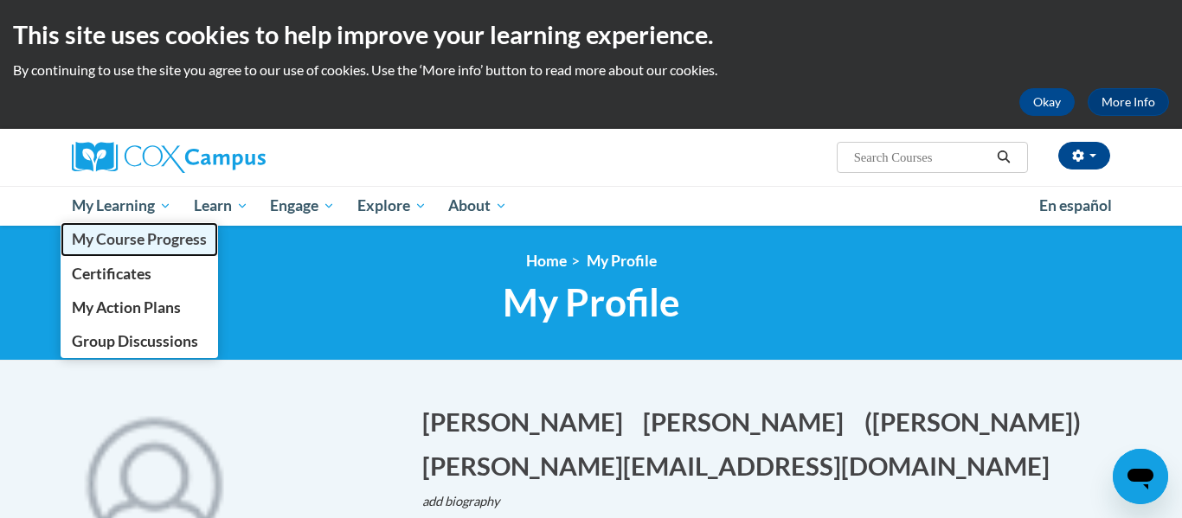
click at [116, 248] on link "My Course Progress" at bounding box center [139, 239] width 157 height 34
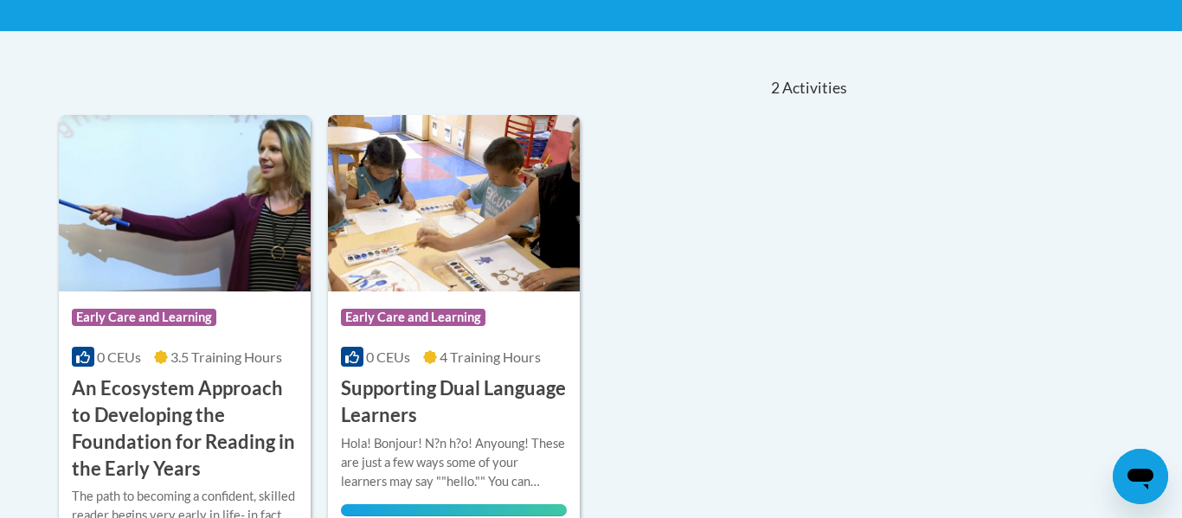
scroll to position [333, 0]
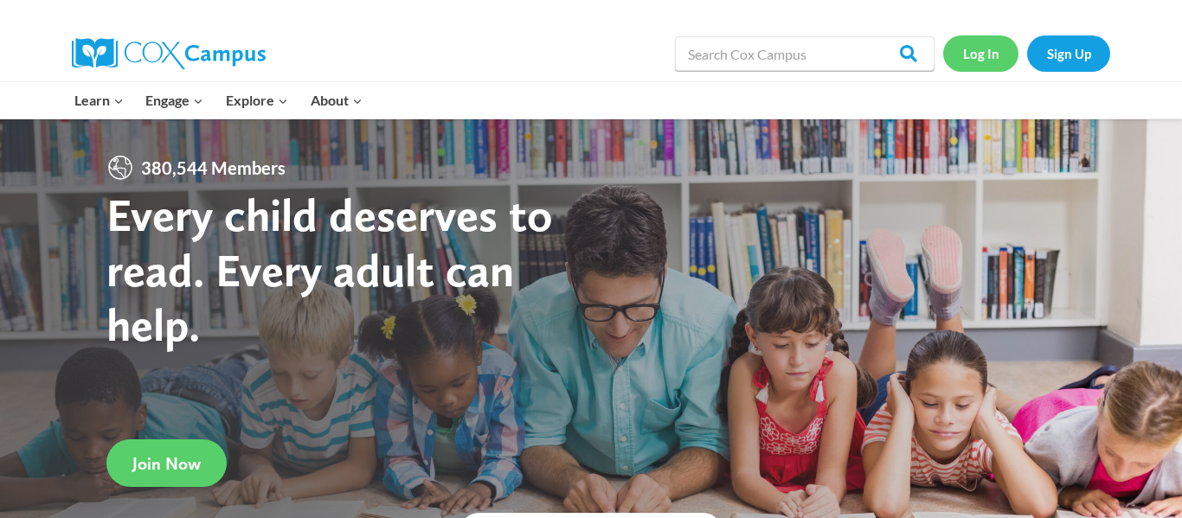
click at [974, 57] on link "Log In" at bounding box center [980, 52] width 75 height 35
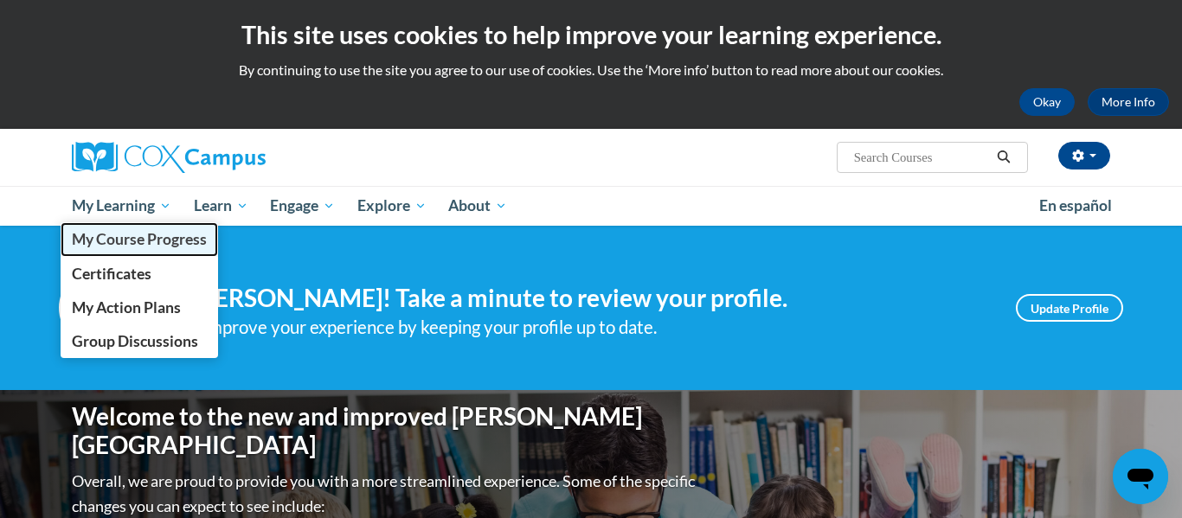
click at [115, 247] on span "My Course Progress" at bounding box center [139, 239] width 135 height 18
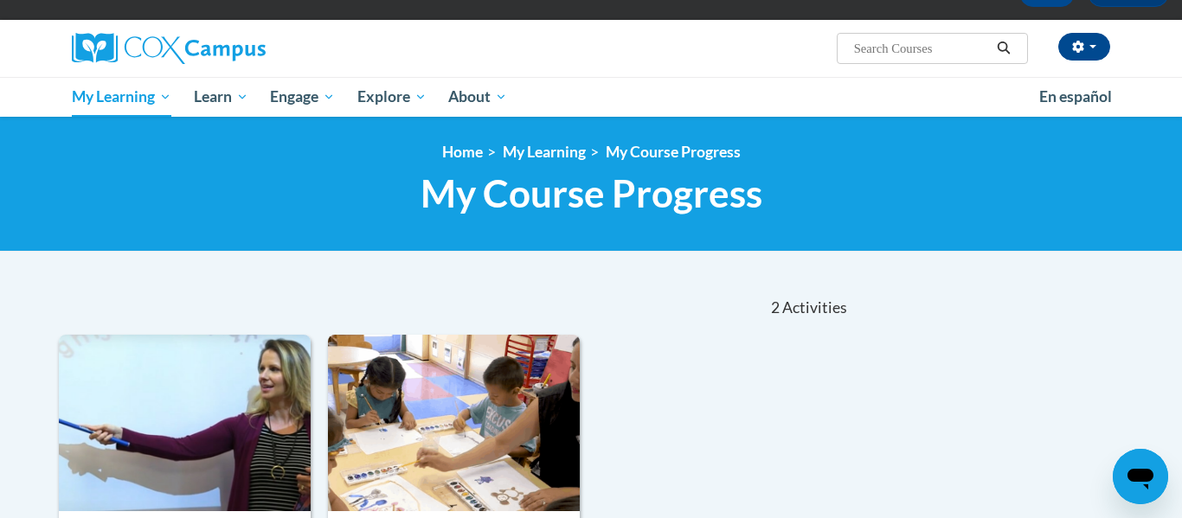
click at [864, 44] on input "Search..." at bounding box center [921, 48] width 138 height 21
paste input "Meaningful Conversations PS/PK"
type input "Meaningful Conversations PS/PK"
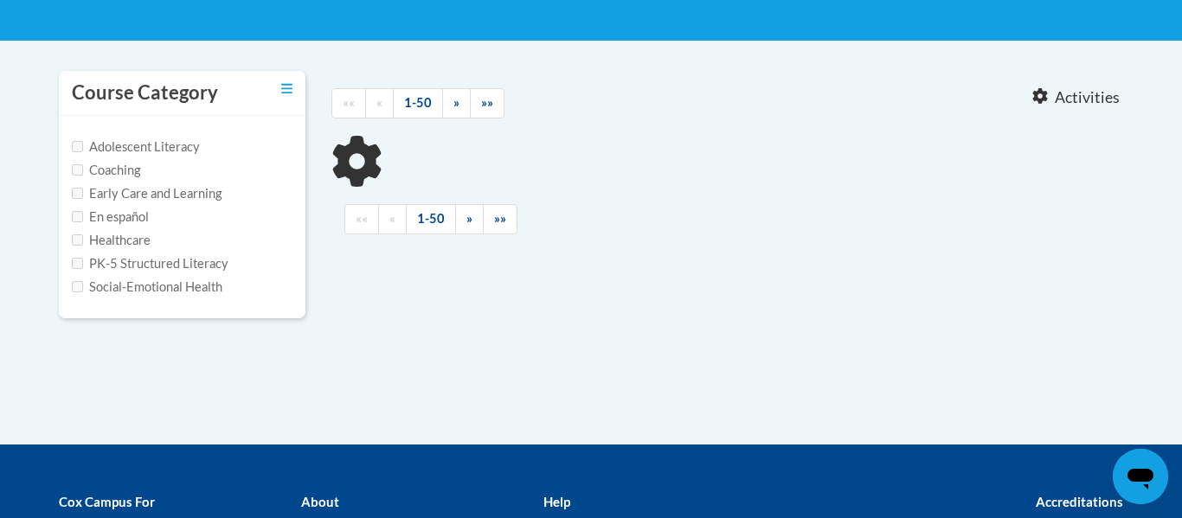
type input "Meaningful Conversations PS/PK"
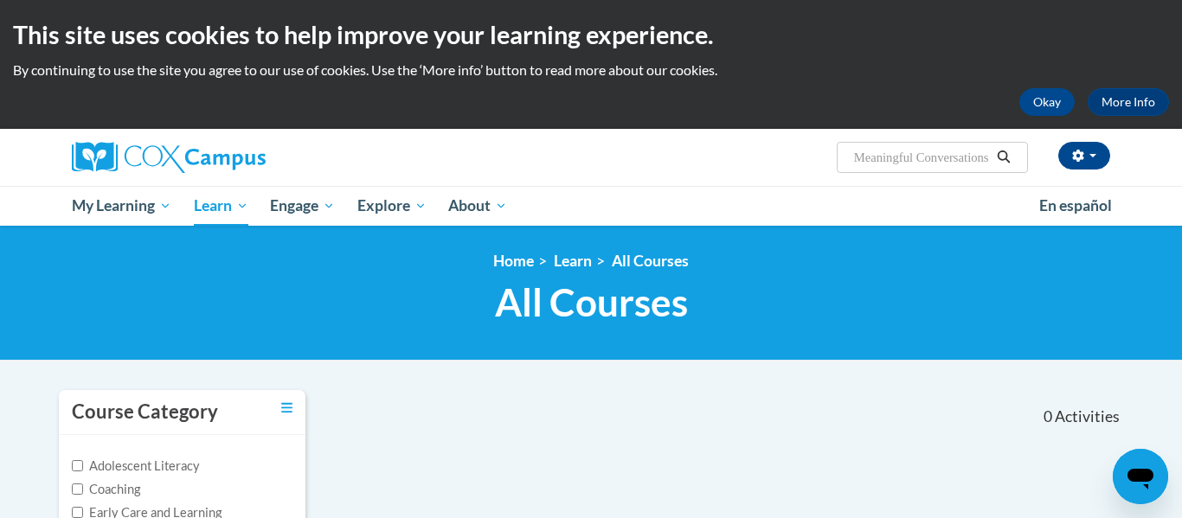
click at [993, 154] on button "Search" at bounding box center [1004, 157] width 26 height 21
type input "Meaningful Conversations PS/PKAT136722 -- ST10126695"
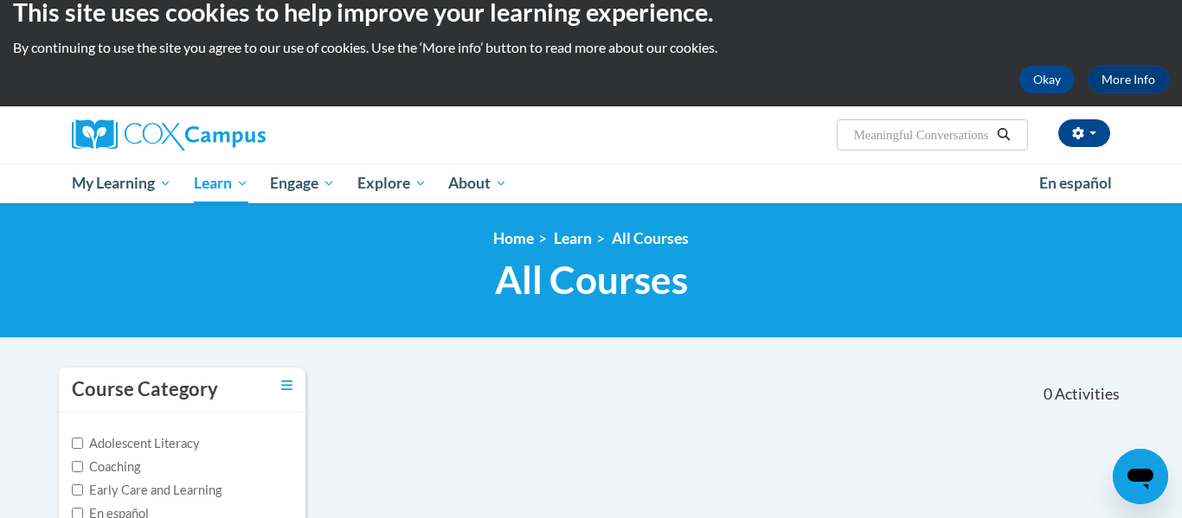
click at [884, 137] on input "Meaningful Conversations PS/PKAT136722 -- ST10126695" at bounding box center [921, 135] width 138 height 21
drag, startPoint x: 856, startPoint y: 138, endPoint x: 1181, endPoint y: 138, distance: 325.4
click at [1181, 138] on div "riley williamson (America/New_York UTC-04:00) My Profile Inbox My Transcripts L…" at bounding box center [591, 154] width 1182 height 97
click at [935, 139] on input "Meaningful Conversations PS/PKAT136722 -- ST10126695" at bounding box center [921, 135] width 138 height 21
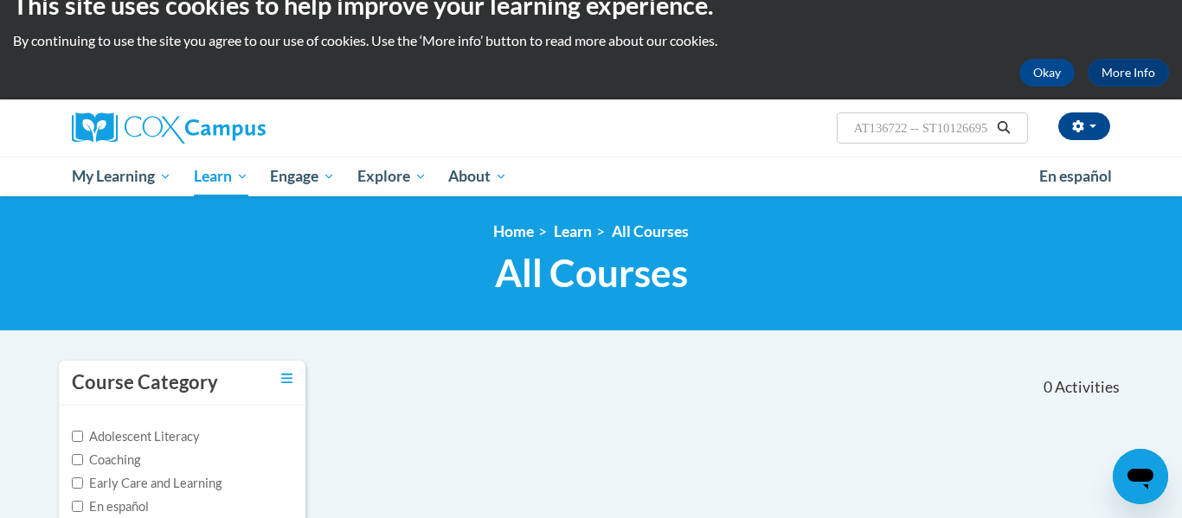
scroll to position [0, 0]
type input "AT136722 -- ST10126695"
click at [1004, 122] on icon "Search" at bounding box center [1004, 127] width 13 height 13
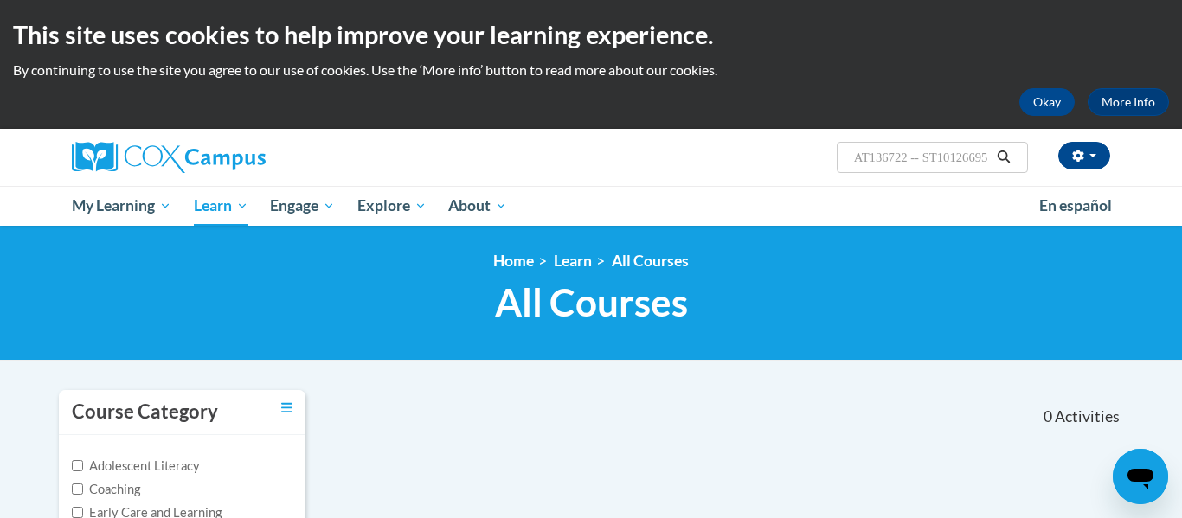
click at [954, 159] on input "AT136722 -- ST10126695" at bounding box center [921, 157] width 138 height 21
drag, startPoint x: 853, startPoint y: 159, endPoint x: 1129, endPoint y: 153, distance: 276.1
click at [1129, 153] on div "[PERSON_NAME] ([GEOGRAPHIC_DATA]/New_York UTC-04:00) My Profile Inbox My Transc…" at bounding box center [591, 157] width 1090 height 57
paste input "The Power of Language: Preschool/Pre-K"
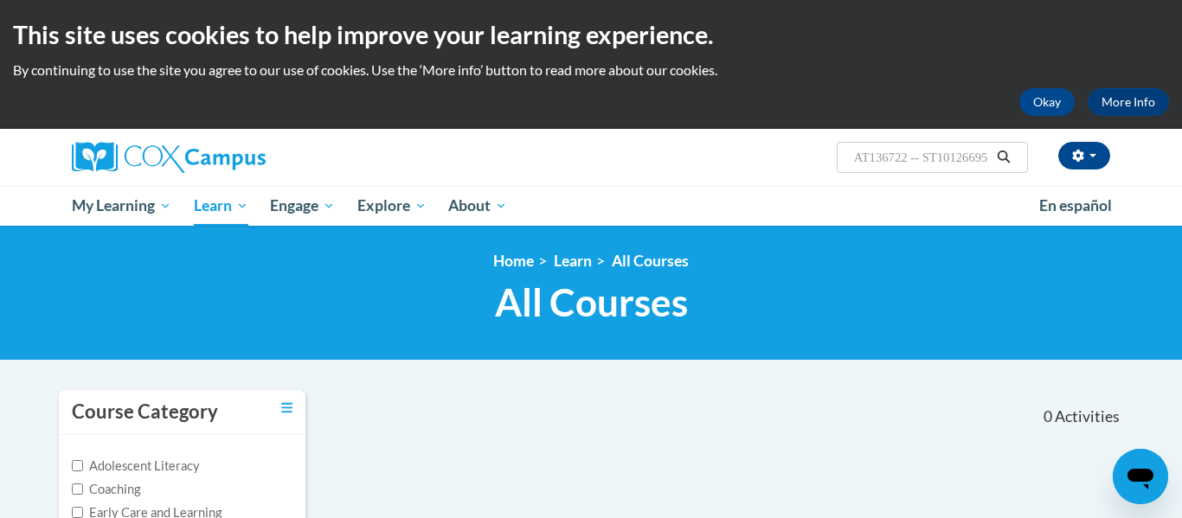
type input "The Power of Language: Preschool/Pre-K"
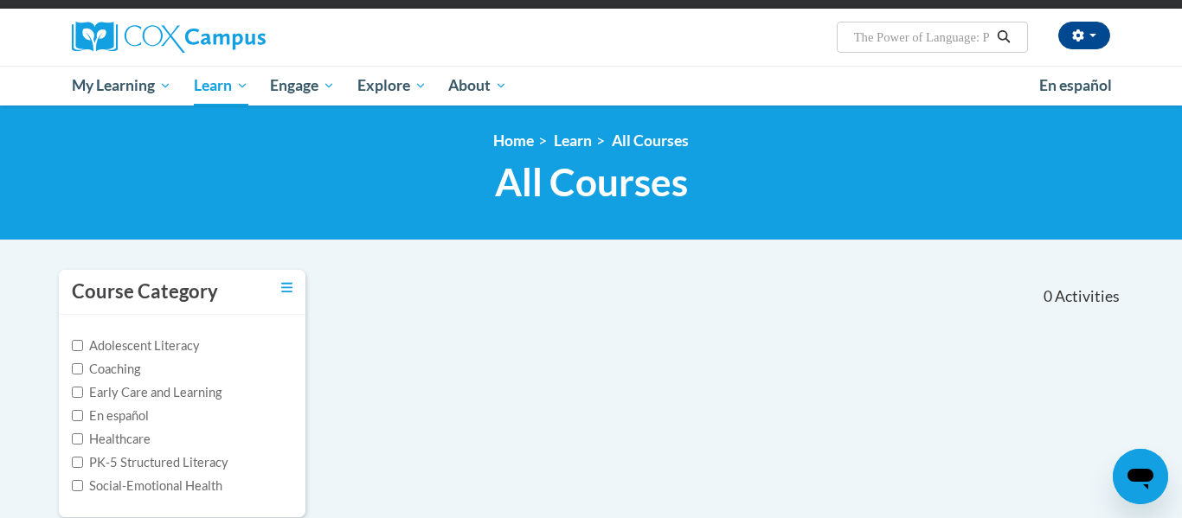
scroll to position [117, 0]
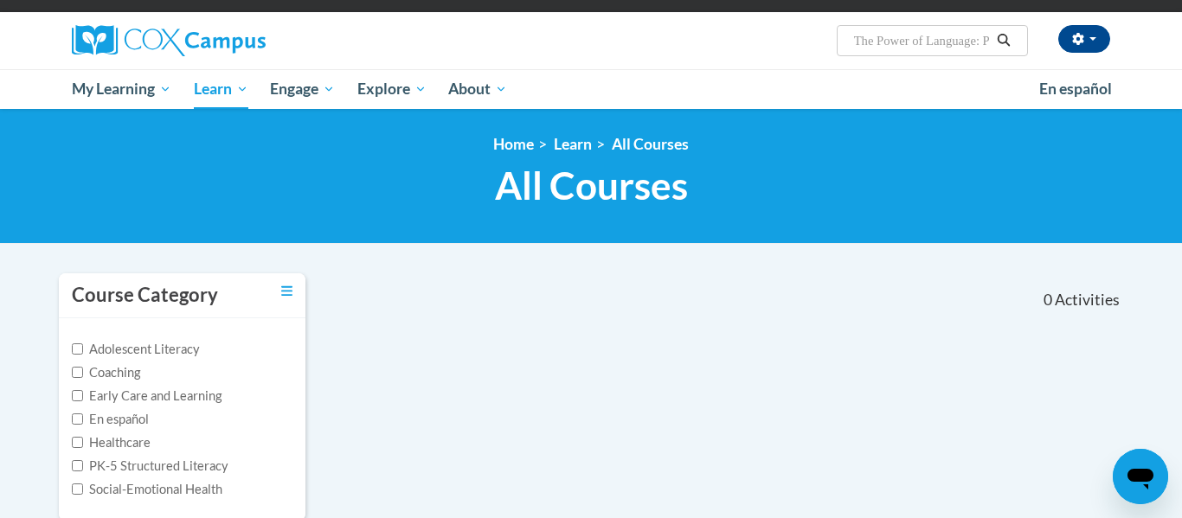
click at [84, 395] on label "Early Care and Learning" at bounding box center [147, 396] width 150 height 19
click at [83, 395] on input "Early Care and Learning" at bounding box center [77, 395] width 11 height 11
checkbox input "true"
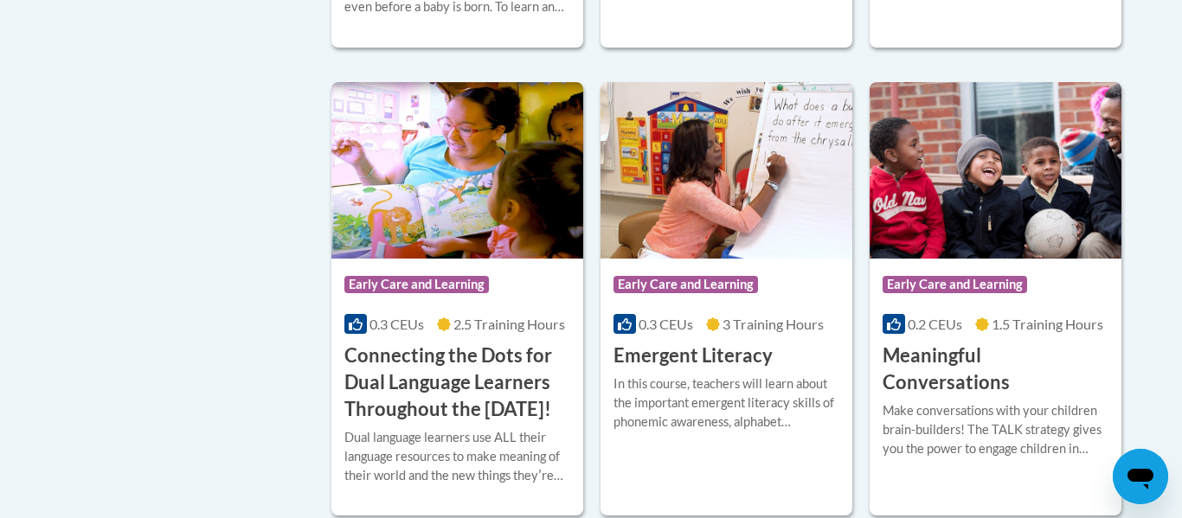
scroll to position [852, 0]
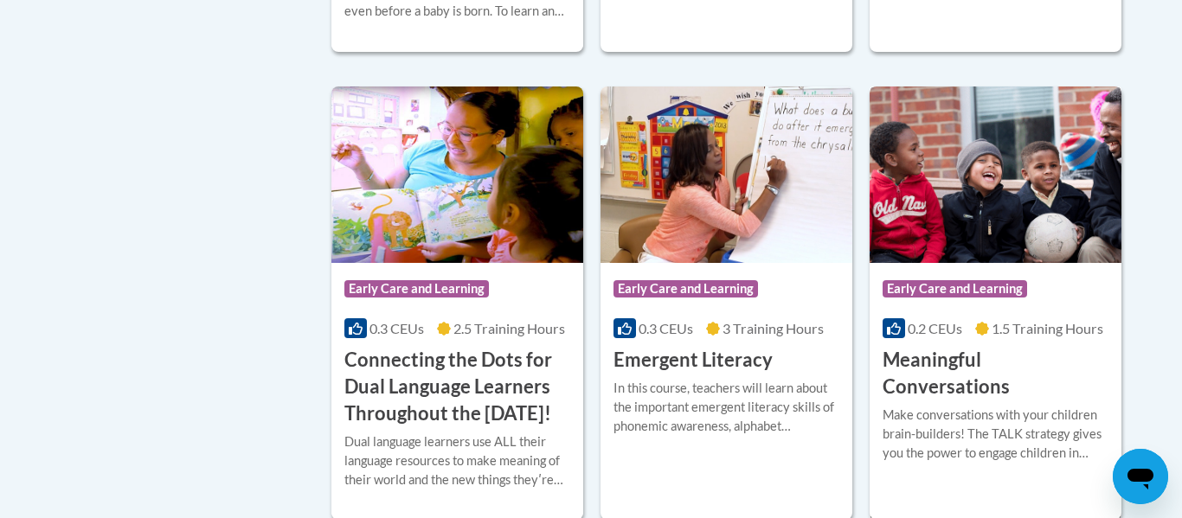
click at [1049, 288] on div "Course Category: Early Care and Learning" at bounding box center [996, 291] width 226 height 39
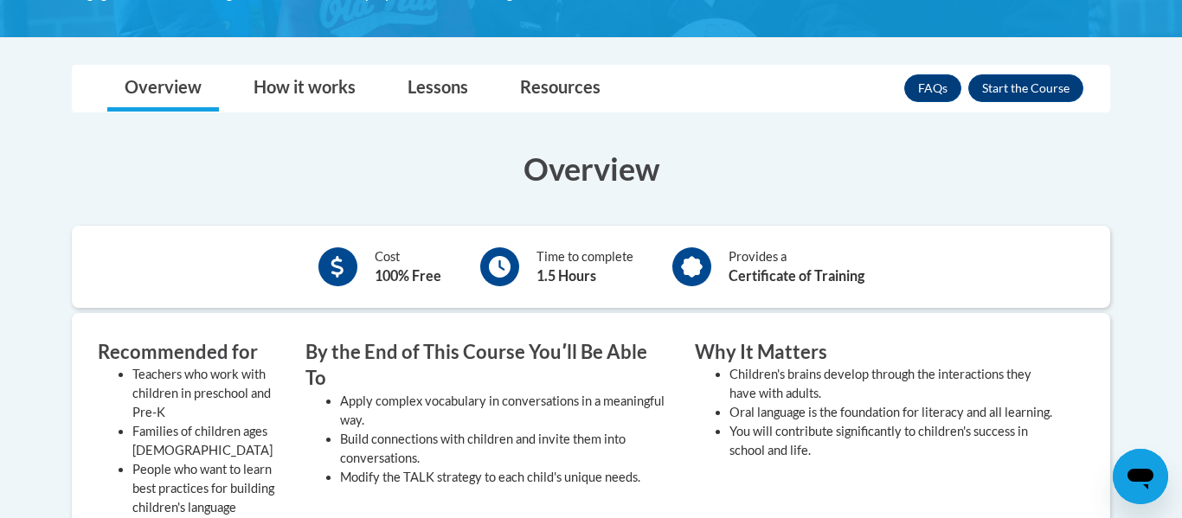
scroll to position [395, 0]
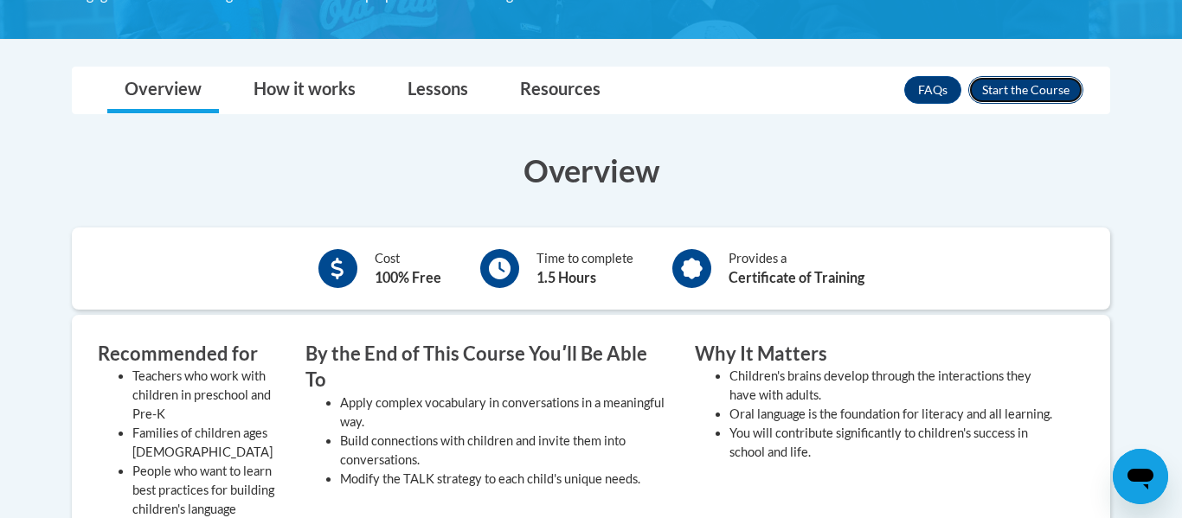
click at [997, 93] on button "Enroll" at bounding box center [1025, 90] width 115 height 28
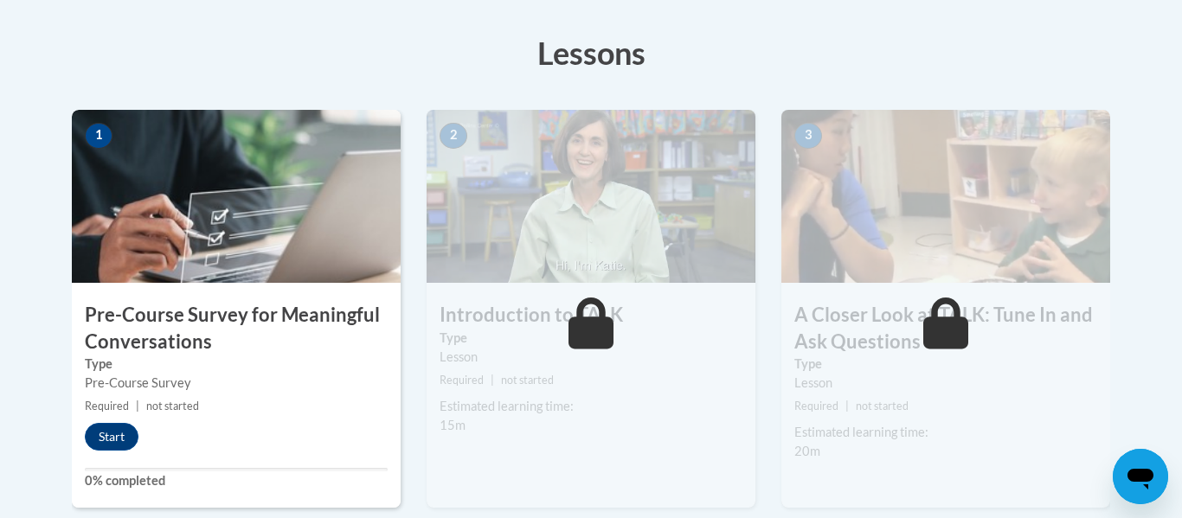
scroll to position [473, 0]
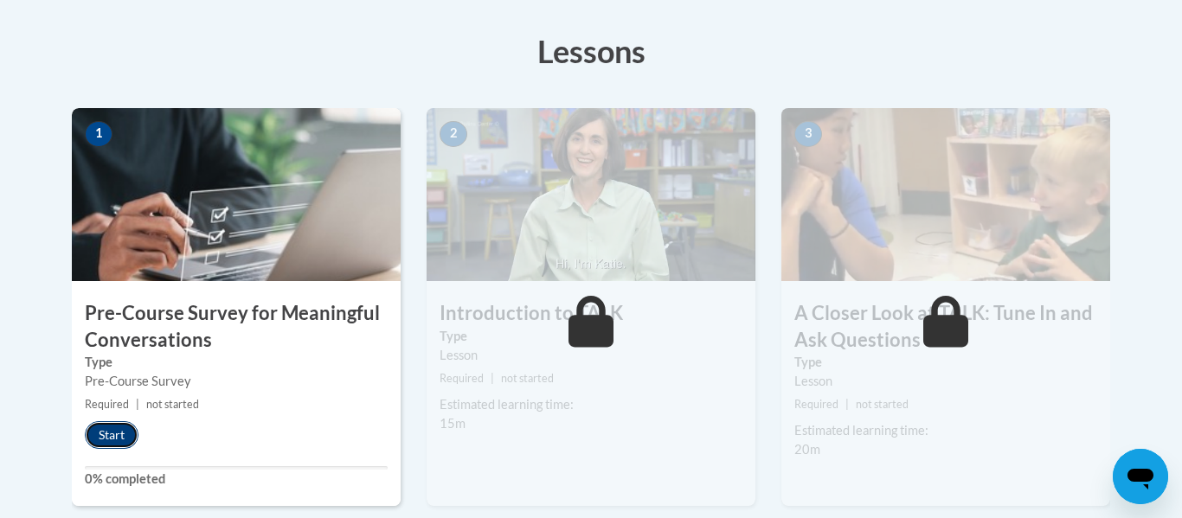
click at [118, 431] on button "Start" at bounding box center [112, 435] width 54 height 28
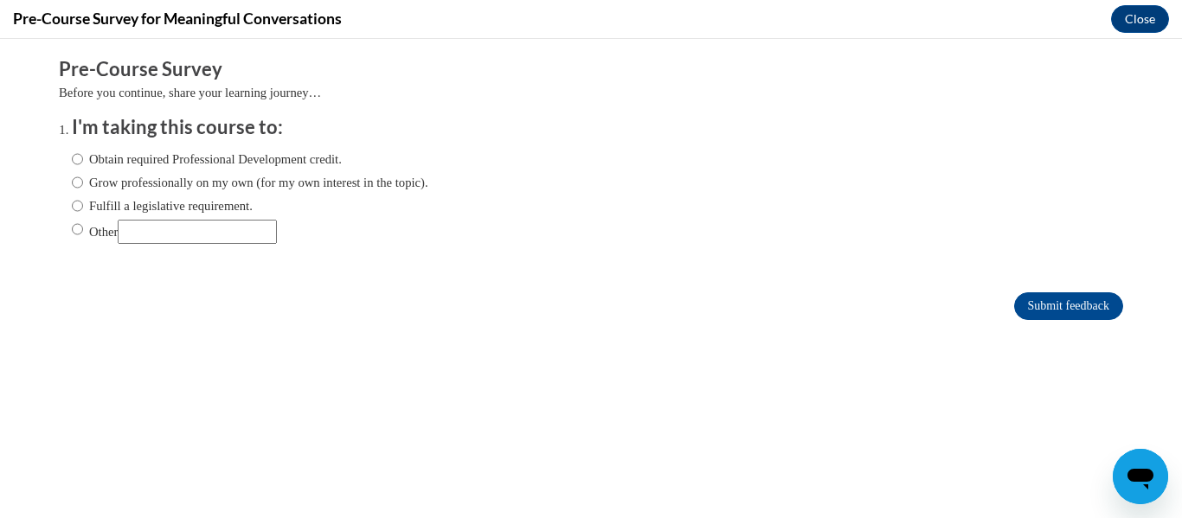
scroll to position [0, 0]
click at [280, 163] on label "Obtain required Professional Development credit." at bounding box center [207, 159] width 270 height 19
click at [83, 163] on input "Obtain required Professional Development credit." at bounding box center [77, 159] width 11 height 19
radio input "true"
click at [1072, 312] on input "Submit feedback" at bounding box center [1068, 306] width 109 height 28
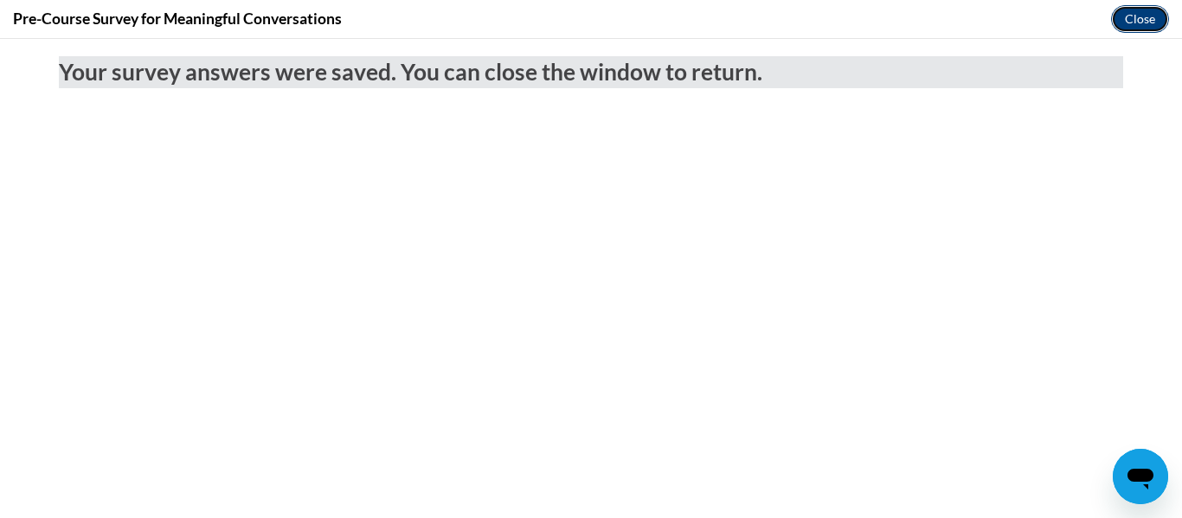
click at [1159, 10] on button "Close" at bounding box center [1140, 19] width 58 height 28
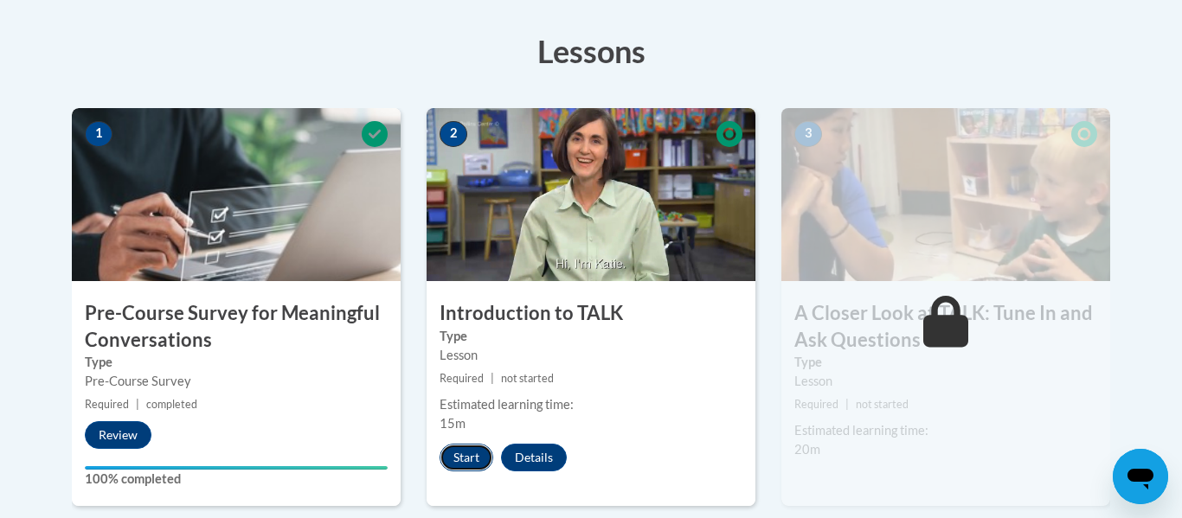
click at [467, 461] on button "Start" at bounding box center [467, 458] width 54 height 28
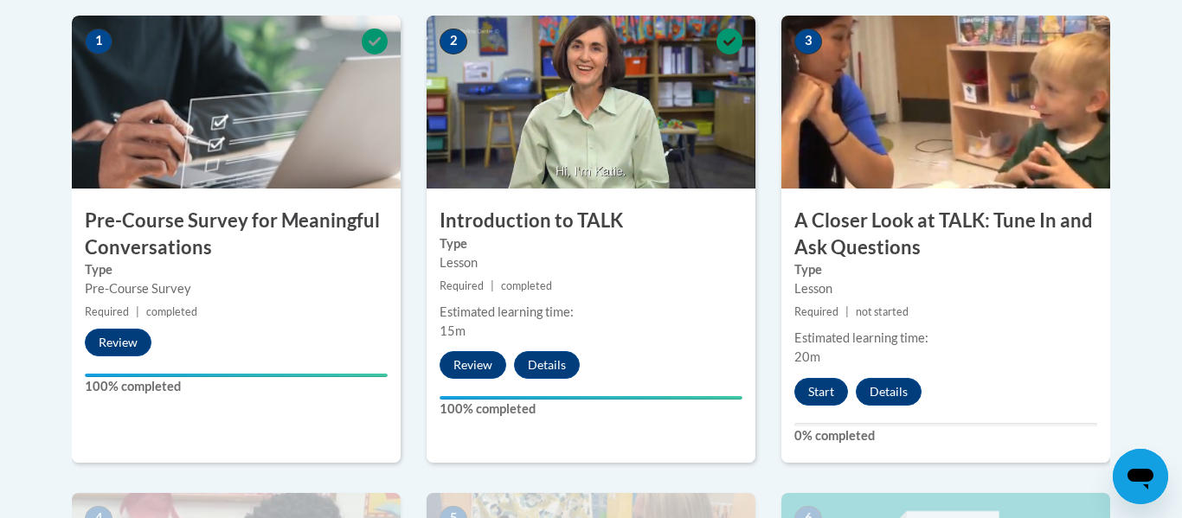
scroll to position [572, 0]
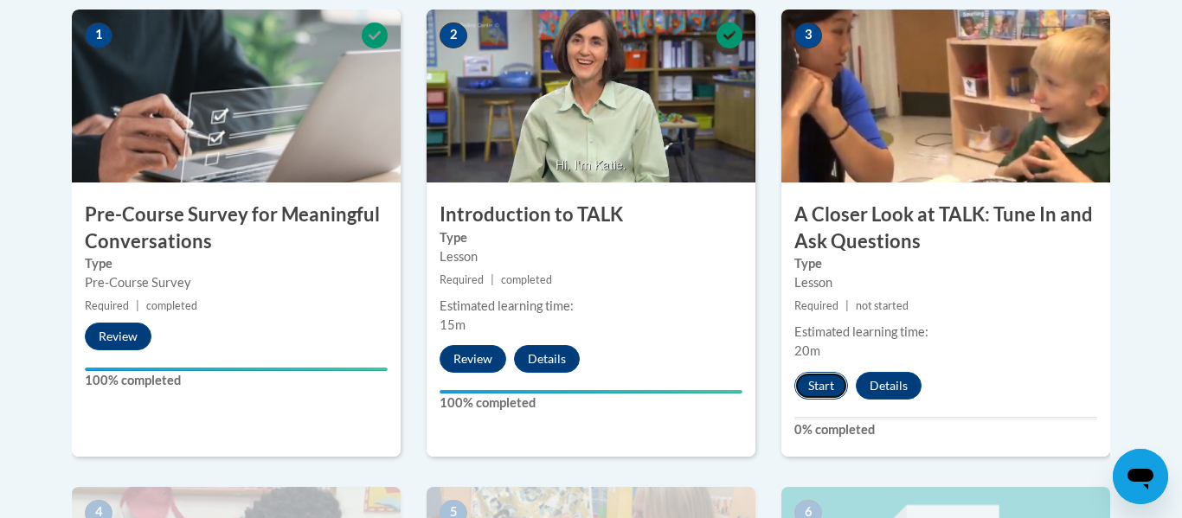
click at [815, 389] on button "Start" at bounding box center [821, 386] width 54 height 28
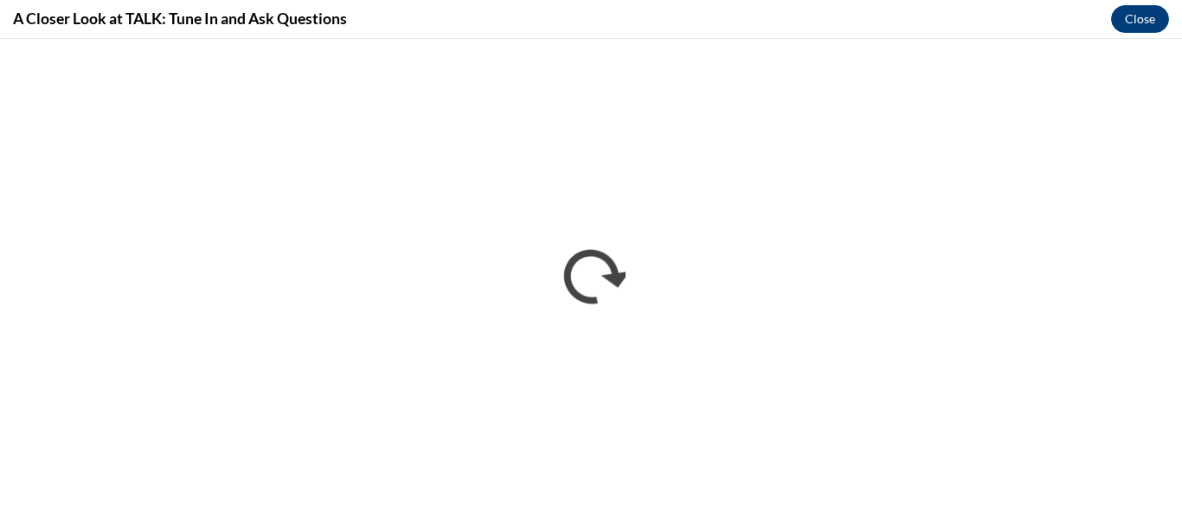
scroll to position [0, 0]
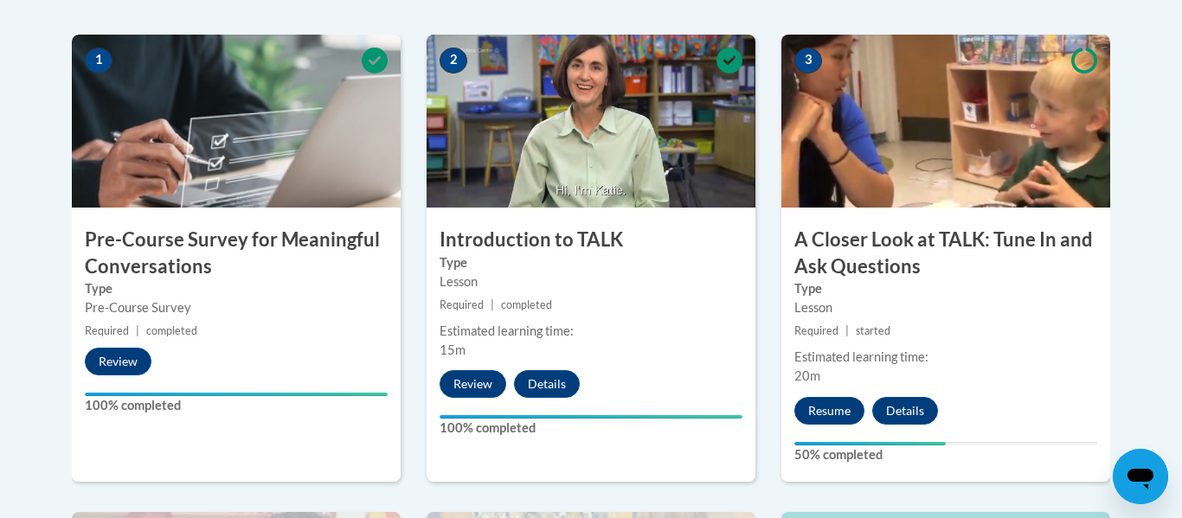
scroll to position [548, 0]
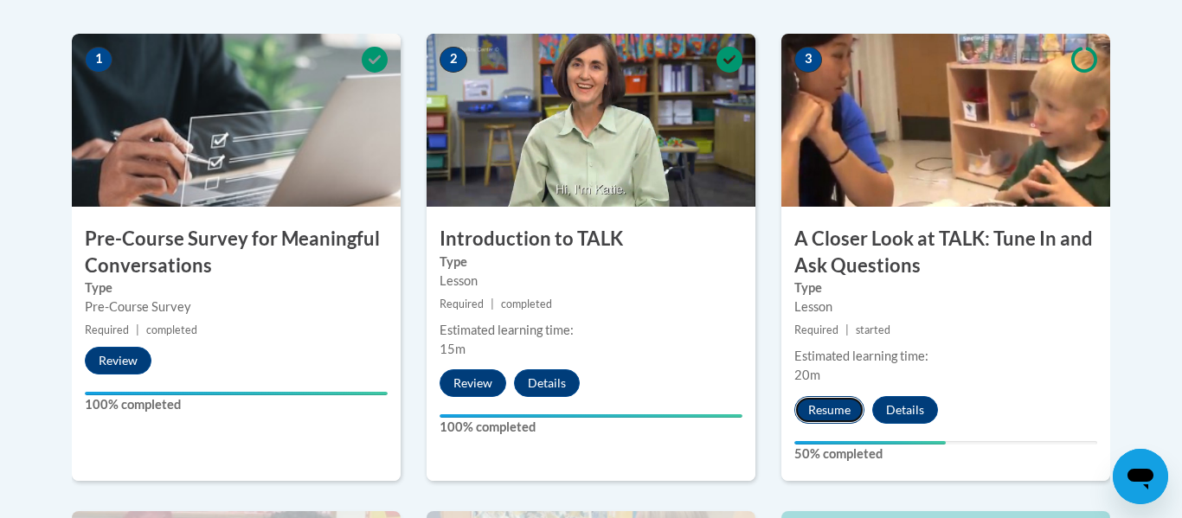
click at [833, 406] on button "Resume" at bounding box center [829, 410] width 70 height 28
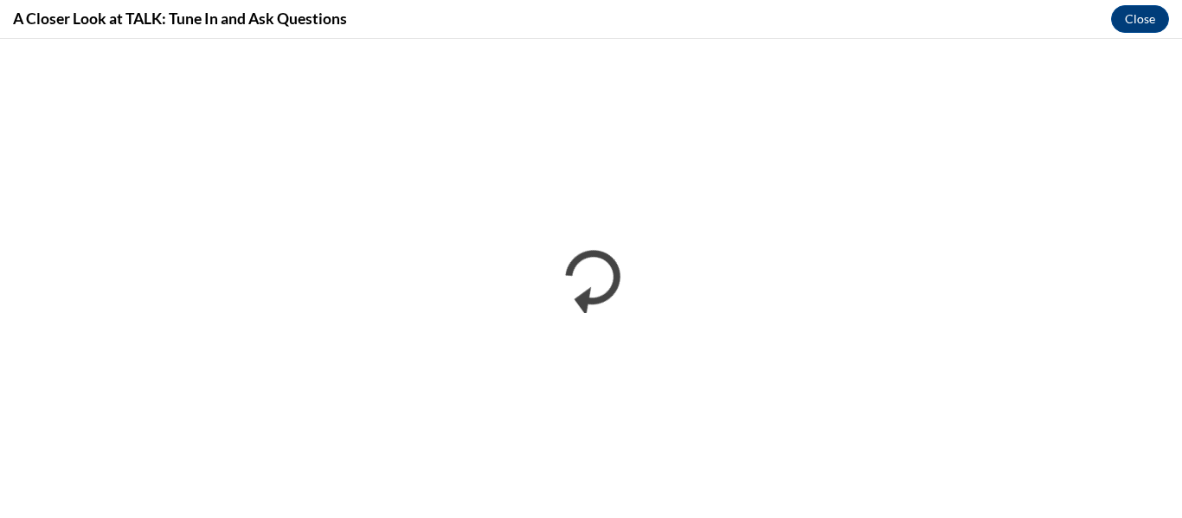
scroll to position [0, 0]
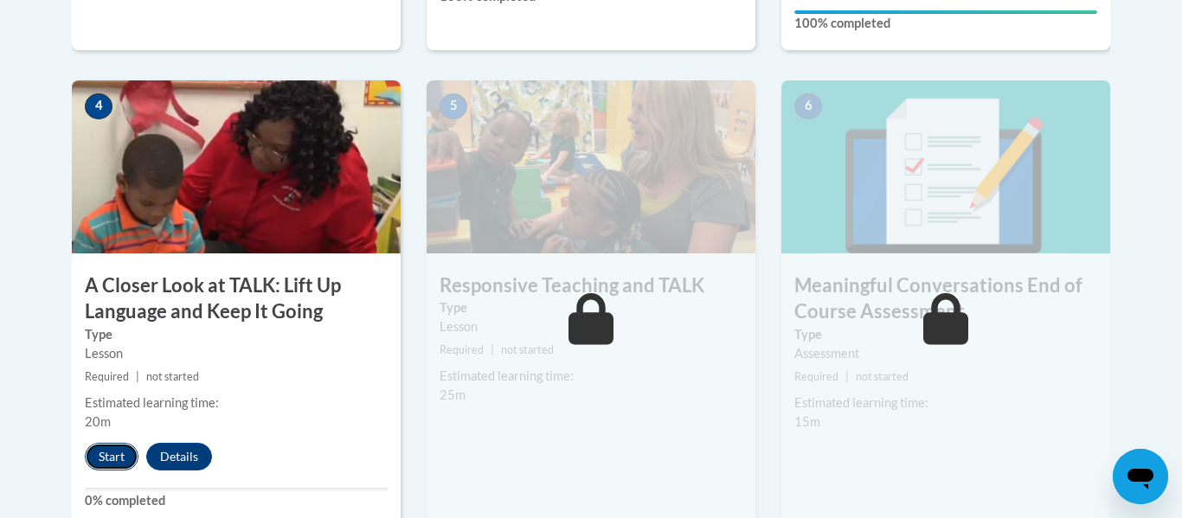
click at [121, 454] on button "Start" at bounding box center [112, 457] width 54 height 28
